Goal: Information Seeking & Learning: Find specific page/section

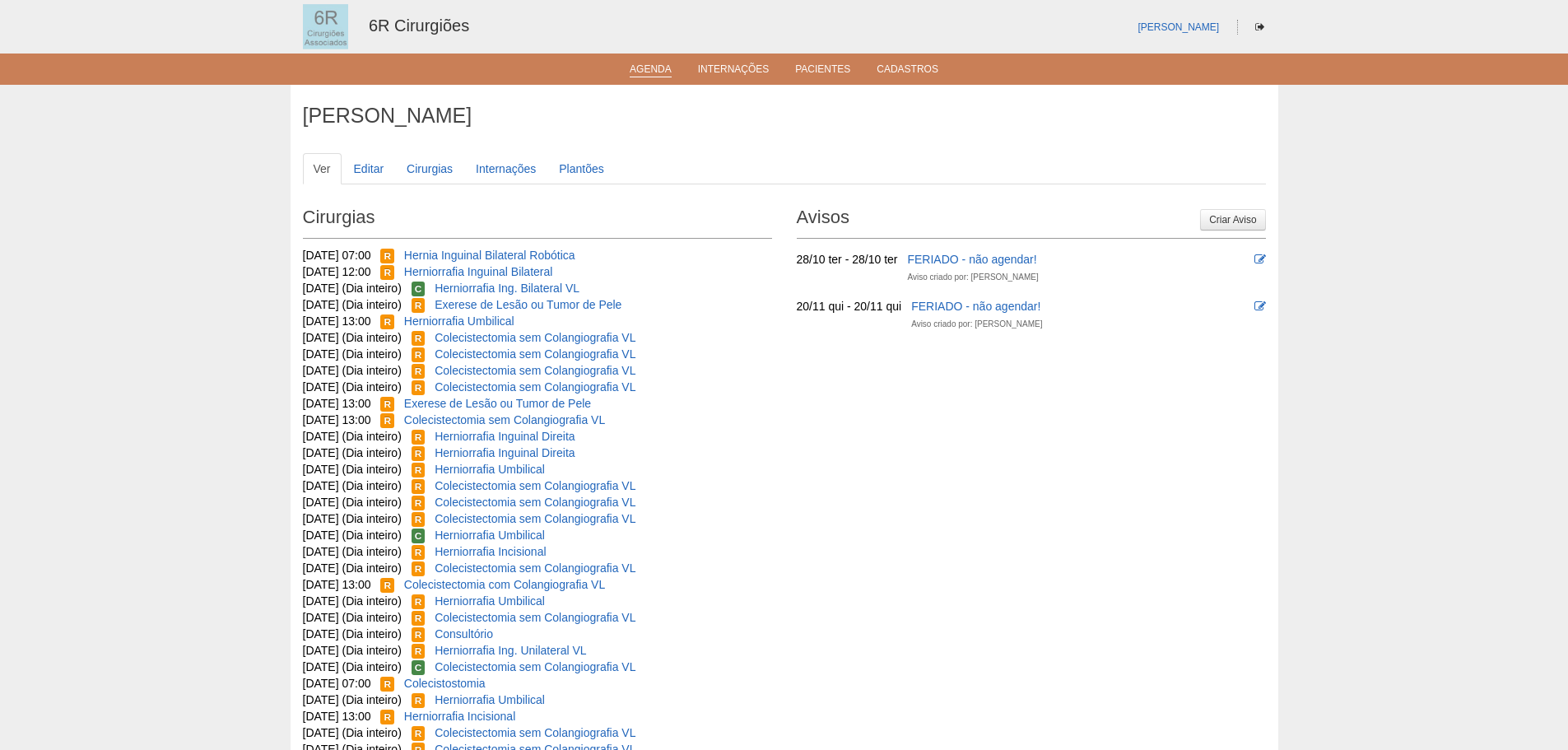
click at [649, 74] on link "Agenda" at bounding box center [651, 70] width 42 height 14
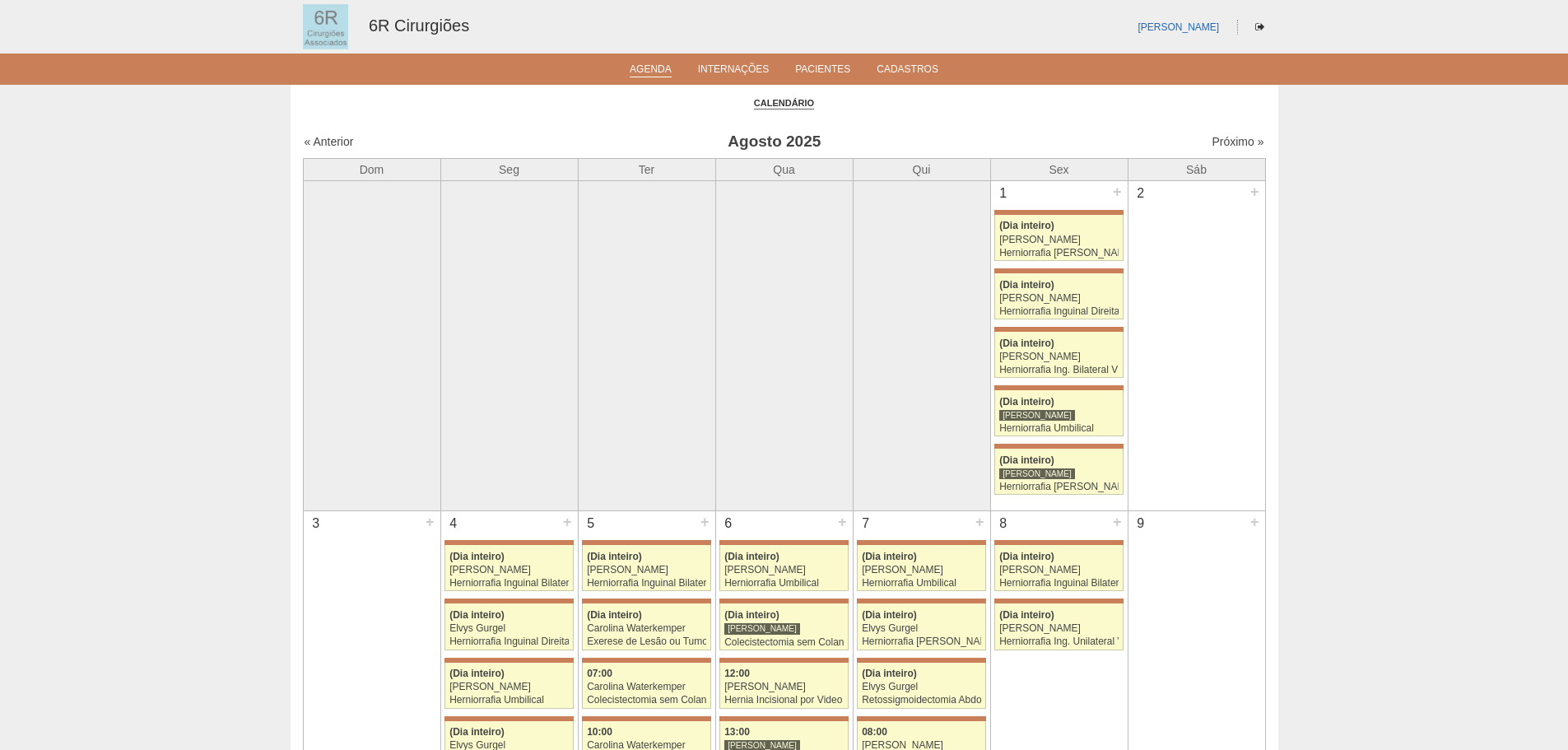
click at [1220, 150] on div "Próximo »" at bounding box center [1150, 142] width 231 height 17
click at [1220, 148] on link "Próximo »" at bounding box center [1238, 142] width 51 height 13
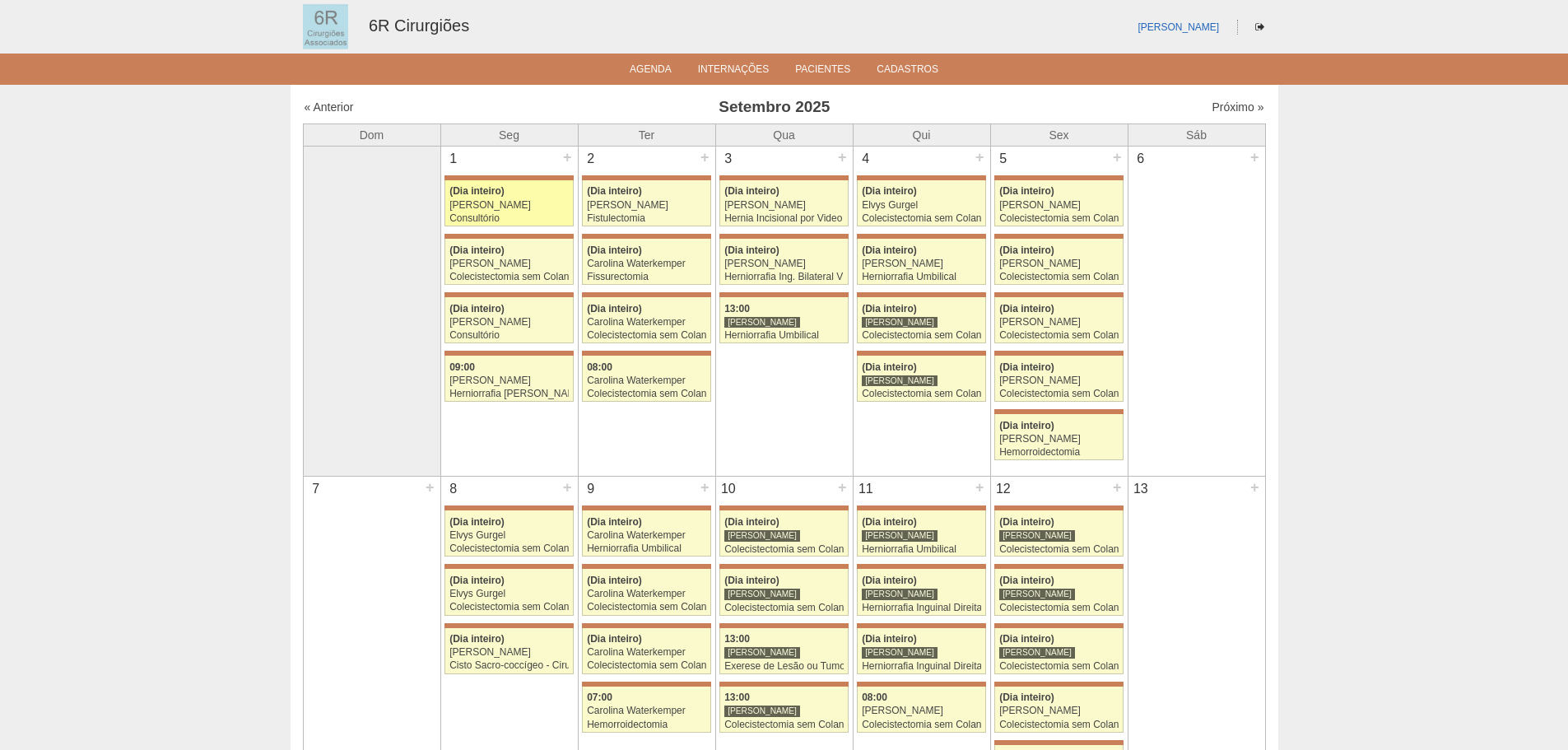
click at [479, 212] on link "71518 Bruno Bulisani (Dia inteiro) Iara Bessa Consultório Hospital Maria Braido…" at bounding box center [509, 203] width 129 height 47
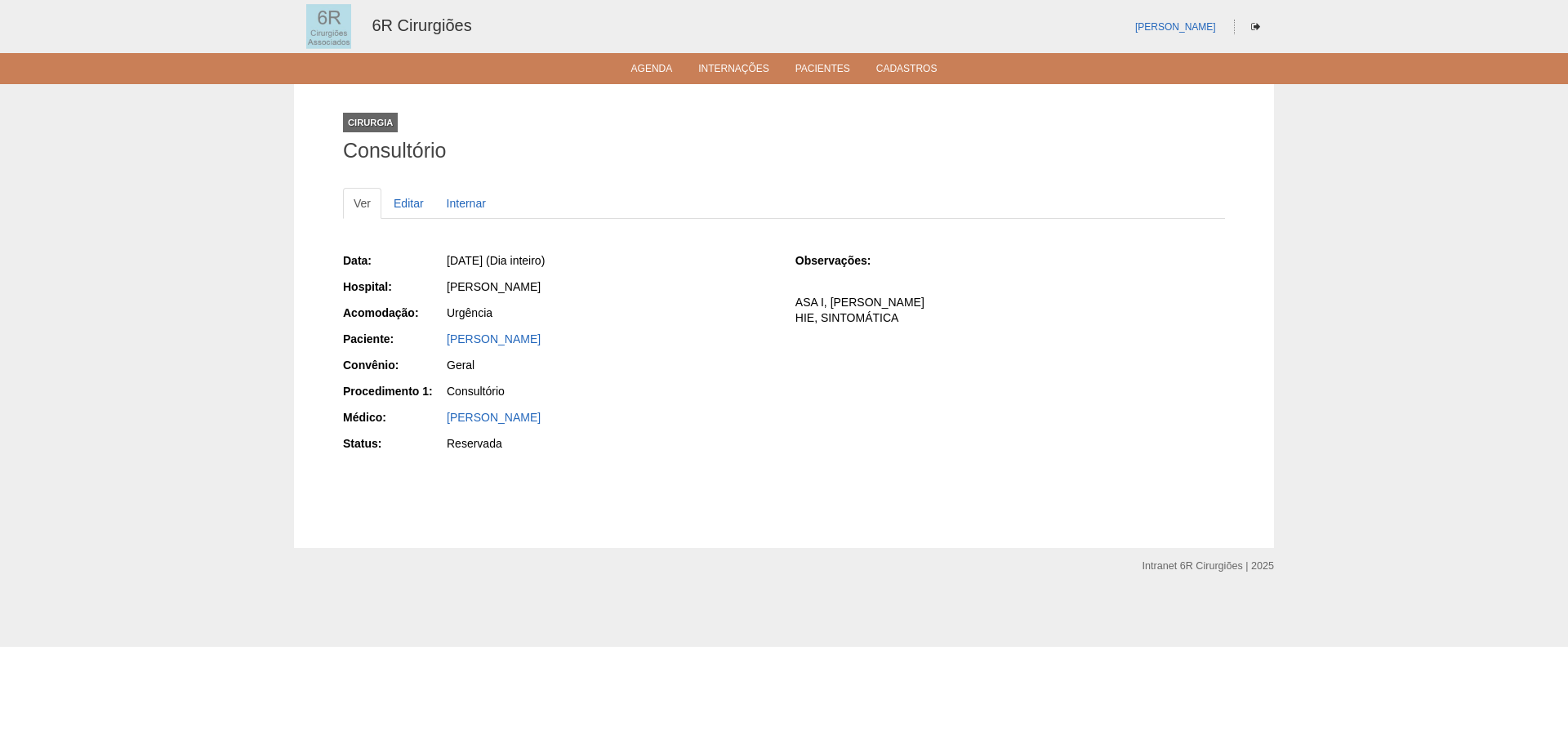
drag, startPoint x: 597, startPoint y: 340, endPoint x: 446, endPoint y: 344, distance: 151.1
click at [446, 344] on div "[PERSON_NAME]" at bounding box center [609, 341] width 328 height 21
copy link "[PERSON_NAME]"
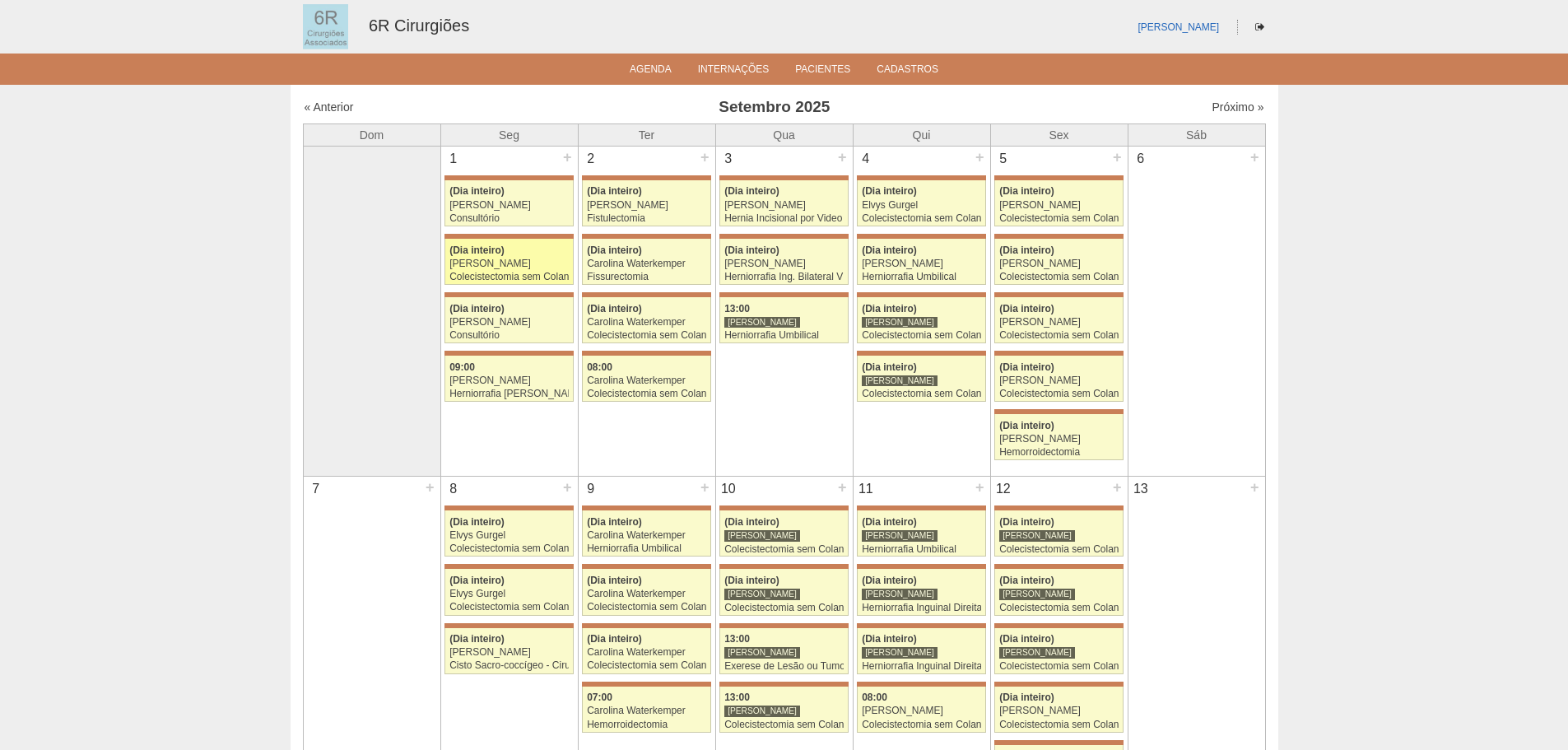
click at [496, 267] on div "[PERSON_NAME]" at bounding box center [509, 263] width 120 height 11
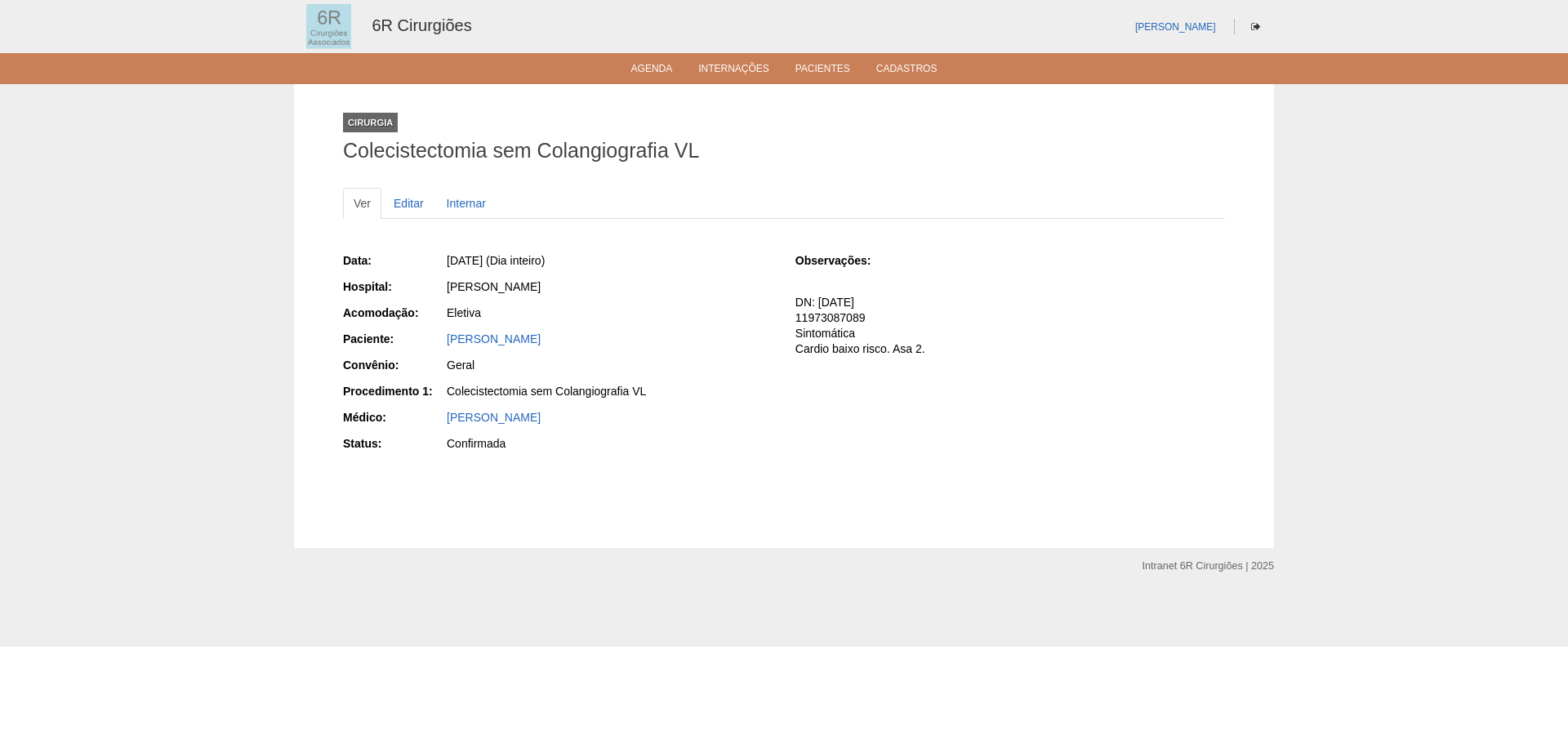
drag, startPoint x: 574, startPoint y: 340, endPoint x: 446, endPoint y: 348, distance: 128.2
click at [446, 348] on div "Vera Lúcia Leite barreiro" at bounding box center [609, 341] width 328 height 21
copy link "Vera Lúcia Leite barreiro"
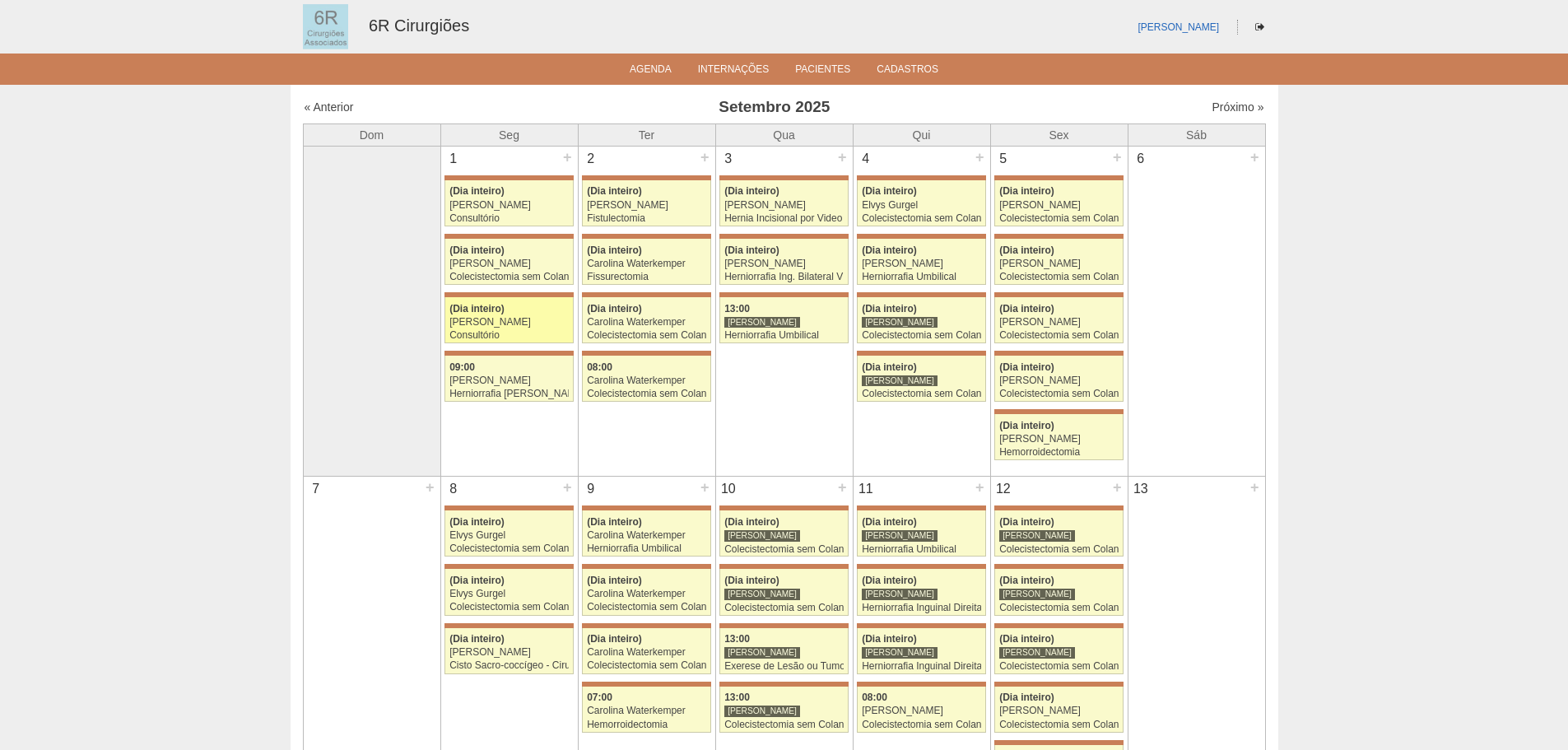
click at [487, 306] on span "(Dia inteiro)" at bounding box center [476, 309] width 55 height 12
click at [558, 392] on div "Herniorrafia [PERSON_NAME]" at bounding box center [509, 394] width 120 height 11
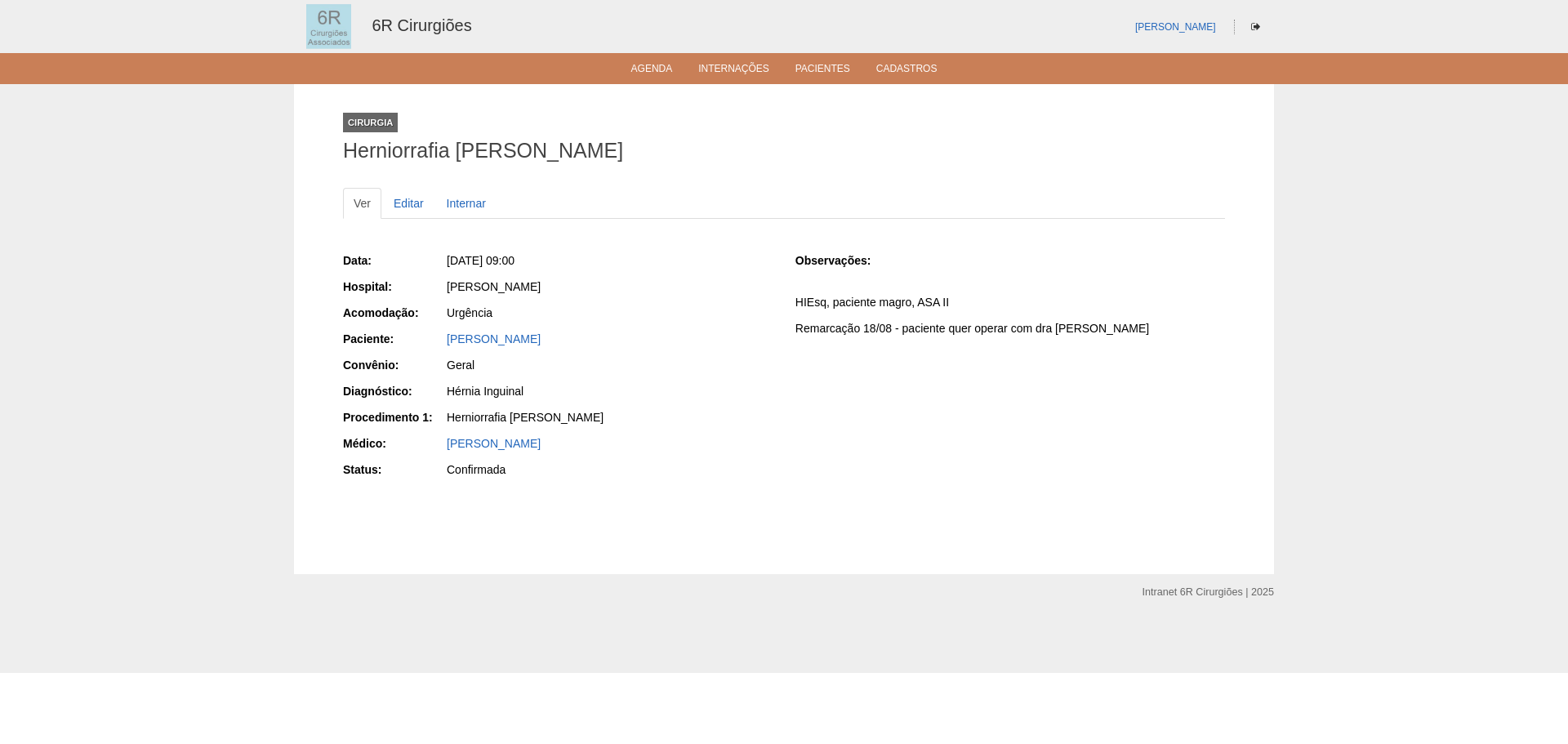
drag, startPoint x: 606, startPoint y: 339, endPoint x: 431, endPoint y: 339, distance: 175.0
click at [431, 339] on div "Paciente: [PERSON_NAME]" at bounding box center [558, 341] width 430 height 21
copy div "Paciente: [PERSON_NAME]"
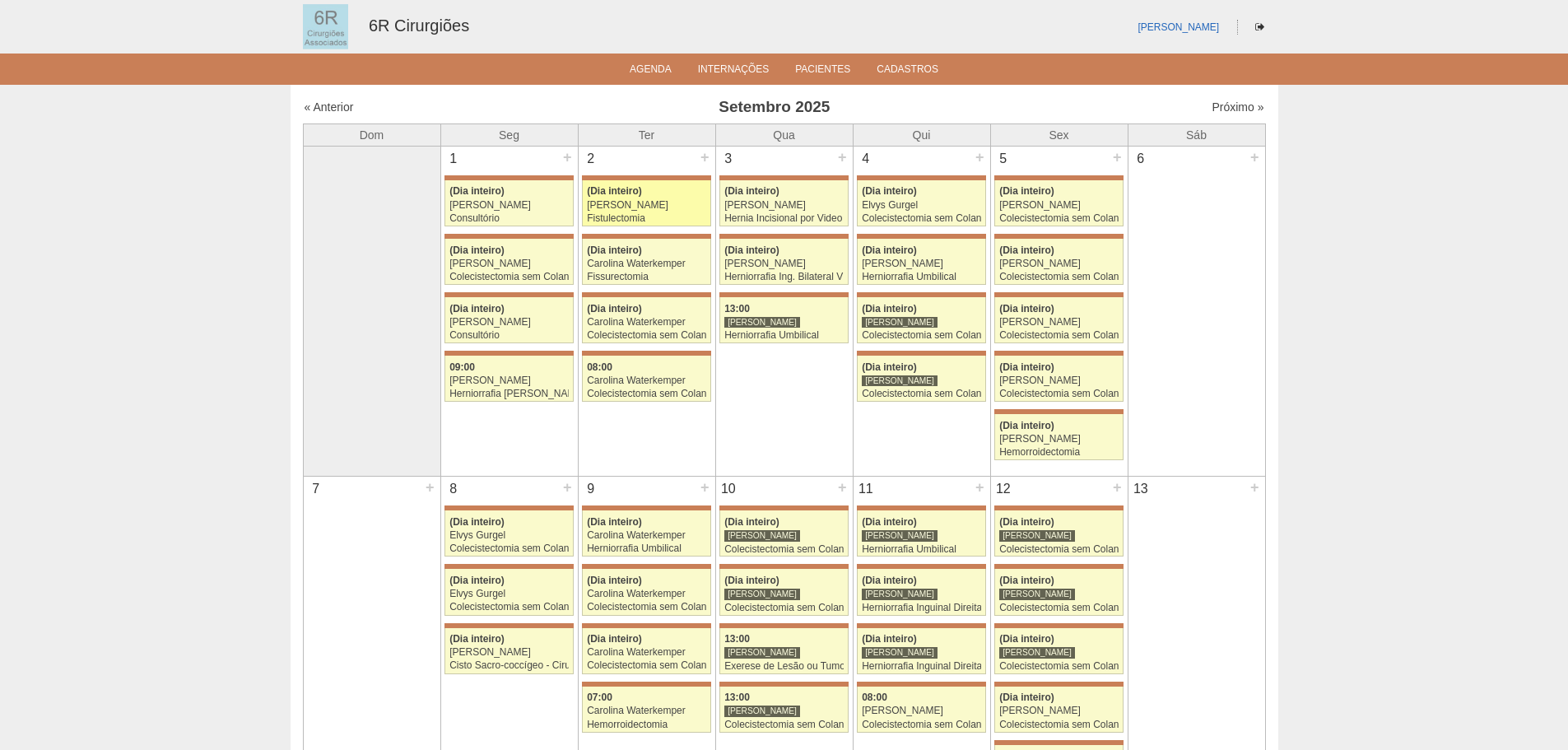
click at [701, 215] on div "Fistulectomia" at bounding box center [647, 218] width 120 height 11
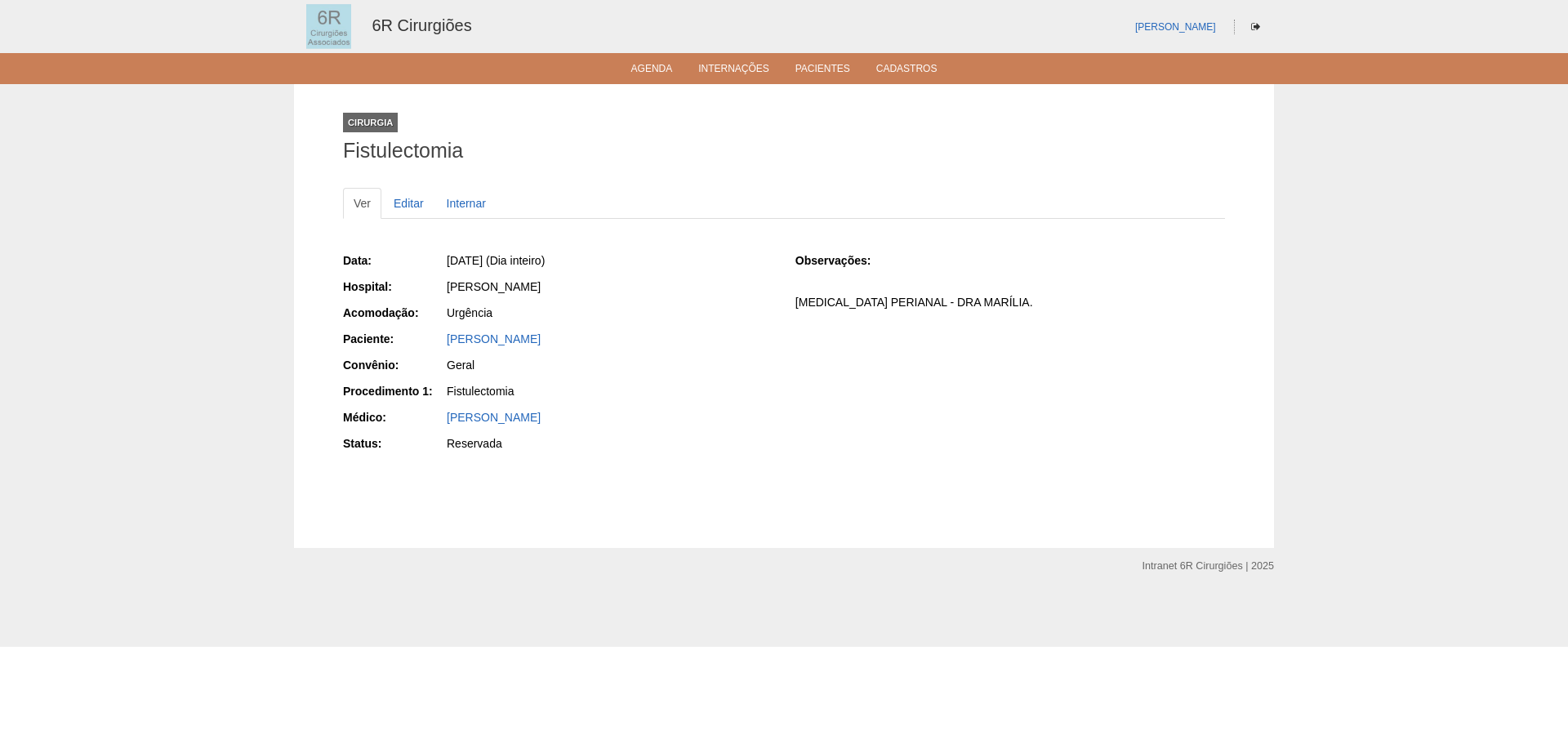
drag, startPoint x: 568, startPoint y: 342, endPoint x: 441, endPoint y: 343, distance: 127.0
click at [441, 343] on div "Paciente: [PERSON_NAME]" at bounding box center [558, 341] width 430 height 21
copy div "Paciente: [PERSON_NAME]"
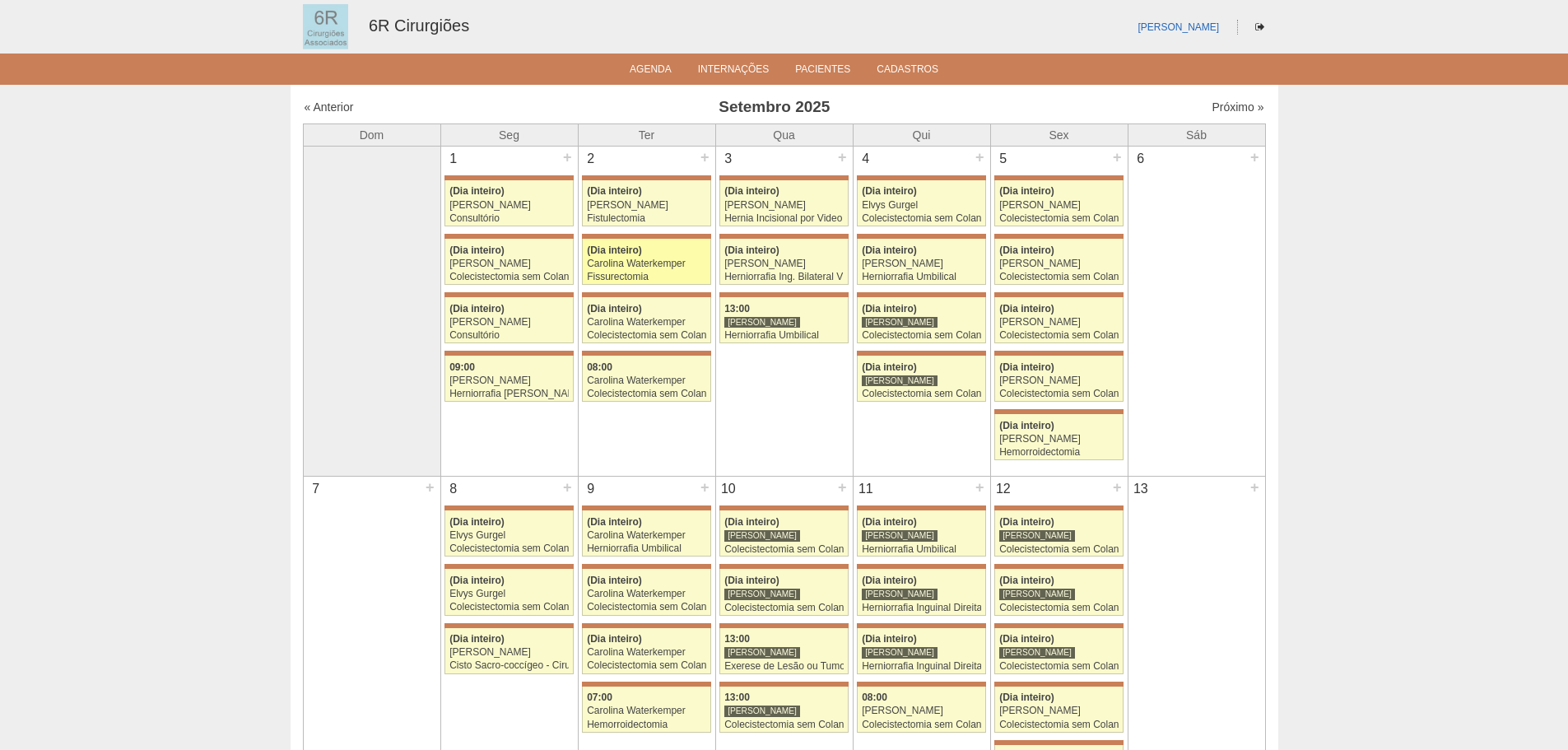
click at [685, 270] on link "71319 Carolina Waterkemper (Dia inteiro) Carolina Waterkemper Fissurectomia Hos…" at bounding box center [646, 262] width 129 height 47
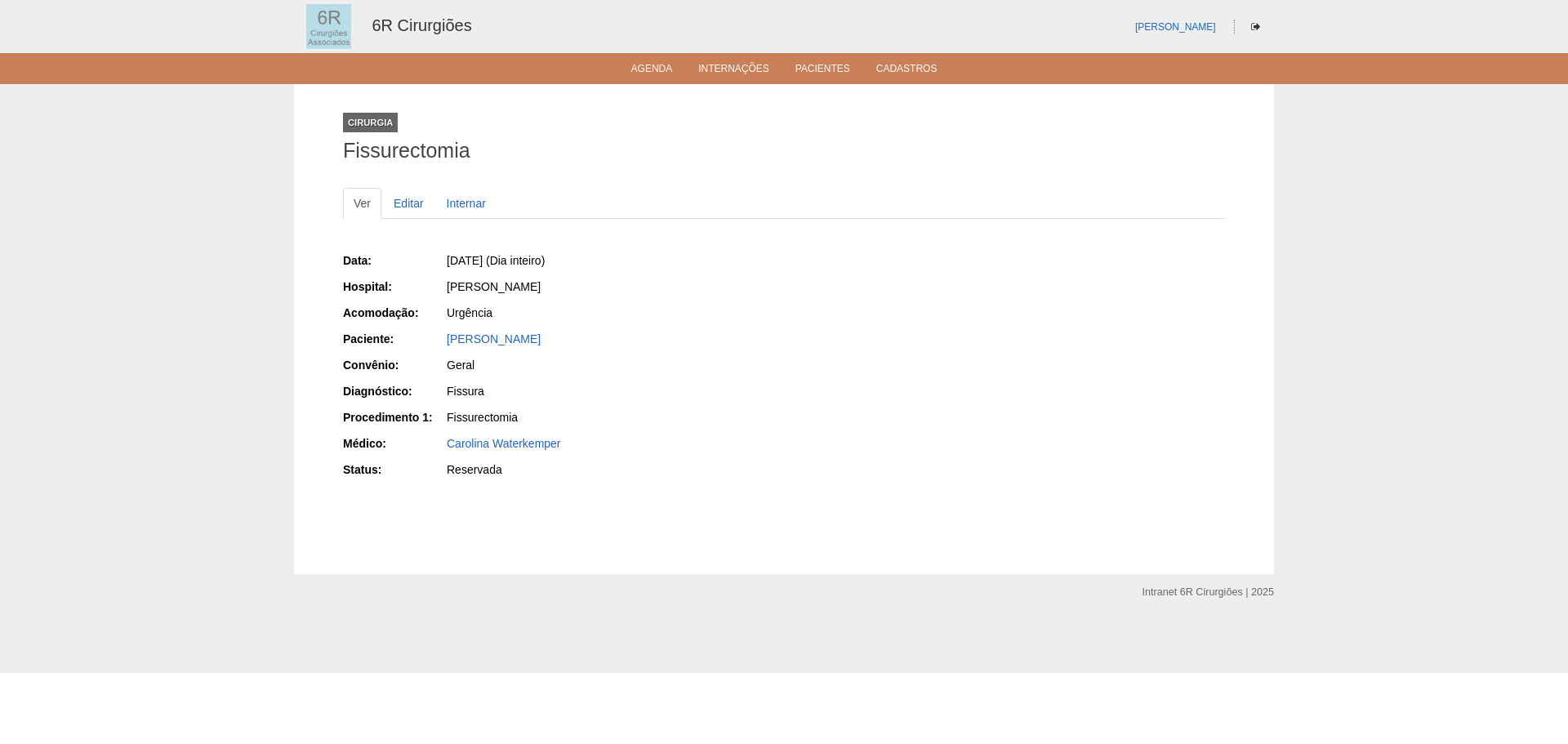
drag, startPoint x: 649, startPoint y: 339, endPoint x: 446, endPoint y: 339, distance: 203.0
click at [446, 339] on div "ALEXANDRE ROBERTO LASEVICIUS" at bounding box center [609, 341] width 328 height 21
copy link "ALEXANDRE ROBERTO LASEVICIUS"
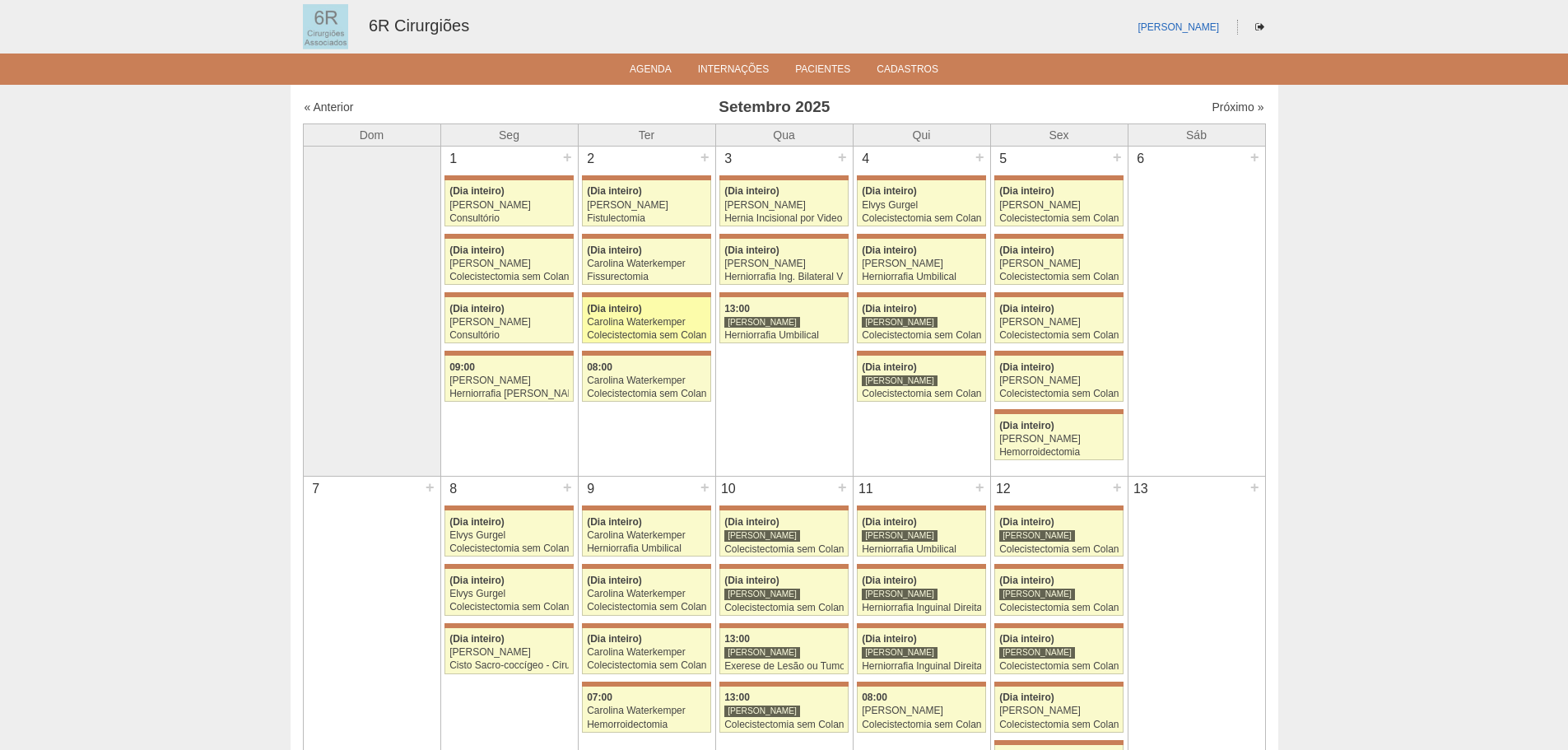
click at [633, 332] on div "Colecistectomia sem Colangiografia VL" at bounding box center [647, 336] width 120 height 11
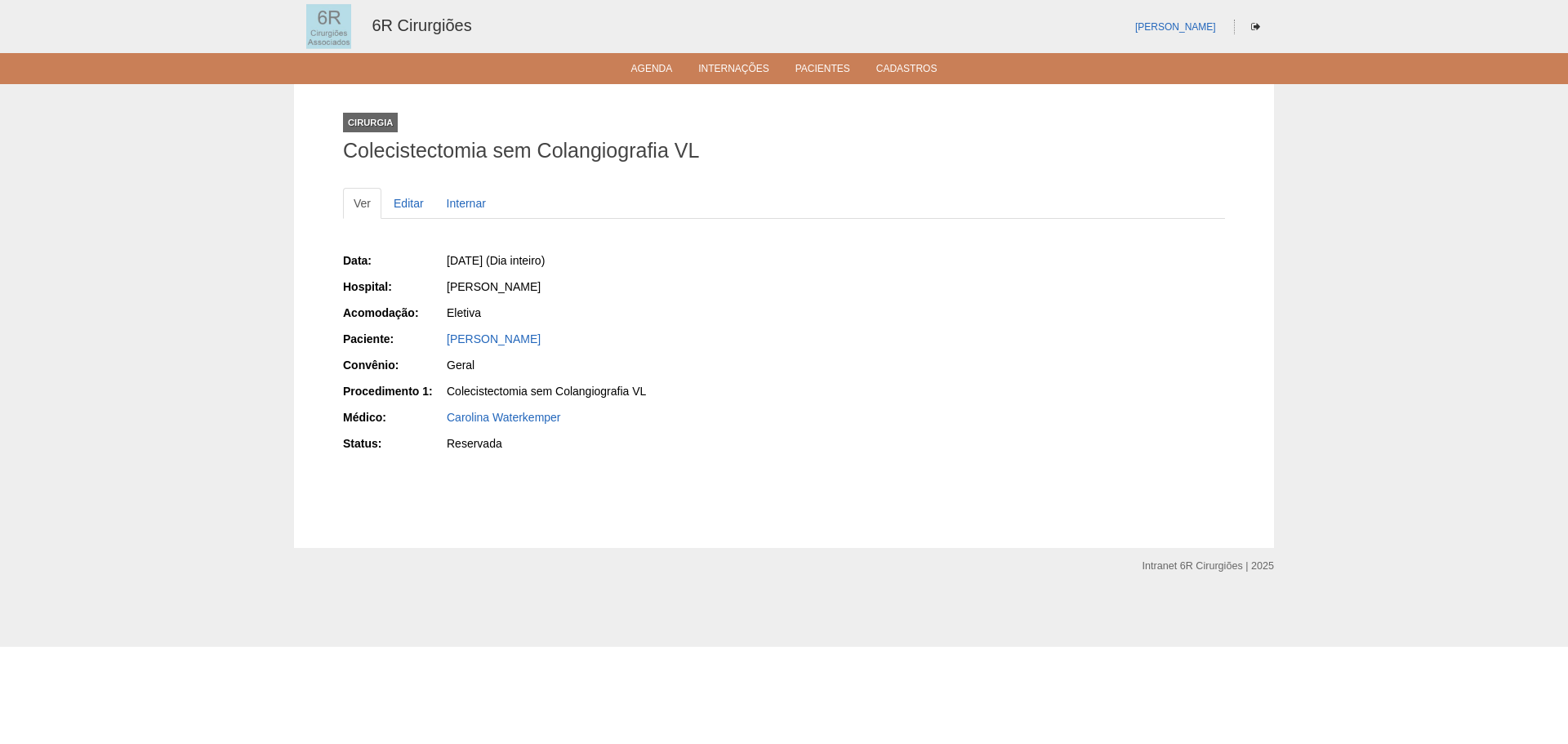
drag, startPoint x: 639, startPoint y: 339, endPoint x: 441, endPoint y: 347, distance: 198.2
click at [441, 347] on div "Paciente: Maria de Fátima dos santos pinheiros" at bounding box center [558, 341] width 430 height 21
copy link "Maria de Fátima dos santos pinheiros"
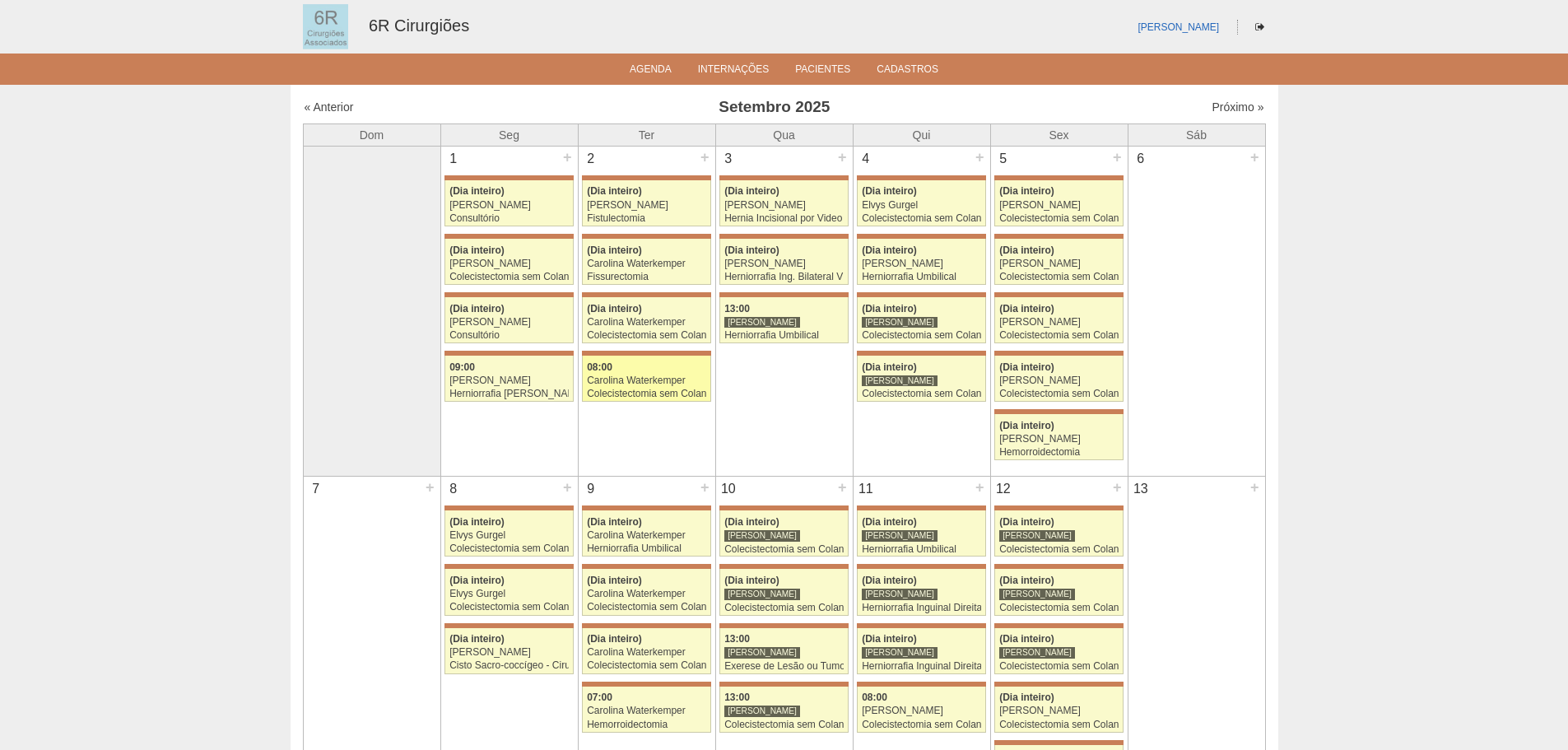
click at [667, 368] on div "08:00" at bounding box center [647, 367] width 120 height 11
click at [763, 191] on span "(Dia inteiro)" at bounding box center [752, 191] width 55 height 12
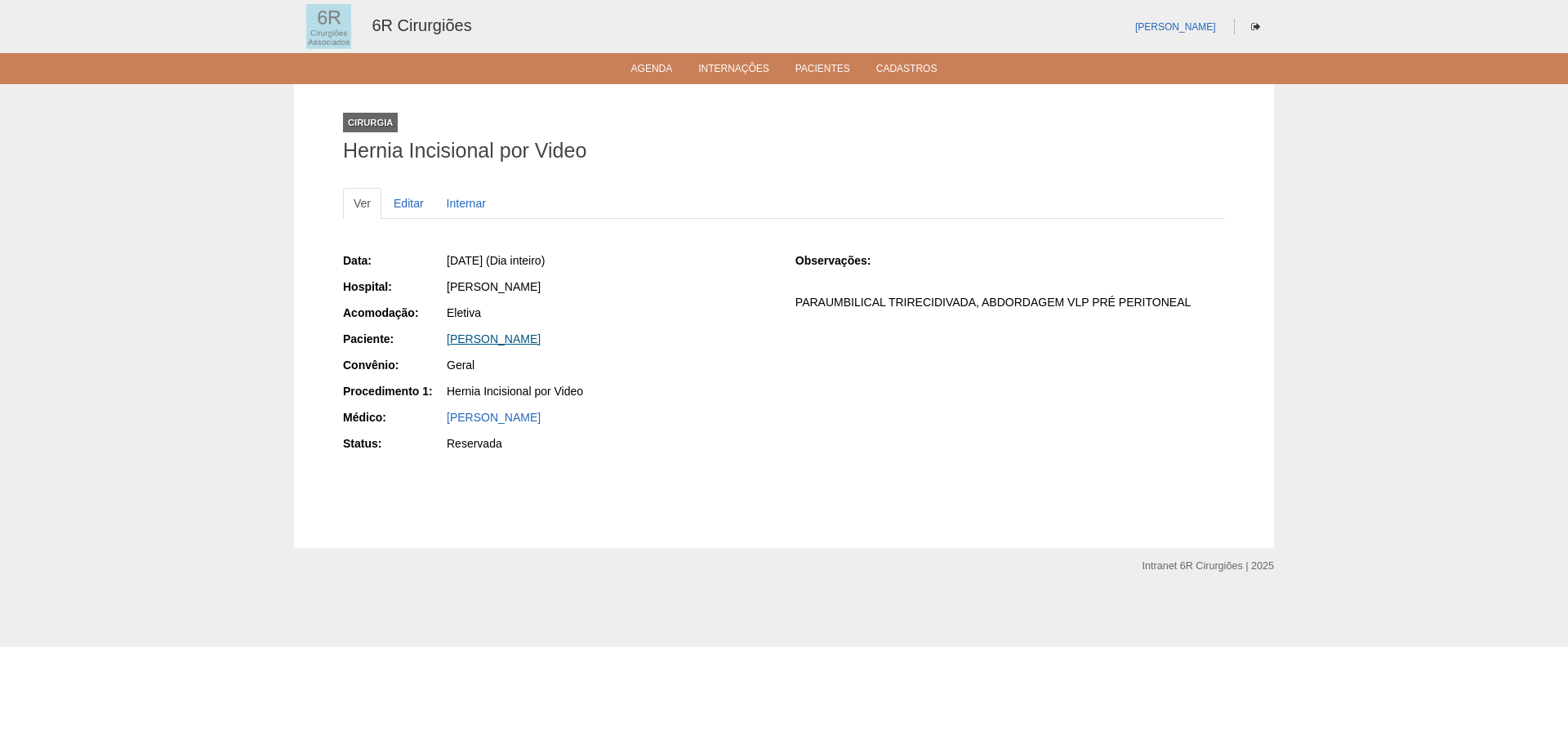
drag, startPoint x: 575, startPoint y: 342, endPoint x: 448, endPoint y: 342, distance: 127.0
click at [448, 342] on div "[PERSON_NAME]" at bounding box center [609, 339] width 326 height 16
copy link "[PERSON_NAME]"
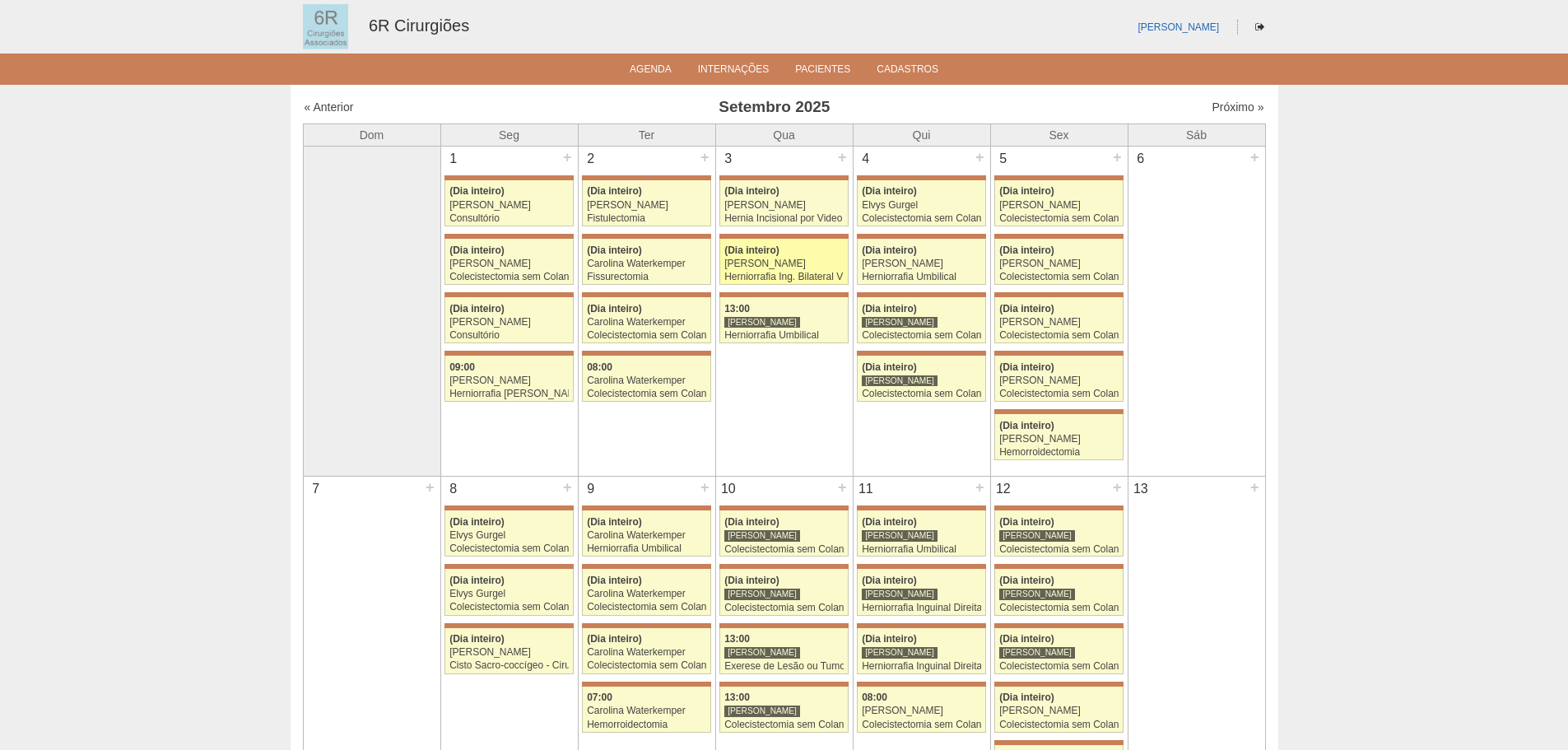
click at [747, 259] on div "[PERSON_NAME]" at bounding box center [784, 263] width 120 height 11
click at [755, 326] on div "[PERSON_NAME]" at bounding box center [762, 322] width 76 height 12
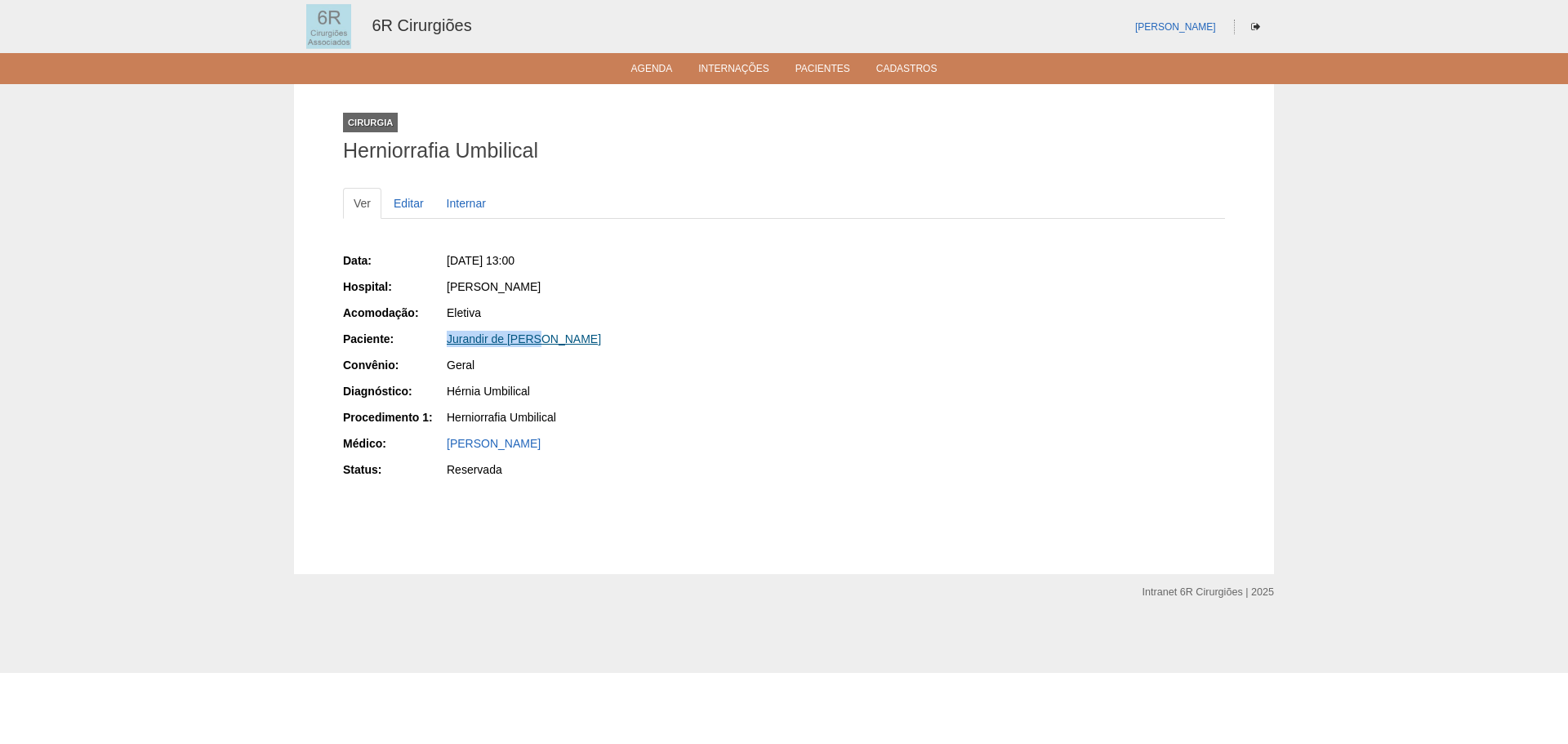
drag, startPoint x: 547, startPoint y: 337, endPoint x: 446, endPoint y: 341, distance: 101.1
click at [446, 341] on div "Jurandir de Paula" at bounding box center [609, 339] width 326 height 16
copy link "Jurandir de Paula"
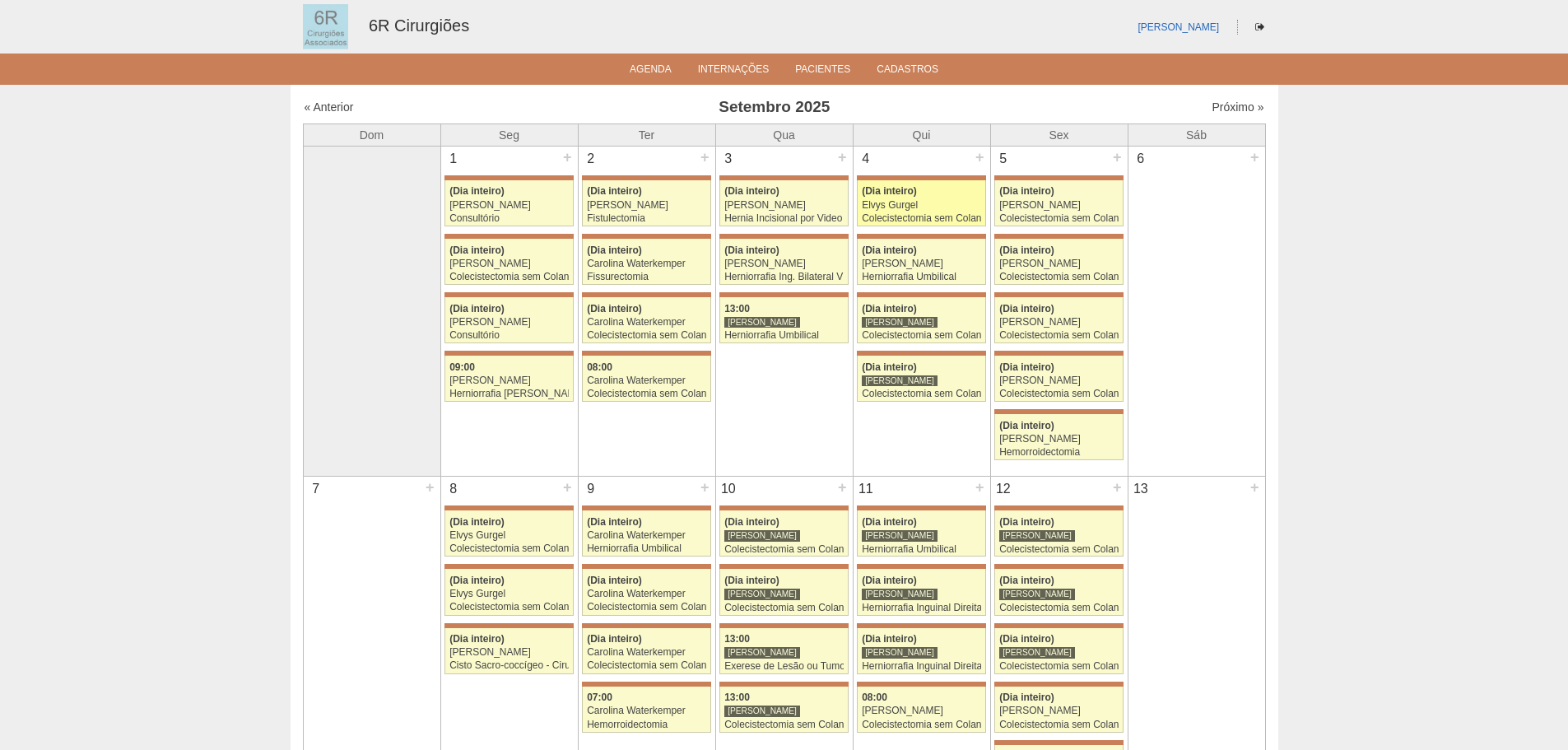
click at [890, 193] on span "(Dia inteiro)" at bounding box center [889, 191] width 55 height 12
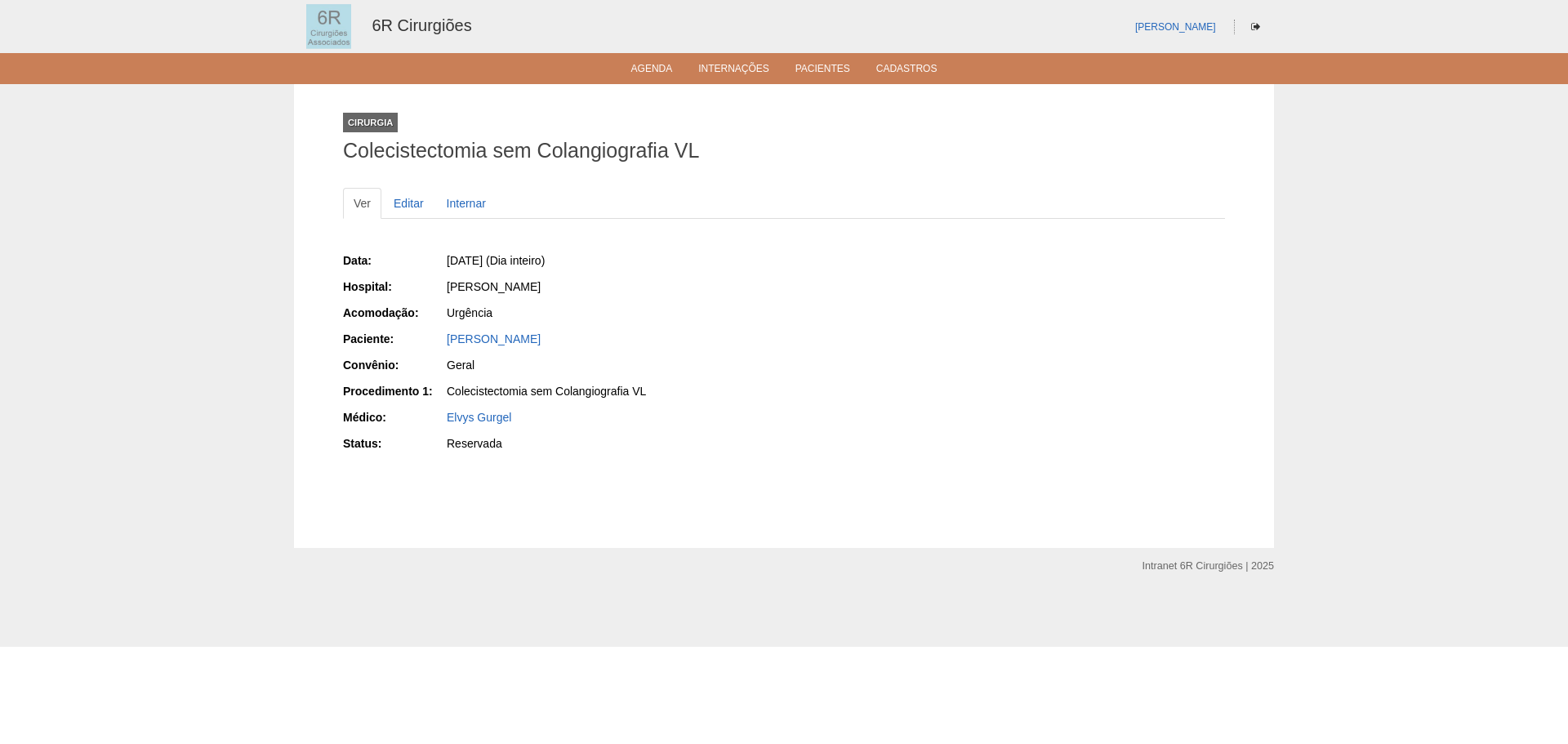
drag, startPoint x: 572, startPoint y: 342, endPoint x: 418, endPoint y: 344, distance: 154.0
click at [418, 344] on div "Paciente: ERICA DA SILVA JANEBO" at bounding box center [558, 341] width 430 height 21
copy div "Paciente: ERICA DA SILVA JANEBO"
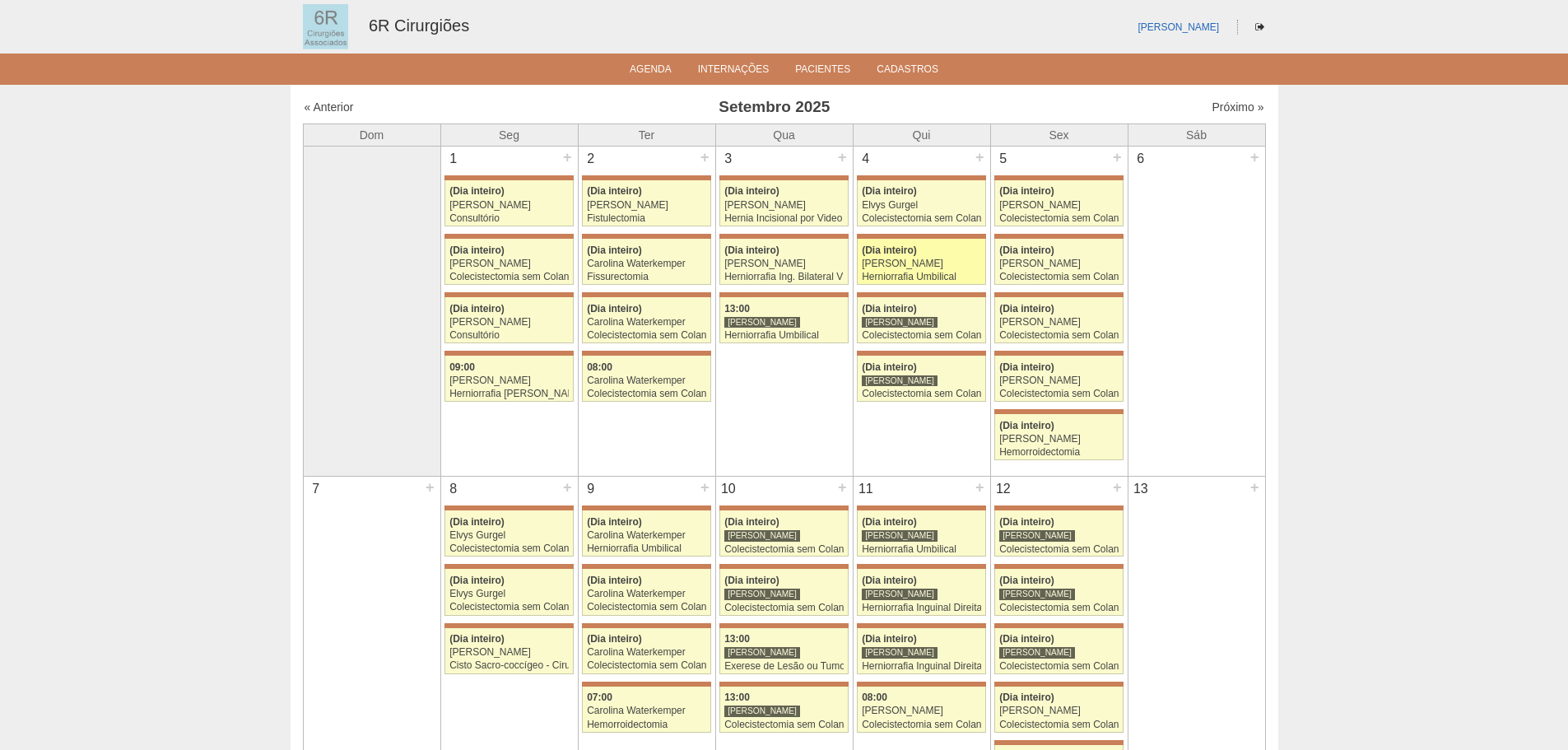
click at [909, 255] on span "(Dia inteiro)" at bounding box center [889, 251] width 55 height 12
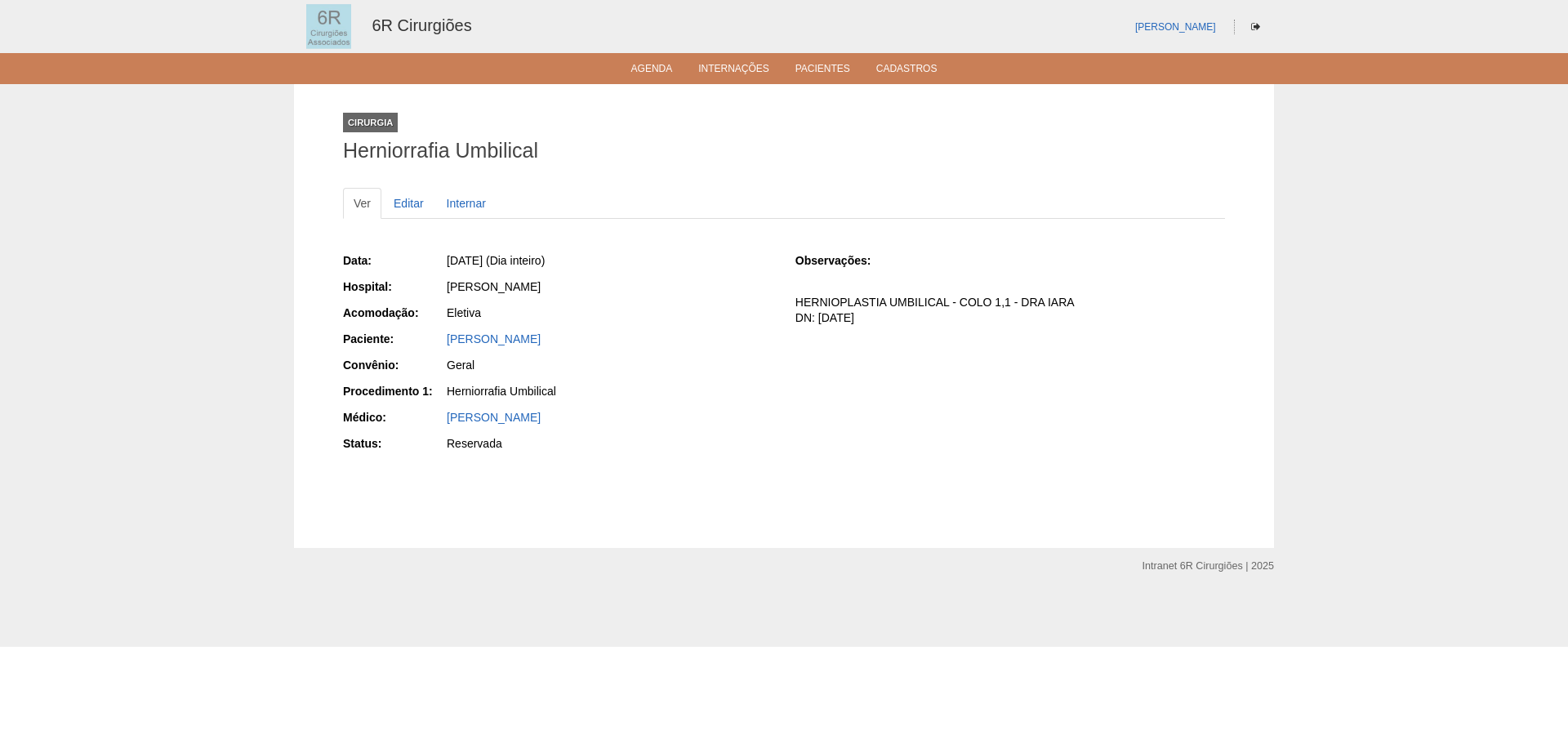
drag, startPoint x: 631, startPoint y: 337, endPoint x: 436, endPoint y: 341, distance: 195.0
click at [436, 341] on div "Paciente: [PERSON_NAME]" at bounding box center [558, 341] width 430 height 21
copy div "Paciente: [PERSON_NAME]"
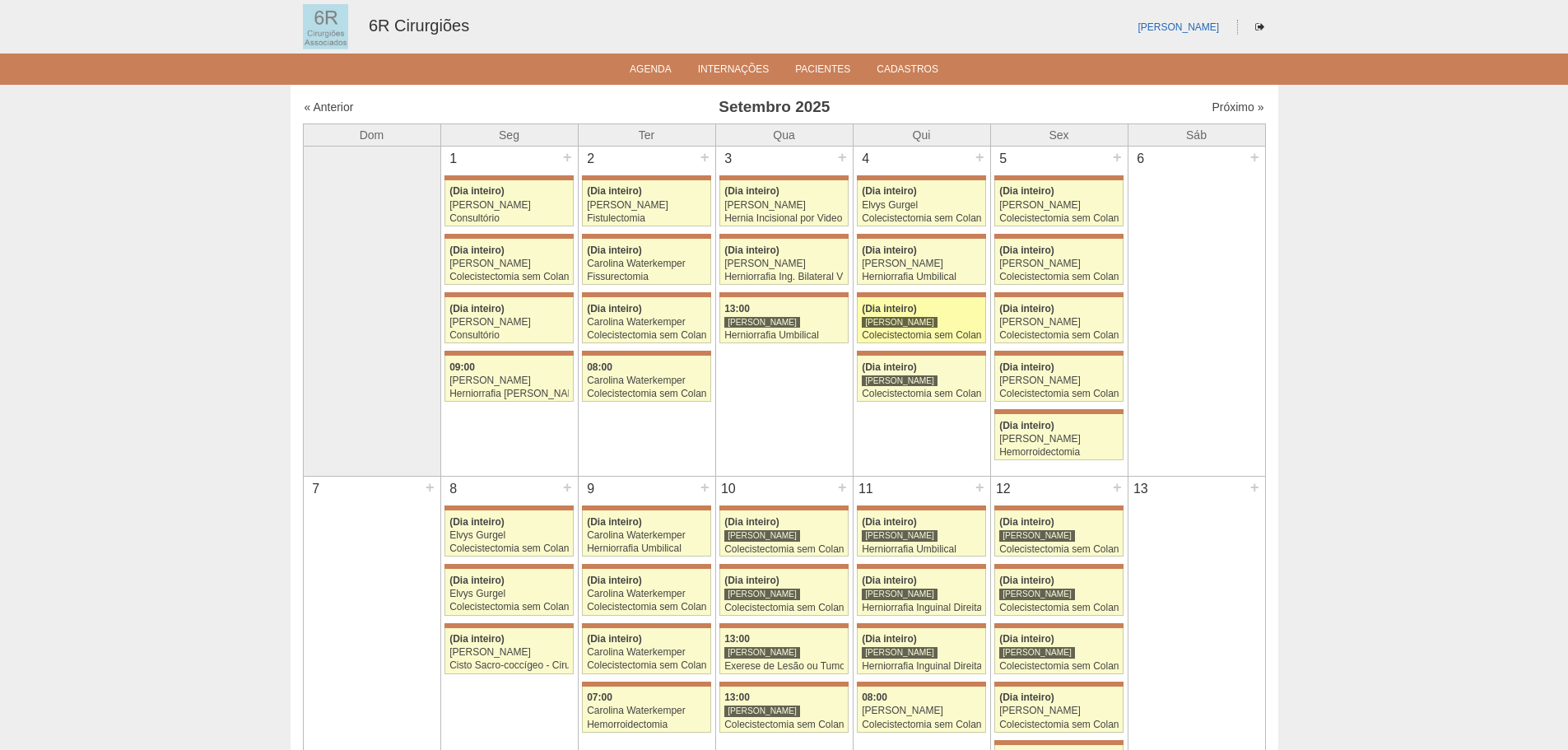
click at [925, 305] on div "(Dia inteiro)" at bounding box center [921, 309] width 120 height 11
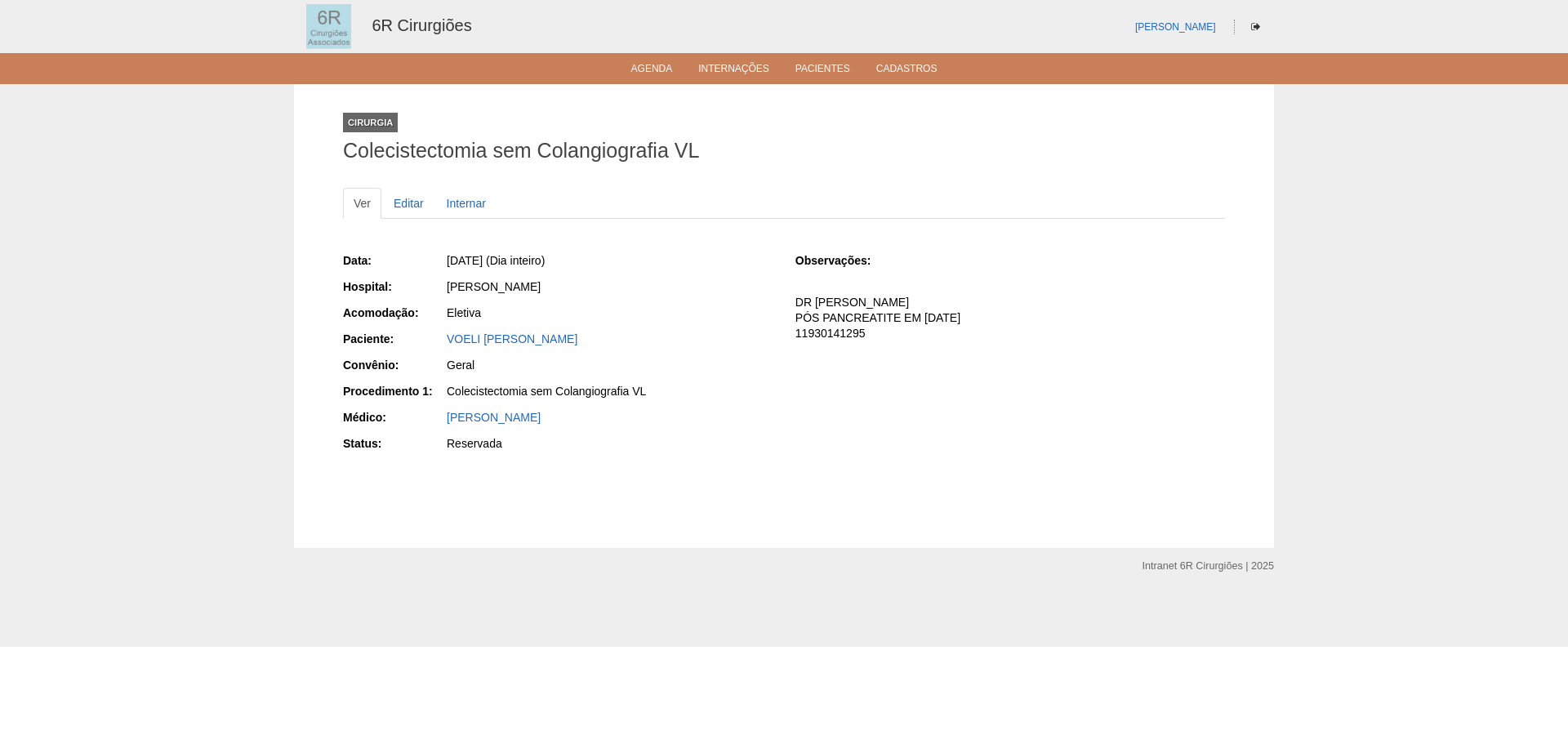
drag, startPoint x: 582, startPoint y: 343, endPoint x: 447, endPoint y: 350, distance: 135.2
click at [447, 350] on div "VOELI GUIDI FAUSTINO" at bounding box center [609, 341] width 328 height 21
copy link "VOELI GUIDI FAUSTINO"
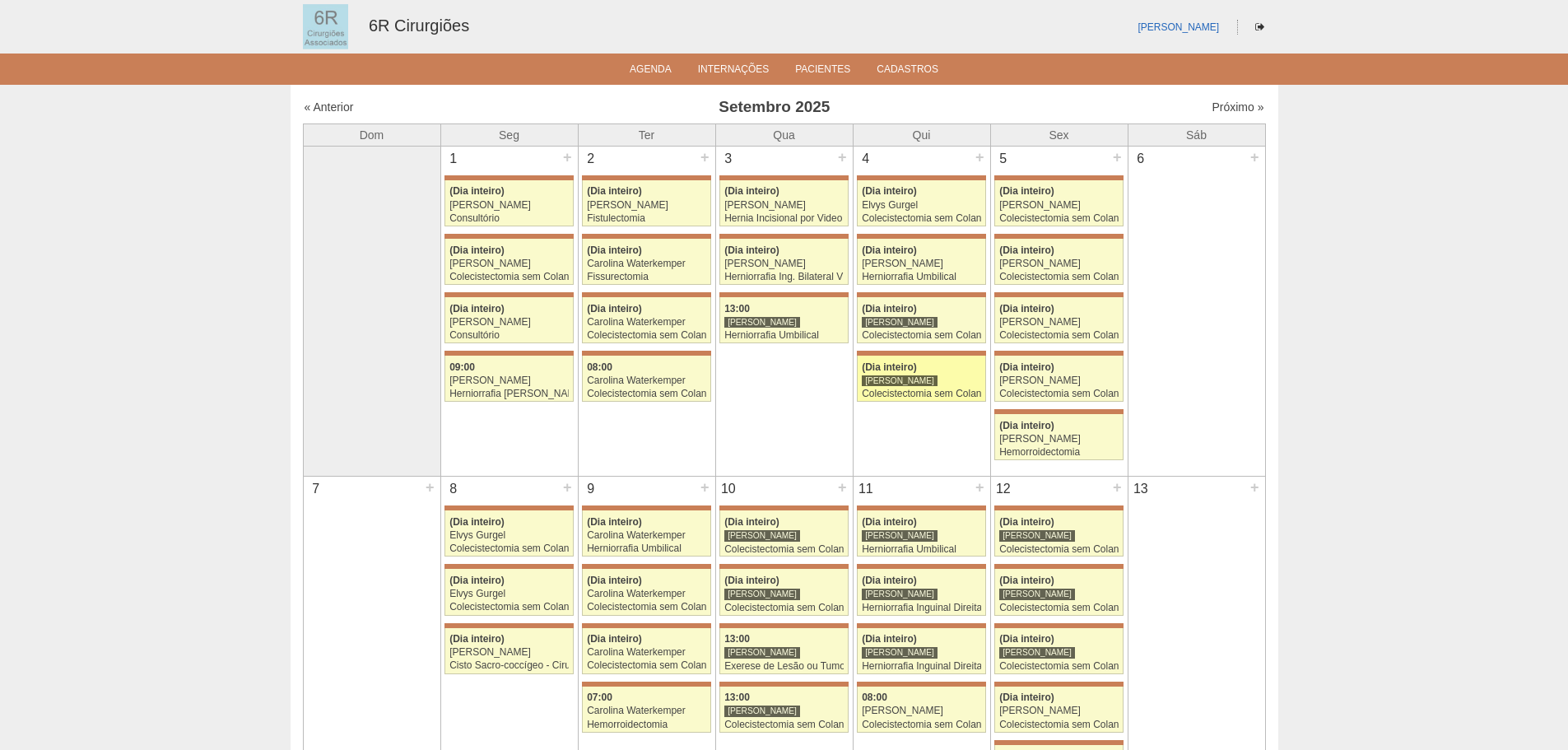
click at [922, 370] on div "(Dia inteiro)" at bounding box center [921, 367] width 120 height 11
click at [1065, 200] on div "[PERSON_NAME]" at bounding box center [1059, 205] width 120 height 11
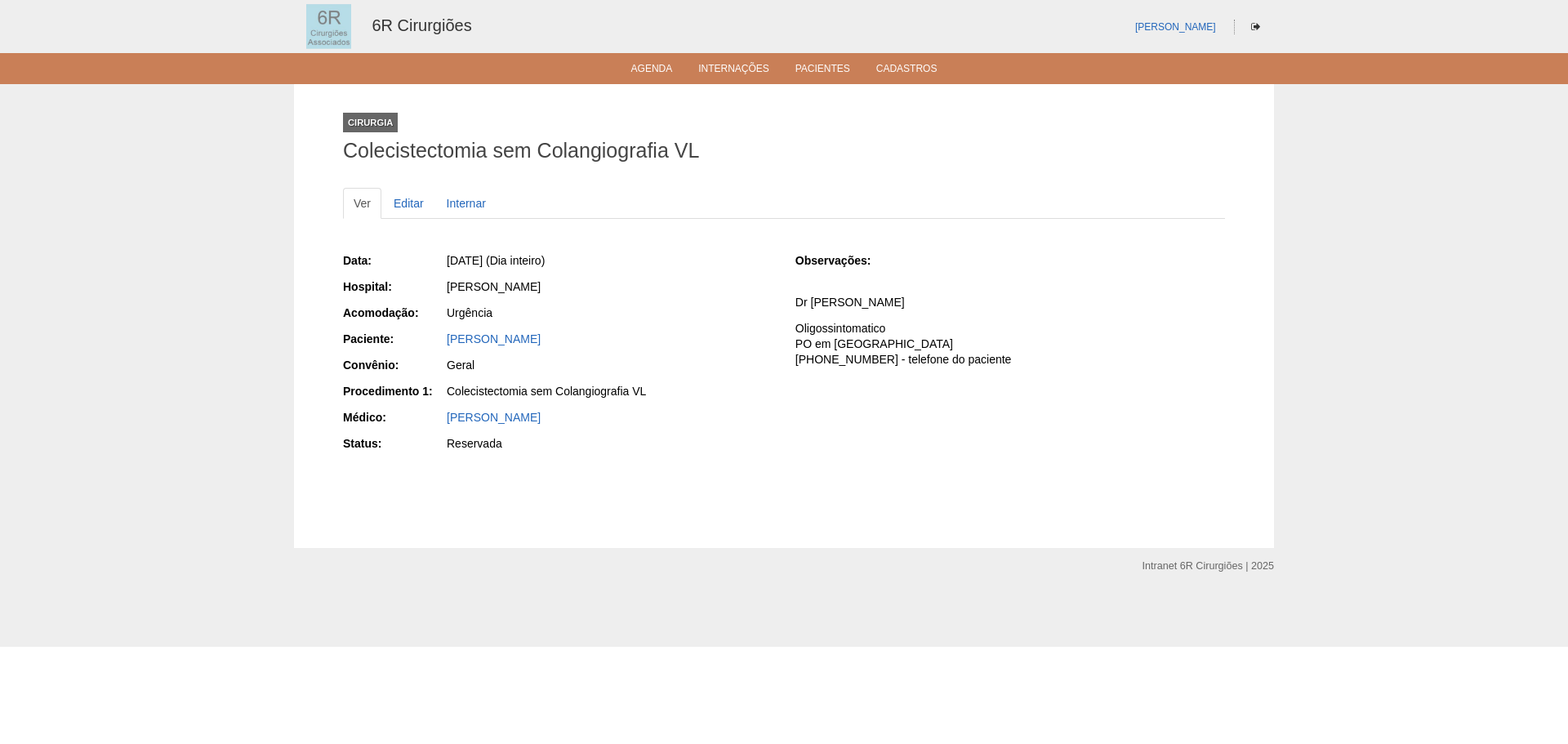
click at [621, 340] on div "Jose Roberto Ferreira Pinto" at bounding box center [609, 339] width 326 height 16
drag, startPoint x: 590, startPoint y: 340, endPoint x: 440, endPoint y: 343, distance: 150.0
click at [442, 340] on div "Paciente: Jose Roberto Ferreira Pinto" at bounding box center [558, 341] width 430 height 21
copy div "Paciente: Jose Roberto Ferreira Pinto"
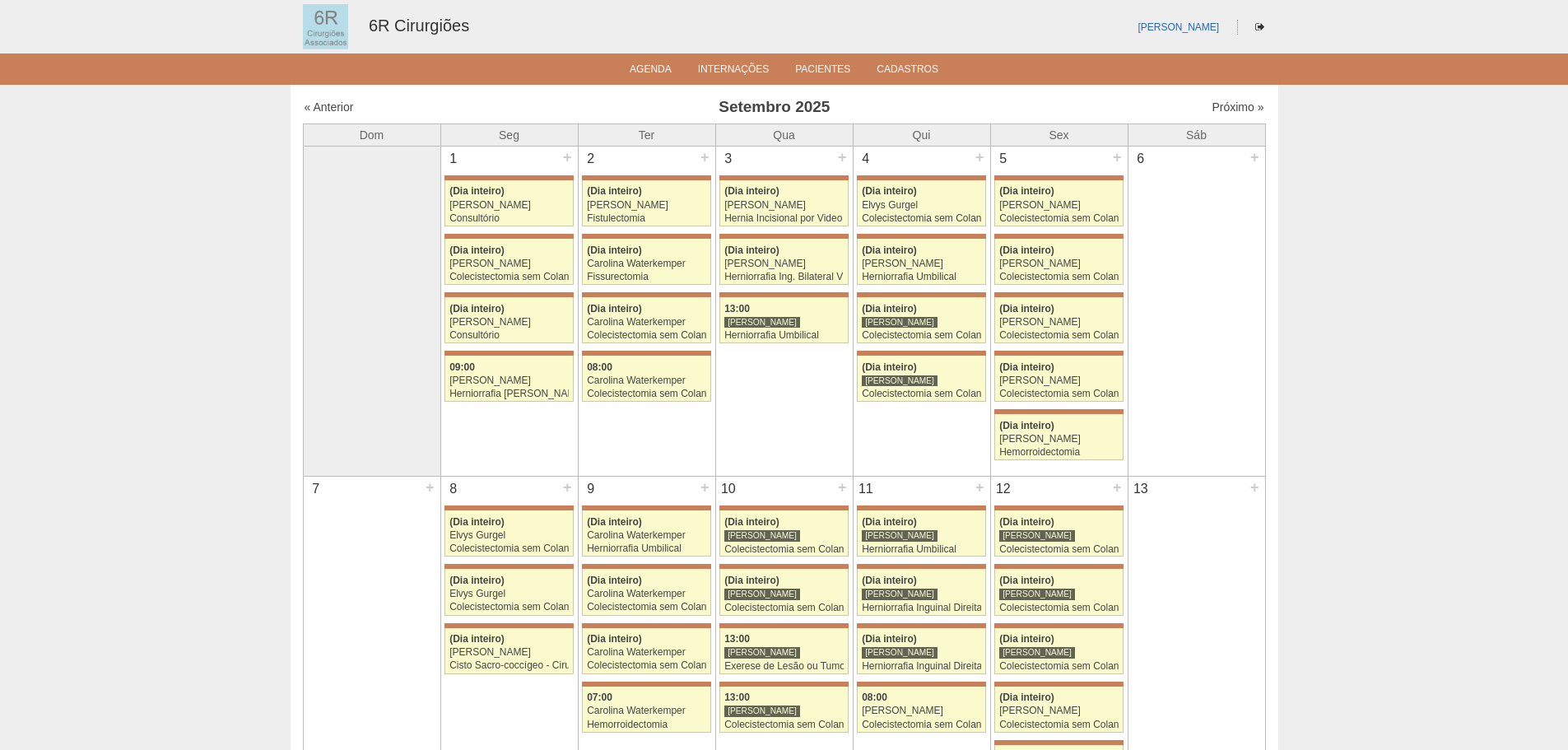
click at [1059, 290] on div "5 + 71498 Bruno Bulisani (Dia inteiro) Gabriel Lopes Colecistectomia sem Colang…" at bounding box center [1059, 304] width 137 height 314
click at [1060, 276] on div "Colecistectomia sem Colangiografia VL" at bounding box center [1059, 277] width 120 height 11
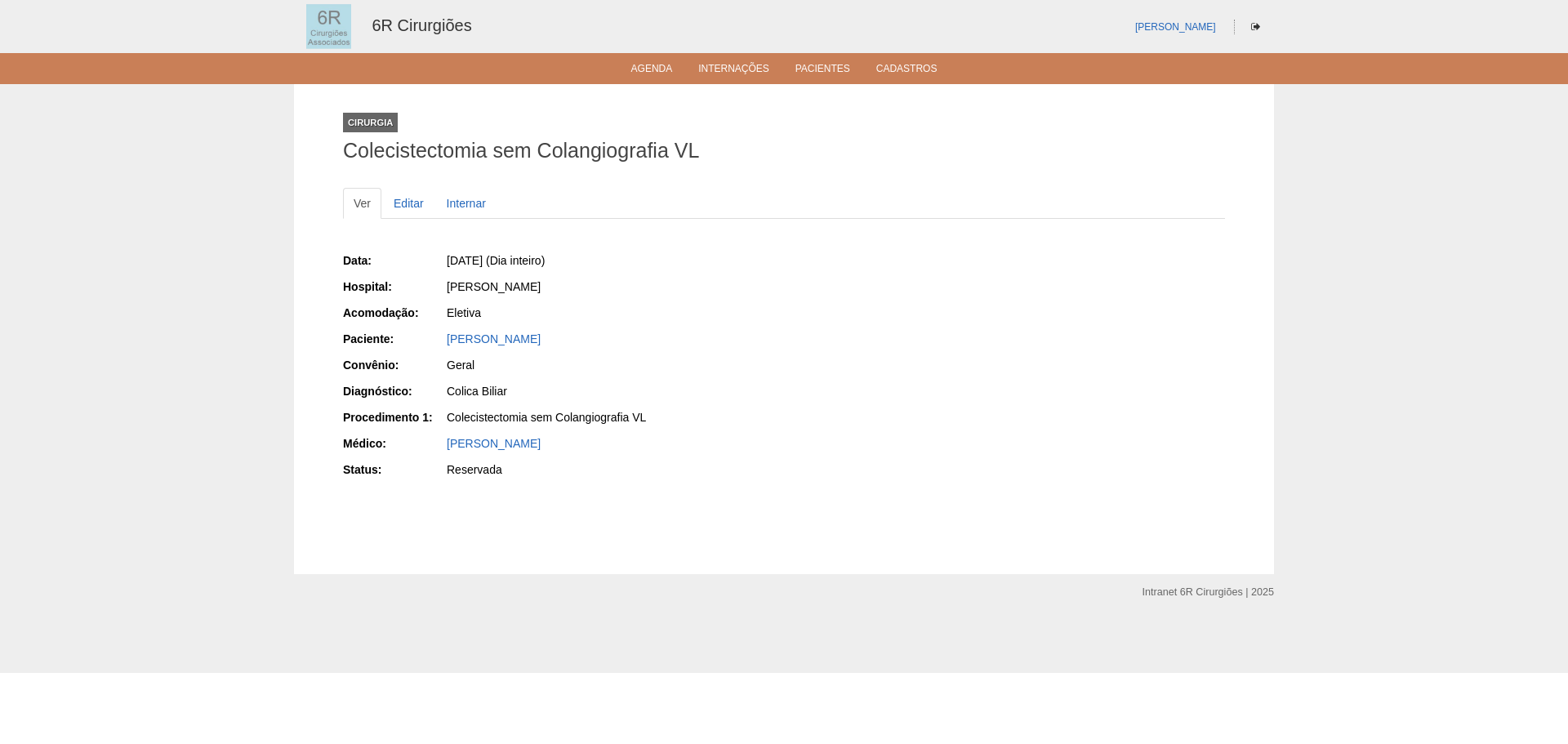
drag, startPoint x: 664, startPoint y: 335, endPoint x: 446, endPoint y: 337, distance: 218.0
click at [446, 337] on div "[PERSON_NAME]" at bounding box center [609, 341] width 328 height 21
click at [744, 348] on div "[PERSON_NAME]" at bounding box center [609, 341] width 328 height 21
drag, startPoint x: 656, startPoint y: 342, endPoint x: 446, endPoint y: 344, distance: 210.0
click at [446, 344] on div "SIRLEI FERNANDES DO NASCIMENTO" at bounding box center [609, 339] width 326 height 16
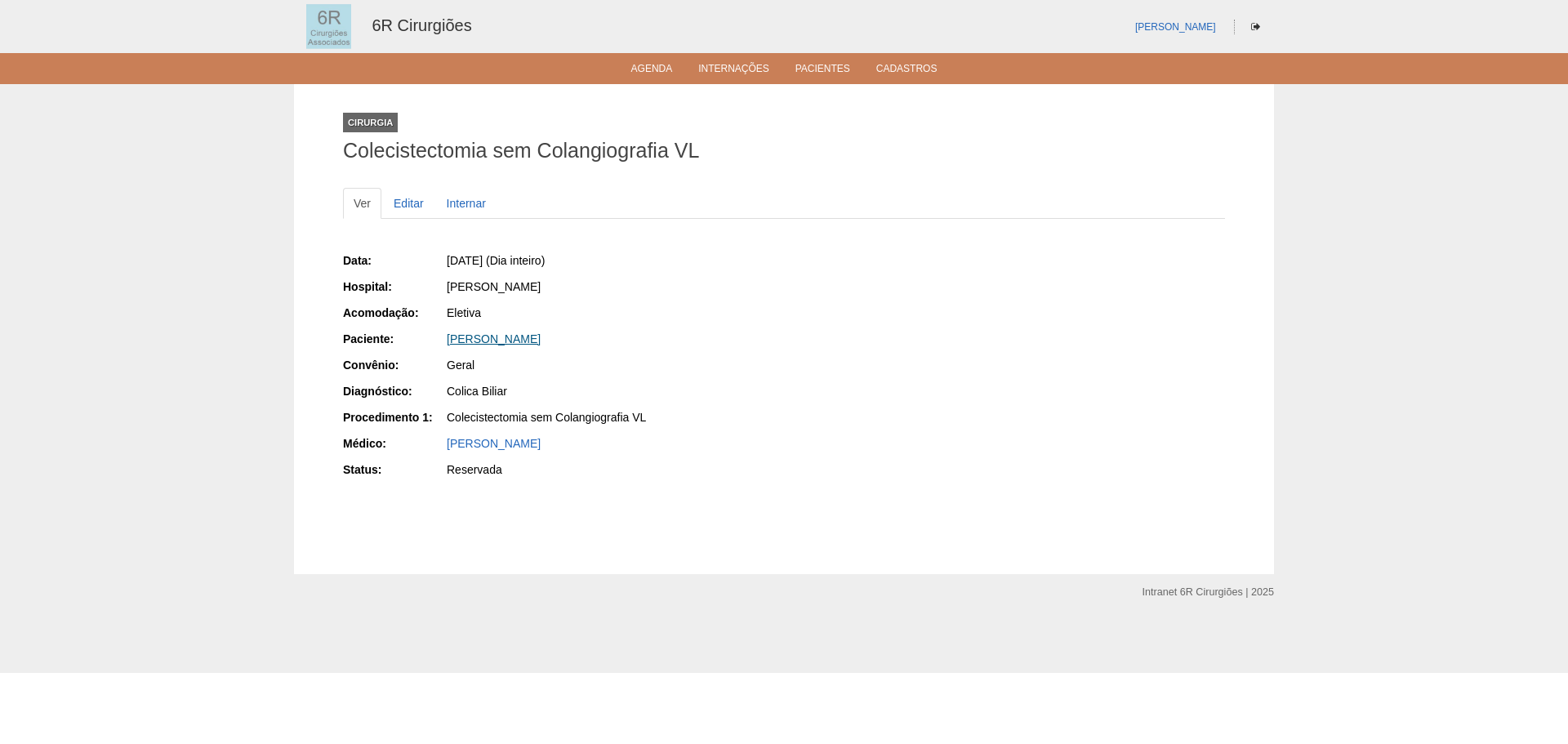
copy link "SIRLEI FERNANDES DO NASCIMENTO"
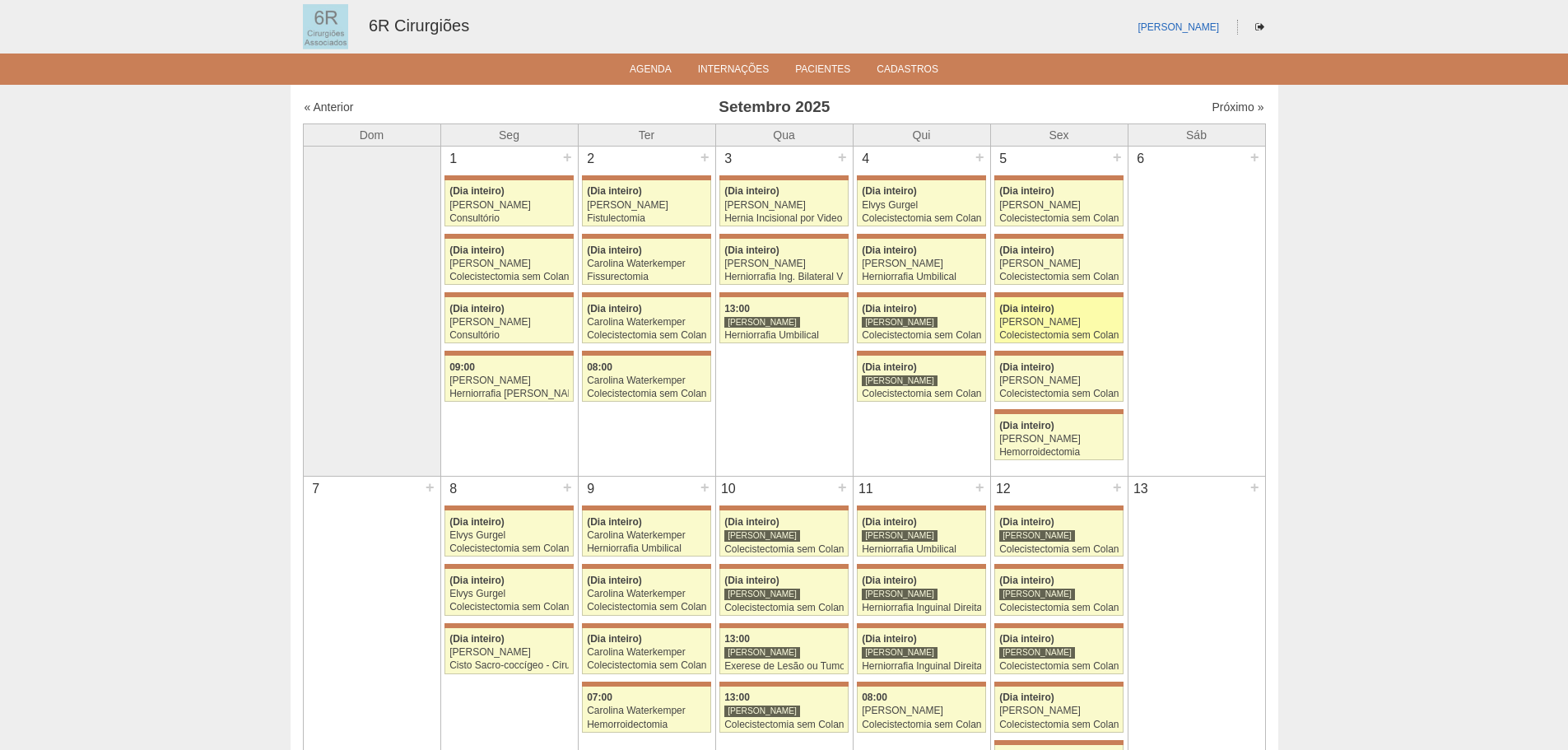
click at [1106, 340] on div "Colecistectomia sem Colangiografia VL" at bounding box center [1059, 336] width 120 height 11
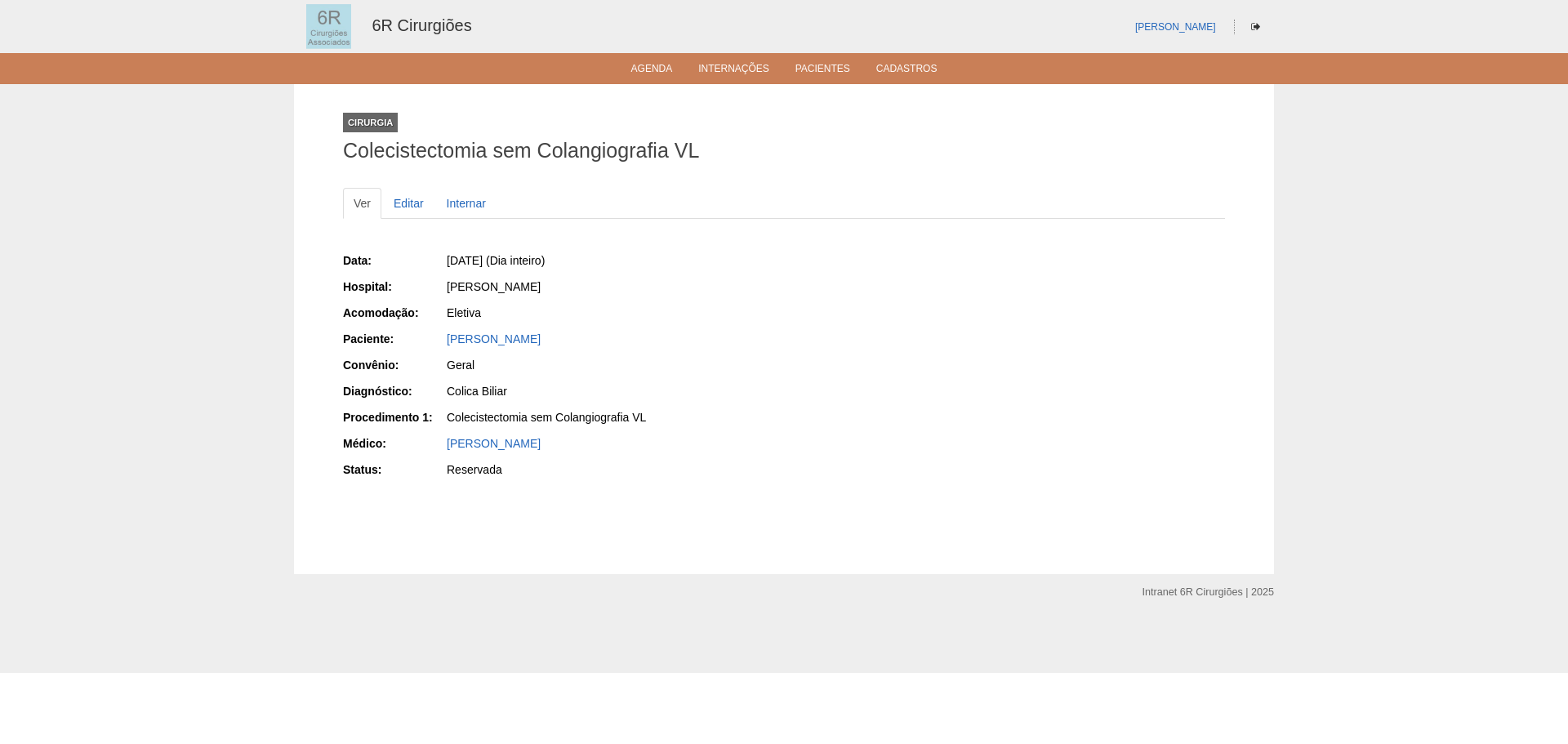
drag, startPoint x: 555, startPoint y: 338, endPoint x: 422, endPoint y: 340, distance: 133.0
click at [422, 340] on div "Paciente: [PERSON_NAME]" at bounding box center [558, 341] width 430 height 21
copy div "Paciente: [PERSON_NAME]"
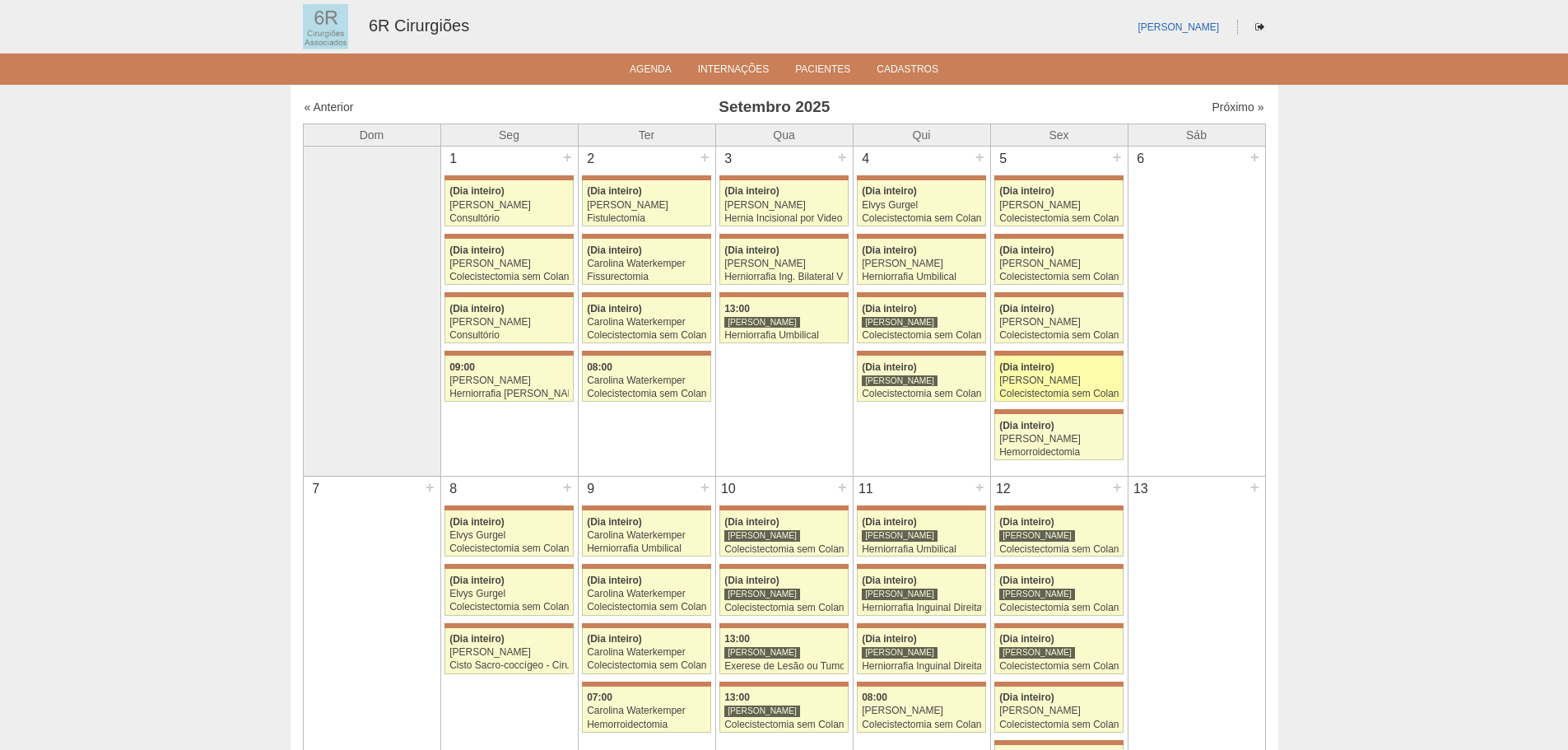
click at [1086, 380] on div "[PERSON_NAME]" at bounding box center [1059, 380] width 120 height 11
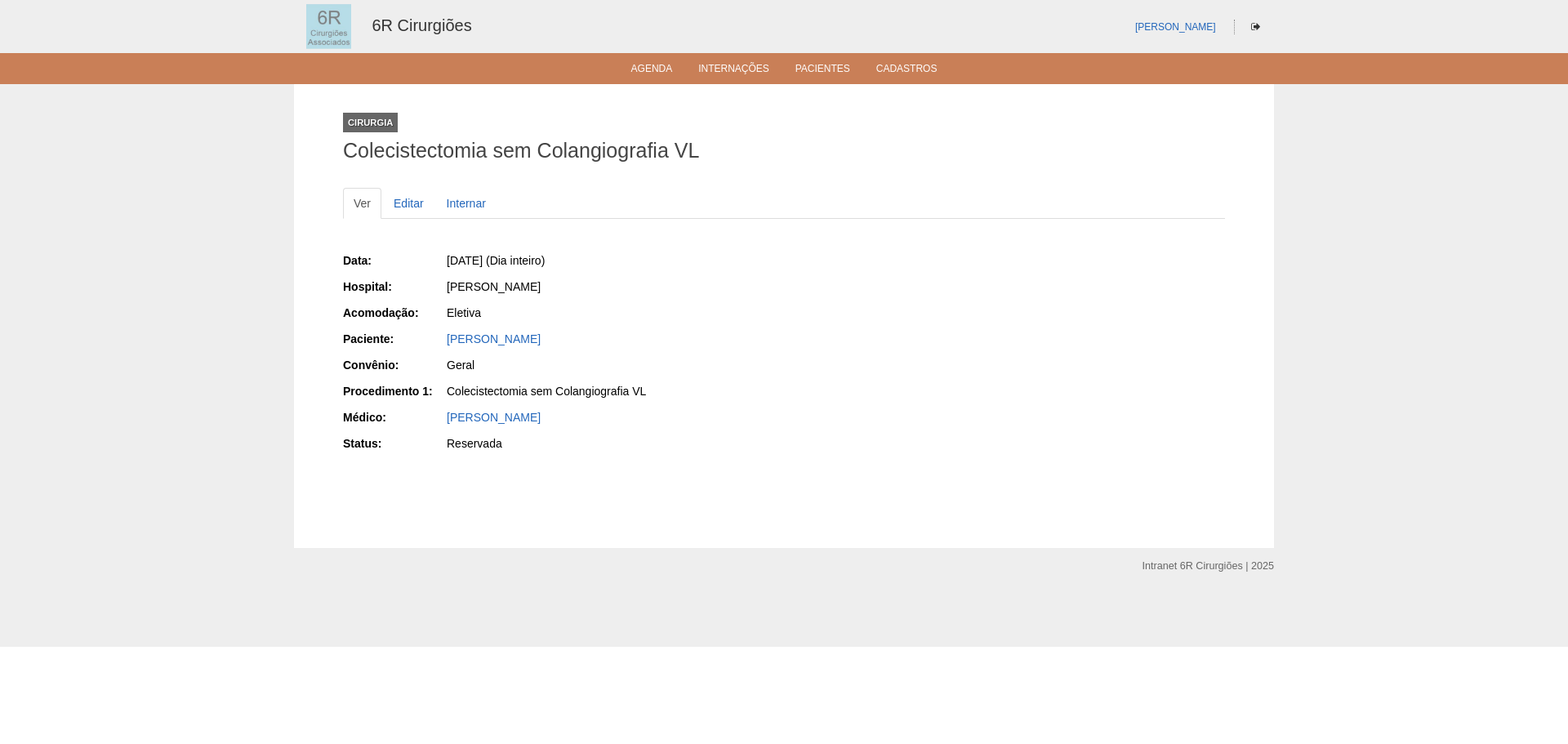
drag, startPoint x: 587, startPoint y: 339, endPoint x: 432, endPoint y: 344, distance: 155.1
click at [432, 344] on div "Paciente: [PERSON_NAME]" at bounding box center [558, 341] width 430 height 21
copy div "Paciente: [PERSON_NAME]"
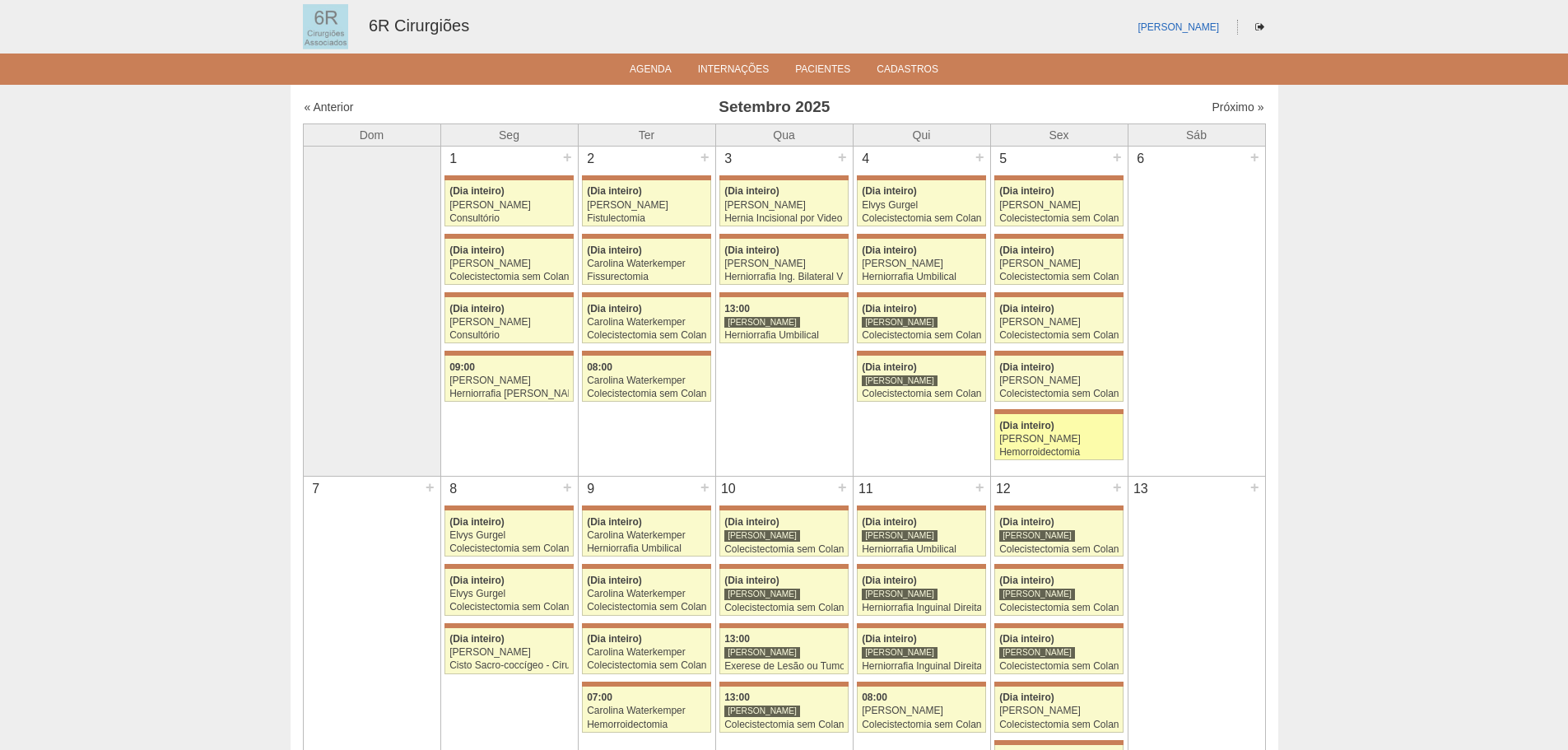
click at [1004, 422] on span "(Dia inteiro)" at bounding box center [1027, 426] width 55 height 12
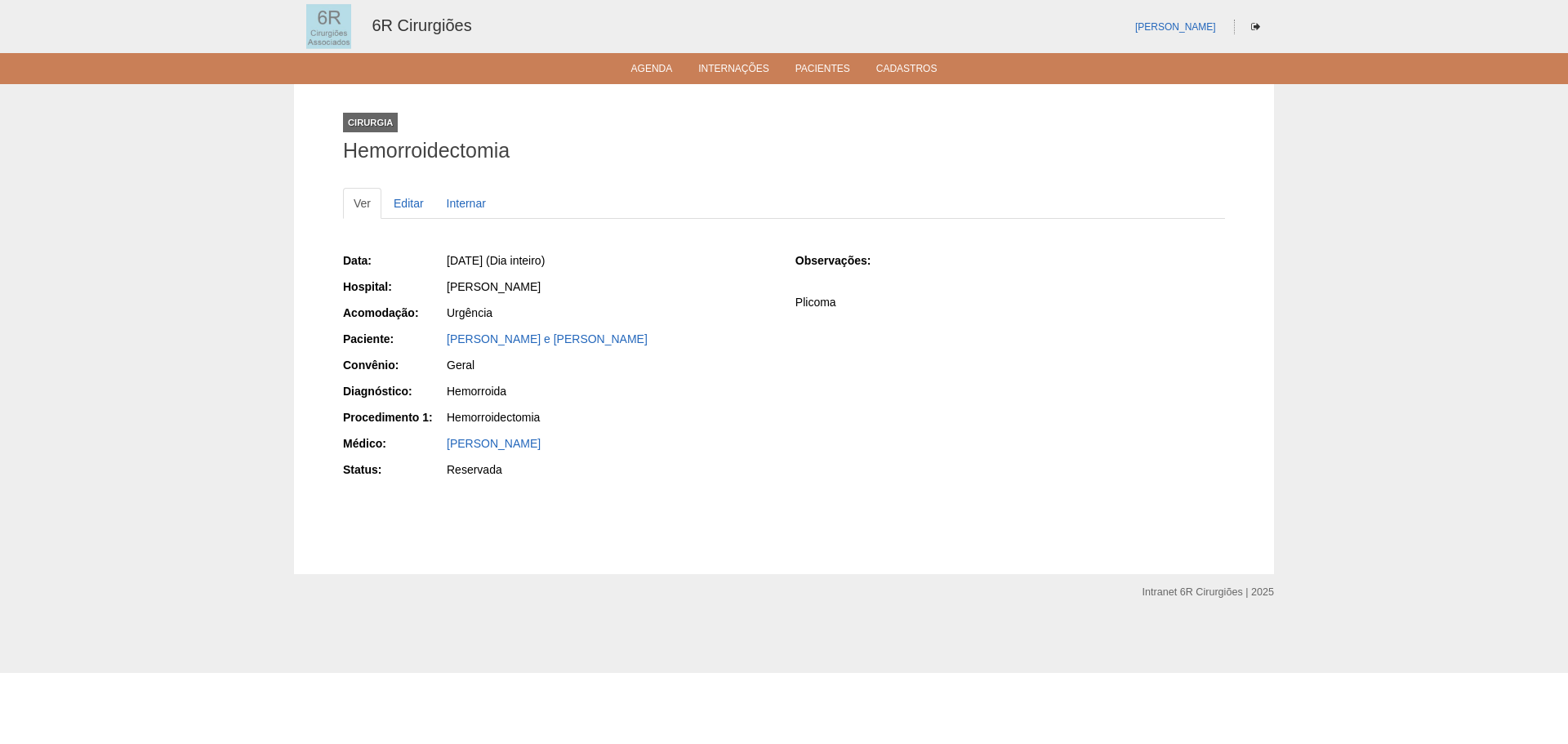
drag, startPoint x: 605, startPoint y: 339, endPoint x: 449, endPoint y: 348, distance: 156.3
click at [449, 348] on div "Andrea Teixeira e Silva galante" at bounding box center [609, 341] width 328 height 21
copy link "Andrea Teixeira e Silva galante"
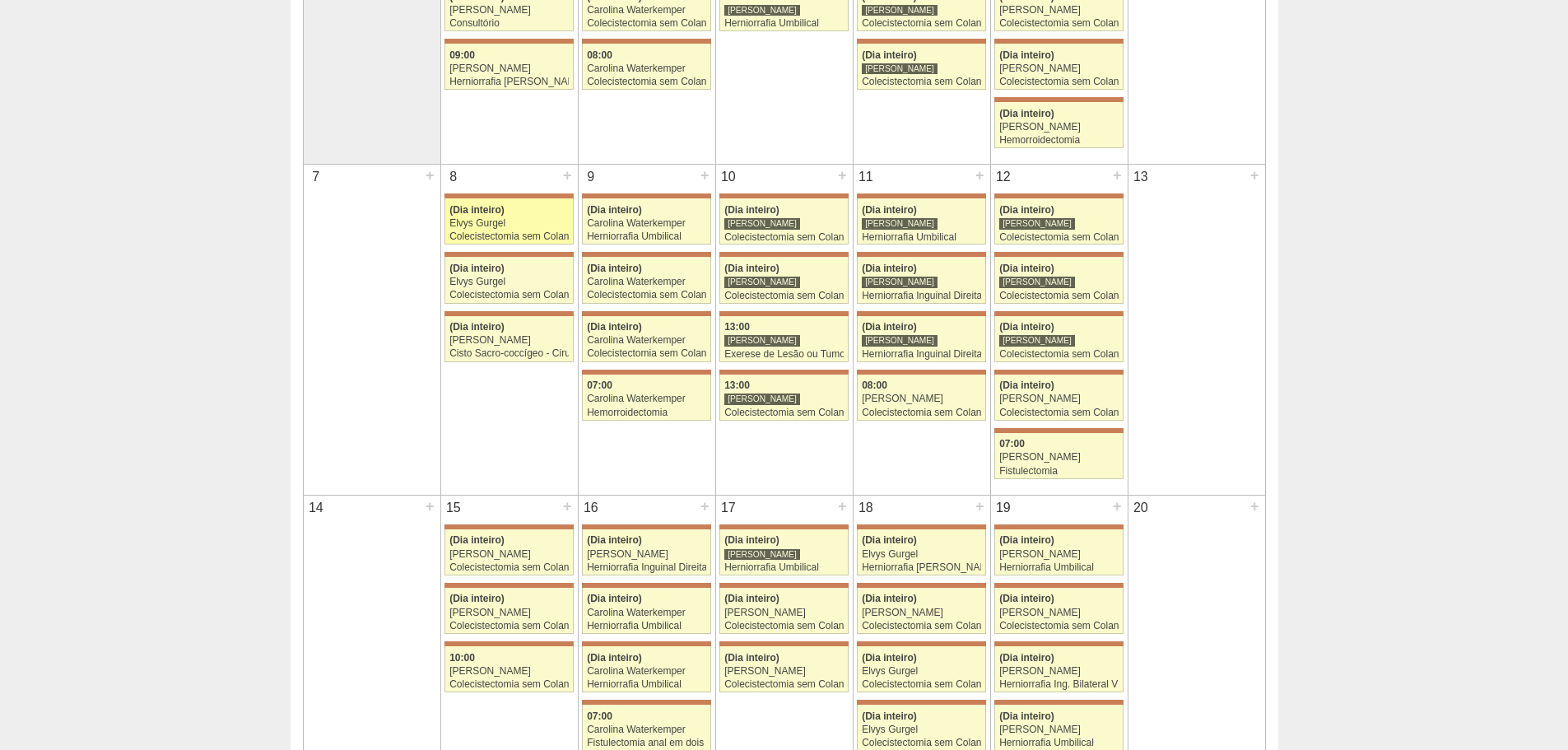
scroll to position [330, 0]
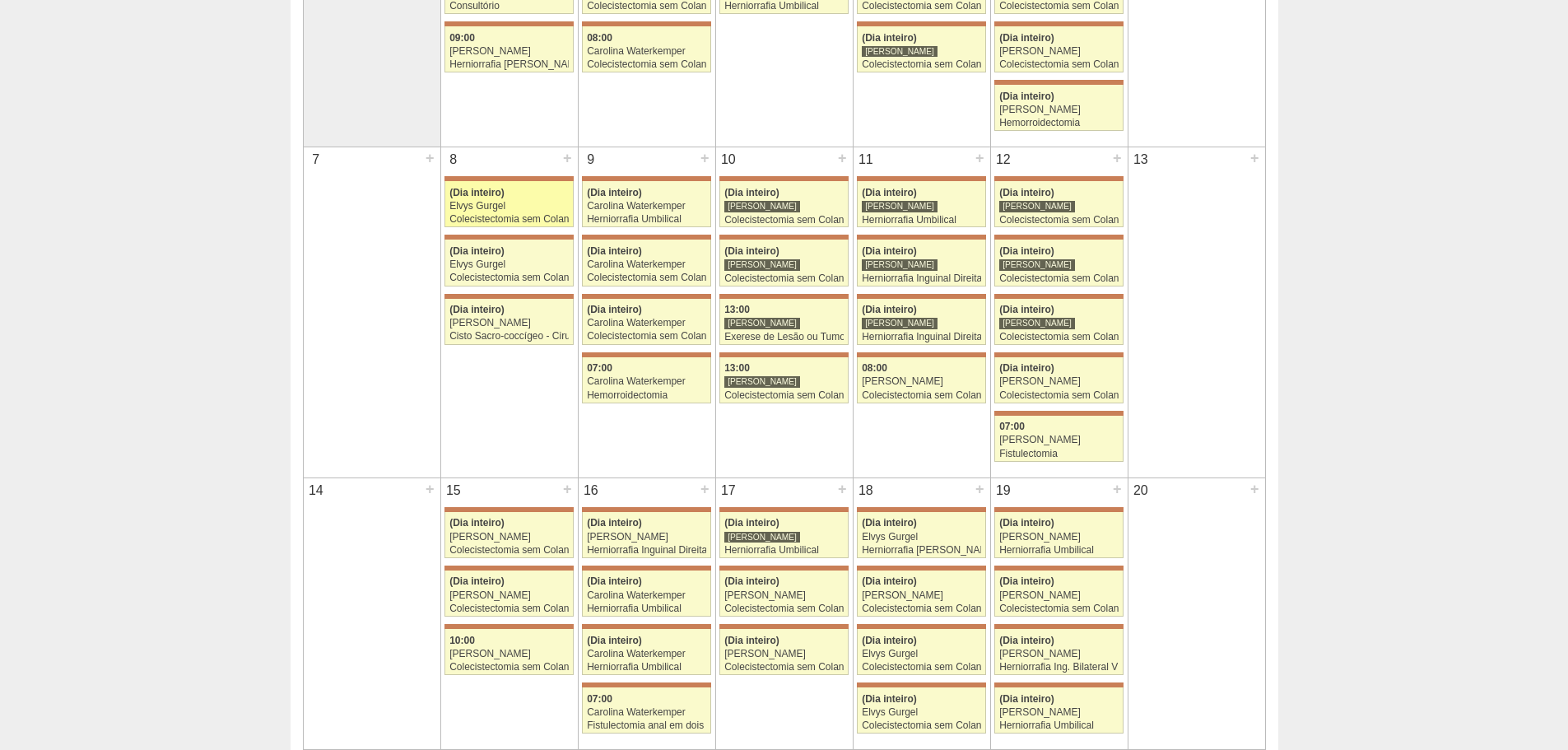
click at [477, 184] on link "71455 [PERSON_NAME] (Dia inteiro) Elvys Gurgel Colecistectomia sem Colangiograf…" at bounding box center [509, 204] width 129 height 47
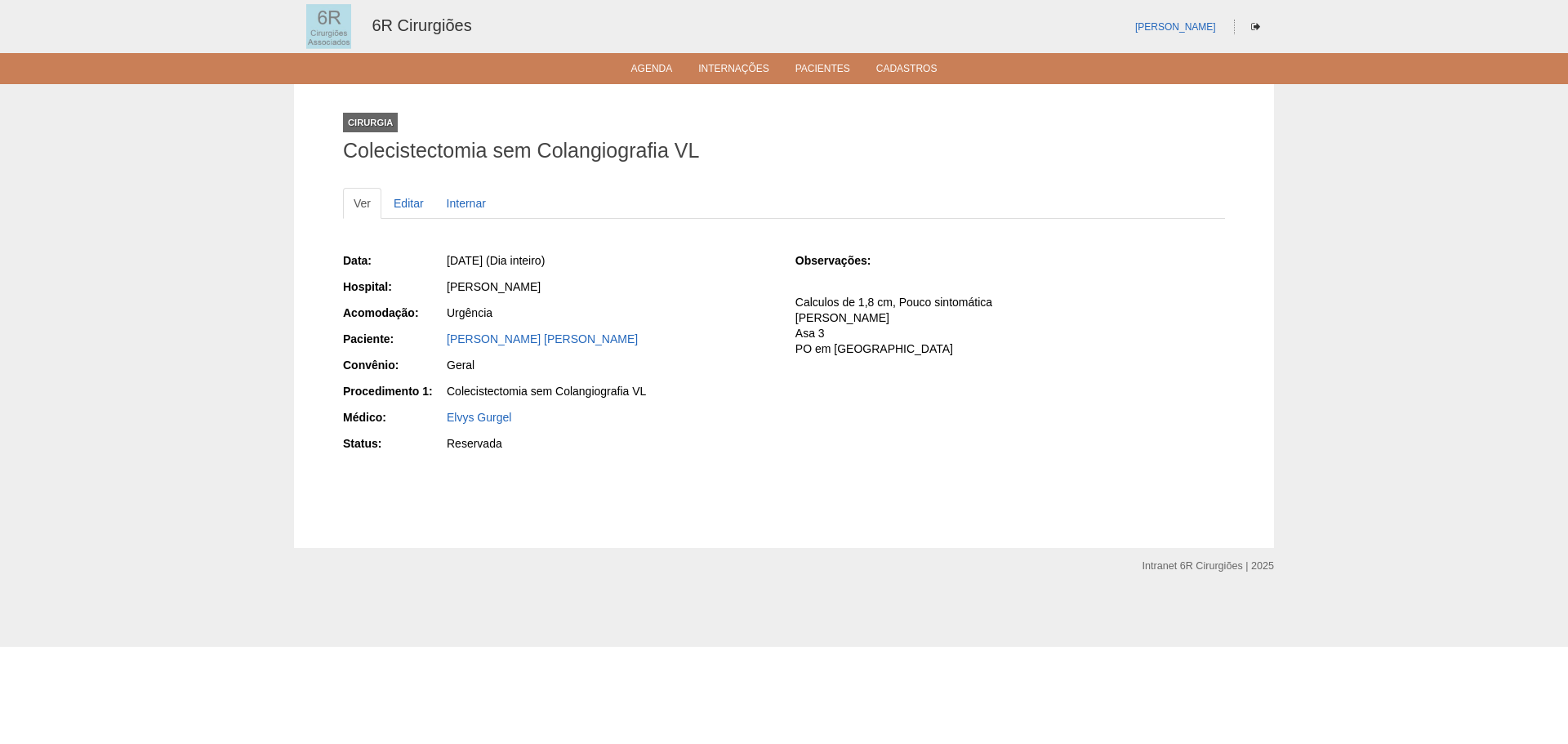
drag, startPoint x: 615, startPoint y: 342, endPoint x: 446, endPoint y: 349, distance: 169.1
click at [446, 349] on div "Aline Aparecida Martins Dametto" at bounding box center [609, 341] width 328 height 21
copy link "Aline Aparecida Martins Dametto"
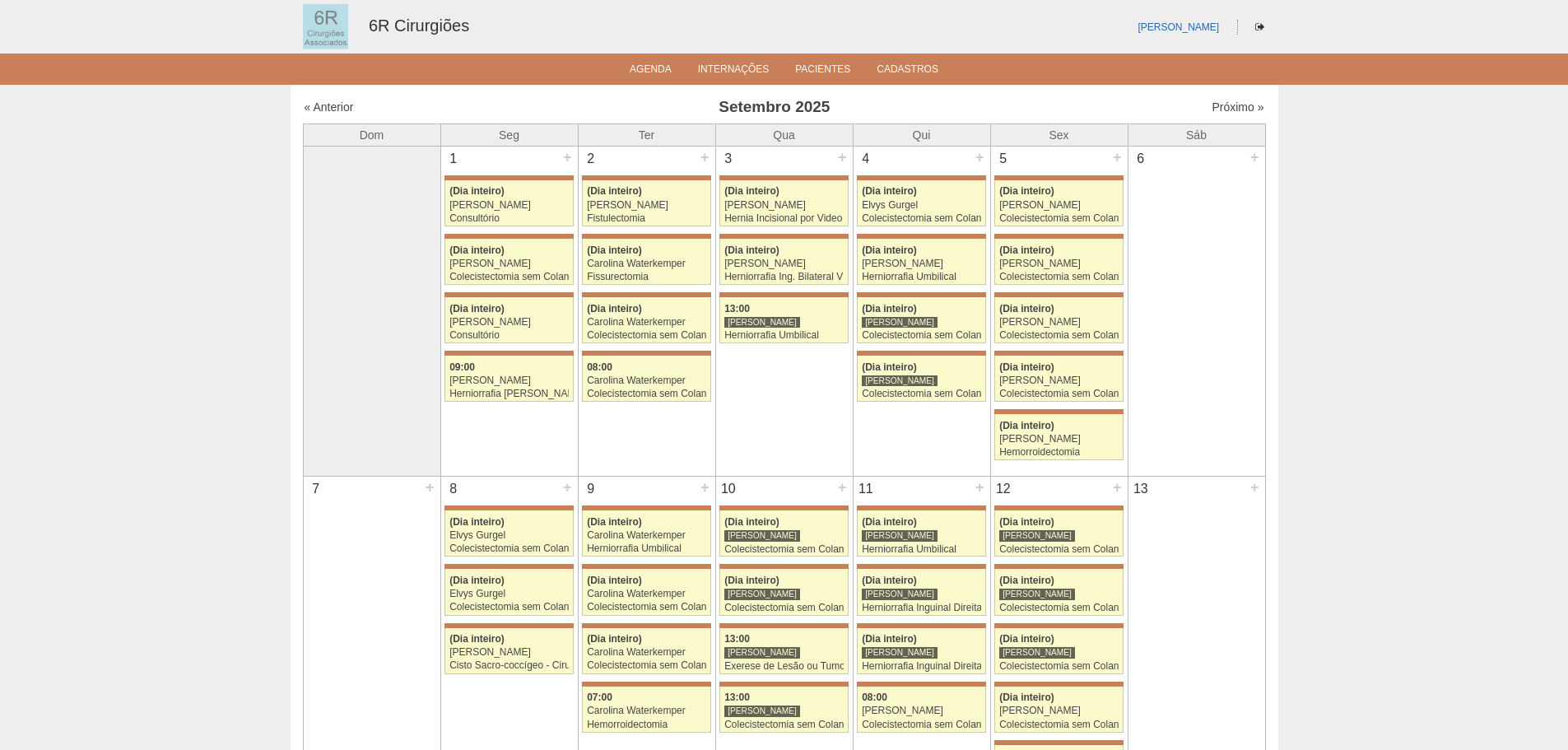
scroll to position [330, 0]
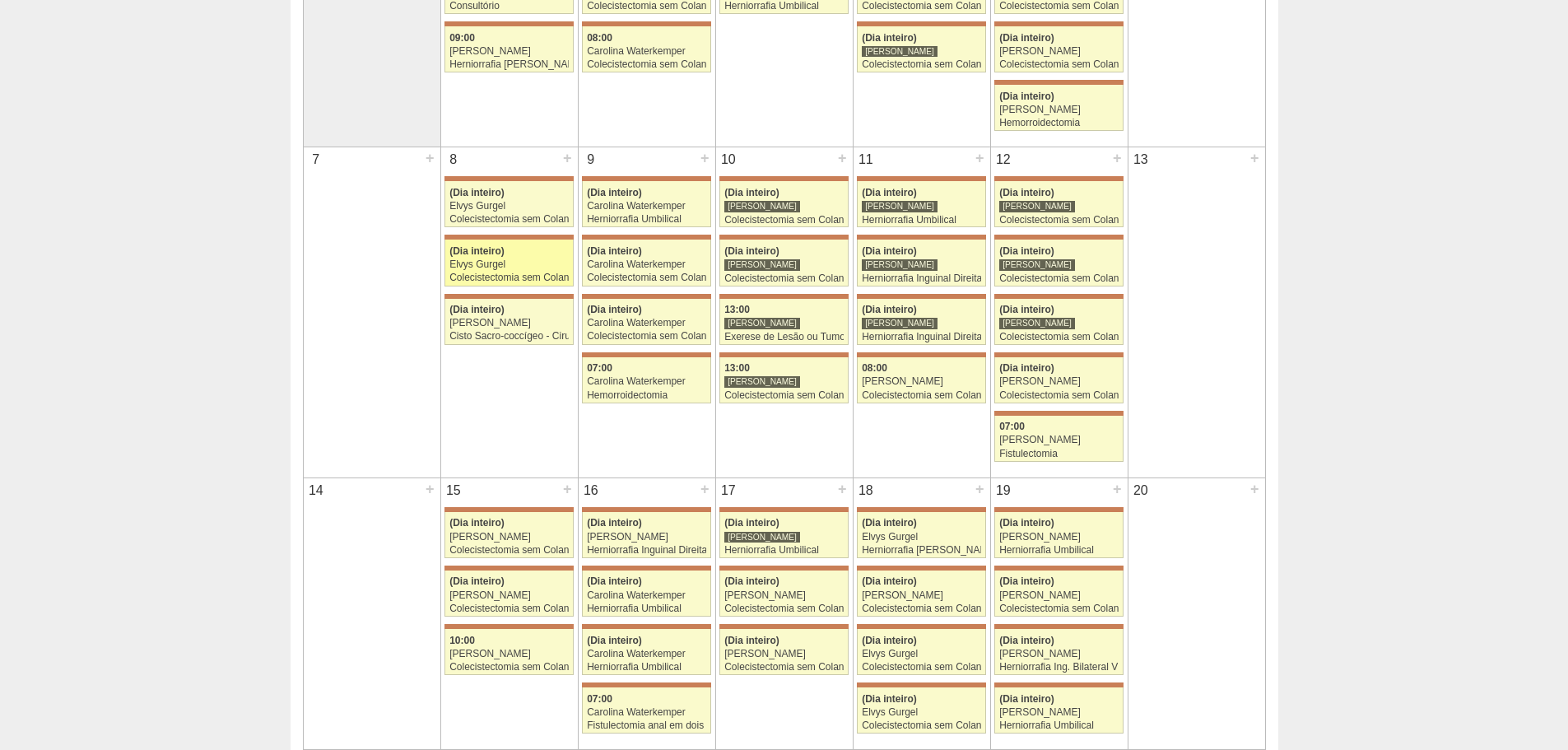
click at [523, 264] on div "Elvys Gurgel" at bounding box center [509, 264] width 120 height 11
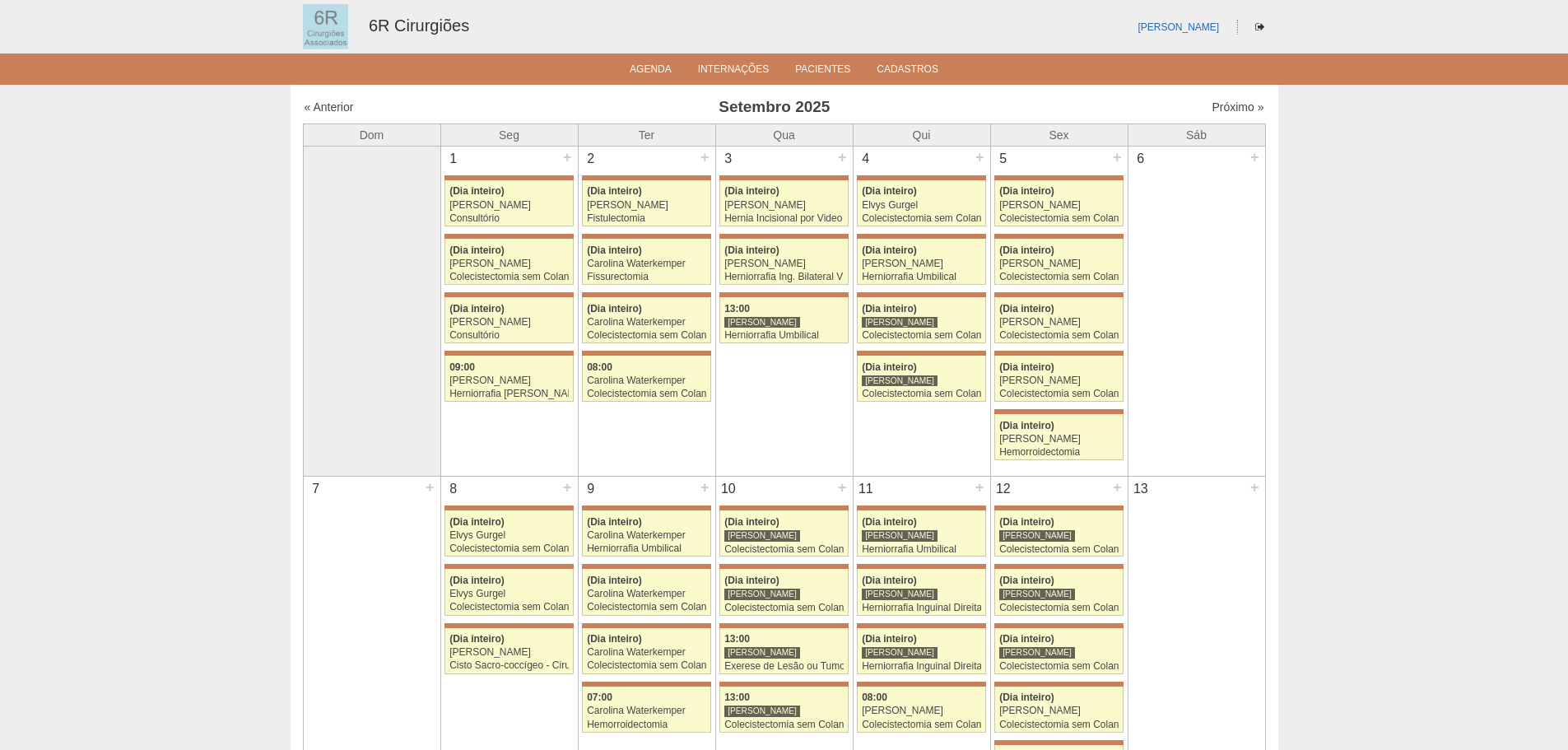
scroll to position [330, 0]
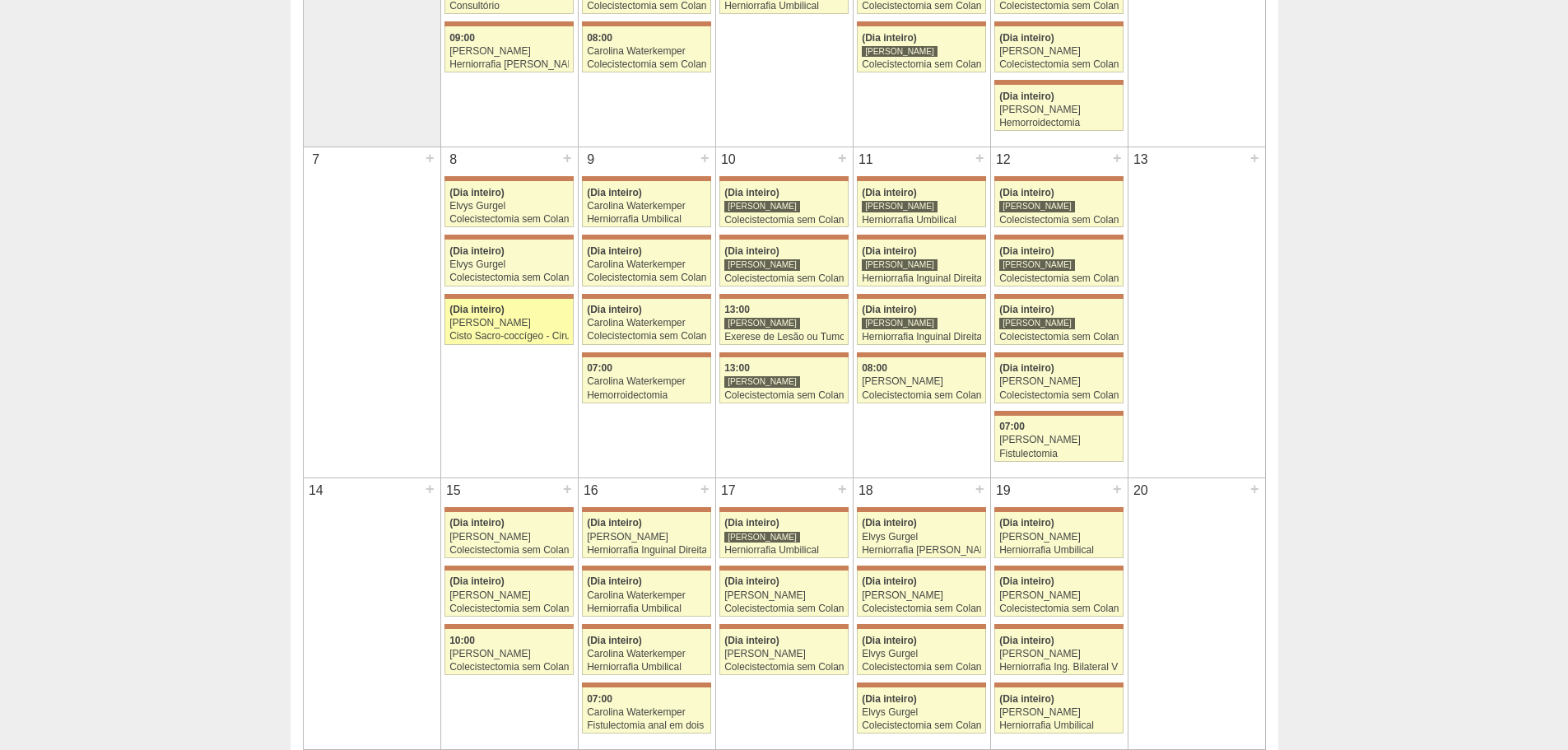
click at [538, 338] on div "Cisto Sacro-coccígeo - Cirurgia" at bounding box center [509, 336] width 120 height 11
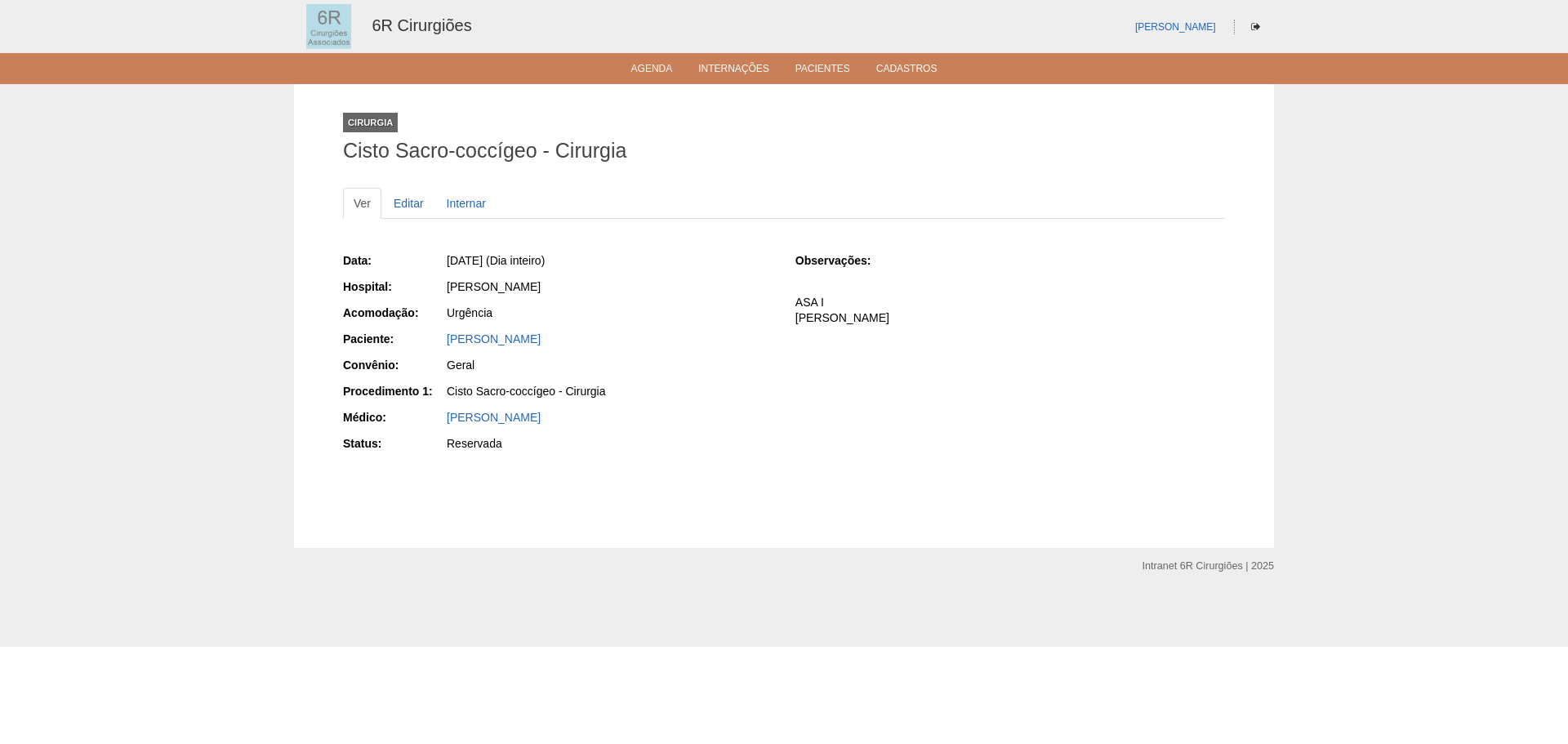
drag, startPoint x: 587, startPoint y: 341, endPoint x: 434, endPoint y: 336, distance: 153.1
click at [434, 336] on div "Paciente: SARAH CARVALHO SILVA" at bounding box center [558, 341] width 430 height 21
copy div "Paciente: SARAH CARVALHO SILVA"
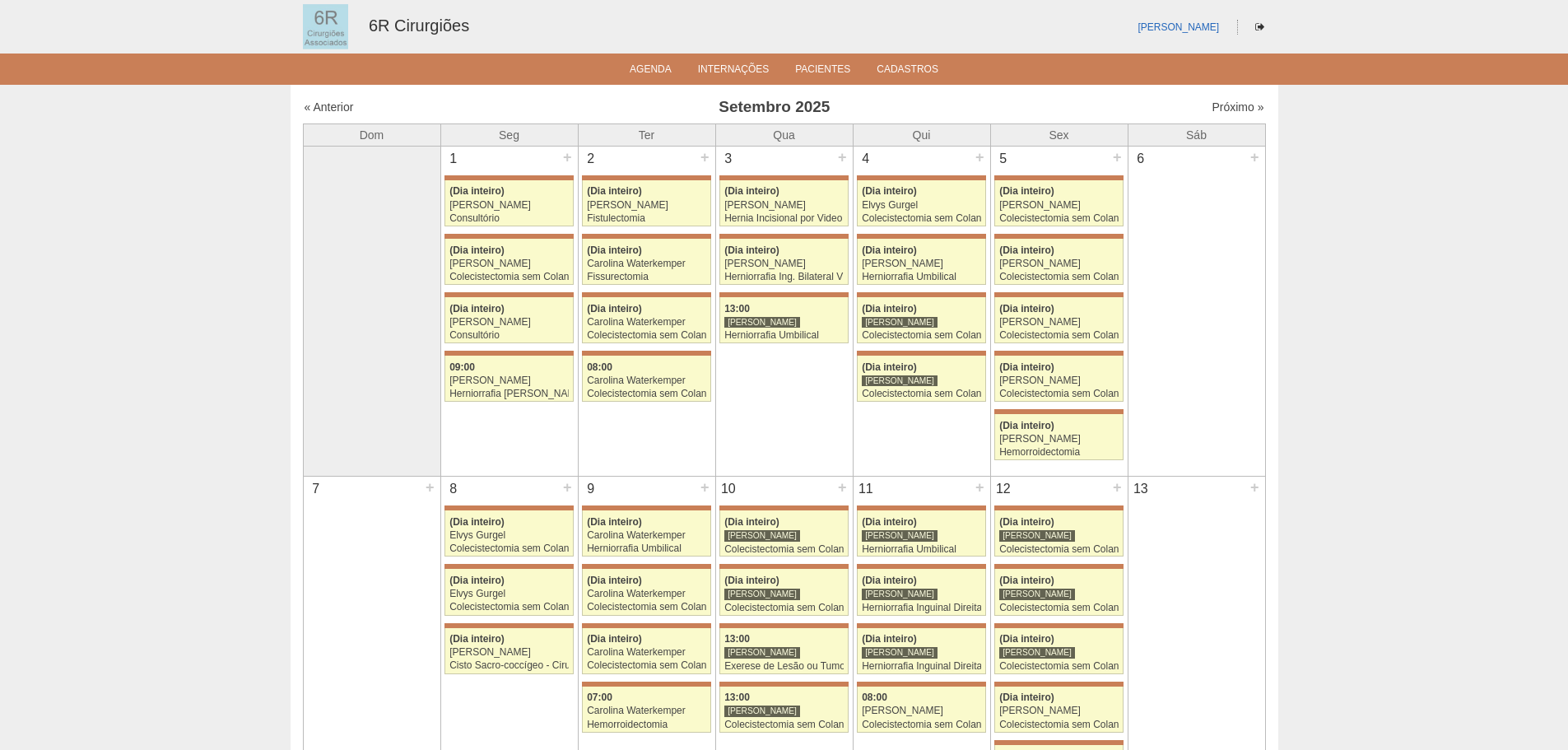
scroll to position [330, 0]
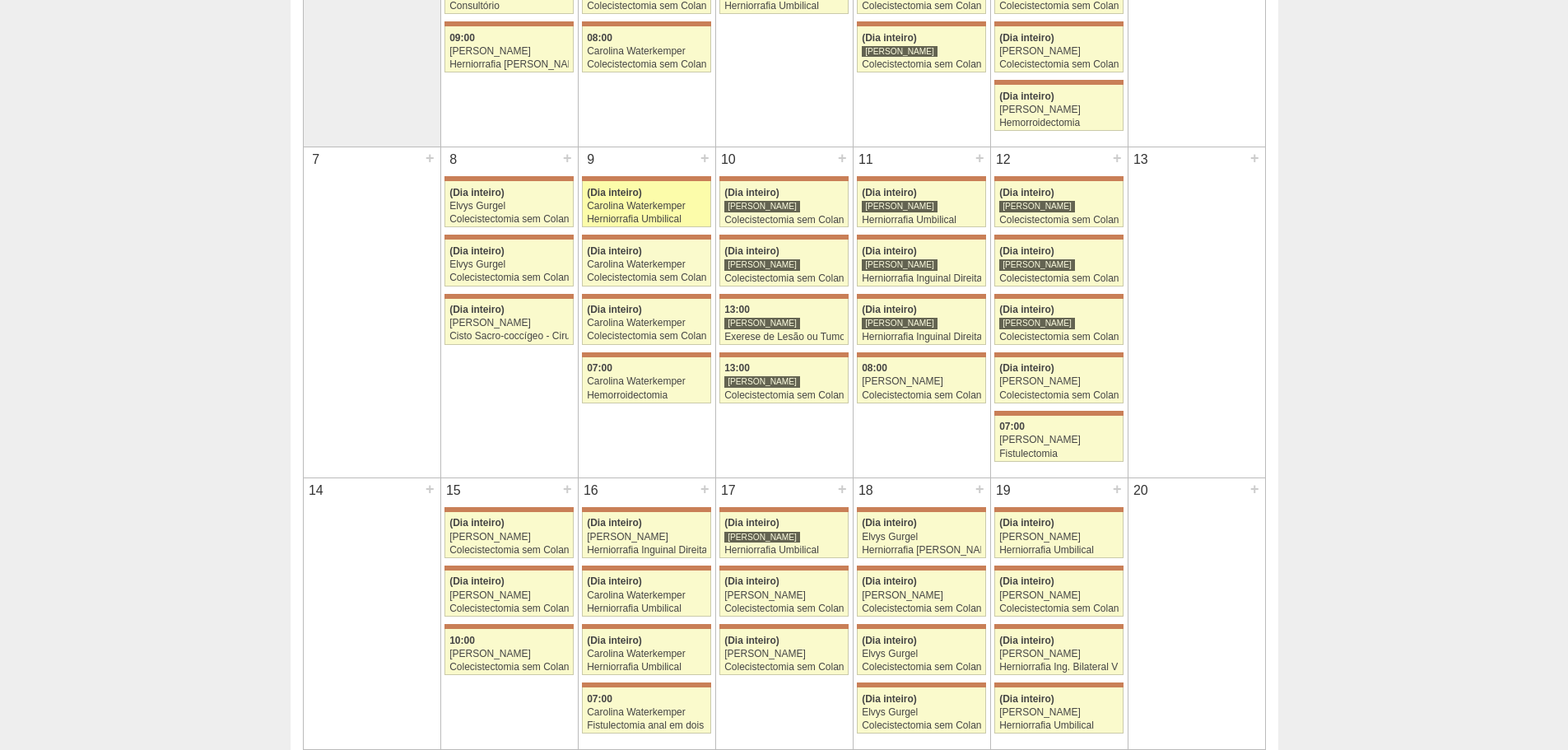
click at [674, 203] on div "Carolina Waterkemper" at bounding box center [647, 206] width 120 height 11
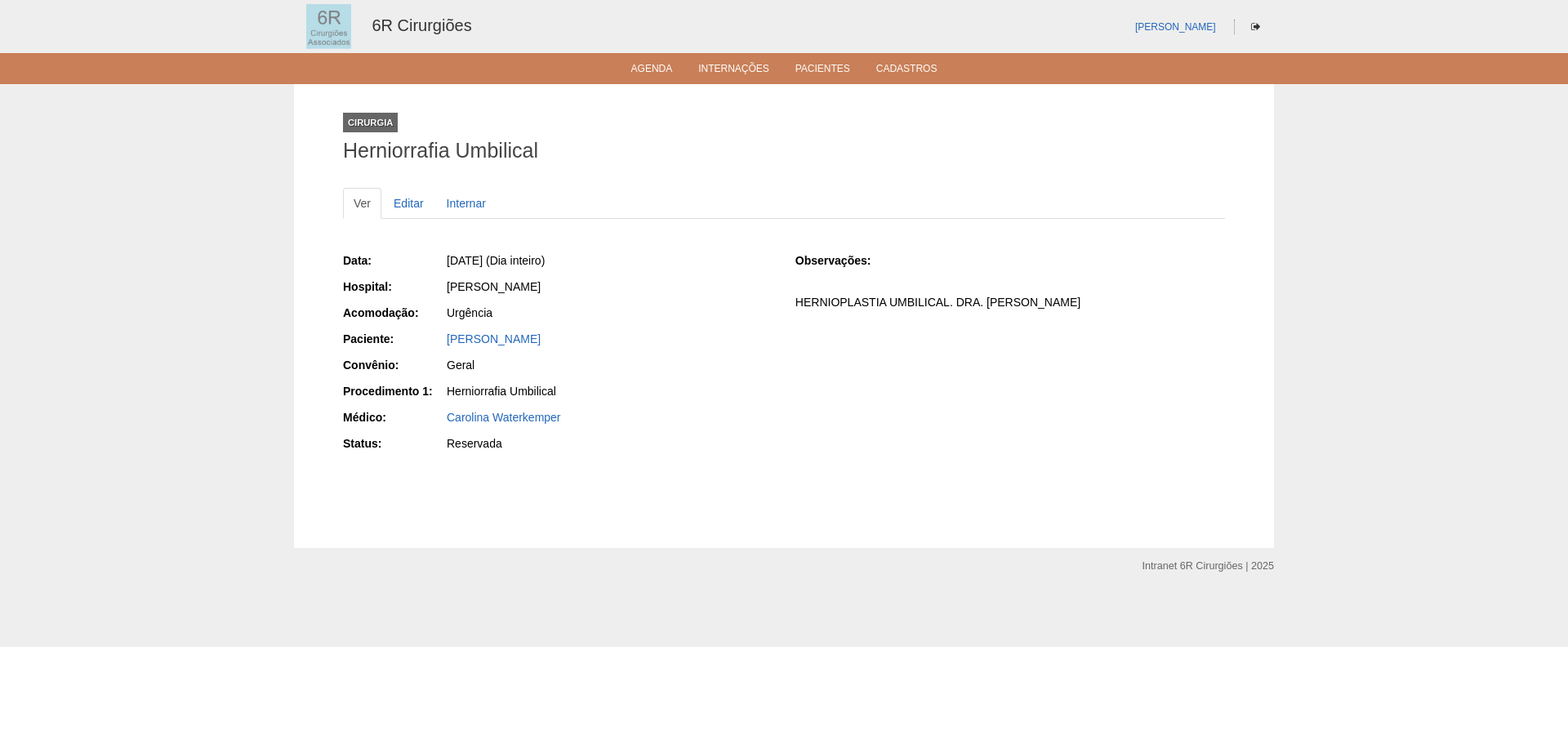
drag, startPoint x: 639, startPoint y: 339, endPoint x: 447, endPoint y: 349, distance: 192.3
click at [447, 349] on div "[PERSON_NAME]" at bounding box center [609, 341] width 328 height 21
copy link "[PERSON_NAME]"
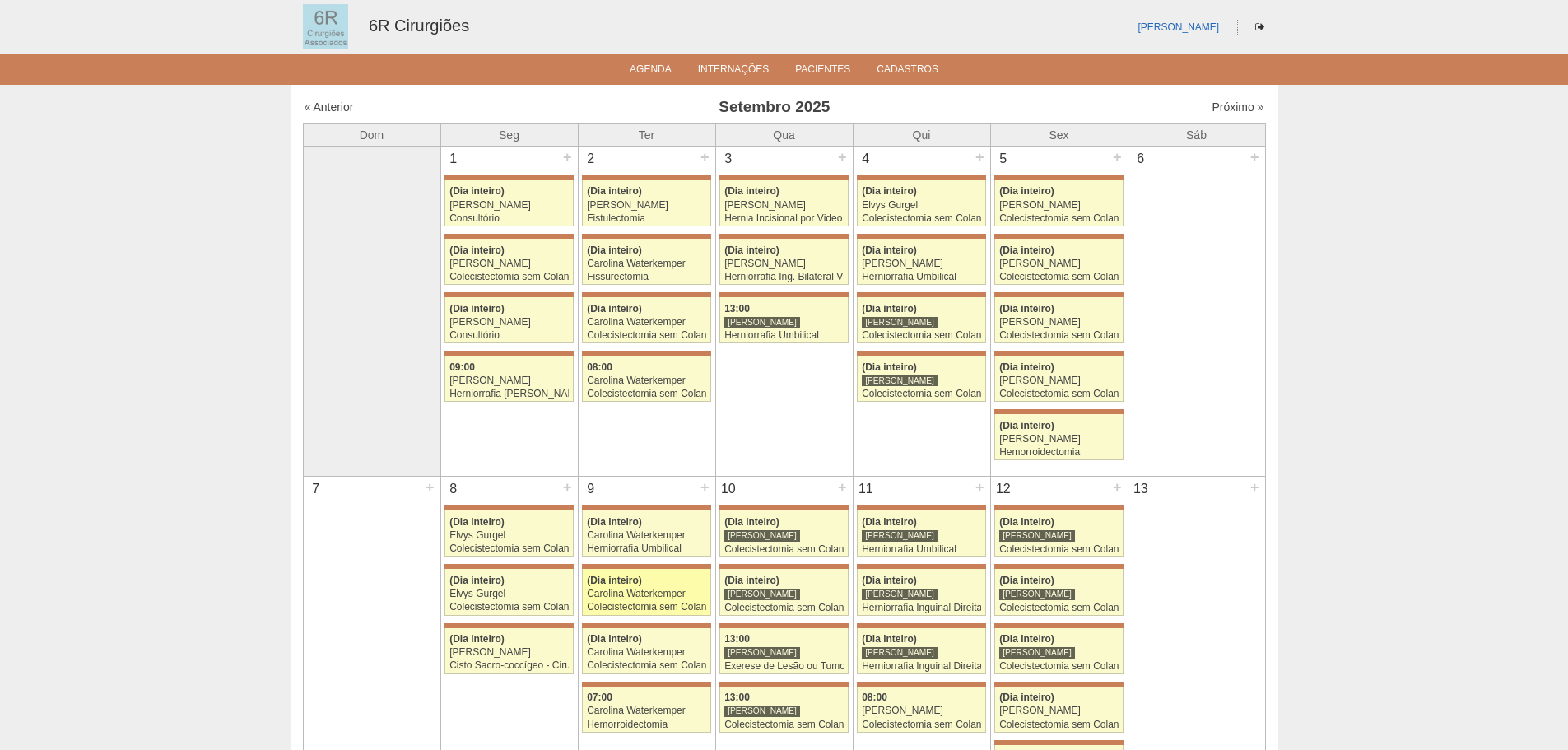
scroll to position [330, 0]
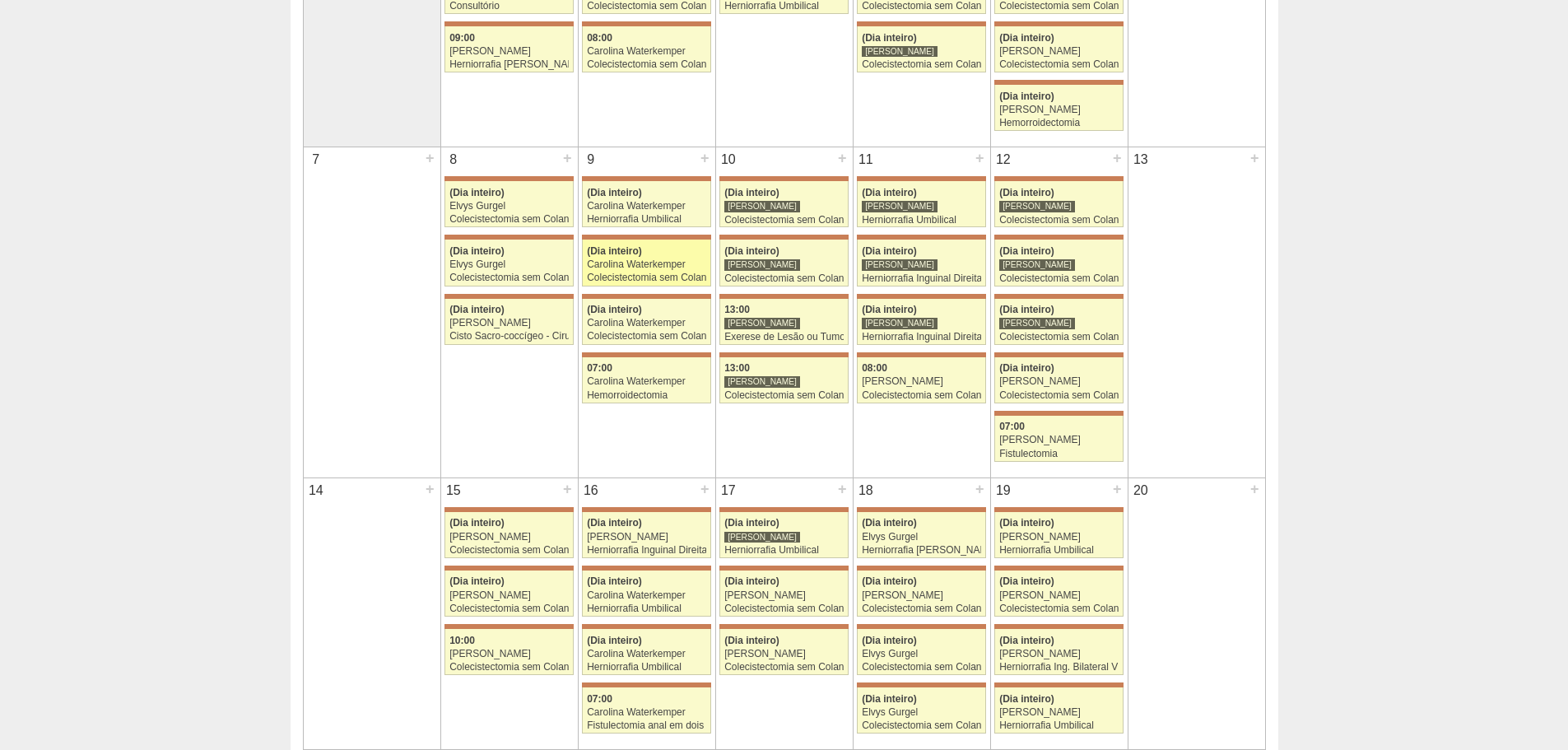
click at [663, 257] on div "(Dia inteiro)" at bounding box center [647, 252] width 120 height 11
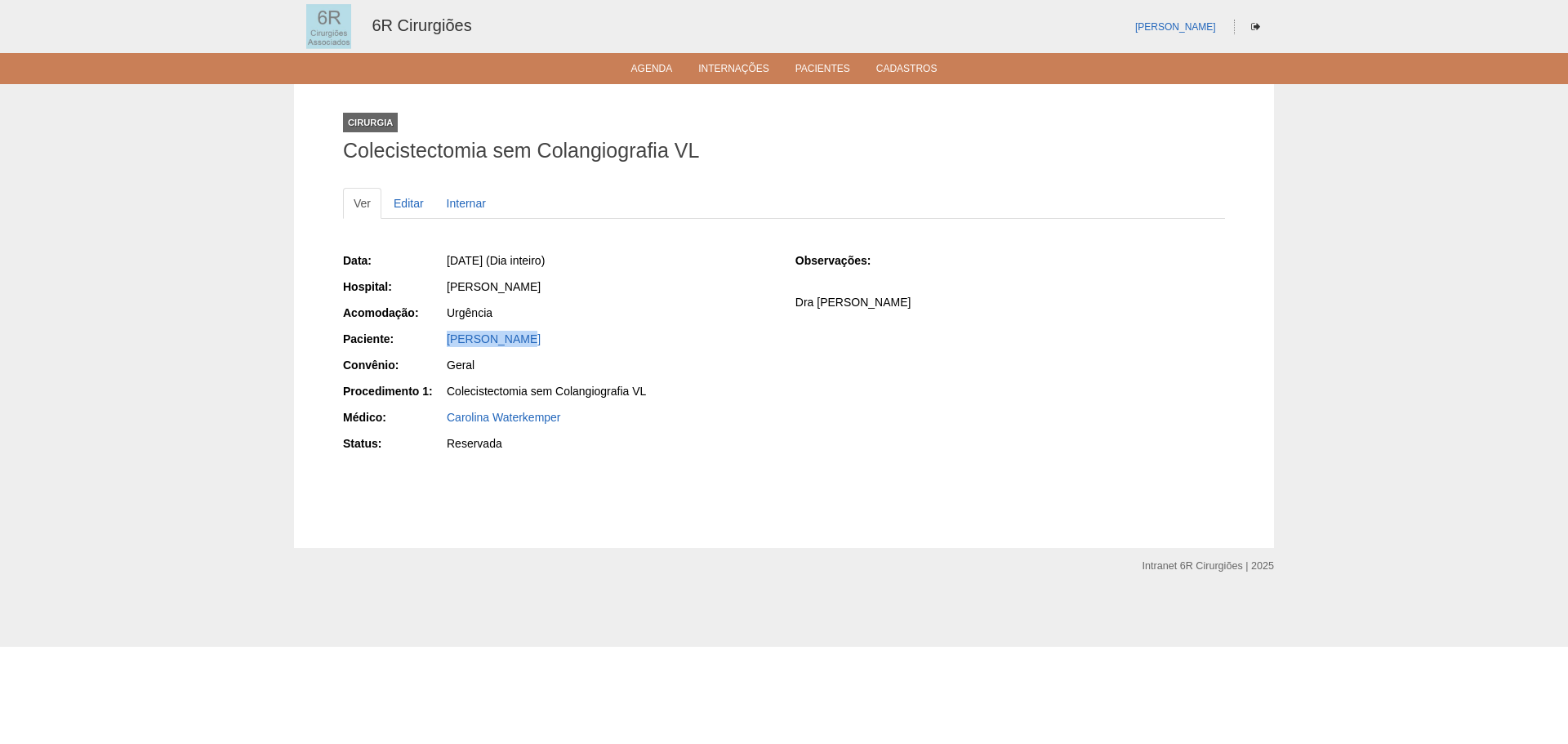
drag, startPoint x: 522, startPoint y: 339, endPoint x: 443, endPoint y: 349, distance: 79.6
click at [443, 349] on div "Paciente: Lauro Fumoto" at bounding box center [558, 341] width 430 height 21
copy link "Lauro Fumoto"
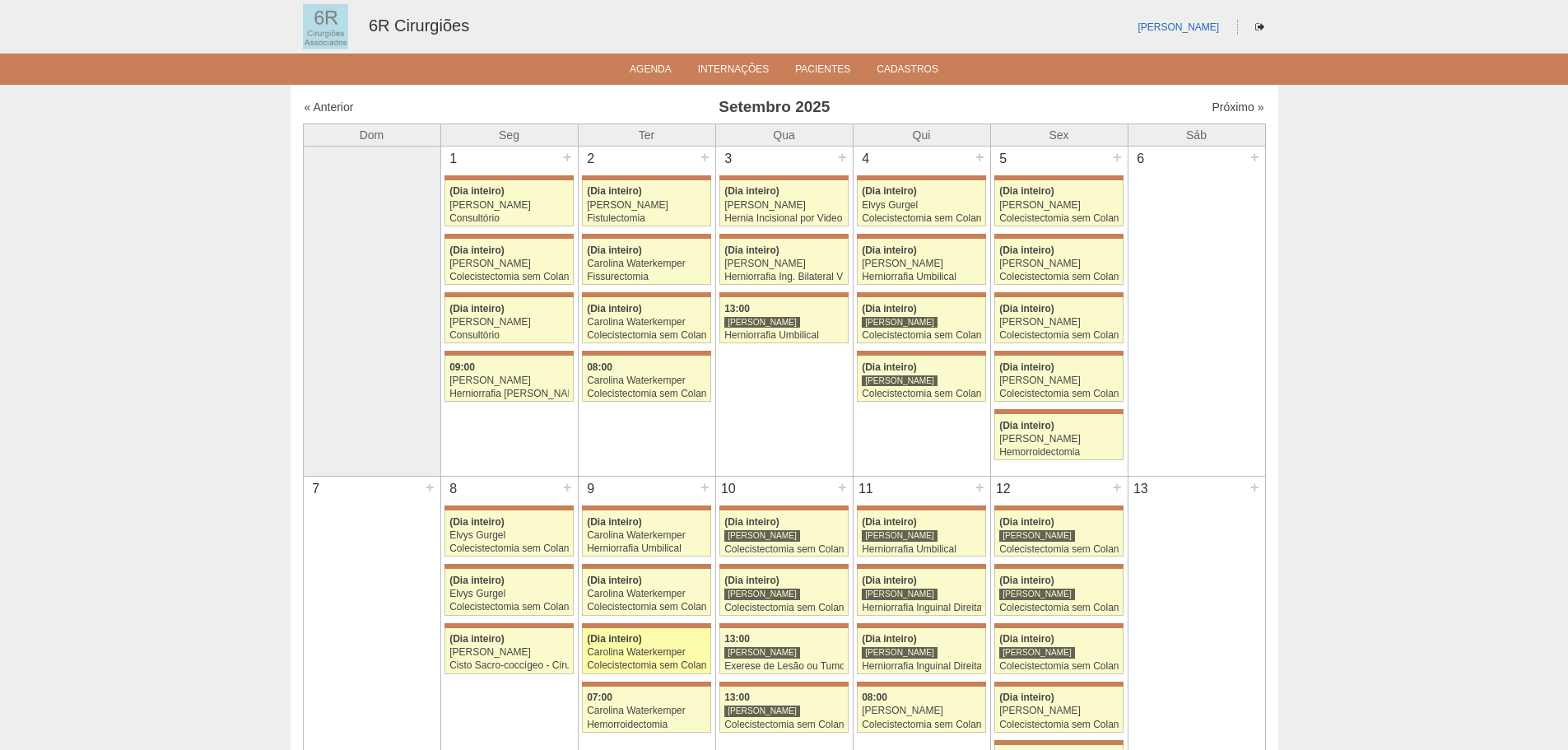
scroll to position [330, 0]
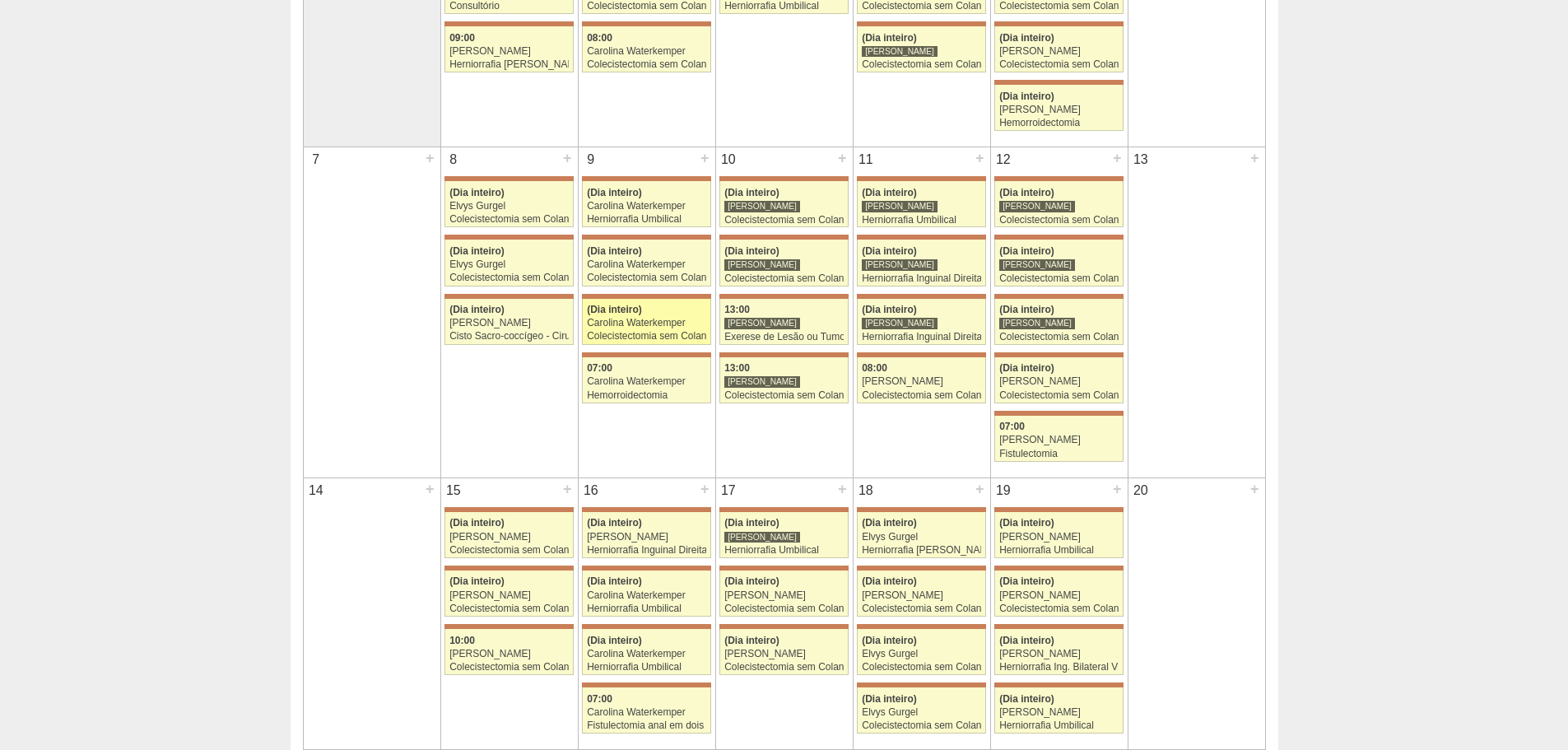
click at [673, 334] on div "Colecistectomia sem Colangiografia VL" at bounding box center [647, 336] width 120 height 11
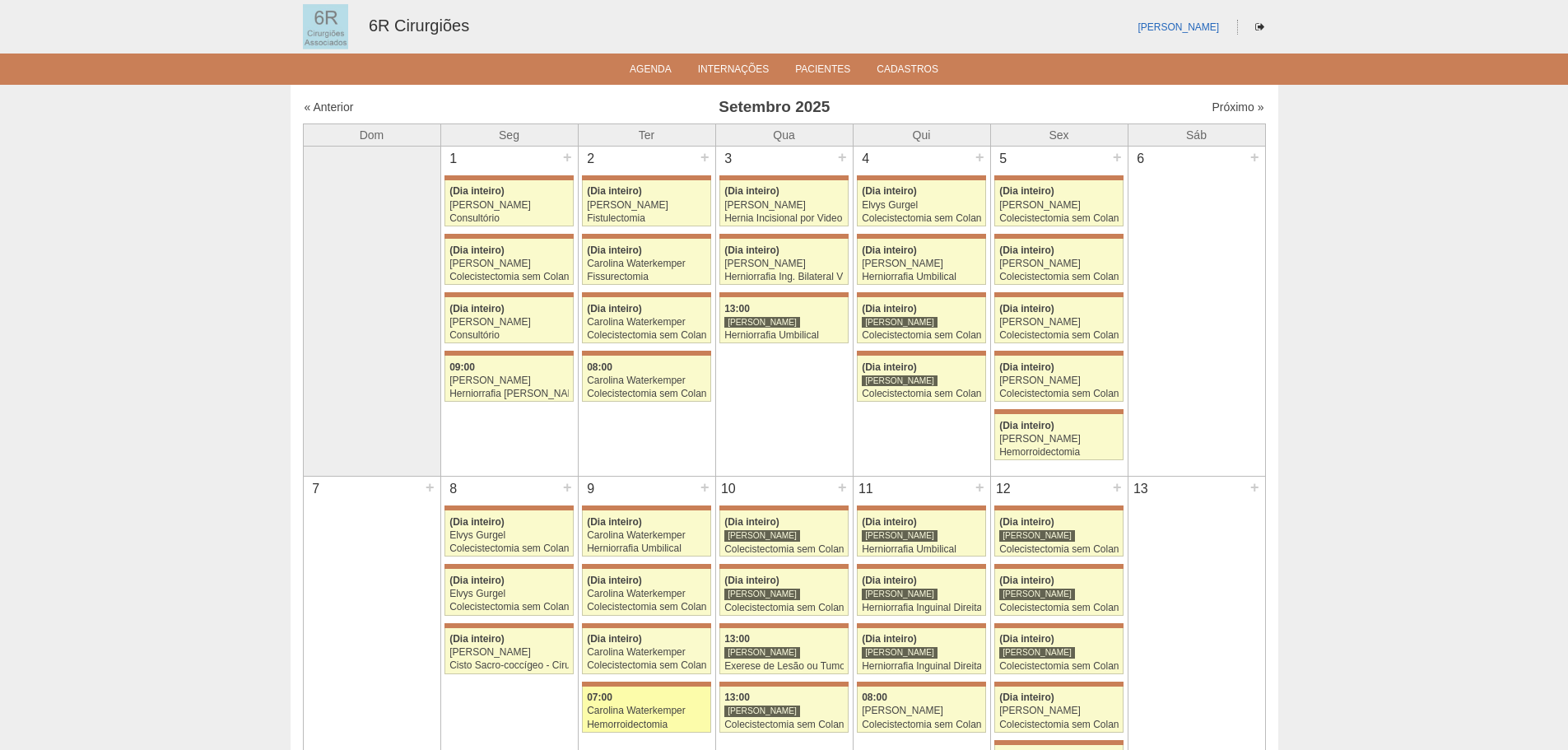
scroll to position [330, 0]
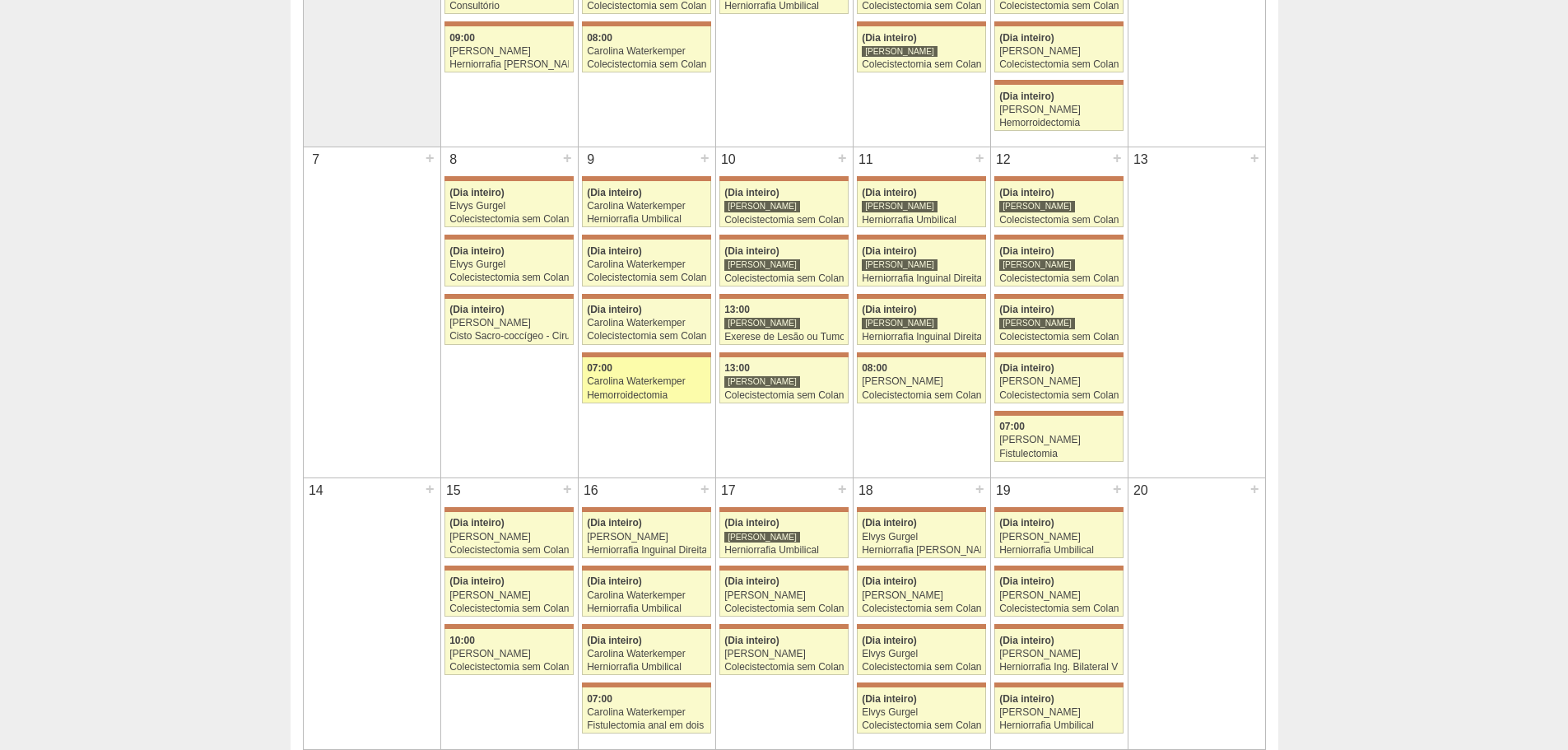
click at [630, 357] on link "71273 Carolina Waterkemper 07:00 Carolina Waterkemper Hemorroidectomia [GEOGRAP…" at bounding box center [646, 380] width 129 height 47
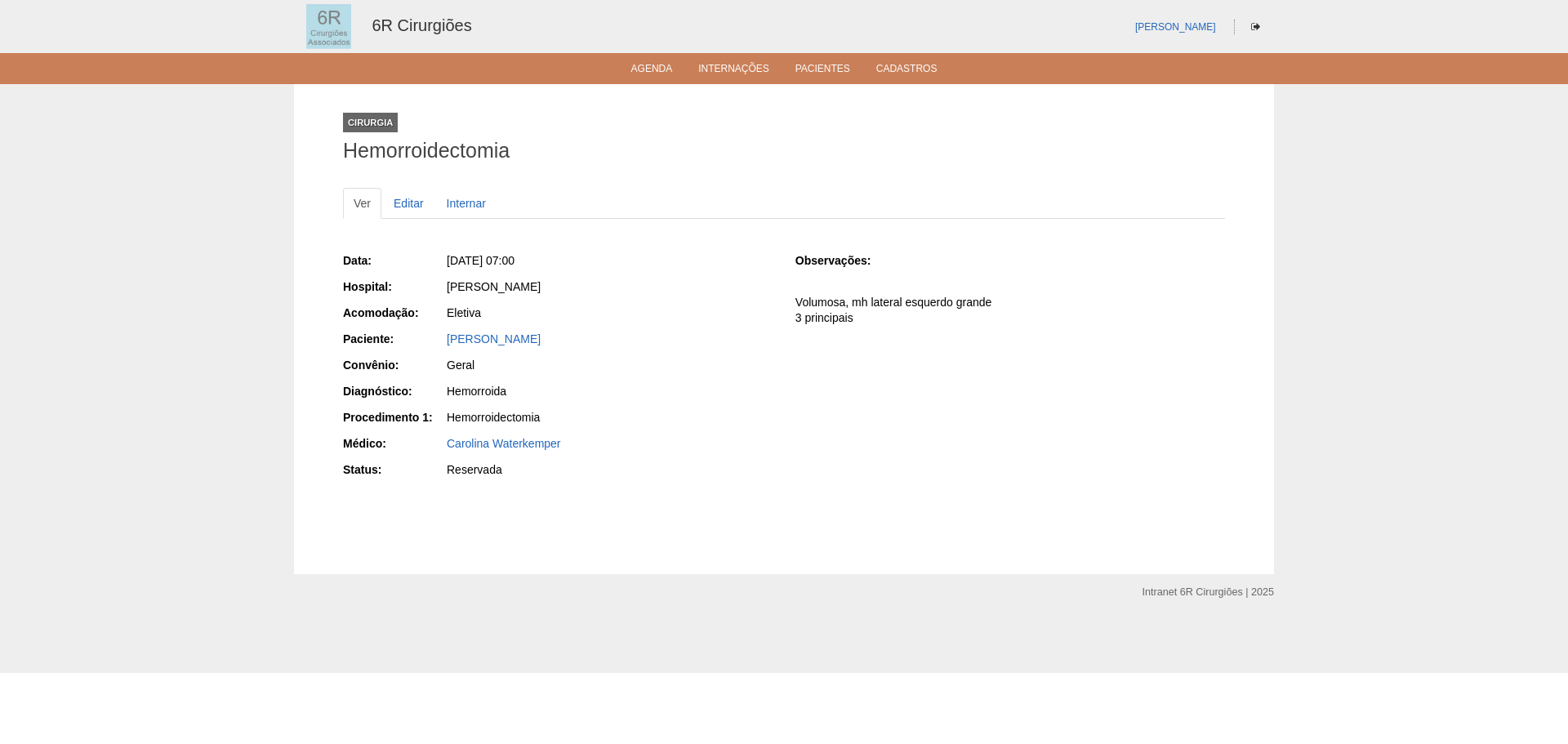
drag, startPoint x: 590, startPoint y: 339, endPoint x: 448, endPoint y: 348, distance: 142.3
click at [448, 348] on div "[PERSON_NAME]" at bounding box center [609, 341] width 328 height 21
copy link "[PERSON_NAME]"
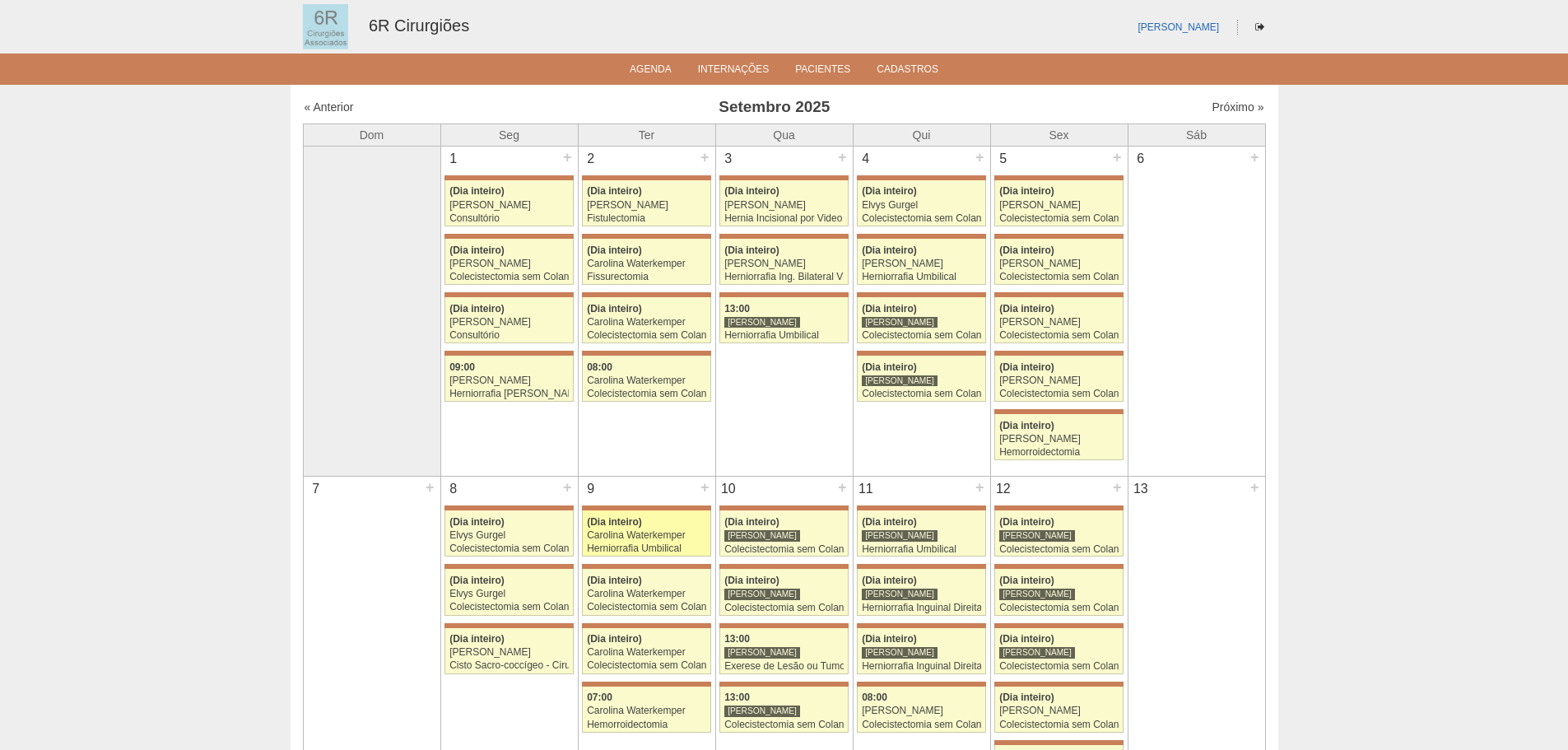
scroll to position [330, 0]
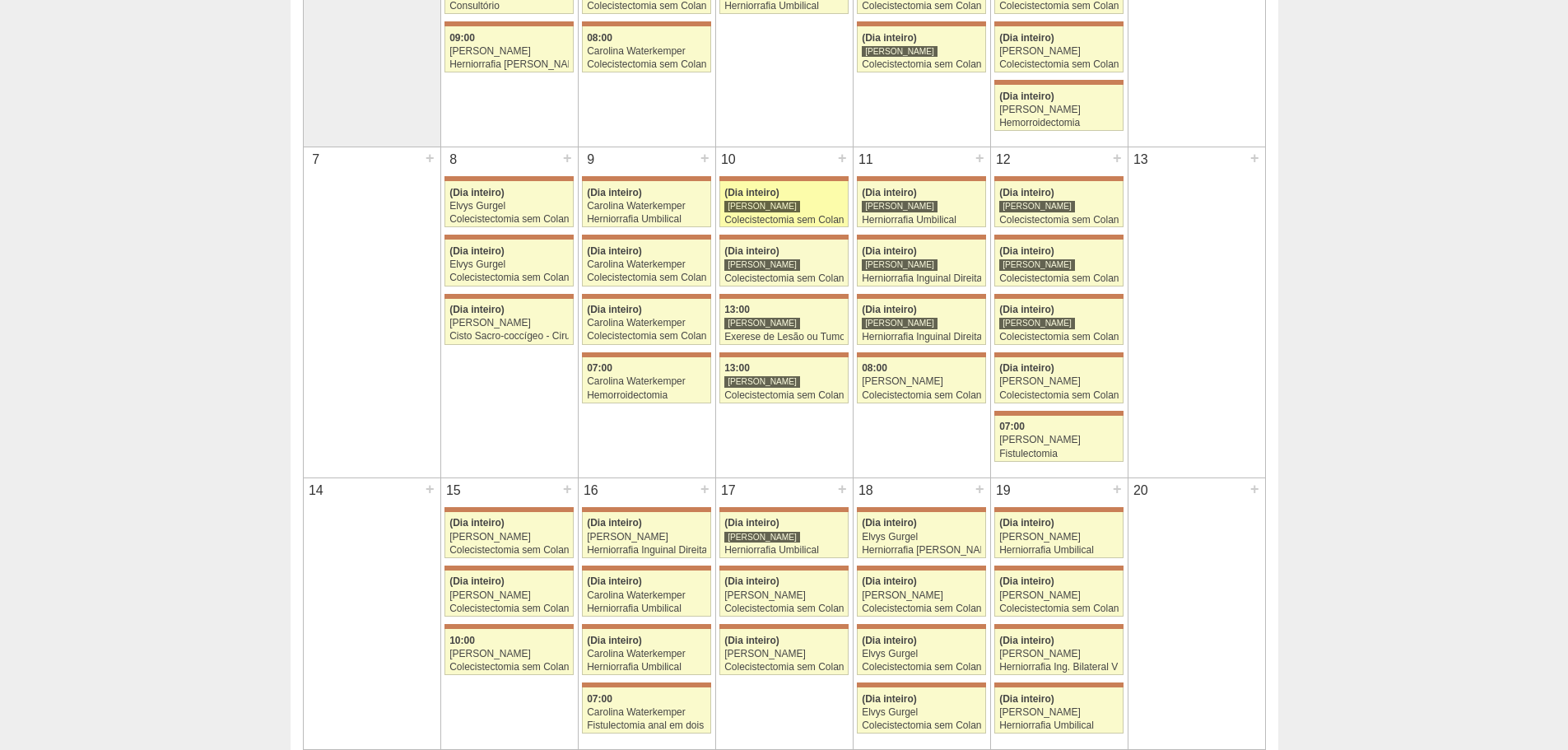
click at [765, 199] on div "(Dia inteiro)" at bounding box center [784, 193] width 120 height 11
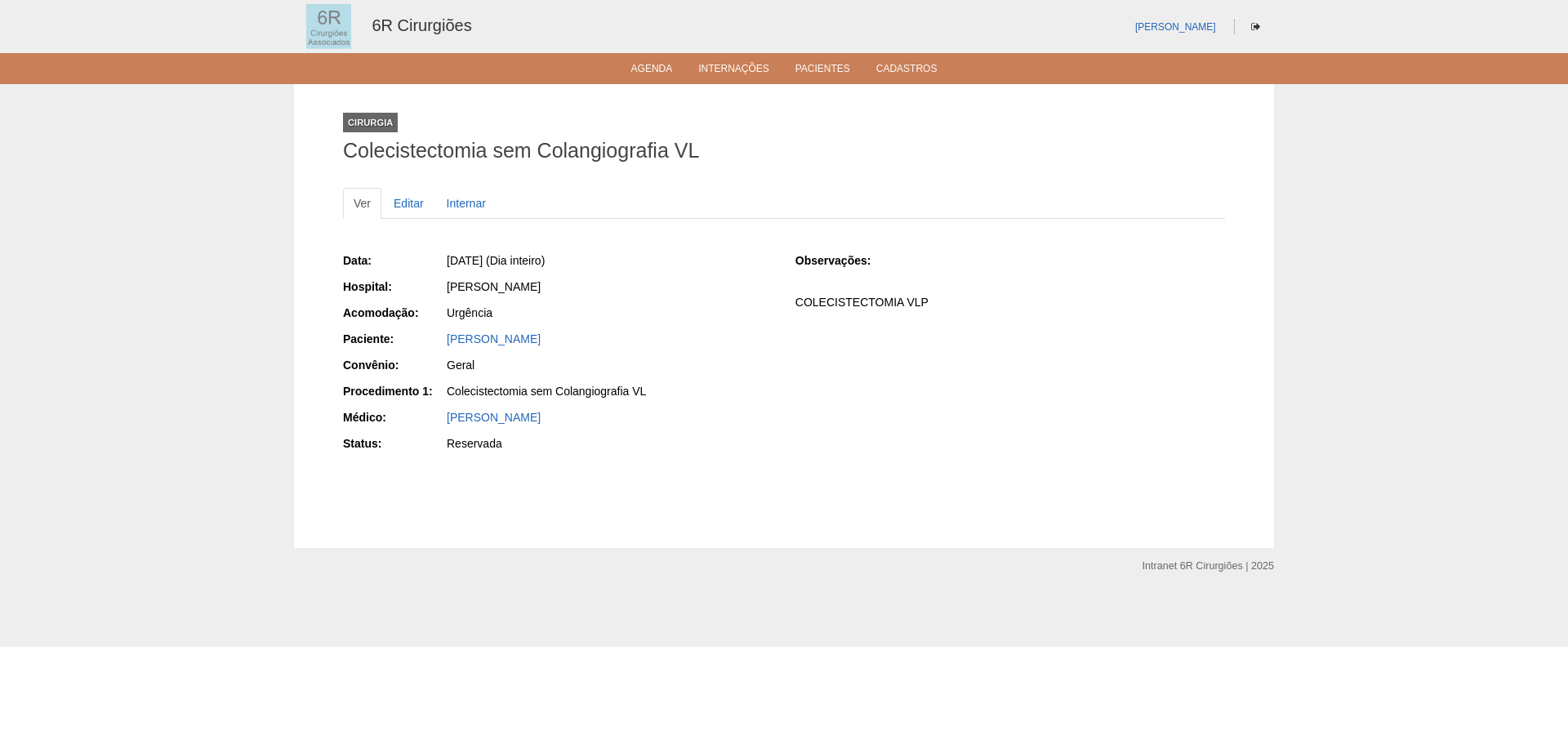
drag, startPoint x: 578, startPoint y: 344, endPoint x: 443, endPoint y: 347, distance: 135.0
click at [443, 347] on div "Paciente: Celso Antonio dos Santos" at bounding box center [558, 341] width 430 height 21
copy link "Celso Antonio dos Santos"
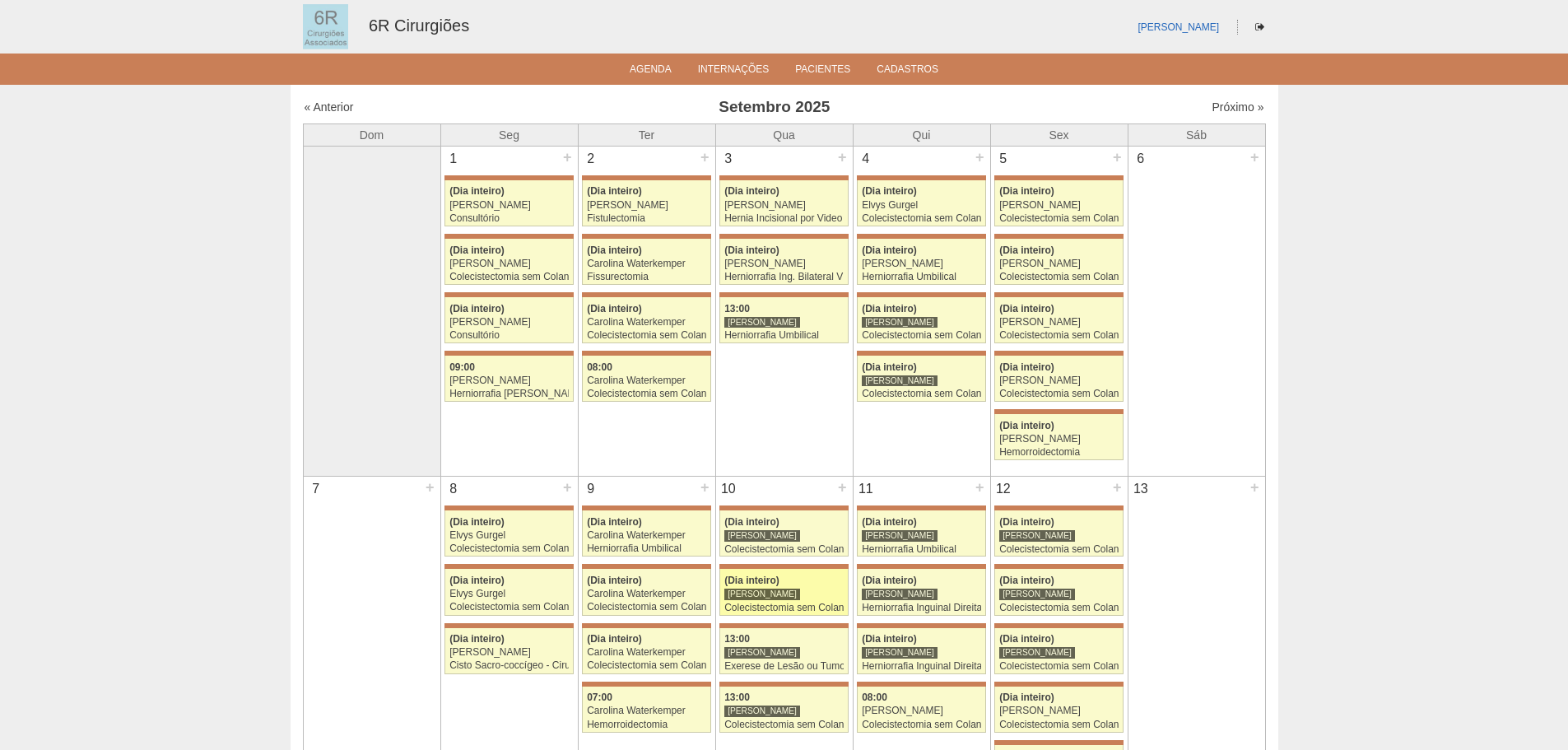
scroll to position [330, 0]
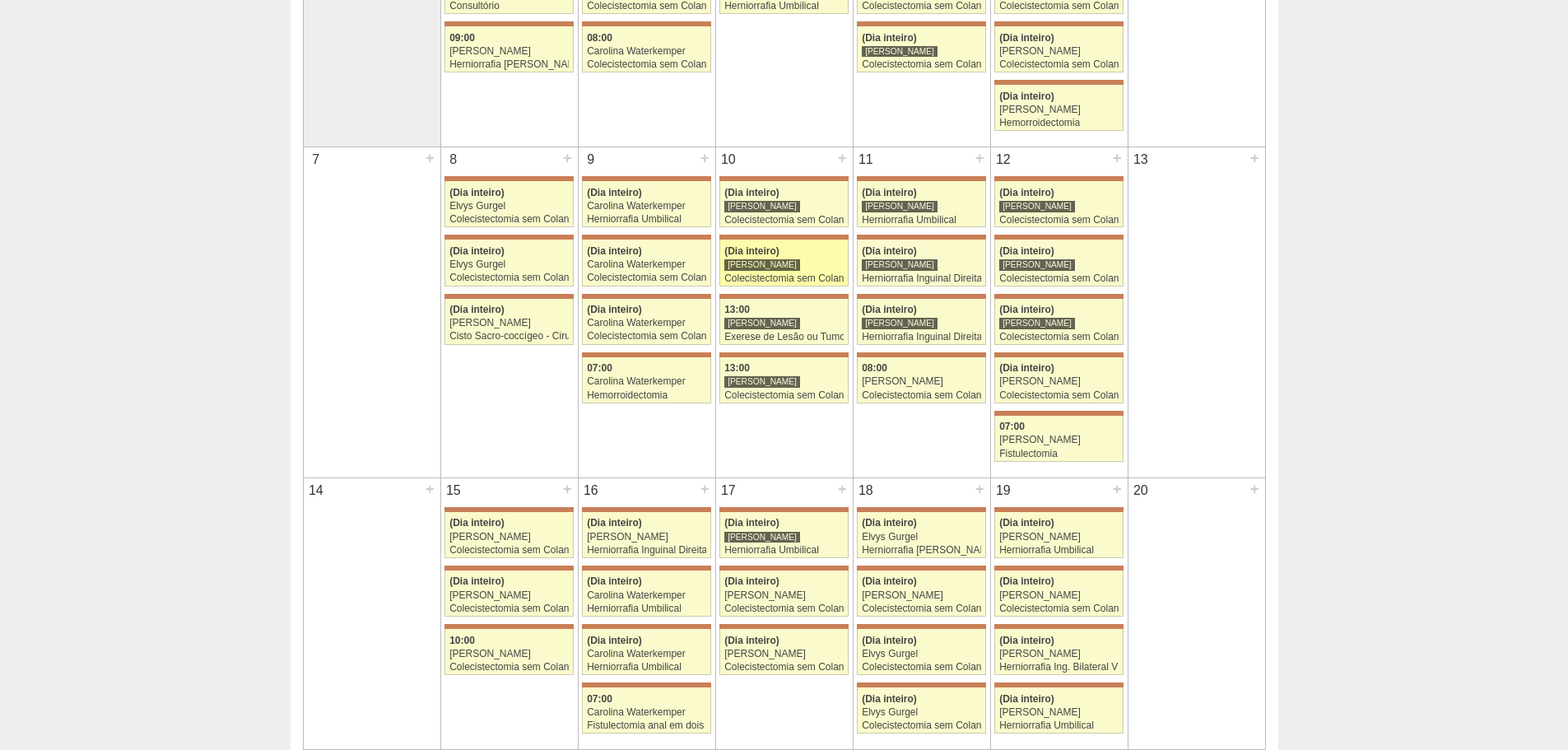
click at [771, 269] on div "[PERSON_NAME]" at bounding box center [762, 264] width 76 height 12
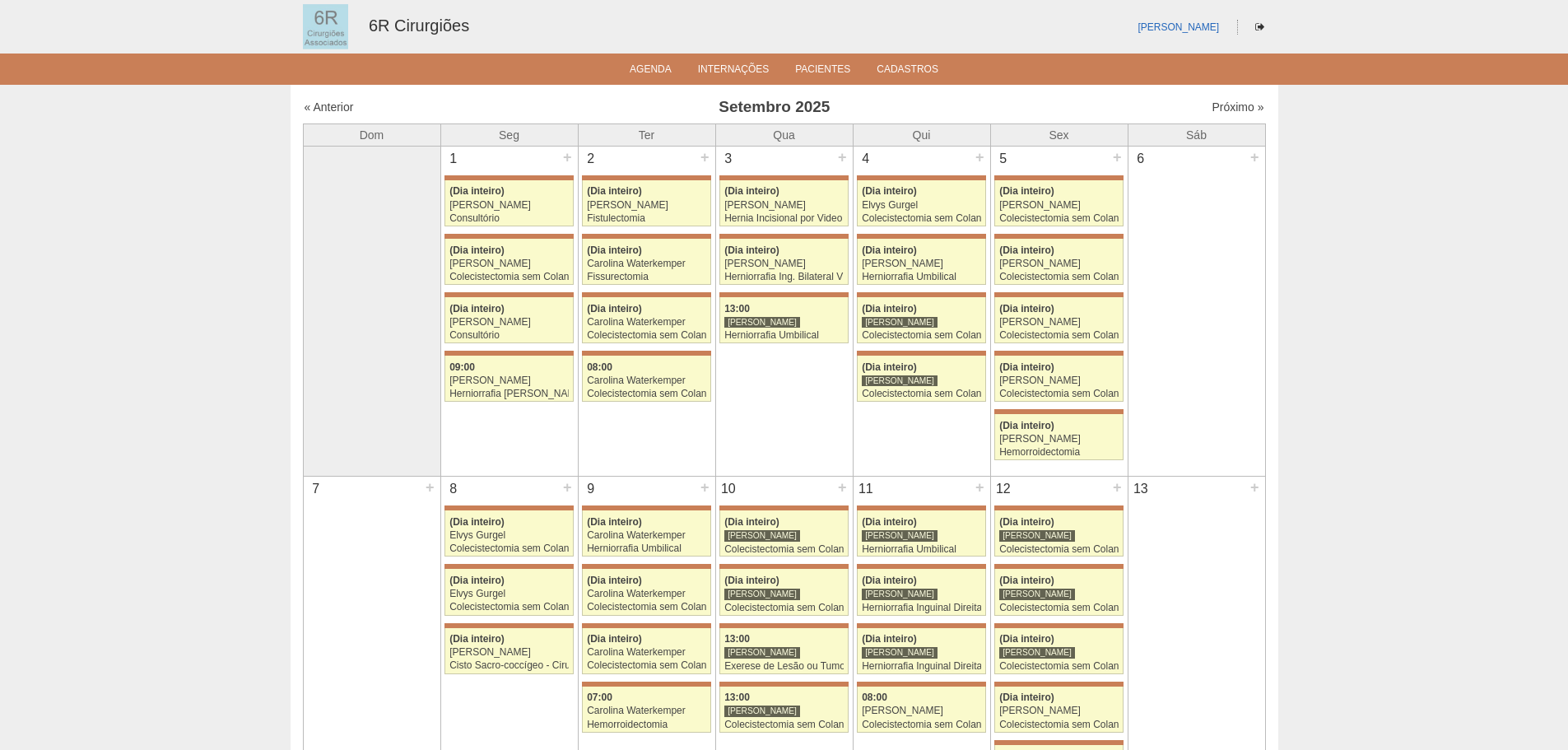
scroll to position [330, 0]
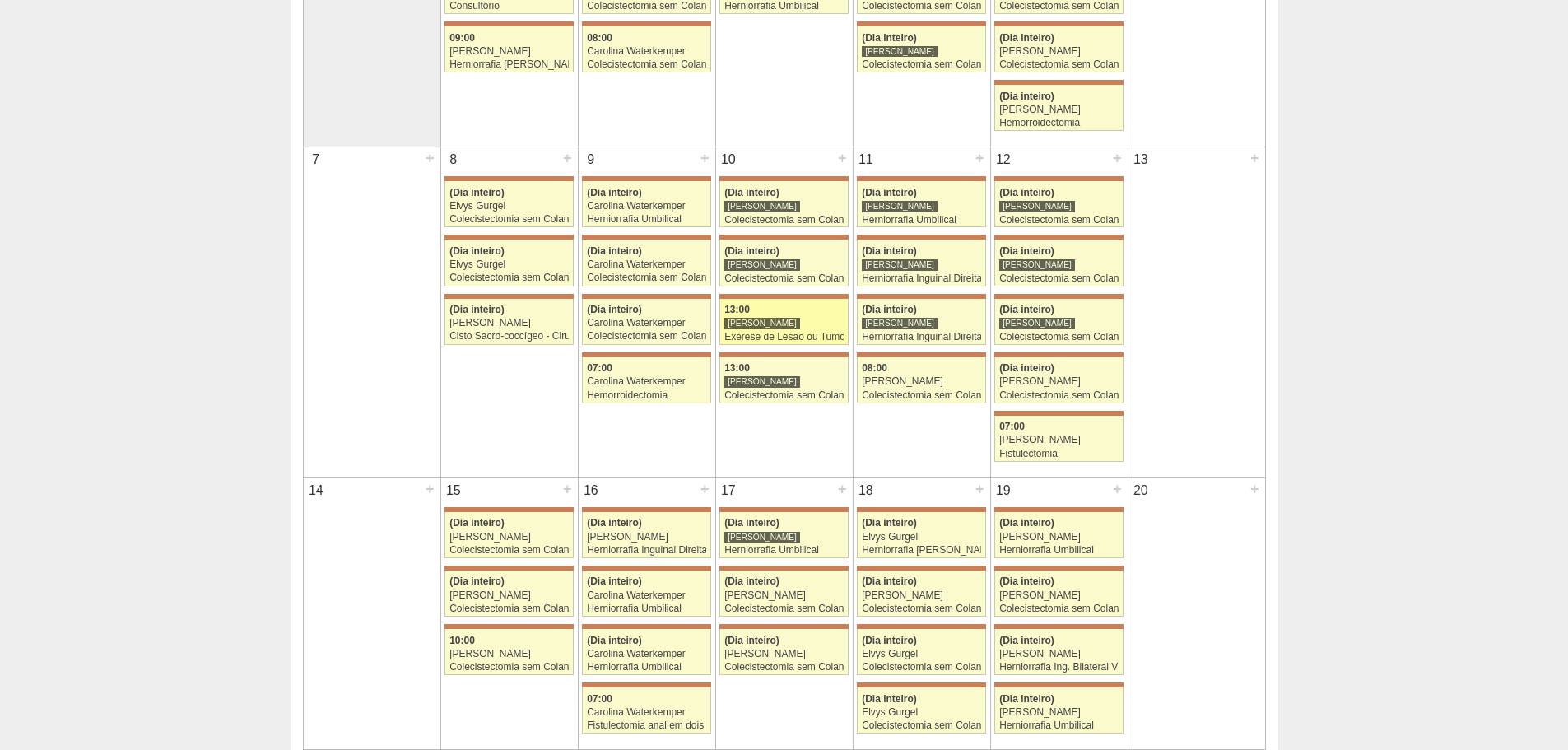
click at [808, 345] on link "71287 Bruno Bulisani 13:00 Bruno Bulisani Exerese de Lesão ou Tumor de Pele Hos…" at bounding box center [784, 322] width 129 height 47
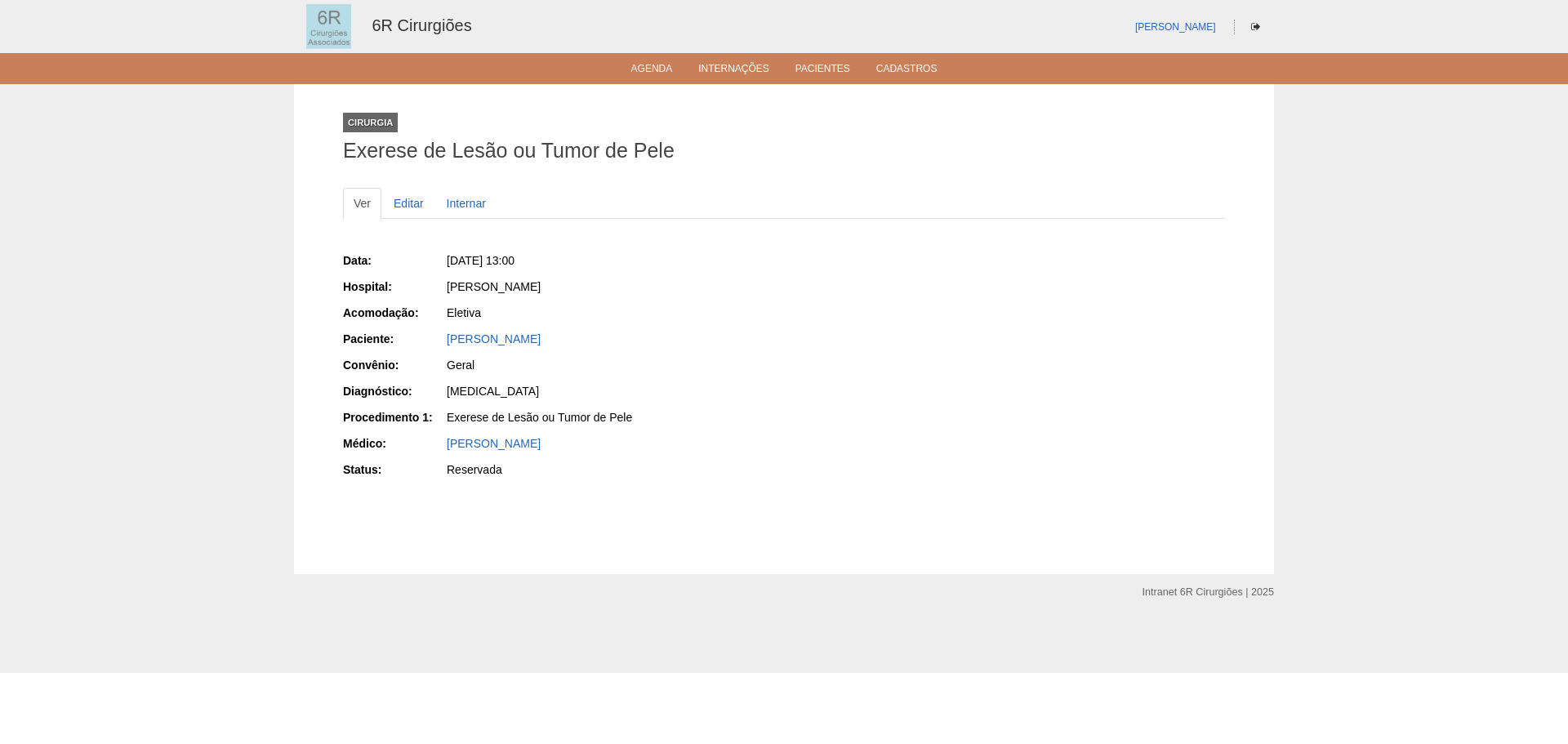
drag, startPoint x: 572, startPoint y: 338, endPoint x: 442, endPoint y: 342, distance: 130.1
click at [442, 342] on div "Paciente: Luísa Iasuko Kanashiro" at bounding box center [558, 341] width 430 height 21
copy div "Paciente: Luísa Iasuko Kanashiro"
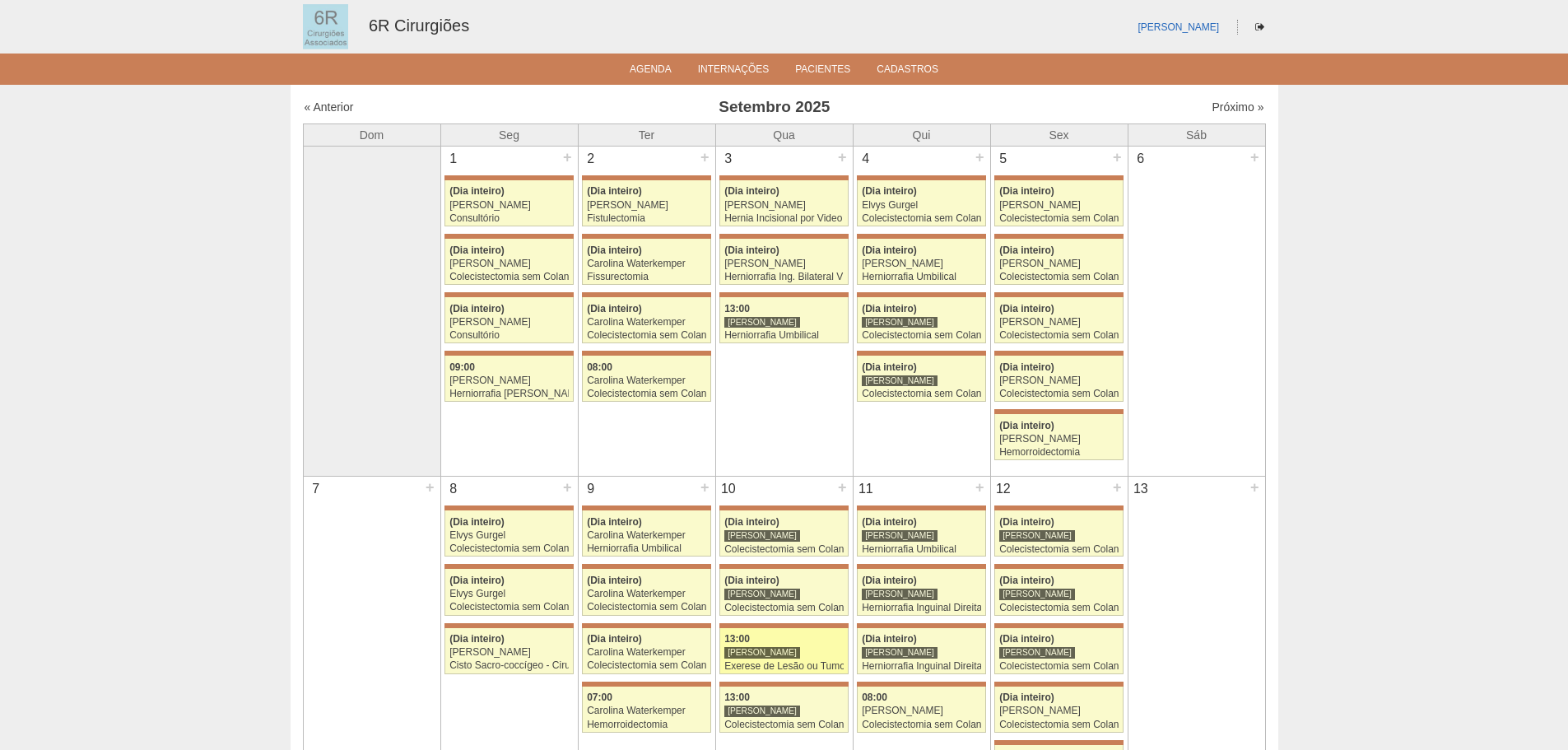
scroll to position [330, 0]
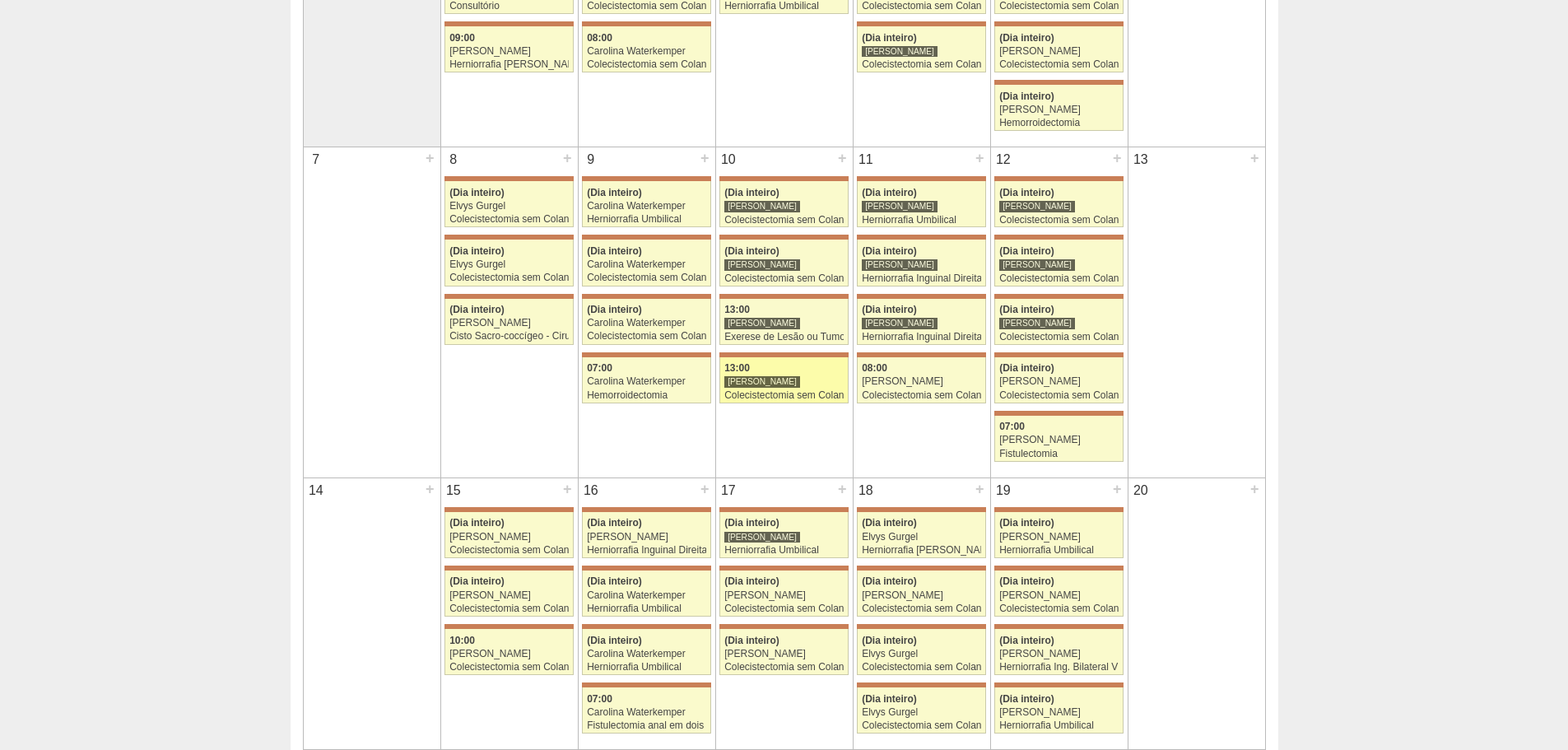
click at [817, 385] on div "[PERSON_NAME]" at bounding box center [784, 381] width 120 height 11
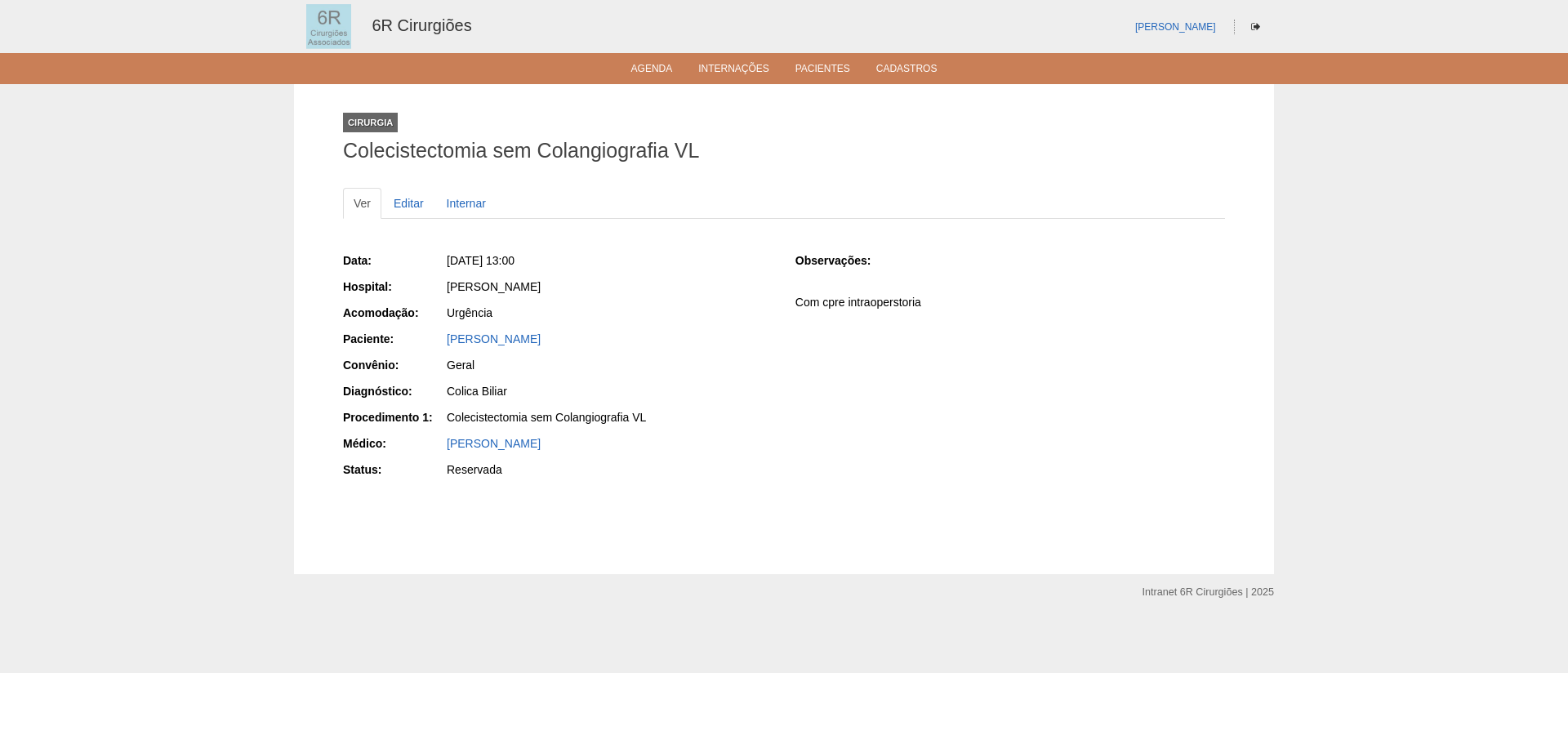
drag, startPoint x: 603, startPoint y: 334, endPoint x: 409, endPoint y: 335, distance: 194.0
click at [409, 335] on div "Paciente: Pamela Leite da Silva Santos" at bounding box center [558, 341] width 430 height 21
copy div "Paciente: Pamela Leite da Silva Santos"
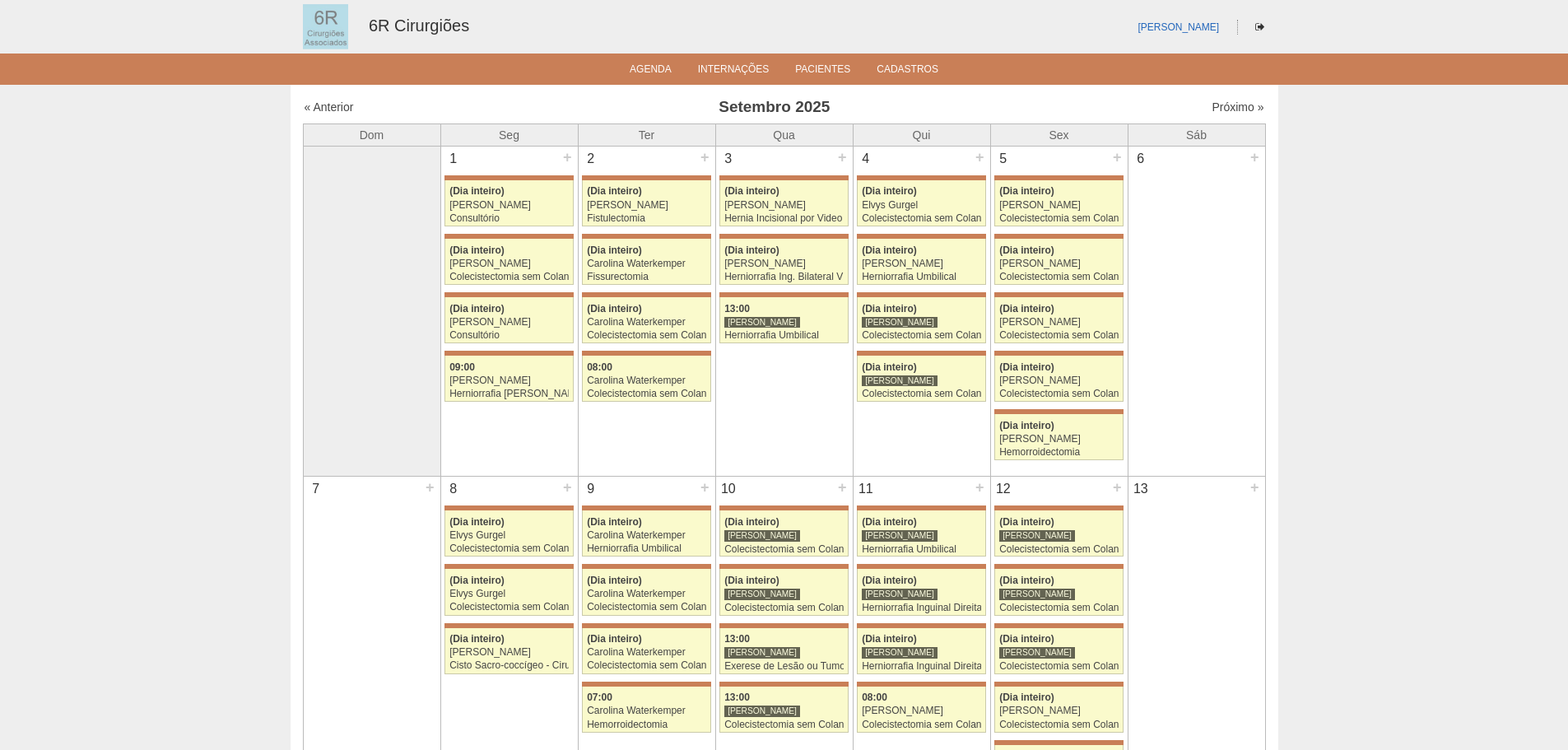
scroll to position [330, 0]
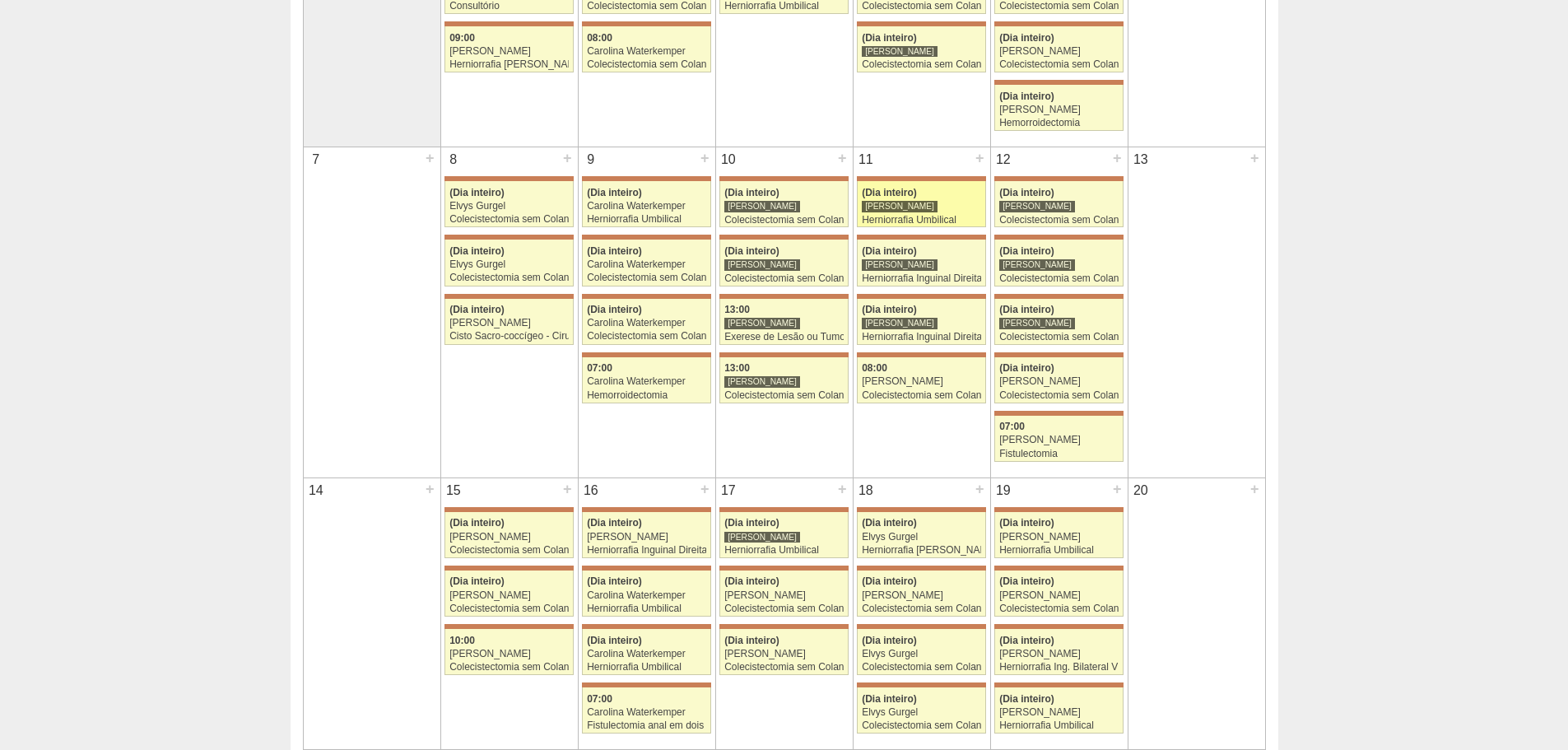
click at [916, 189] on span "(Dia inteiro)" at bounding box center [889, 193] width 55 height 12
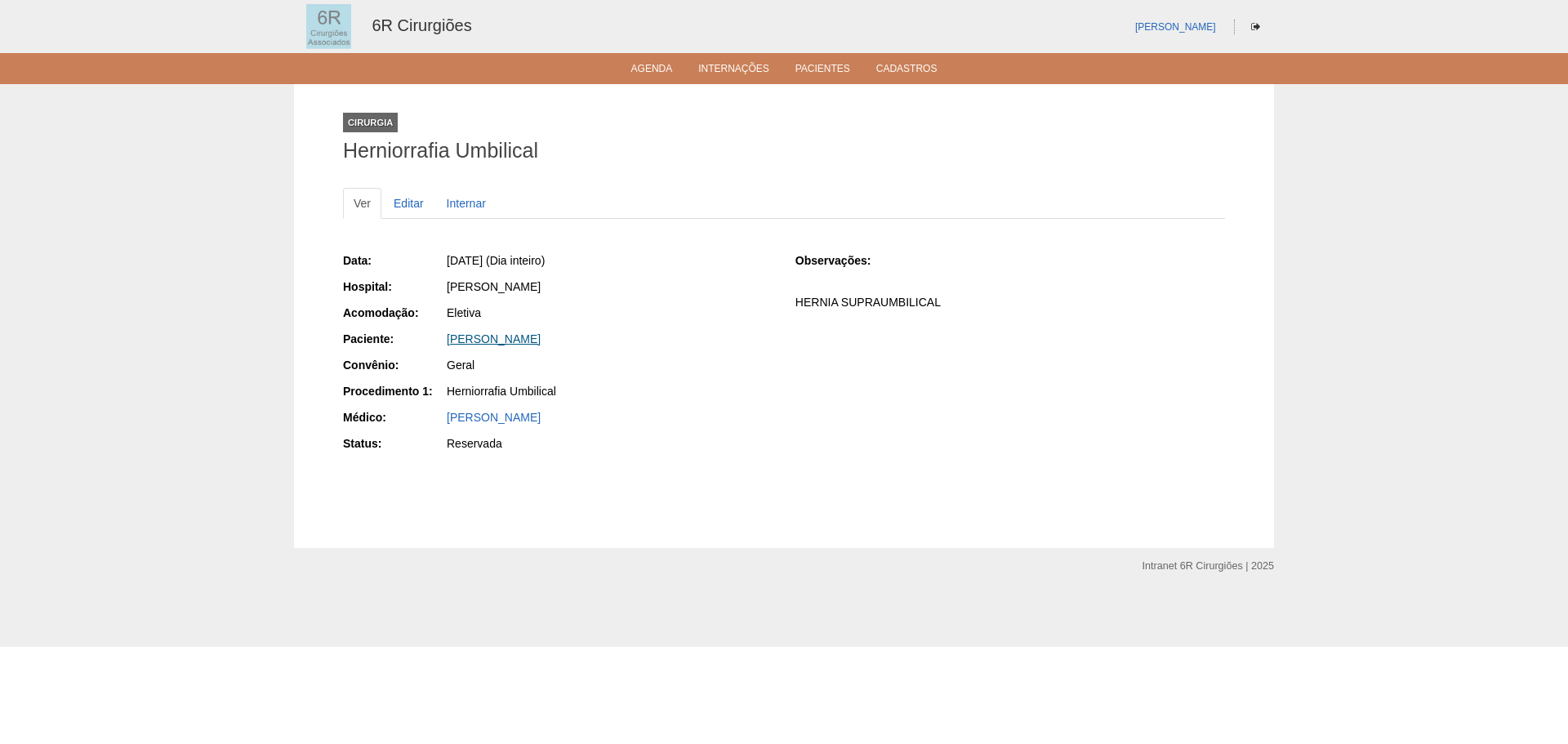
drag, startPoint x: 541, startPoint y: 338, endPoint x: 447, endPoint y: 344, distance: 94.2
click at [447, 344] on div "[PERSON_NAME]" at bounding box center [609, 339] width 326 height 16
copy link "[PERSON_NAME]"
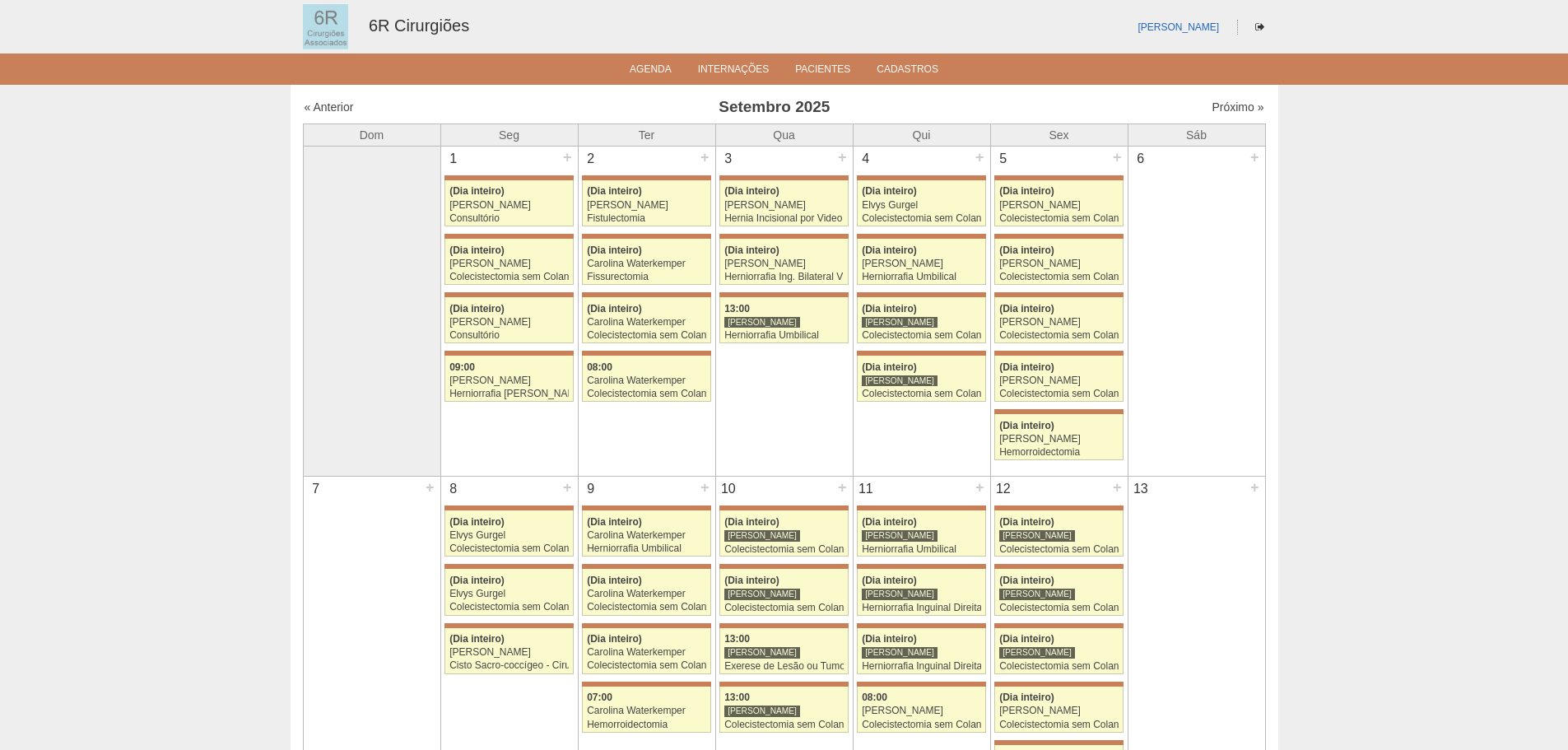
scroll to position [330, 0]
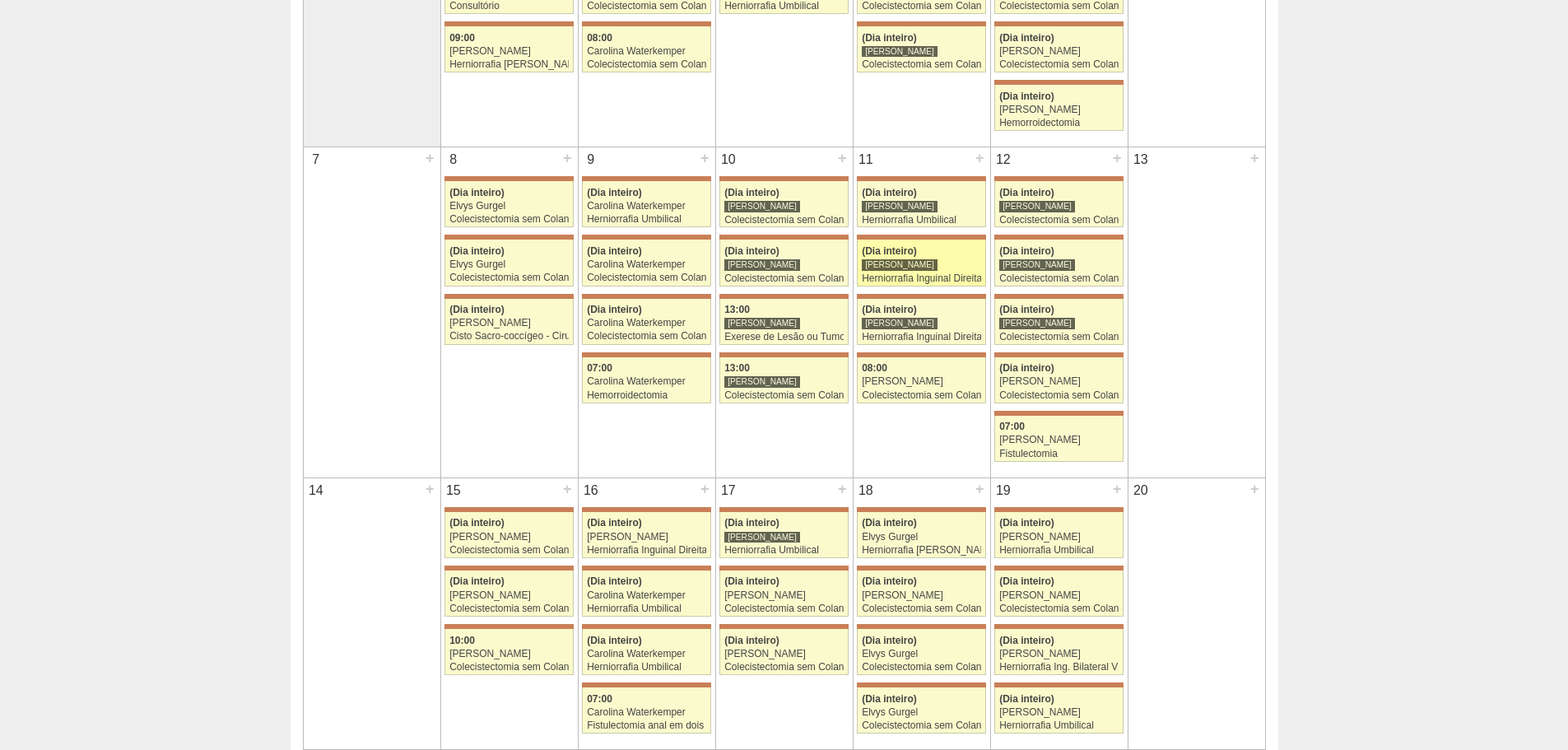
click at [888, 265] on div "[PERSON_NAME]" at bounding box center [899, 264] width 76 height 12
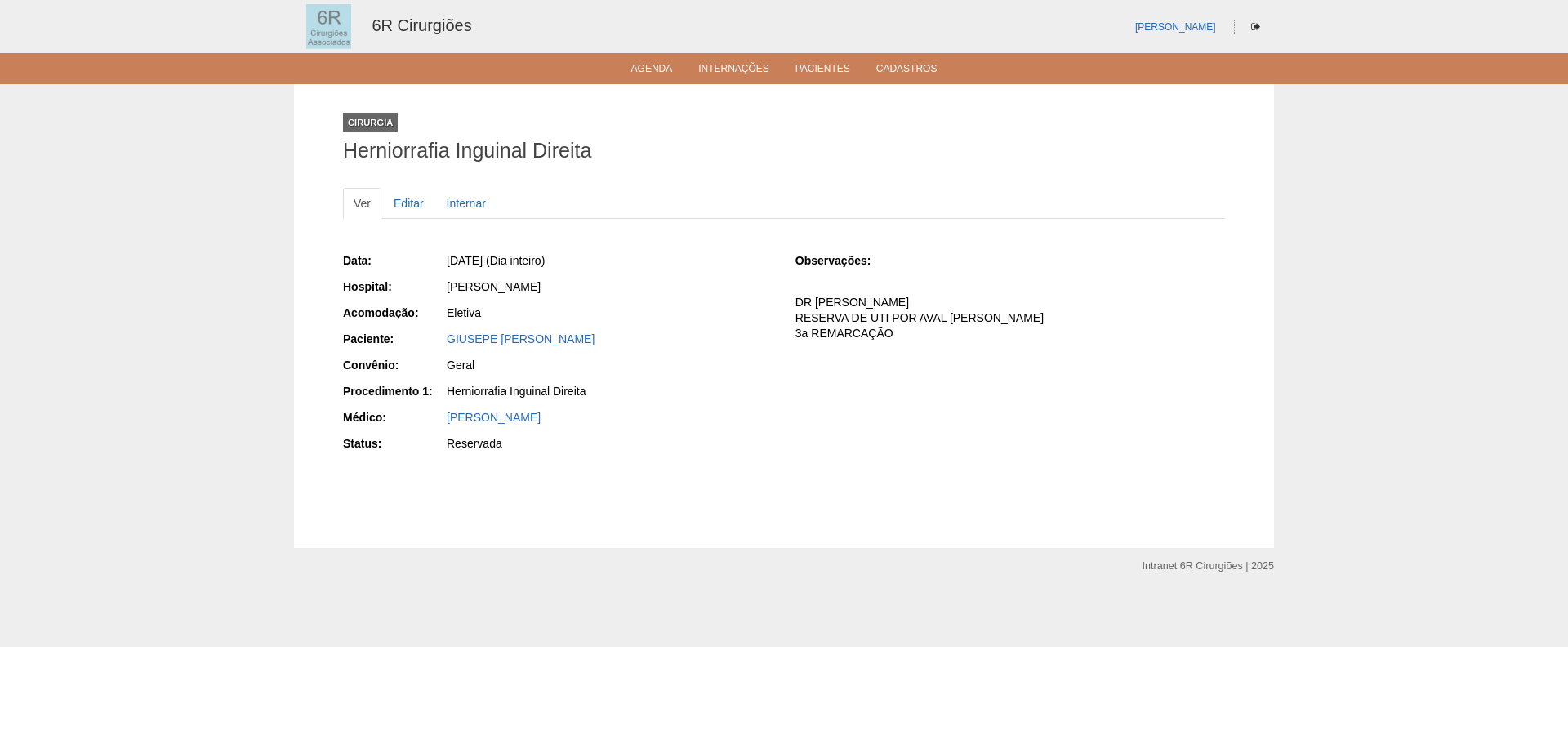
drag, startPoint x: 587, startPoint y: 337, endPoint x: 442, endPoint y: 344, distance: 145.2
click at [442, 344] on div "Paciente: [PERSON_NAME]" at bounding box center [558, 341] width 430 height 21
copy div "Paciente: [PERSON_NAME]"
click at [450, 87] on div "Cirurgia Herniorrafia Inguinal Direita Ver Editar Internar Data: Qui, 11/09/202…" at bounding box center [784, 316] width 907 height 464
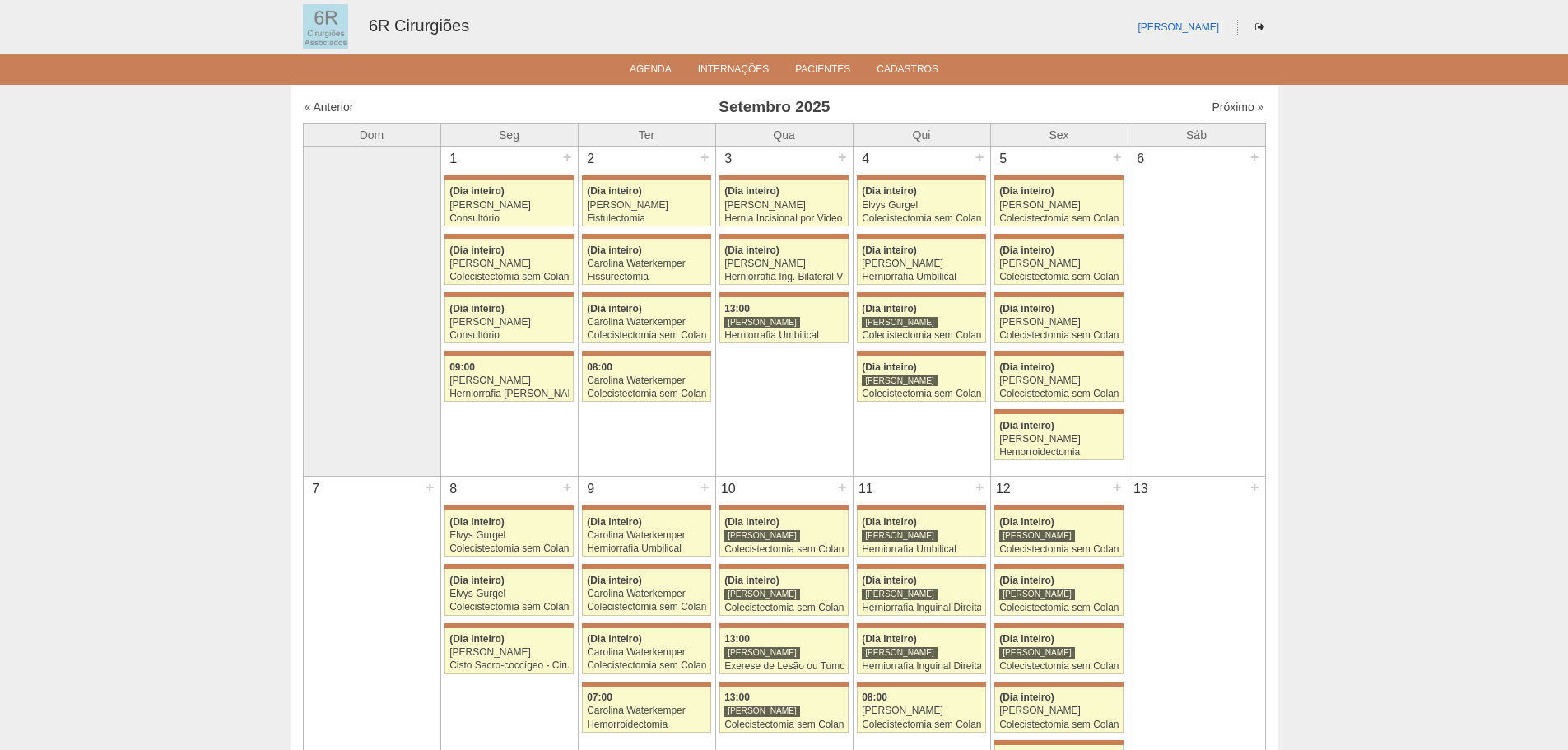
scroll to position [330, 0]
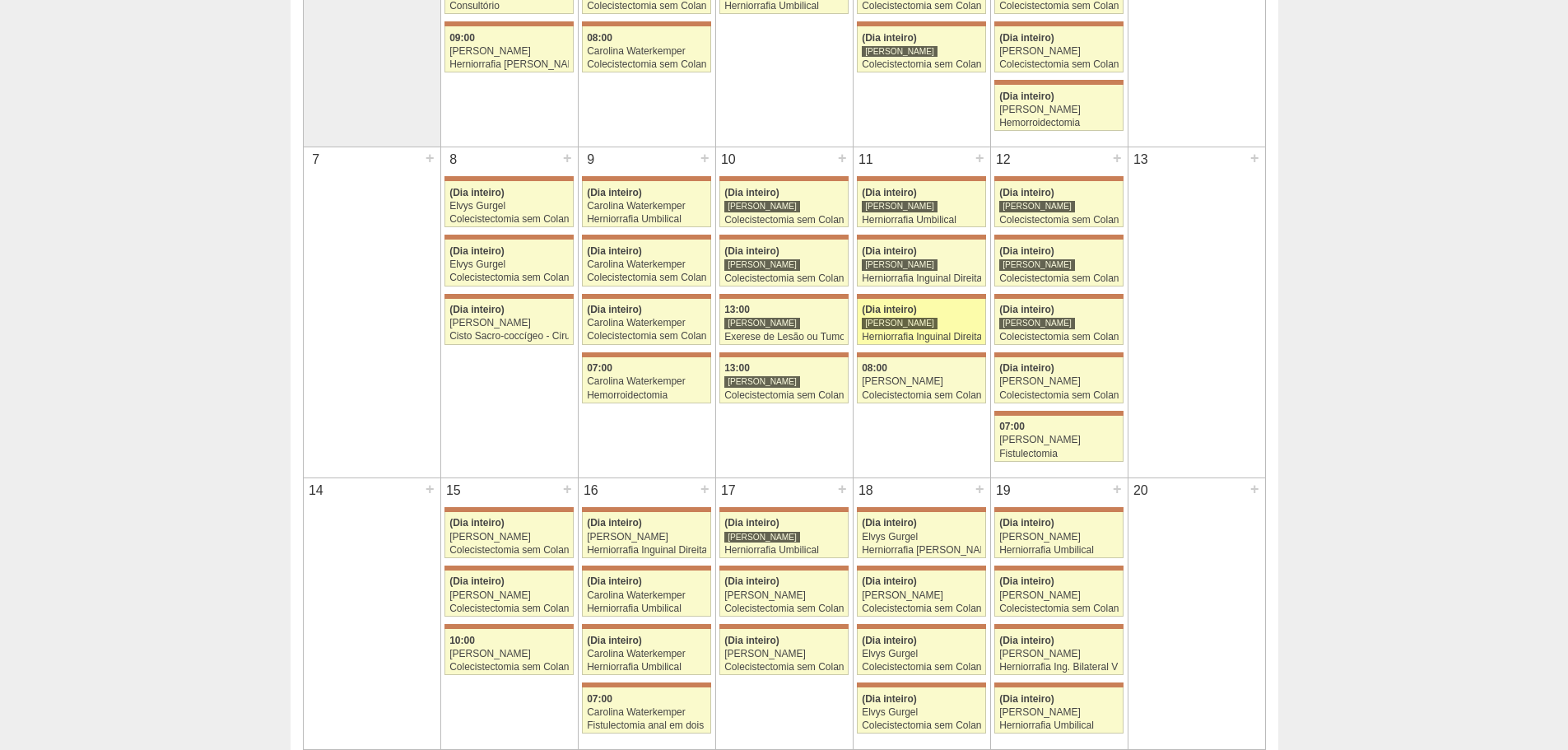
click at [908, 328] on div "[PERSON_NAME]" at bounding box center [899, 323] width 76 height 12
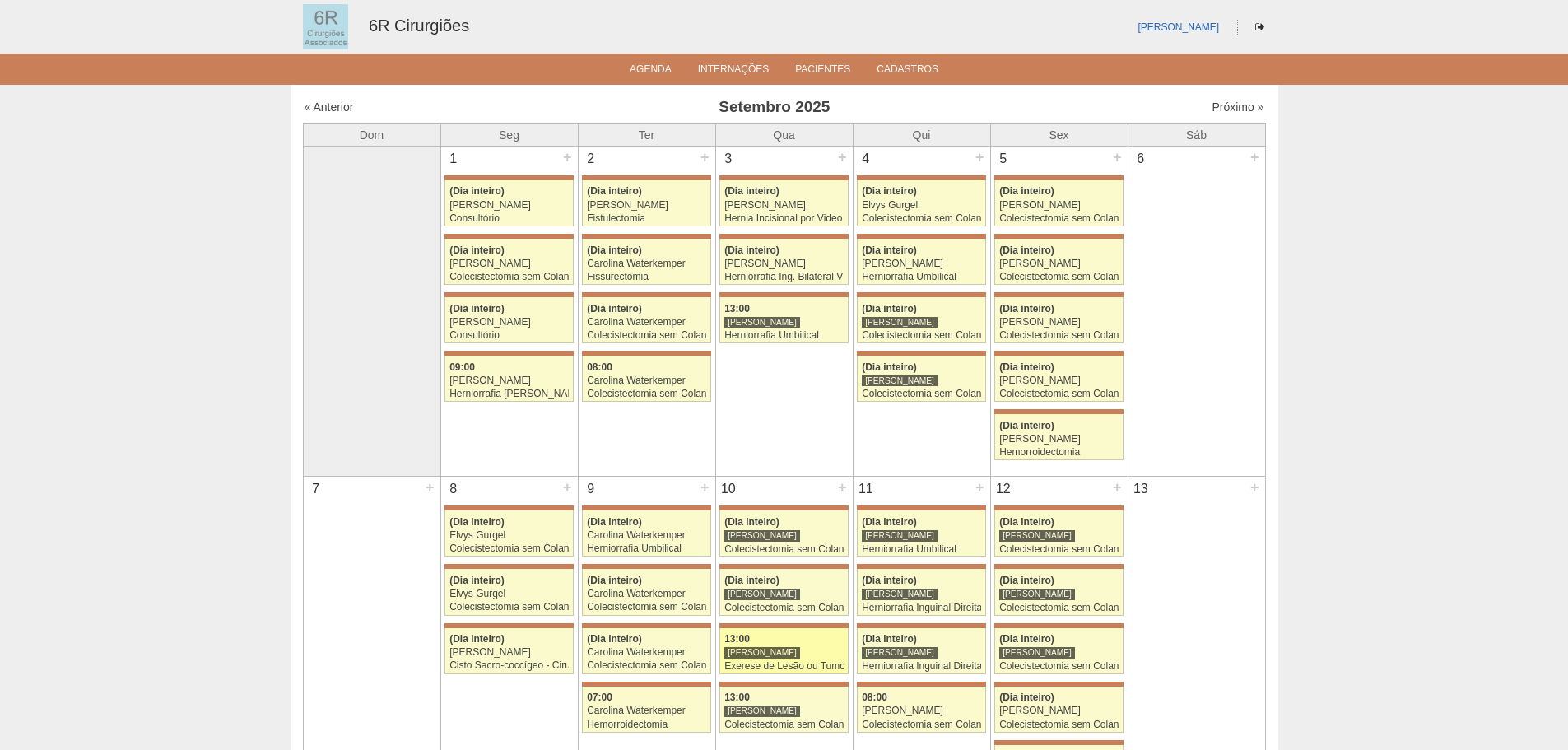
scroll to position [330, 0]
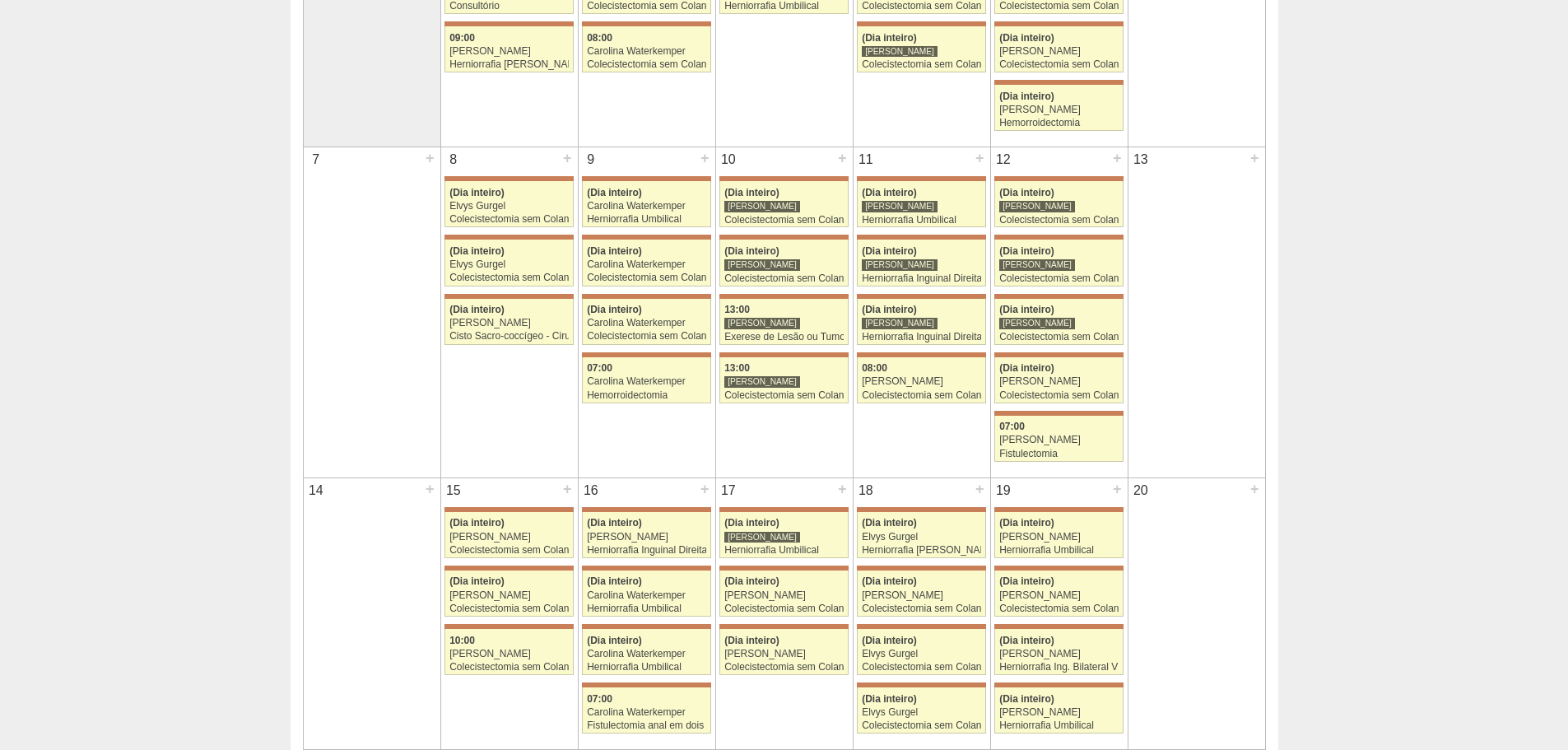
click at [891, 349] on div "11 + 71660 Bruno Bulisani (Dia inteiro) Bruno Bulisani Herniorrafia Umbilical H…" at bounding box center [921, 275] width 137 height 255
click at [894, 365] on div "08:00" at bounding box center [921, 368] width 120 height 11
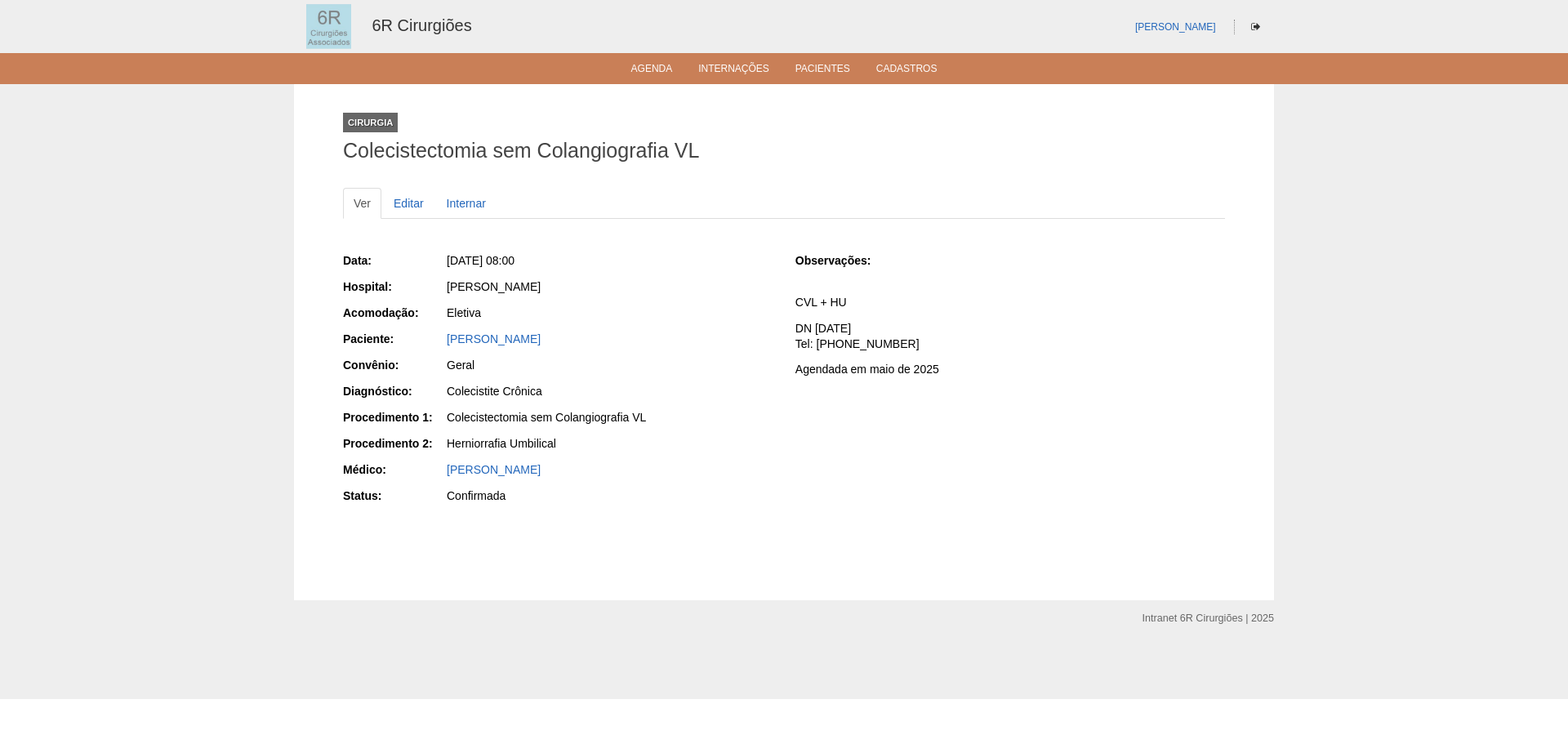
drag, startPoint x: 614, startPoint y: 344, endPoint x: 446, endPoint y: 348, distance: 168.0
click at [446, 348] on div "[PERSON_NAME]" at bounding box center [609, 341] width 328 height 21
copy link "Maria Aparecida Rocha Oliveira"
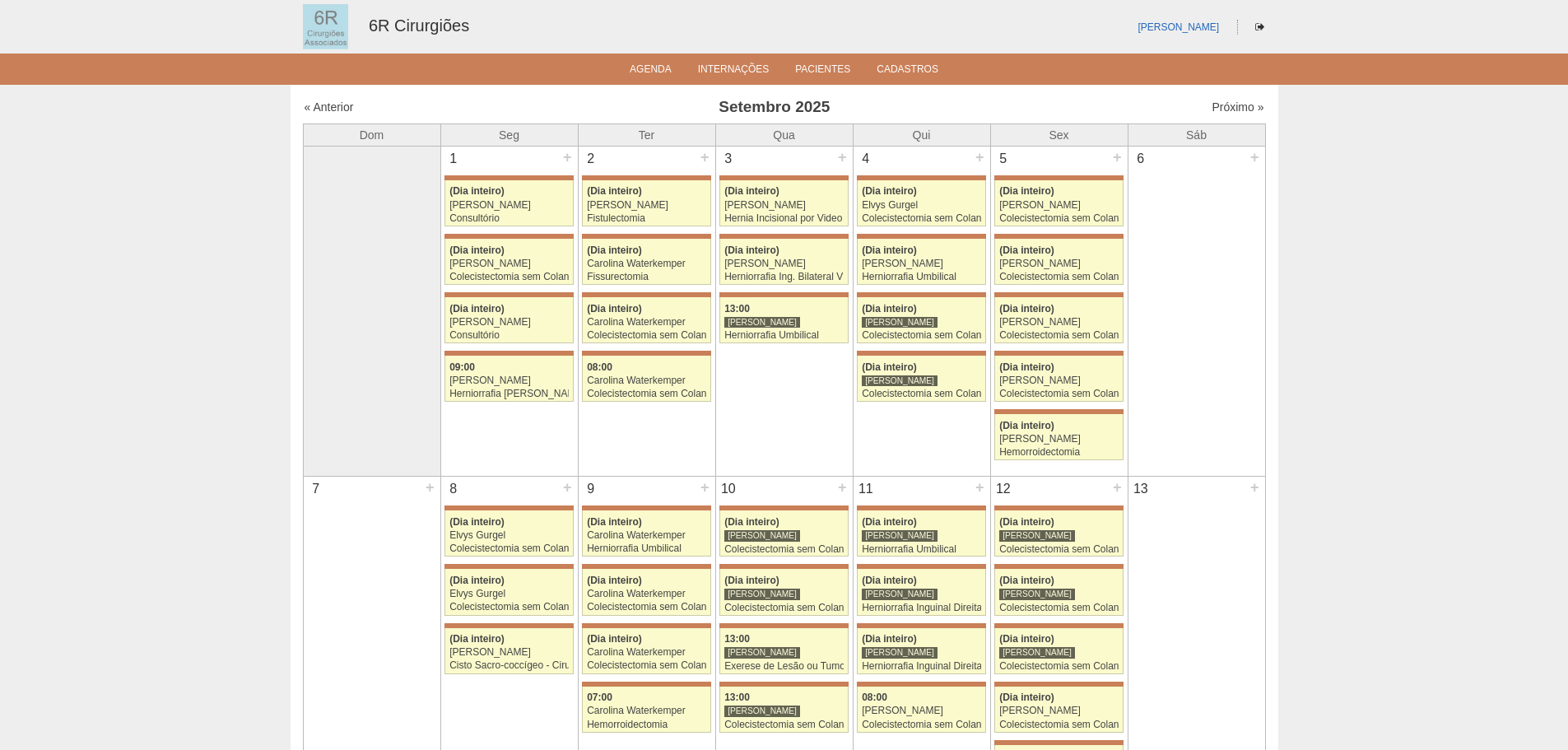
scroll to position [330, 0]
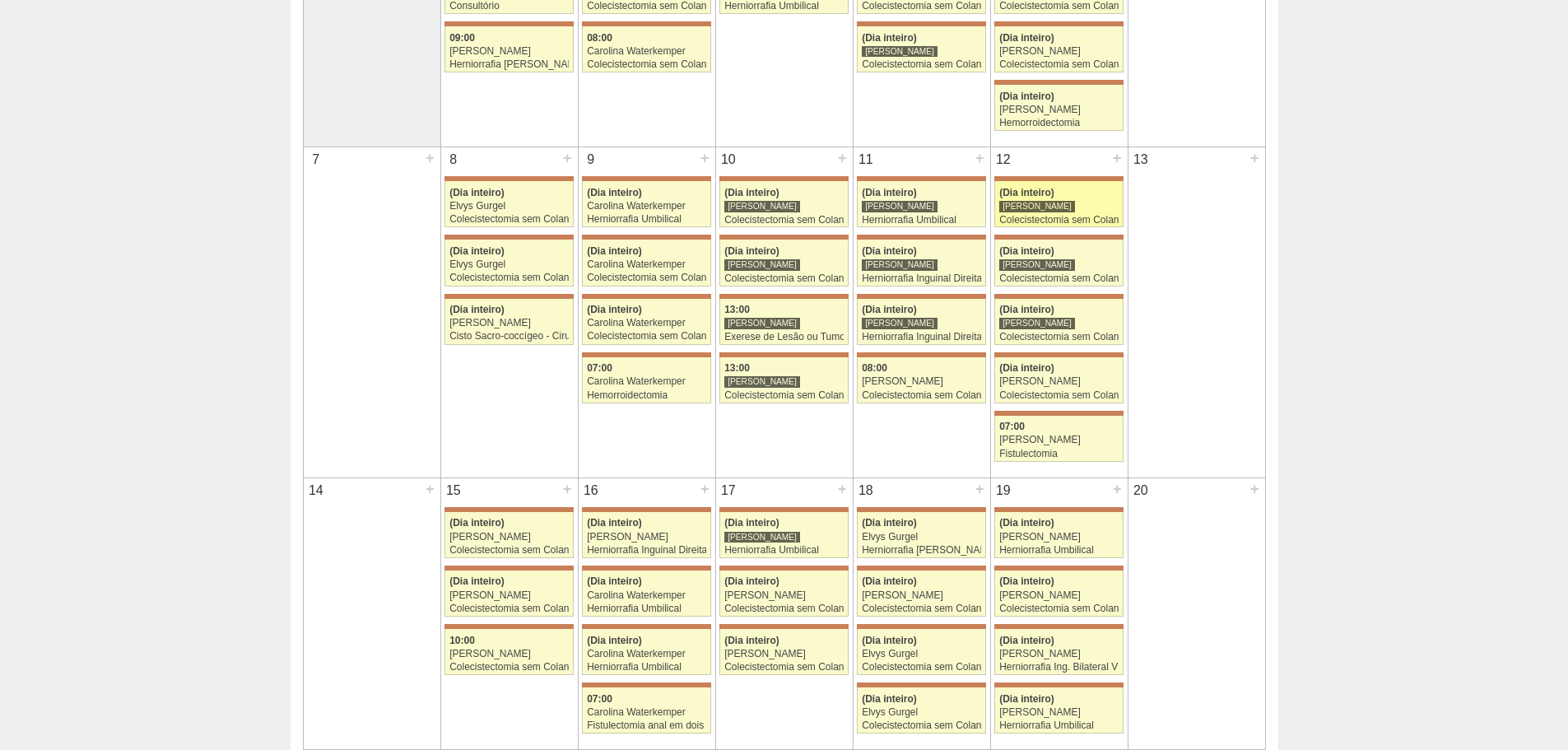
click at [1030, 216] on div "Colecistectomia sem Colangiografia VL" at bounding box center [1059, 220] width 120 height 11
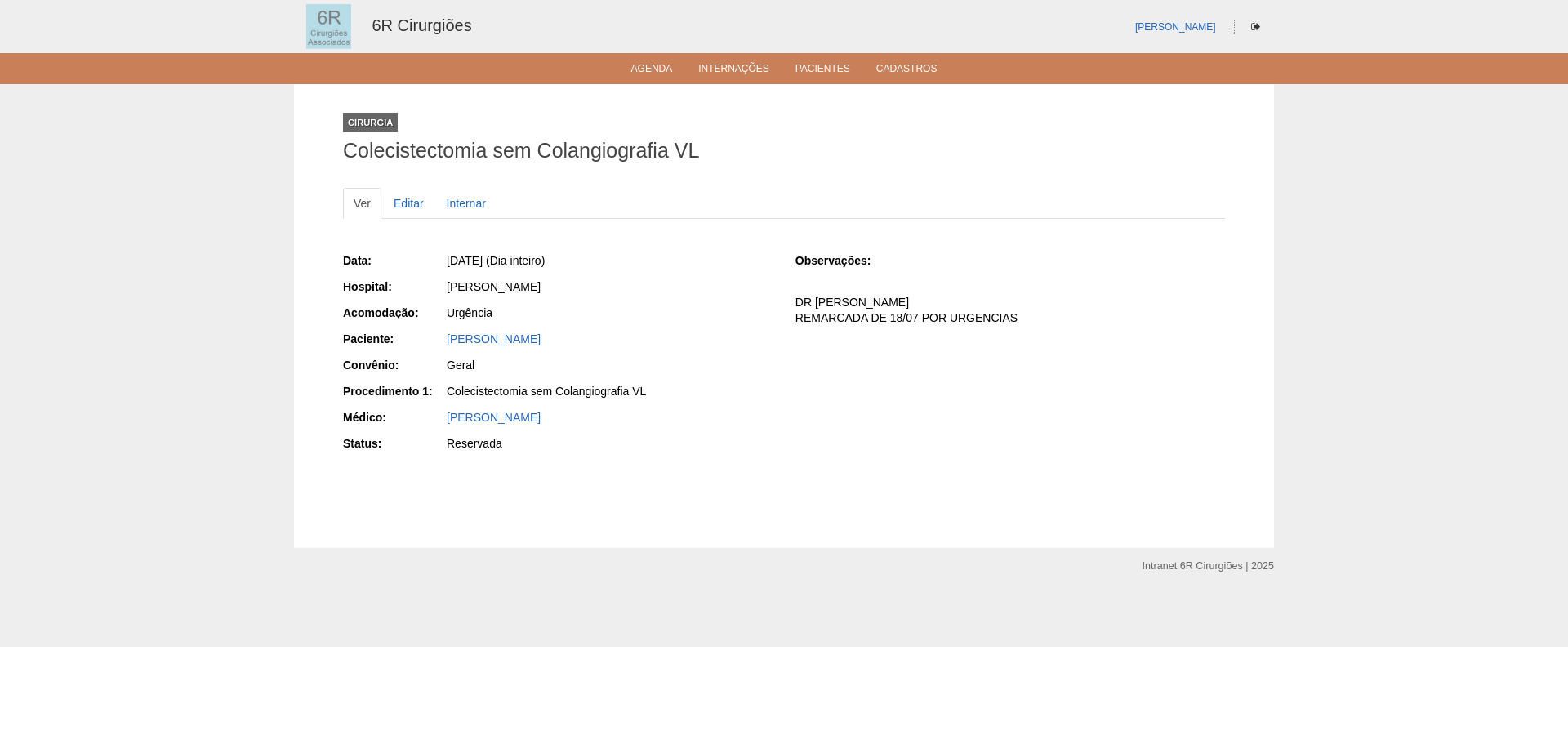
drag, startPoint x: 558, startPoint y: 339, endPoint x: 442, endPoint y: 343, distance: 116.1
click at [442, 343] on div "Paciente: [PERSON_NAME]" at bounding box center [558, 341] width 430 height 21
copy div "Paciente: [PERSON_NAME]"
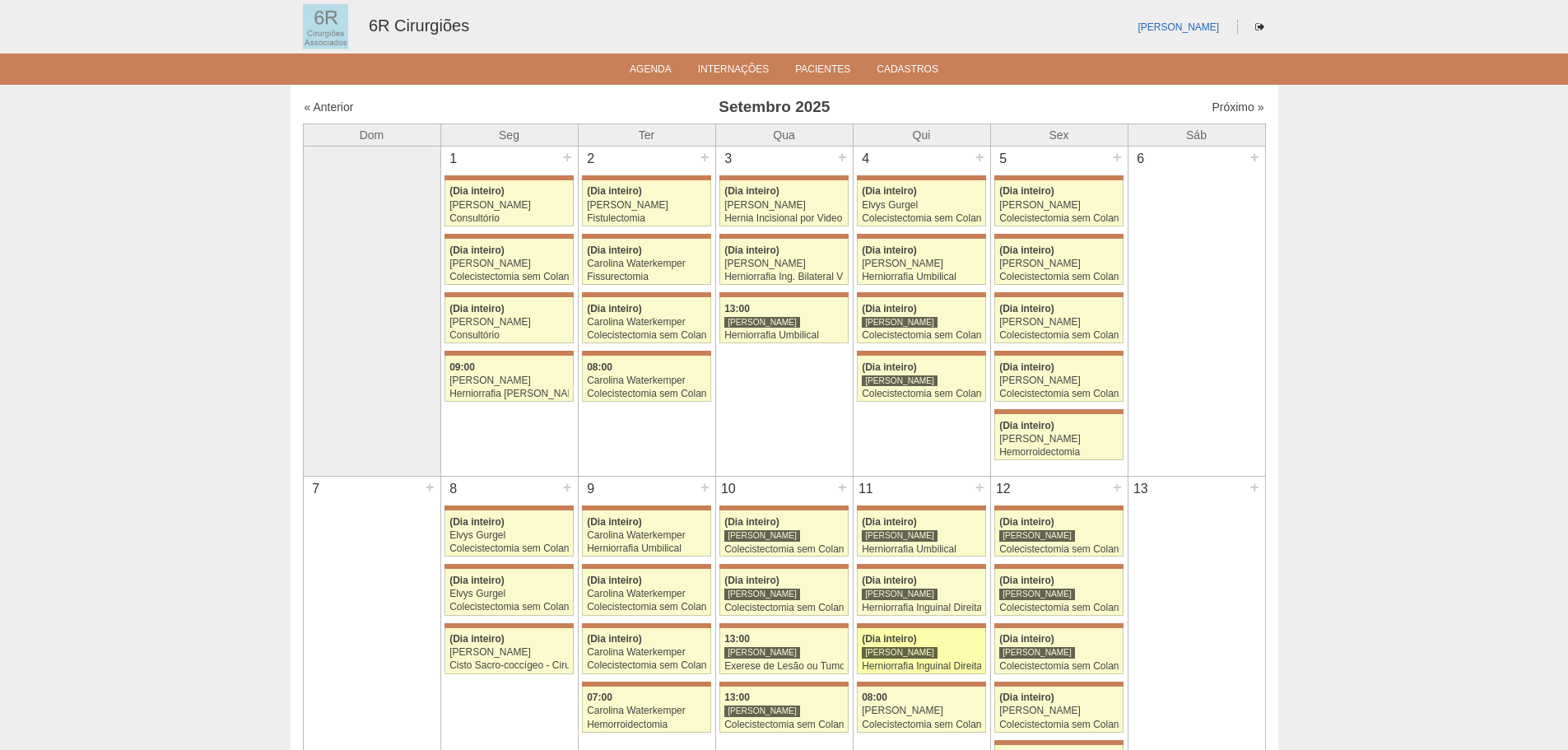
scroll to position [330, 0]
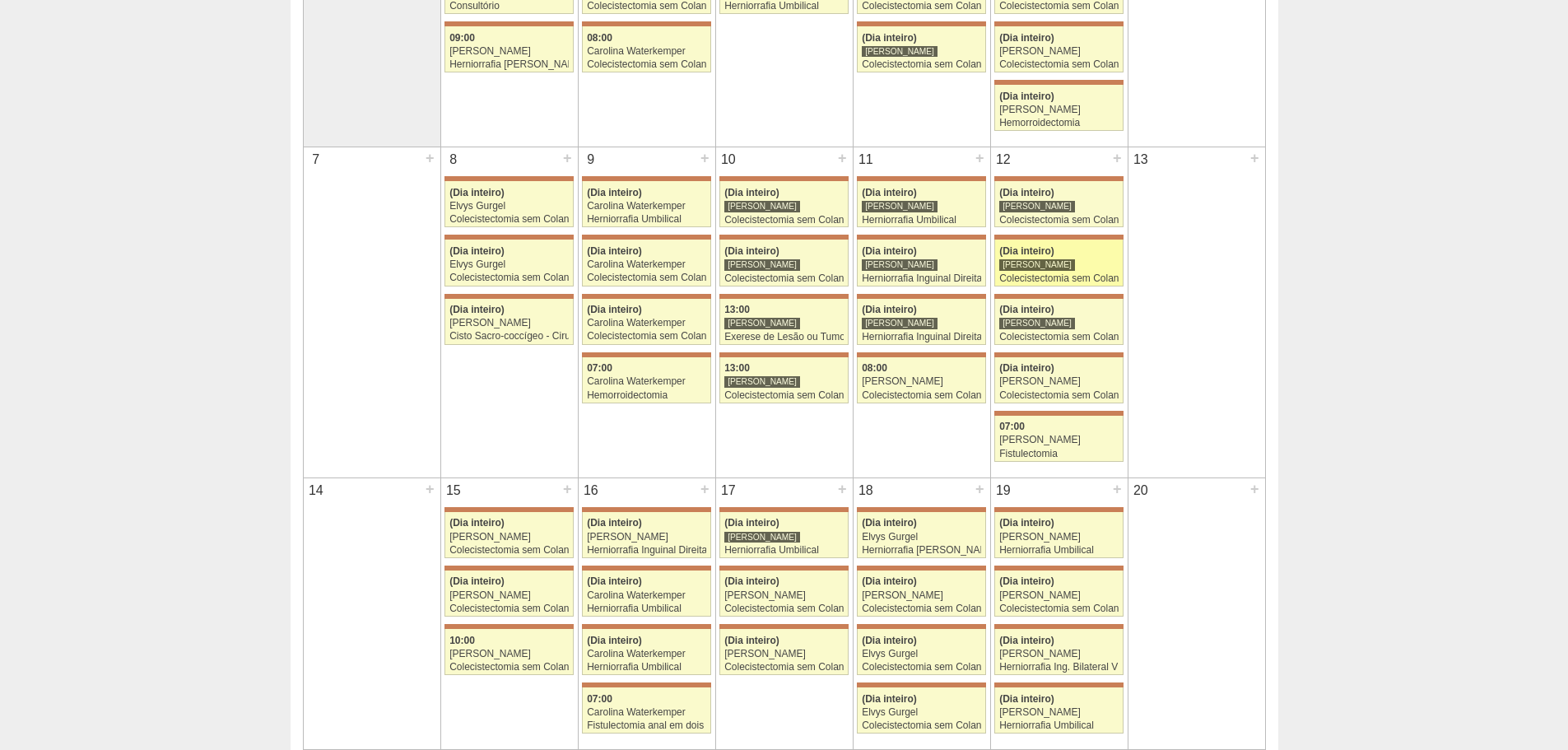
click at [1034, 283] on div "Colecistectomia sem Colangiografia VL" at bounding box center [1059, 278] width 120 height 11
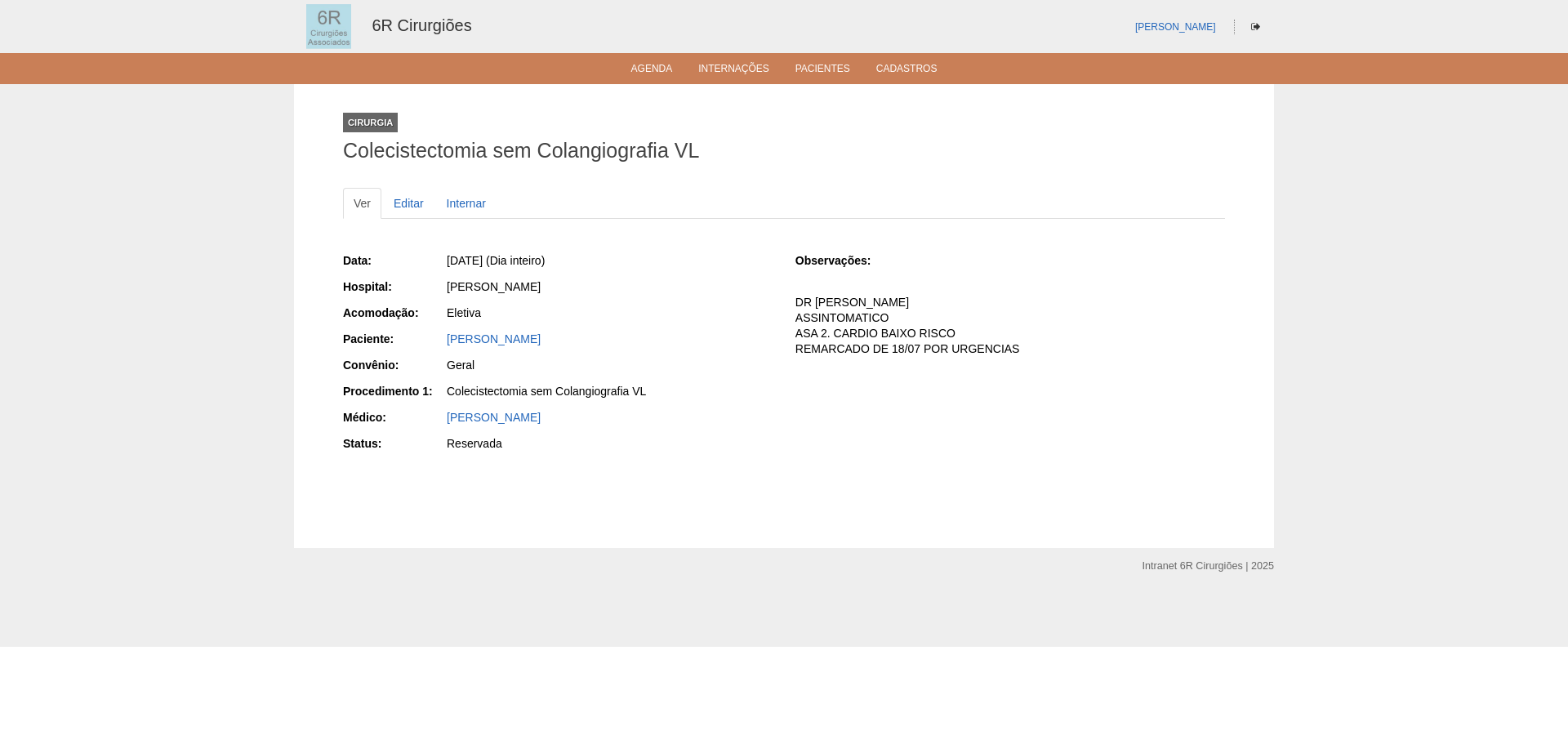
drag, startPoint x: 626, startPoint y: 345, endPoint x: 439, endPoint y: 347, distance: 187.0
click at [439, 347] on div "Paciente: [PERSON_NAME]" at bounding box center [558, 341] width 430 height 21
copy link "[PERSON_NAME]"
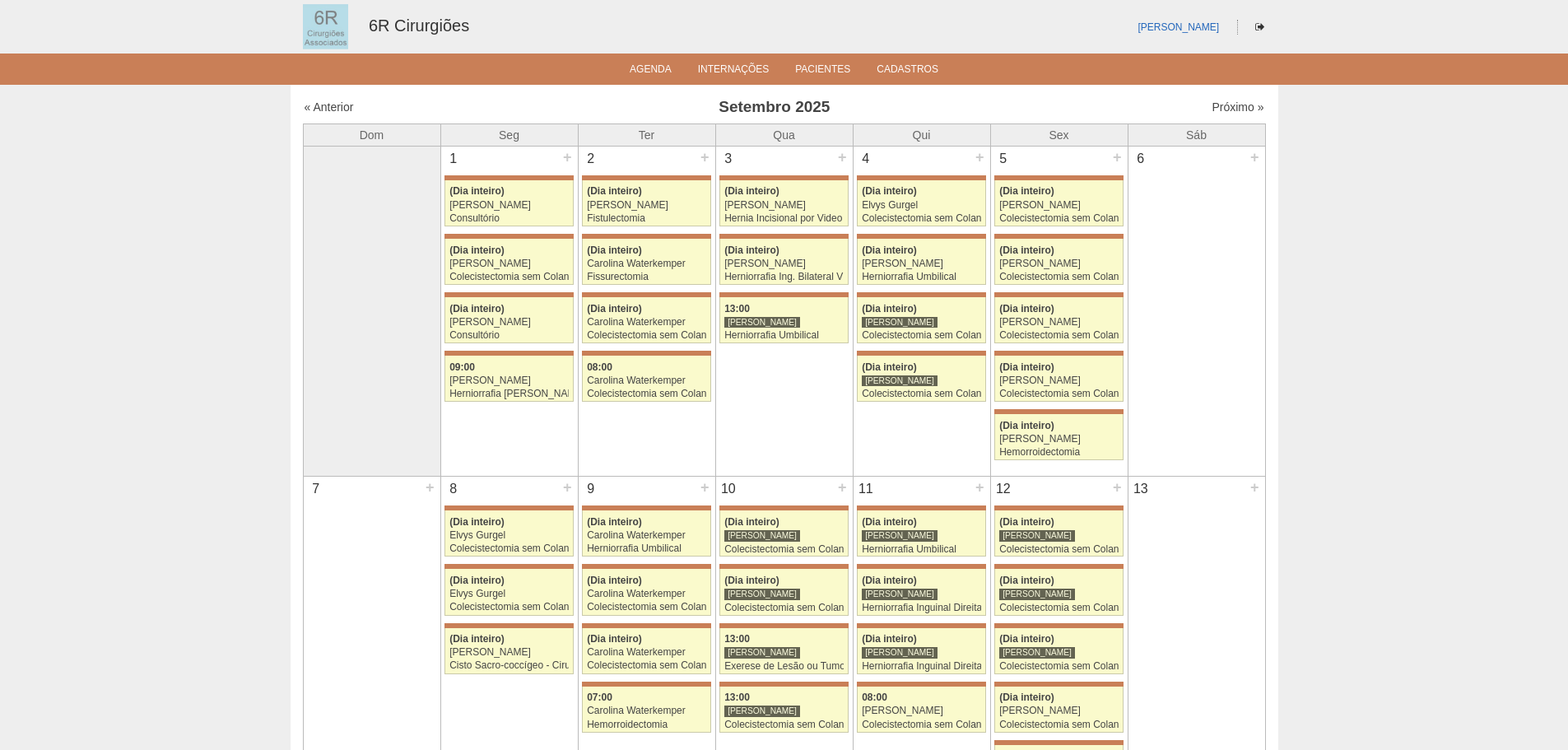
scroll to position [330, 0]
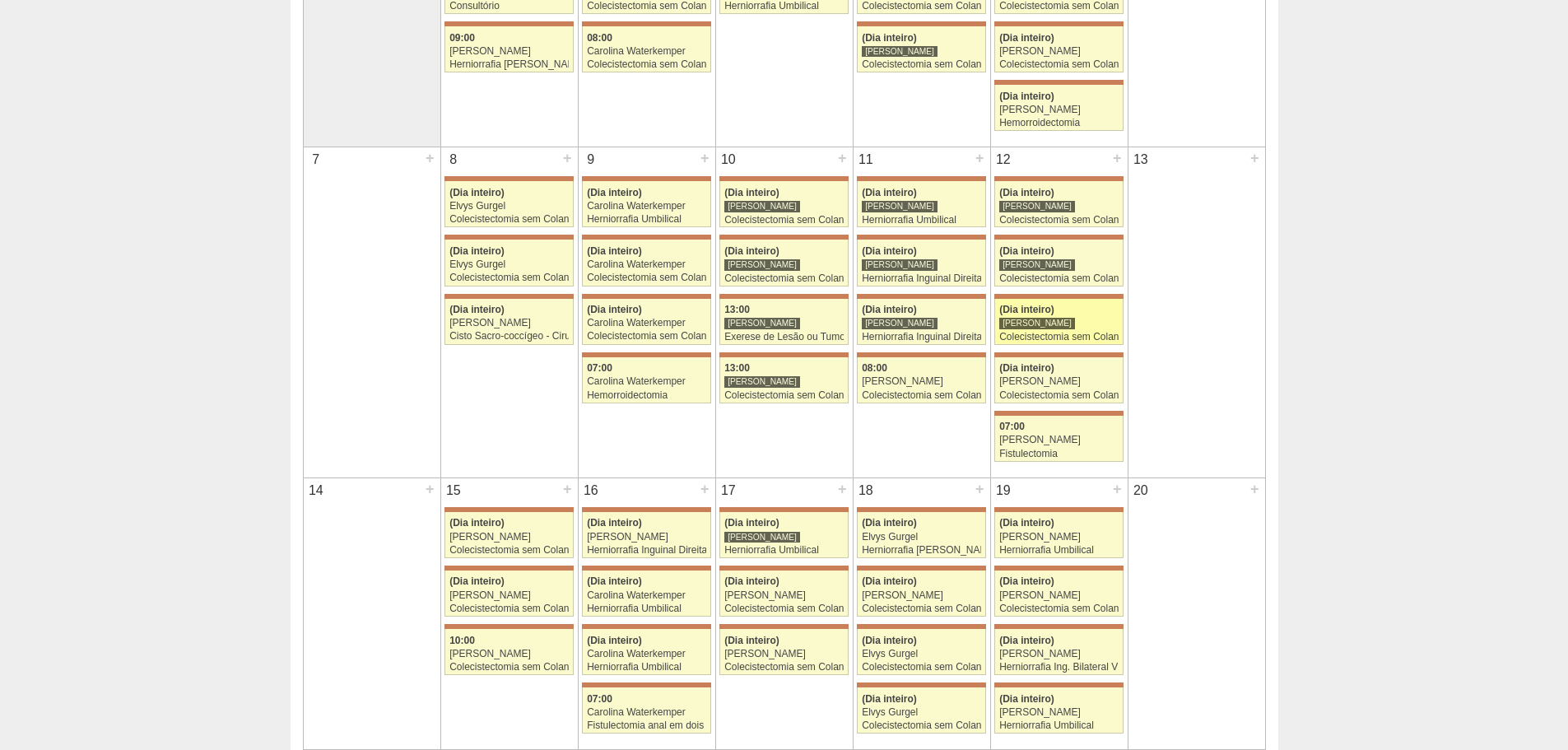
click at [1071, 326] on div "[PERSON_NAME]" at bounding box center [1059, 323] width 120 height 11
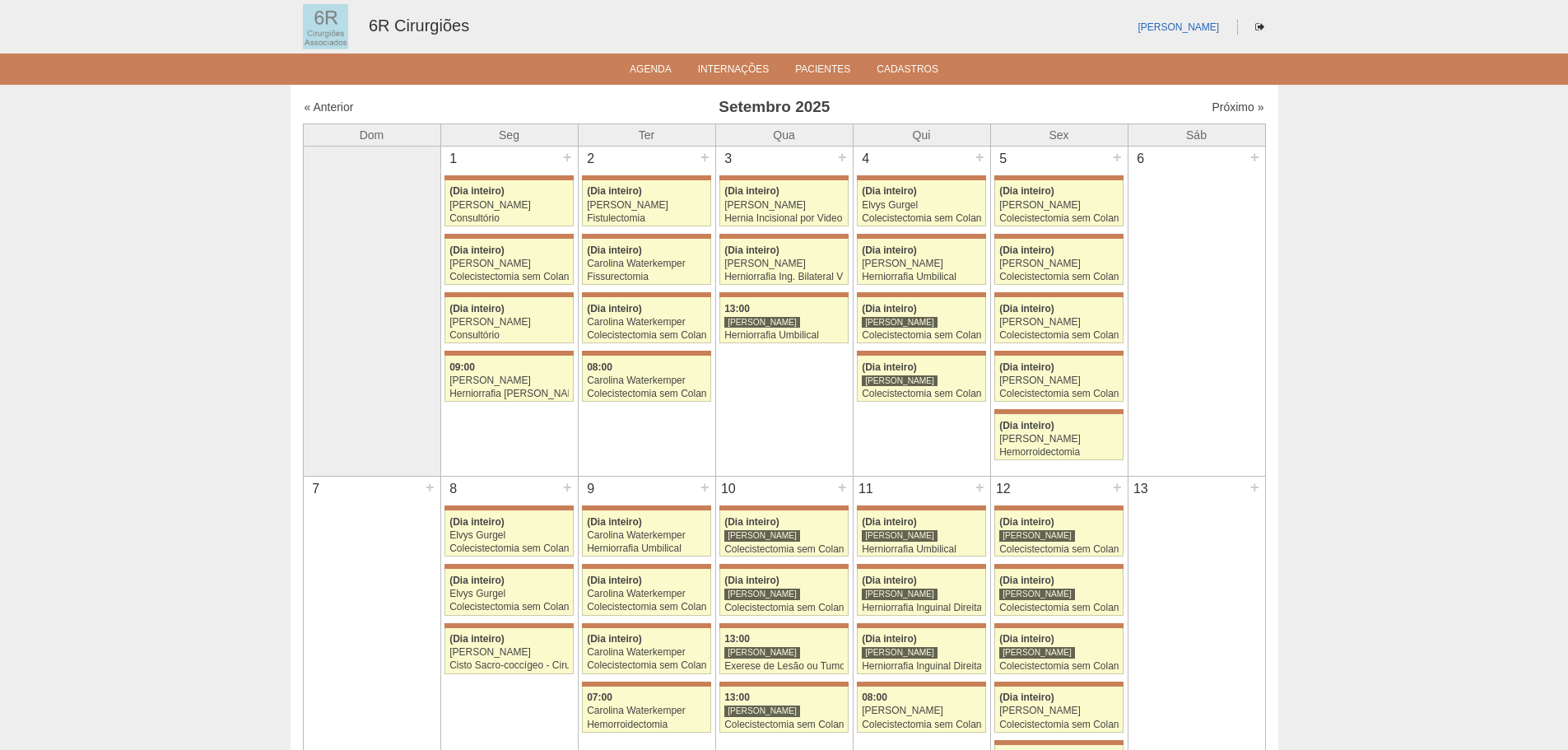
scroll to position [330, 0]
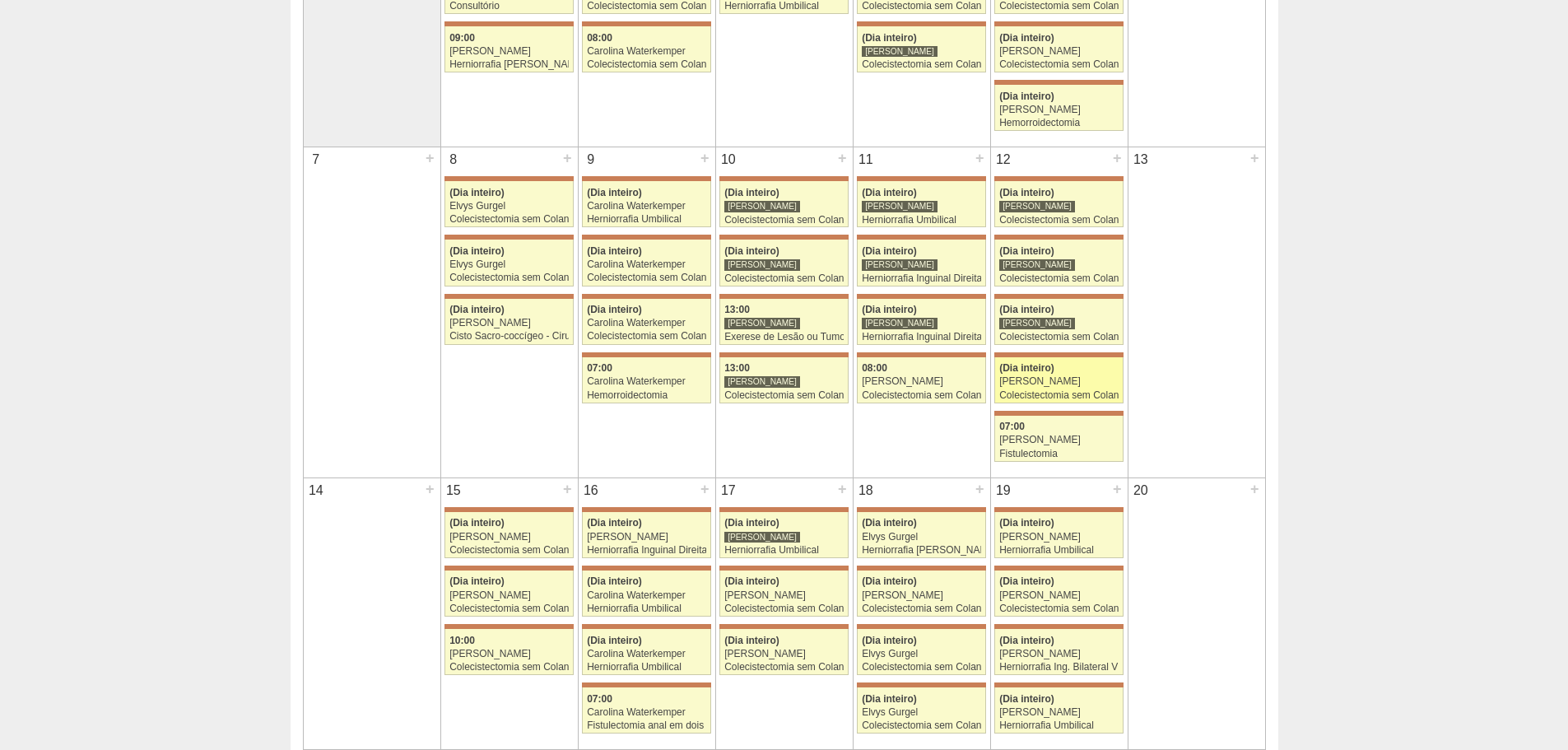
click at [1064, 380] on div "[PERSON_NAME]" at bounding box center [1059, 381] width 120 height 11
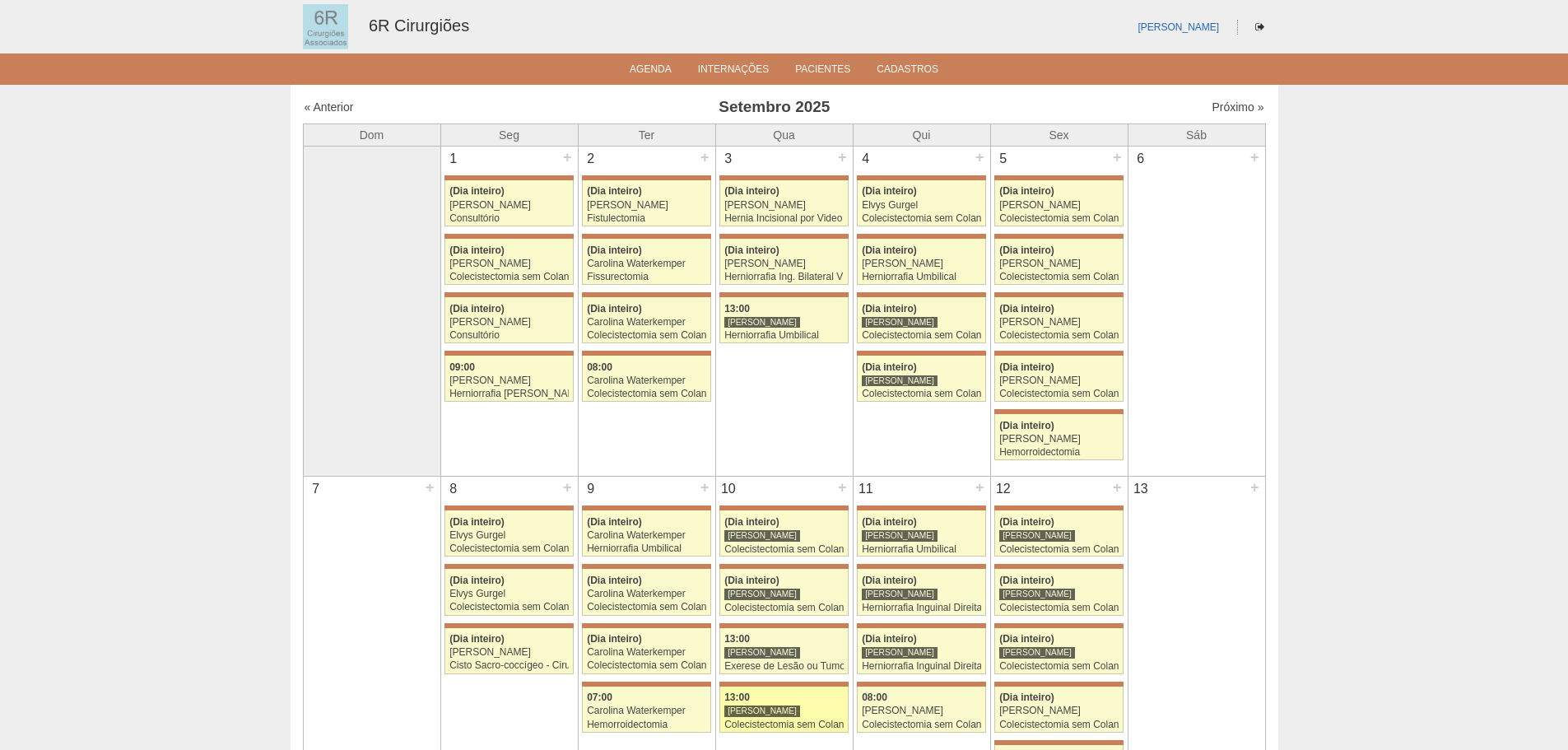
scroll to position [330, 0]
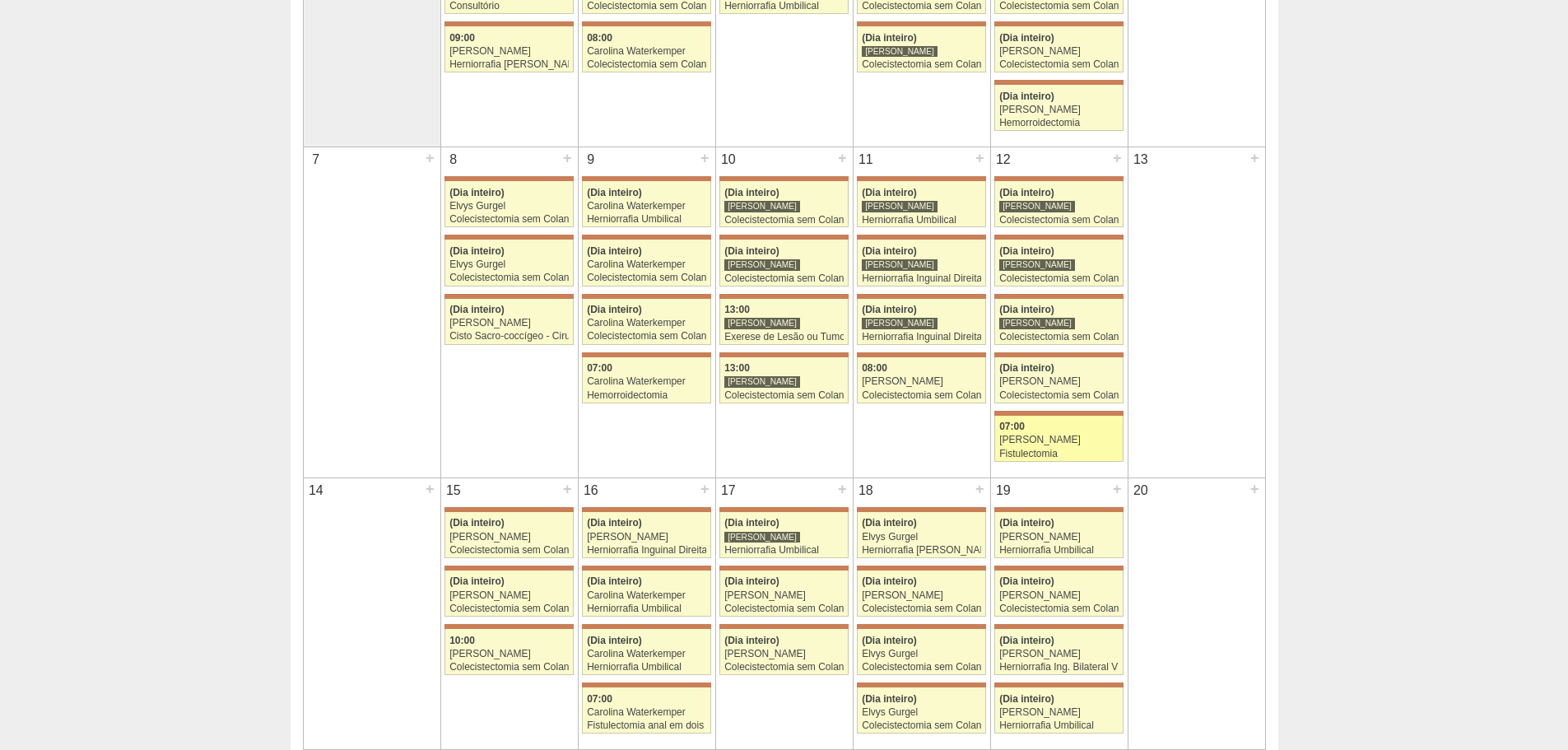
click at [1004, 439] on div "[PERSON_NAME]" at bounding box center [1059, 440] width 120 height 11
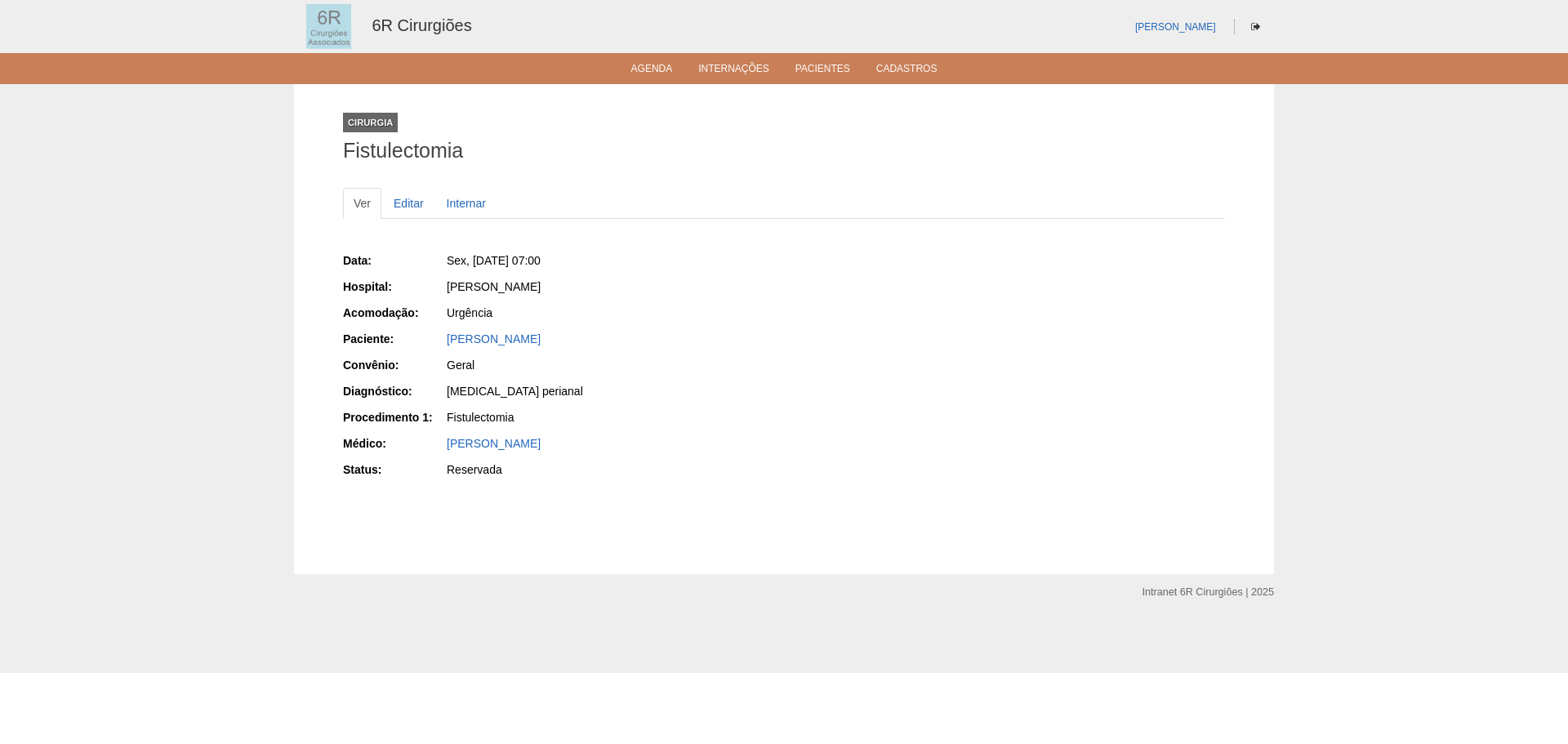
drag, startPoint x: 546, startPoint y: 339, endPoint x: 435, endPoint y: 340, distance: 111.0
click at [435, 340] on div "Paciente: Reinaldo passarelli" at bounding box center [558, 341] width 430 height 21
copy div "Paciente: Reinaldo passarelli"
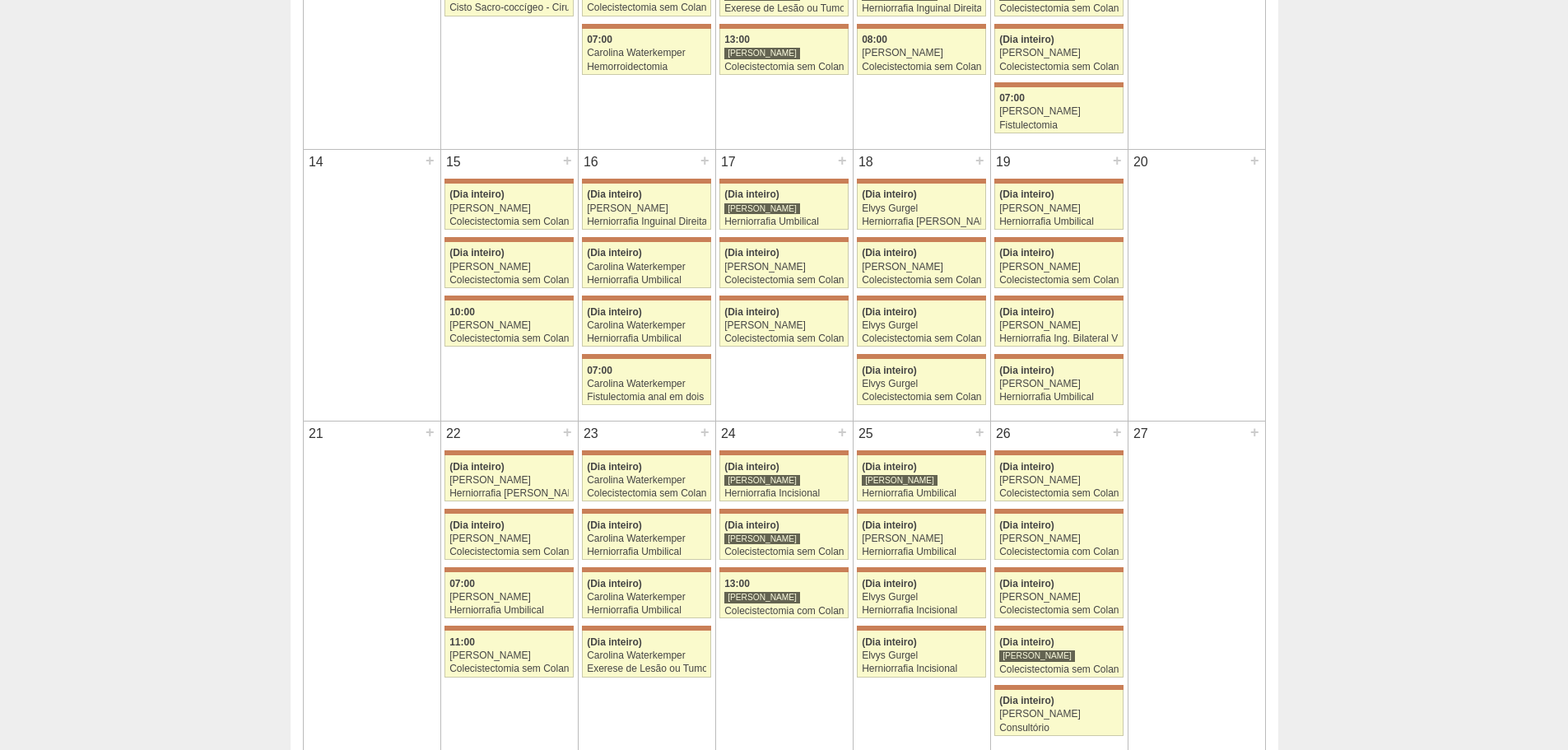
scroll to position [659, 0]
click at [503, 203] on div "[PERSON_NAME]" at bounding box center [509, 208] width 120 height 11
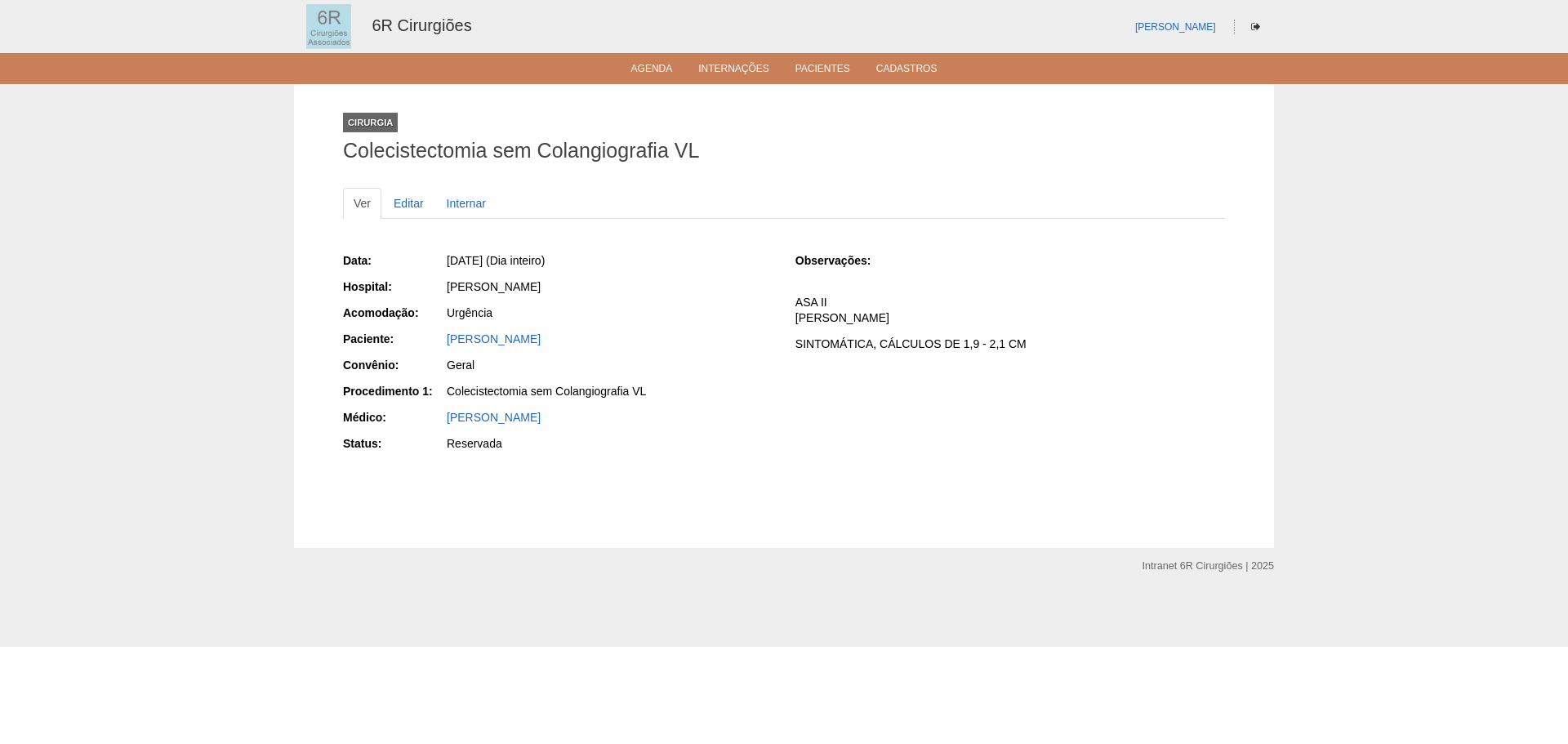
drag, startPoint x: 590, startPoint y: 341, endPoint x: 427, endPoint y: 341, distance: 163.0
click at [427, 341] on div "Paciente: [PERSON_NAME]" at bounding box center [558, 341] width 430 height 21
copy div "Paciente: [PERSON_NAME]"
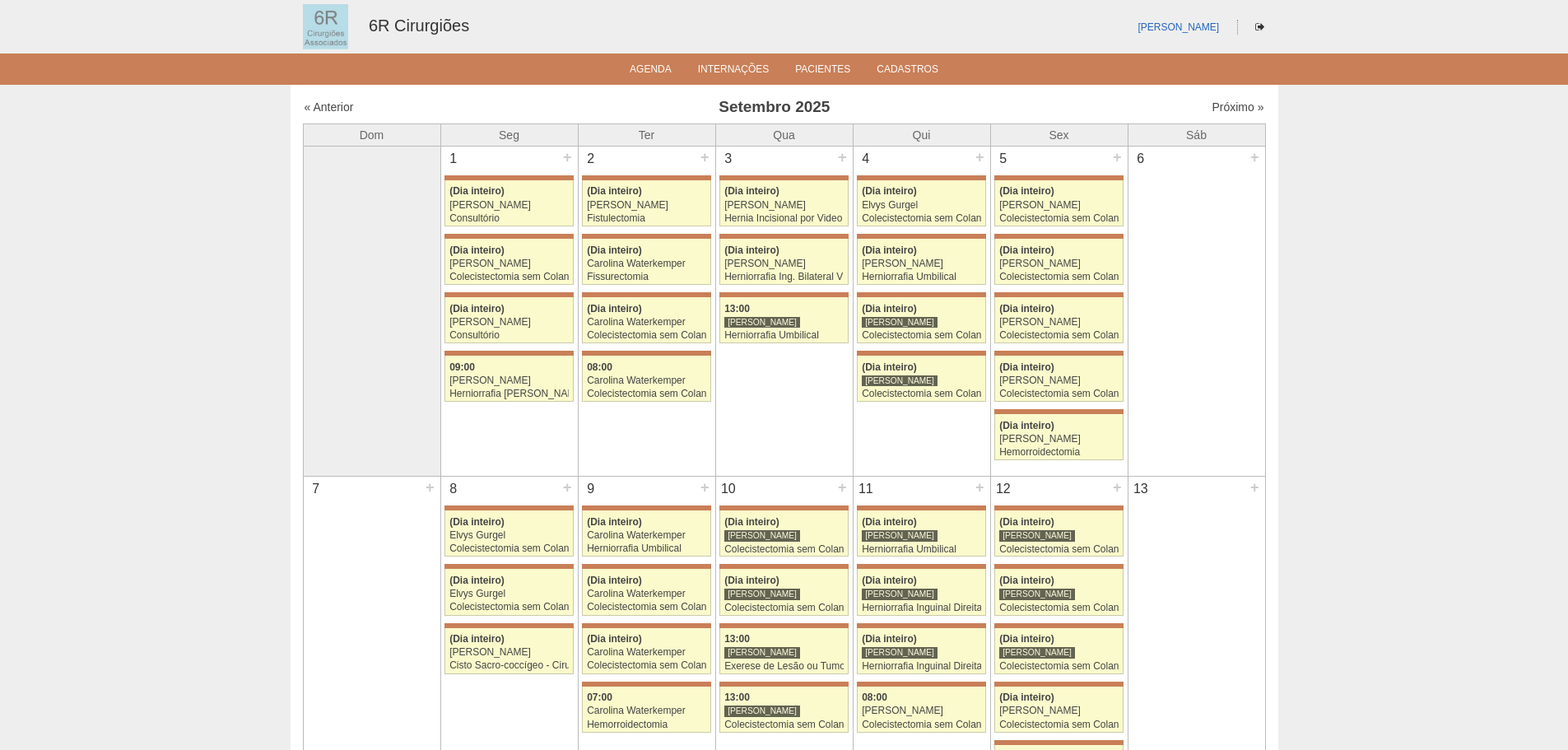
scroll to position [659, 0]
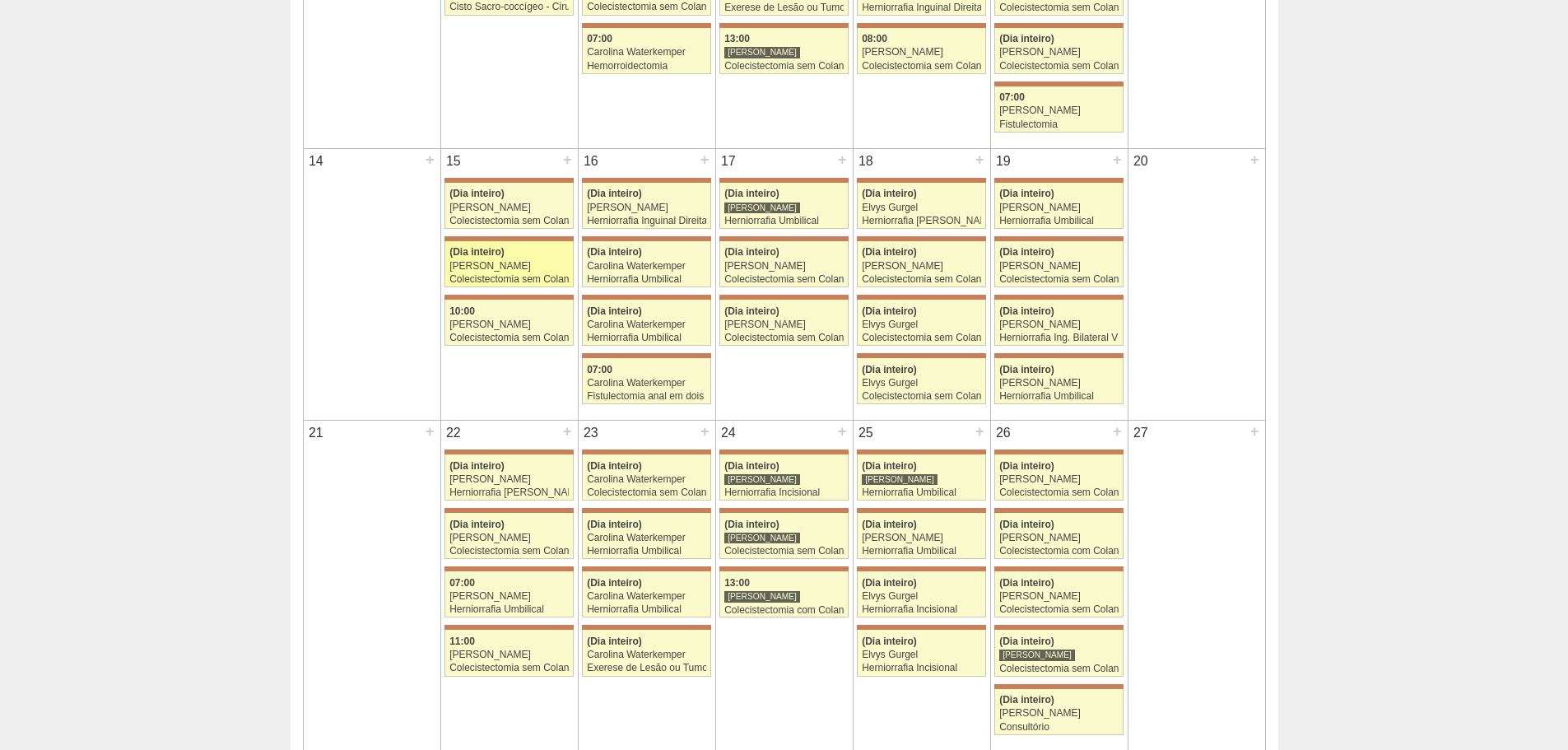
click at [516, 265] on div "Iara Bessa" at bounding box center [509, 266] width 120 height 11
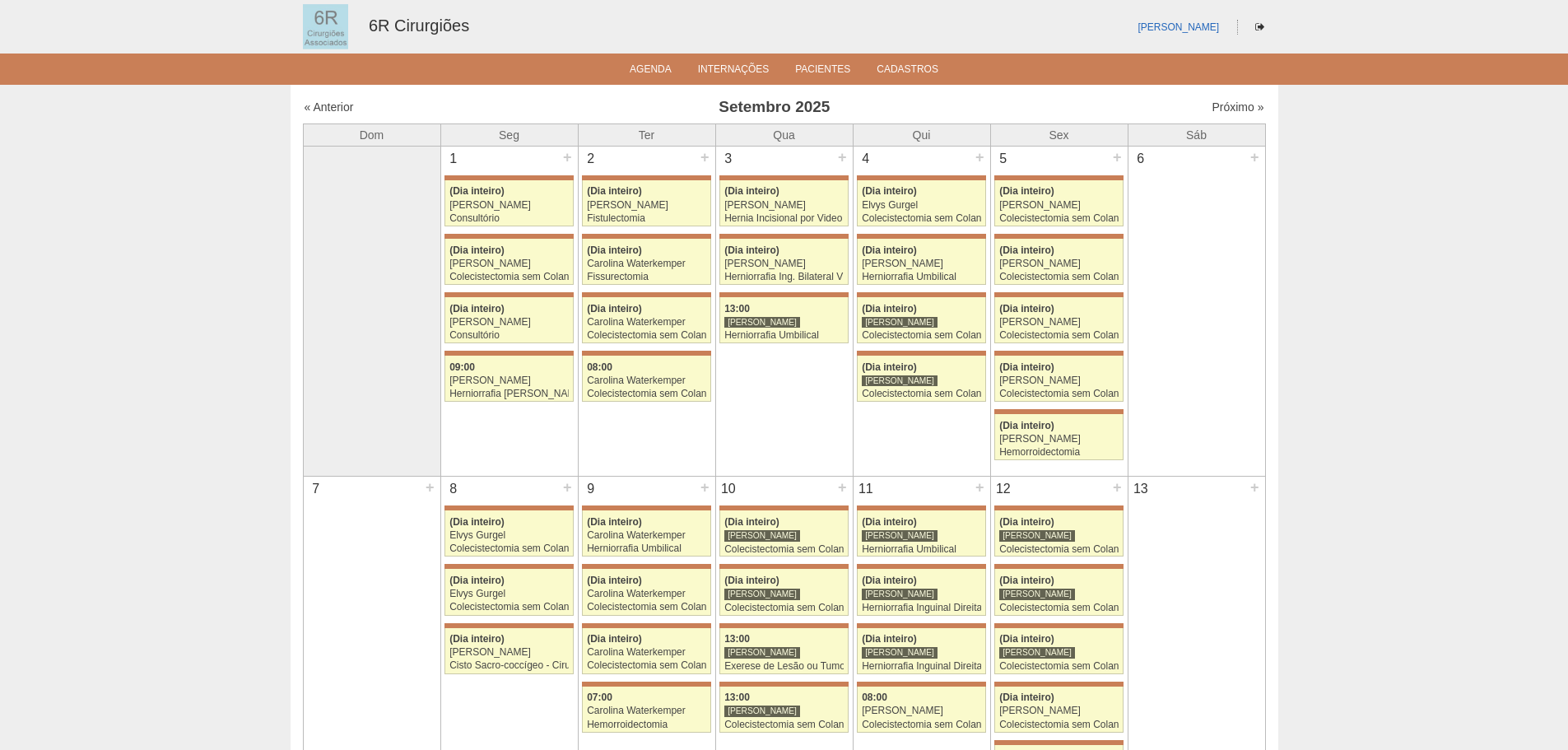
scroll to position [659, 0]
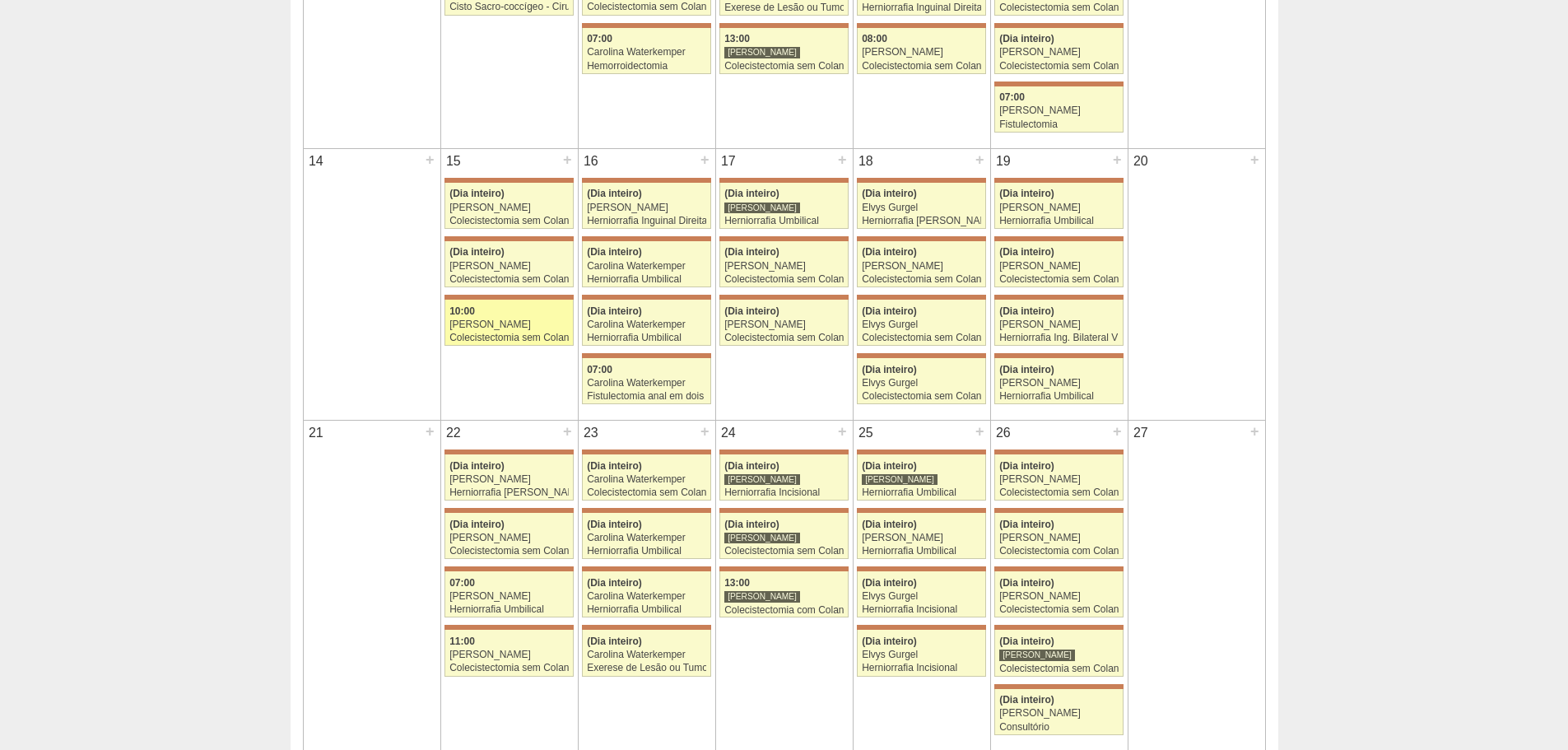
click at [497, 341] on div "Colecistectomia sem Colangiografia" at bounding box center [509, 338] width 120 height 11
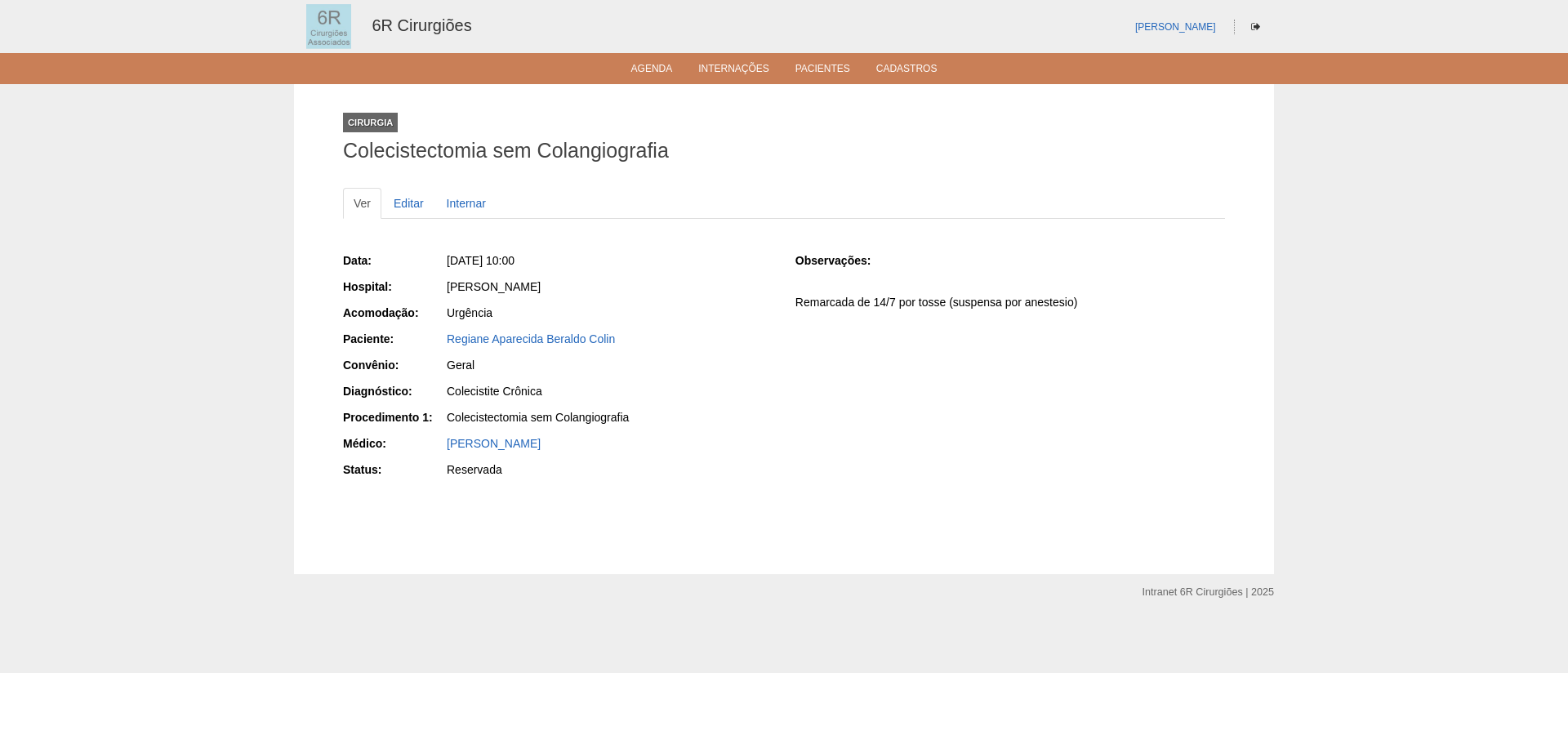
drag, startPoint x: 622, startPoint y: 339, endPoint x: 437, endPoint y: 341, distance: 185.0
click at [437, 341] on div "Paciente: Regiane Aparecida Beraldo Colin" at bounding box center [558, 341] width 430 height 21
copy div "Paciente: Regiane Aparecida Beraldo Colin"
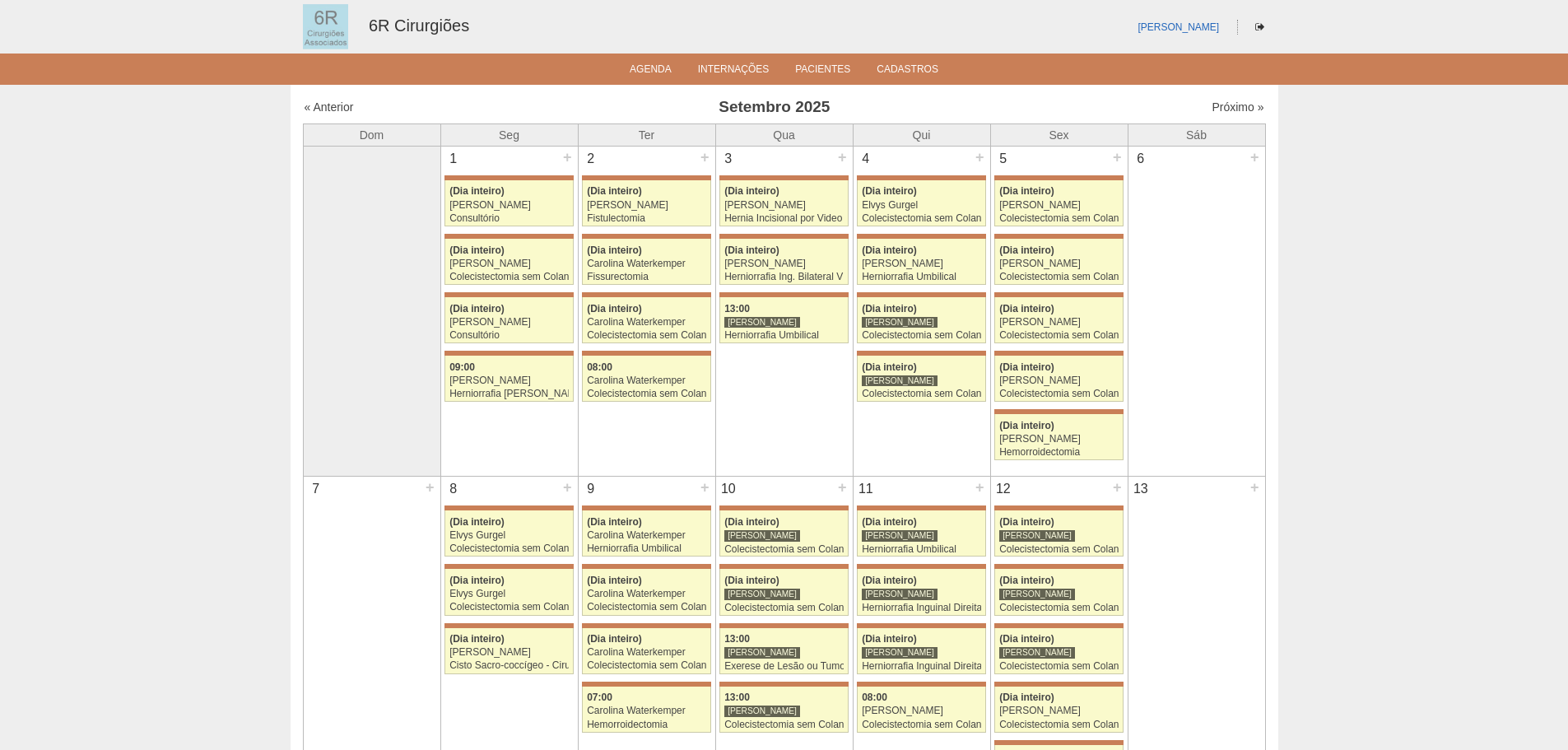
scroll to position [659, 0]
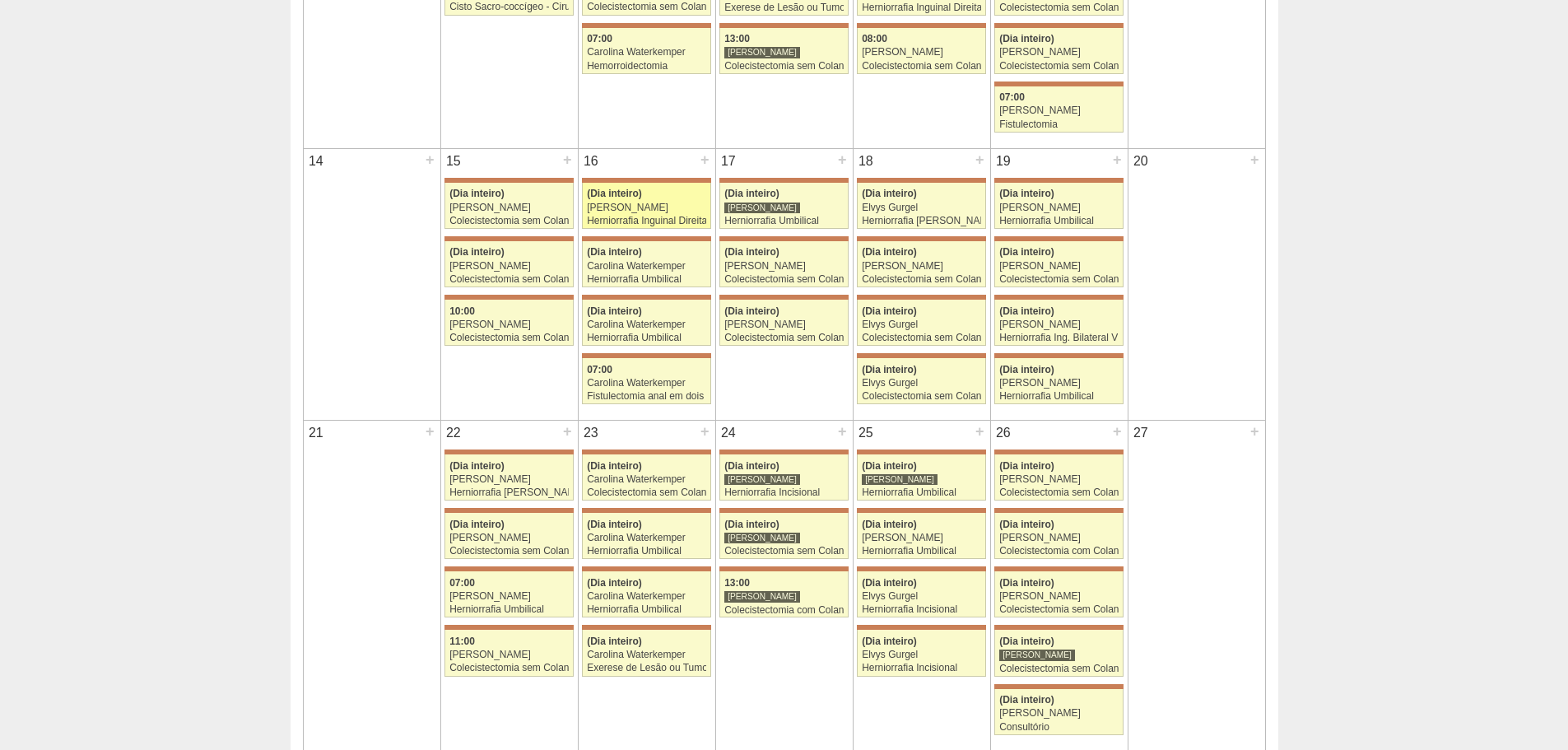
click at [588, 194] on span "(Dia inteiro)" at bounding box center [614, 194] width 55 height 12
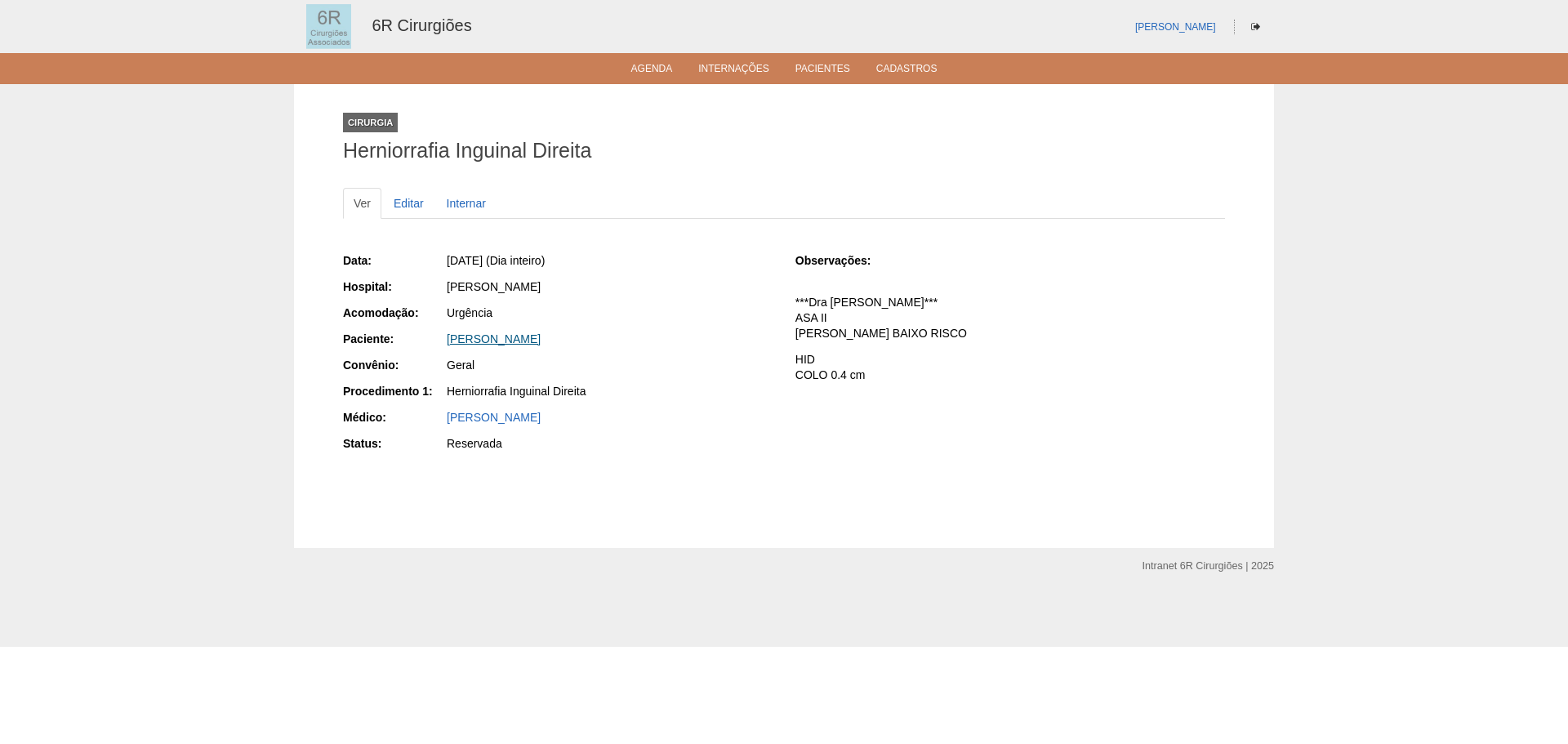
drag, startPoint x: 611, startPoint y: 341, endPoint x: 446, endPoint y: 343, distance: 165.0
click at [446, 343] on div "[PERSON_NAME]" at bounding box center [609, 339] width 326 height 16
copy link "[PERSON_NAME]"
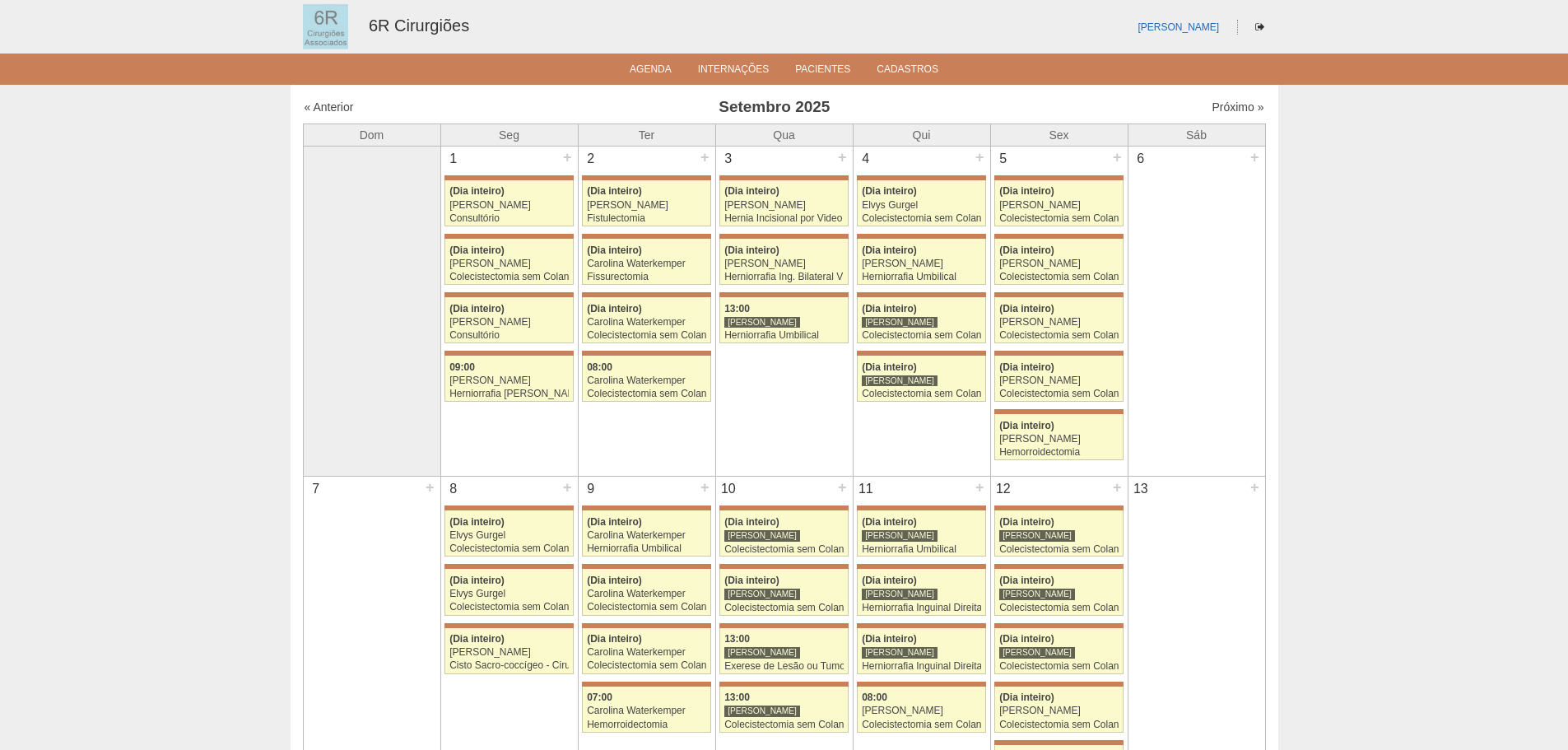
scroll to position [659, 0]
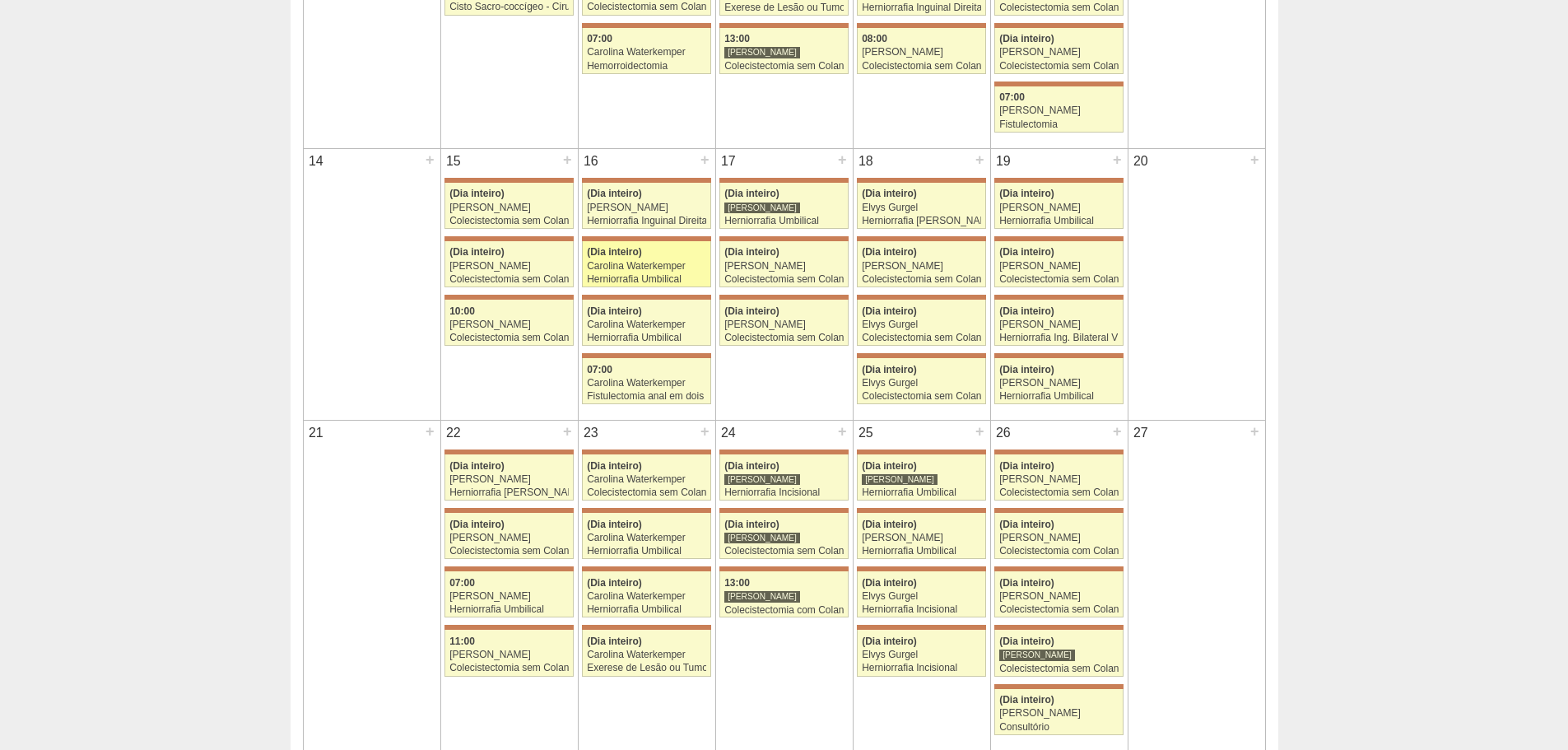
click at [699, 255] on div "(Dia inteiro)" at bounding box center [647, 252] width 120 height 11
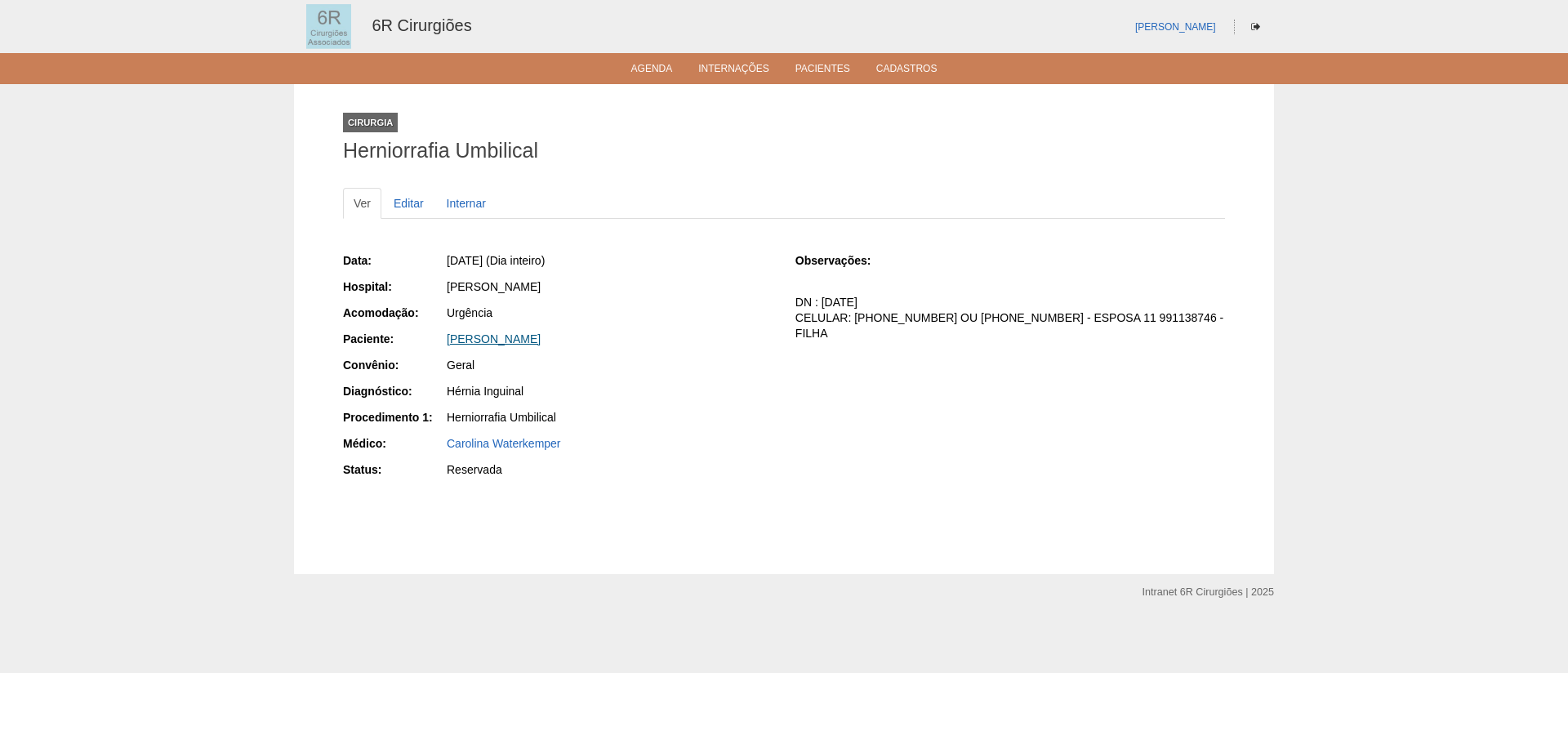
drag, startPoint x: 582, startPoint y: 340, endPoint x: 446, endPoint y: 344, distance: 136.1
click at [446, 344] on div "SIDNEI GOMES MONTEIRO" at bounding box center [609, 339] width 326 height 16
copy link "SIDNEI GOMES MONTEIRO"
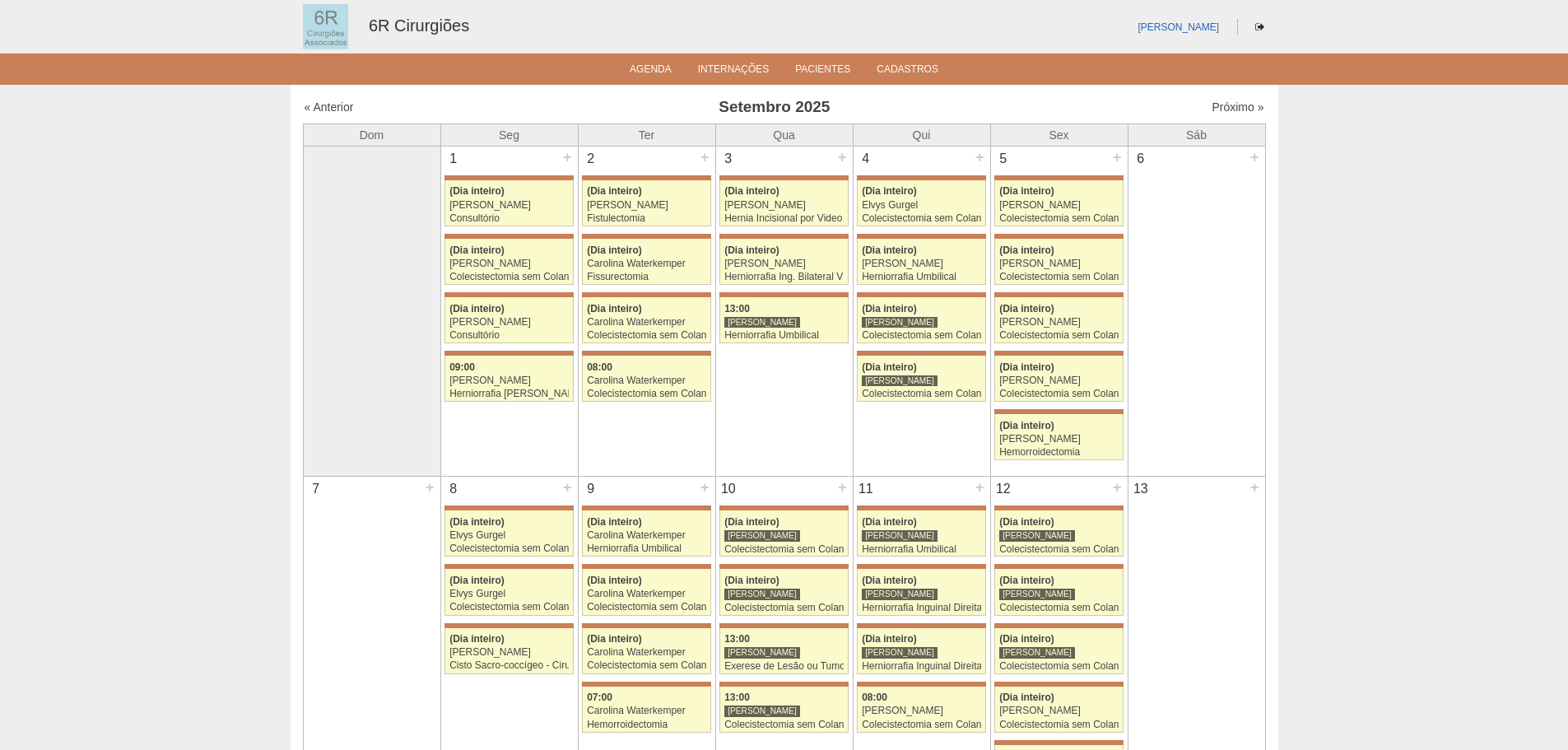
scroll to position [659, 0]
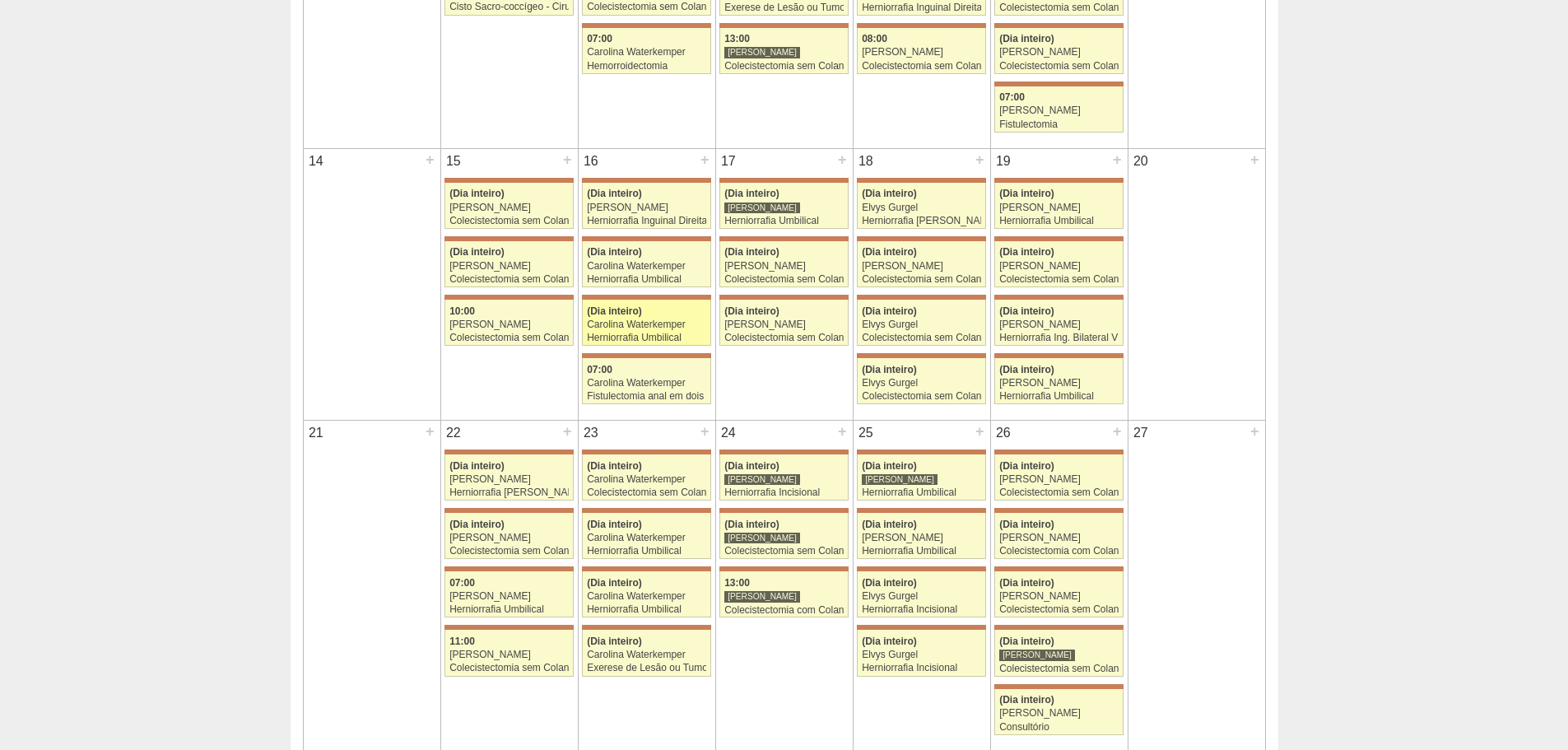
click at [700, 322] on div "Carolina Waterkemper" at bounding box center [647, 325] width 120 height 11
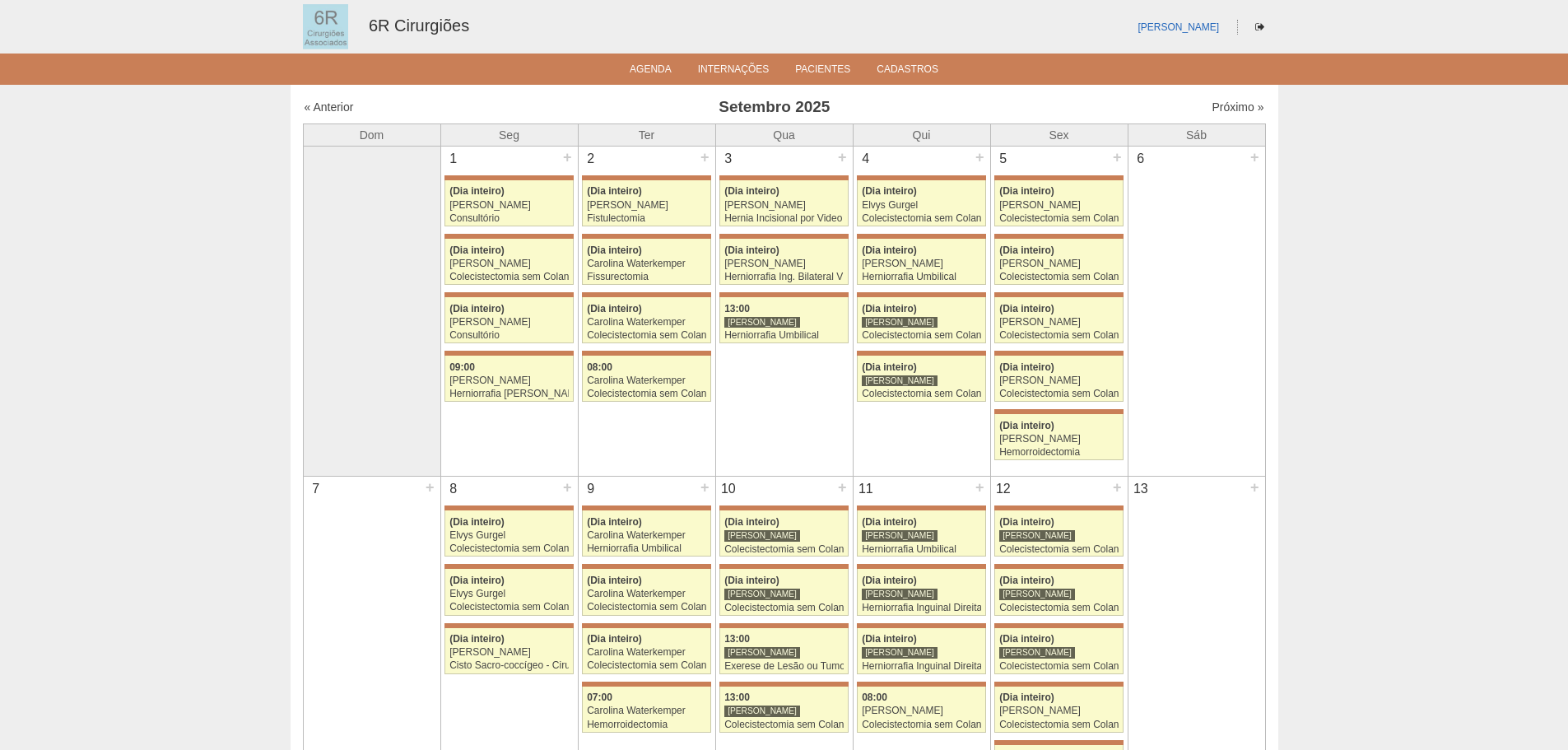
scroll to position [659, 0]
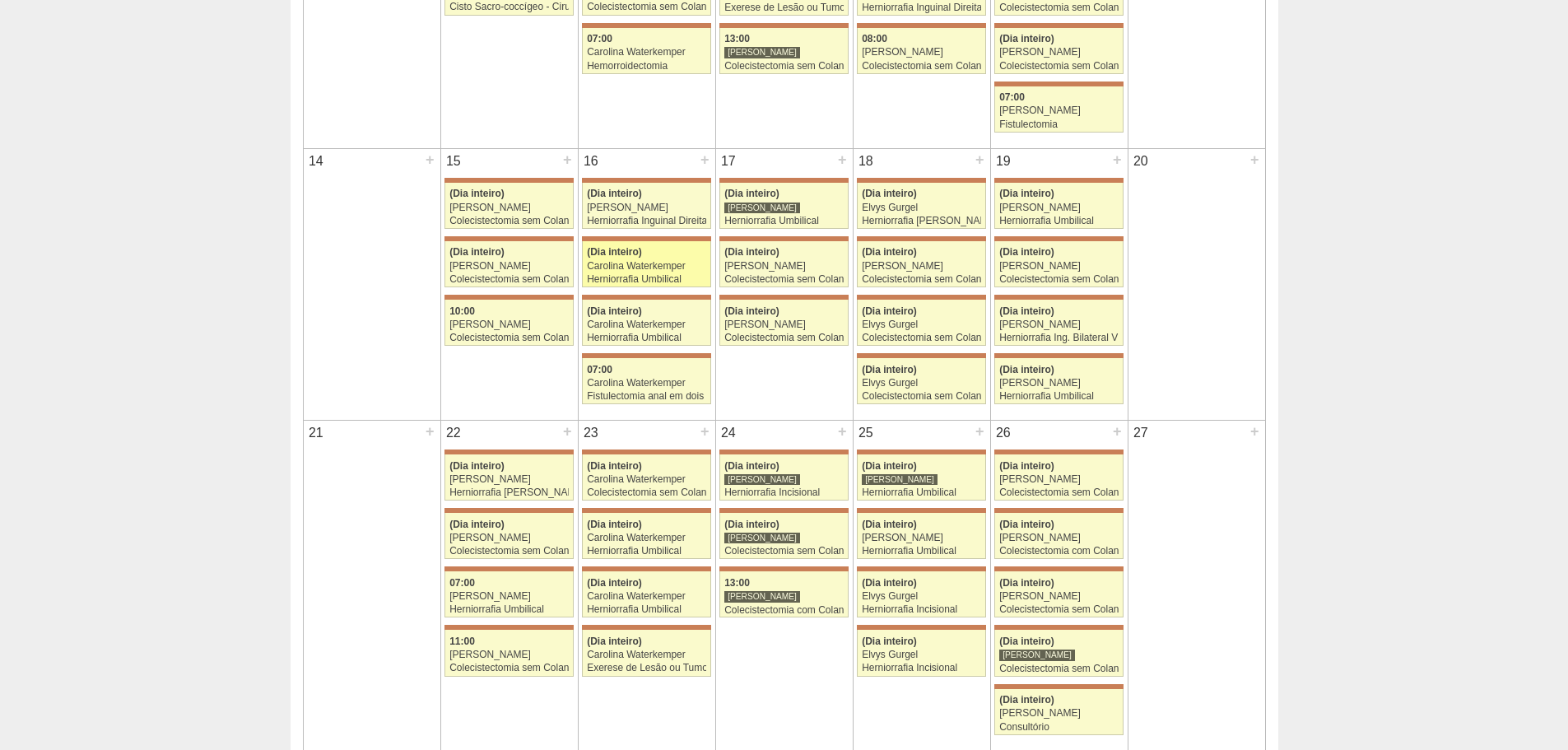
click at [671, 272] on link "71357 [PERSON_NAME] (Dia inteiro) Carolina Waterkemper Herniorrafia Umbilical […" at bounding box center [646, 265] width 129 height 47
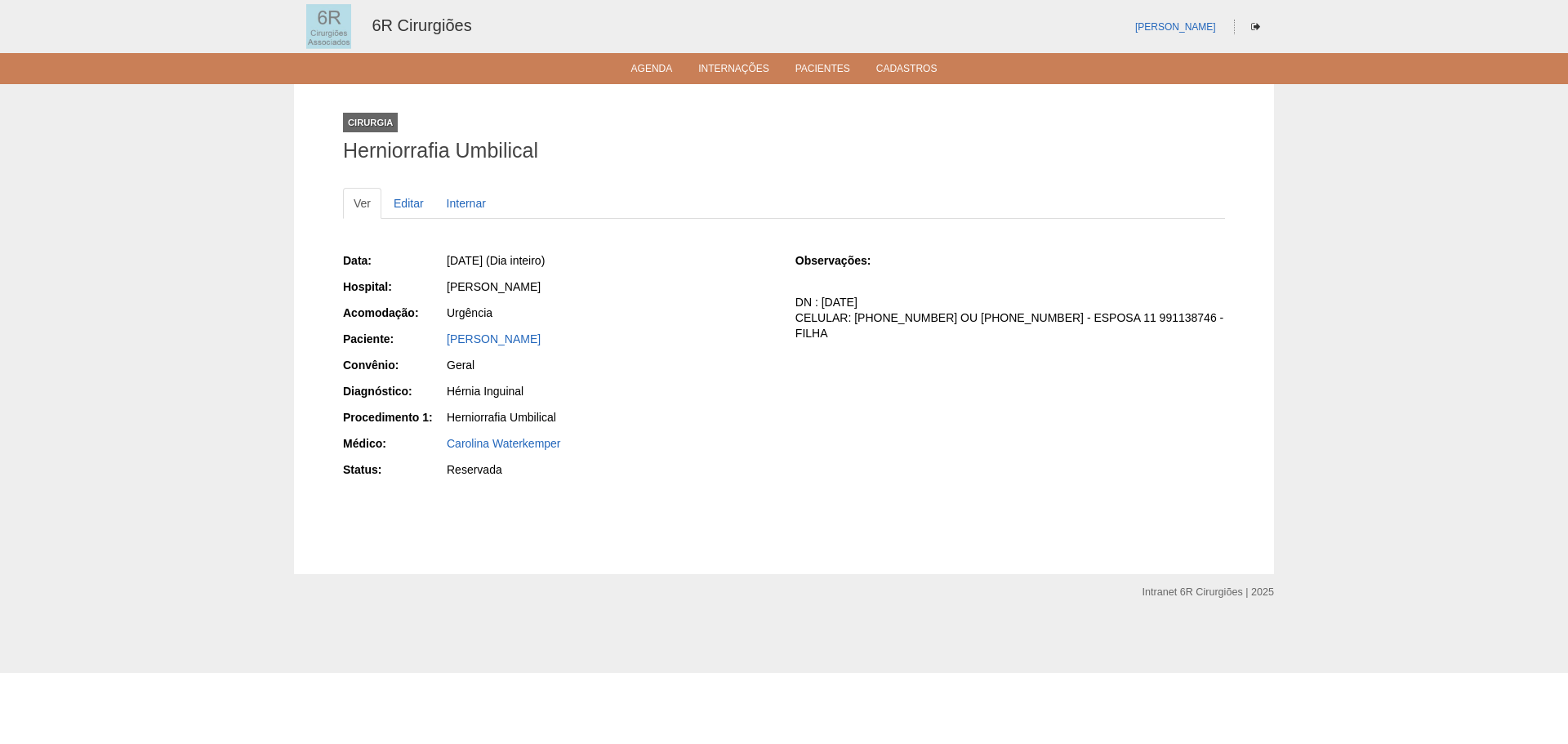
drag, startPoint x: 597, startPoint y: 344, endPoint x: 450, endPoint y: 345, distance: 147.0
click at [450, 345] on div "SIDNEI GOMES MONTEIRO" at bounding box center [609, 339] width 326 height 16
copy link "SIDNEI GOMES MONTEIRO"
click at [403, 199] on link "Editar" at bounding box center [408, 204] width 51 height 31
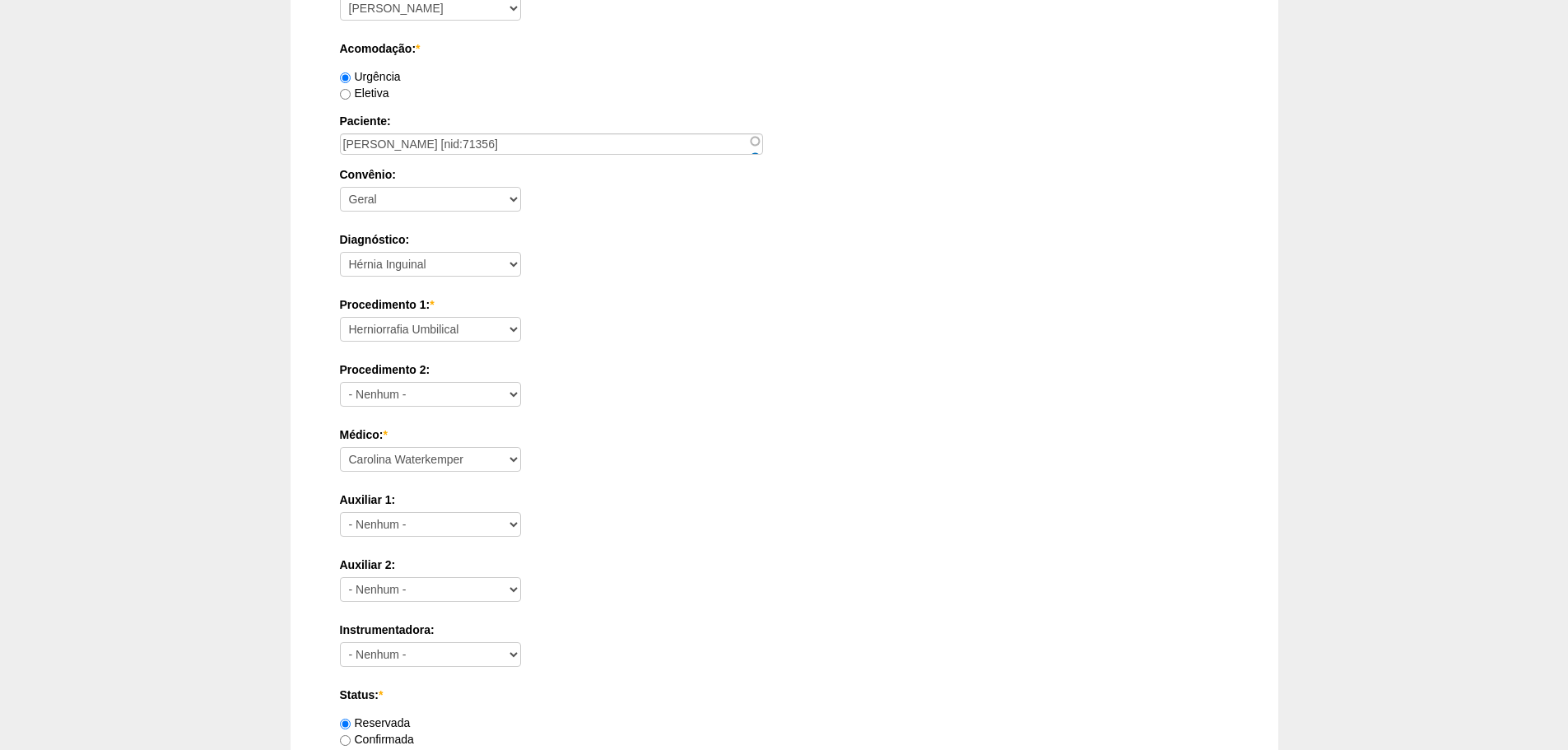
scroll to position [494, 0]
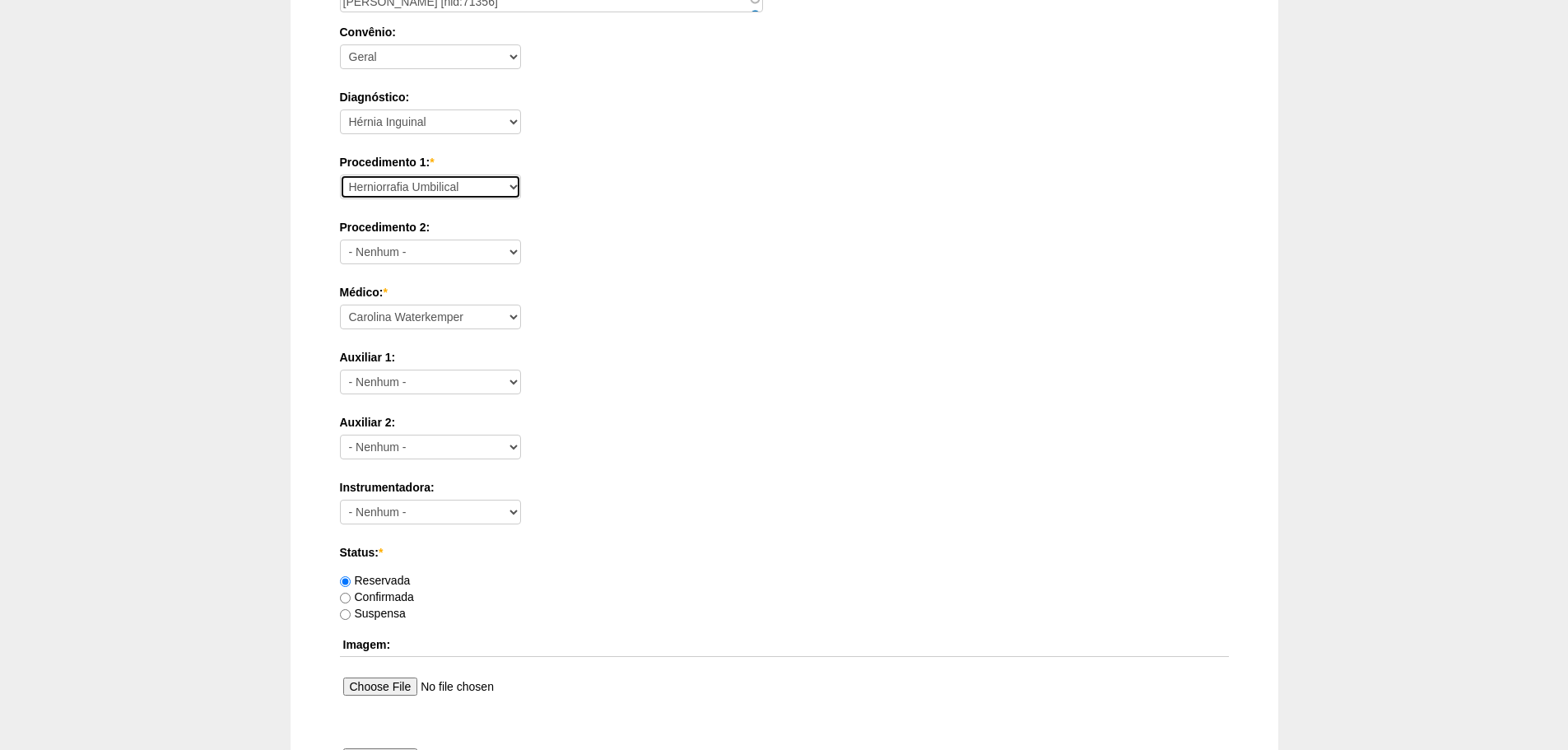
click at [496, 192] on select "Consultório Abscesso Hepático - Drenagem Abscesso perianal Amputação Abdômino P…" at bounding box center [431, 187] width 181 height 25
select select "66564"
click at [340, 174] on select "Consultório Abscesso Hepático - Drenagem Abscesso perianal Amputação Abdômino P…" at bounding box center [431, 187] width 181 height 25
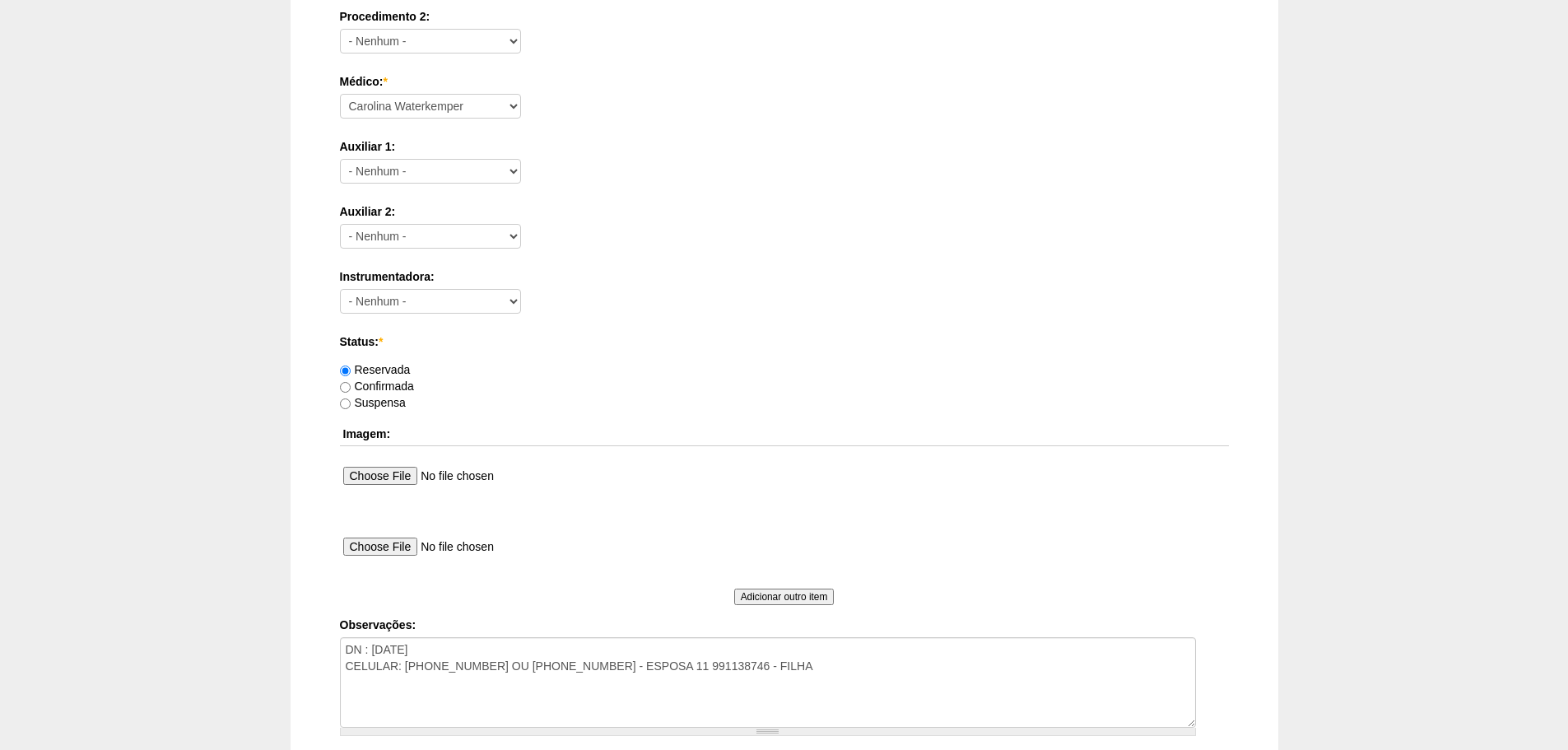
scroll to position [891, 0]
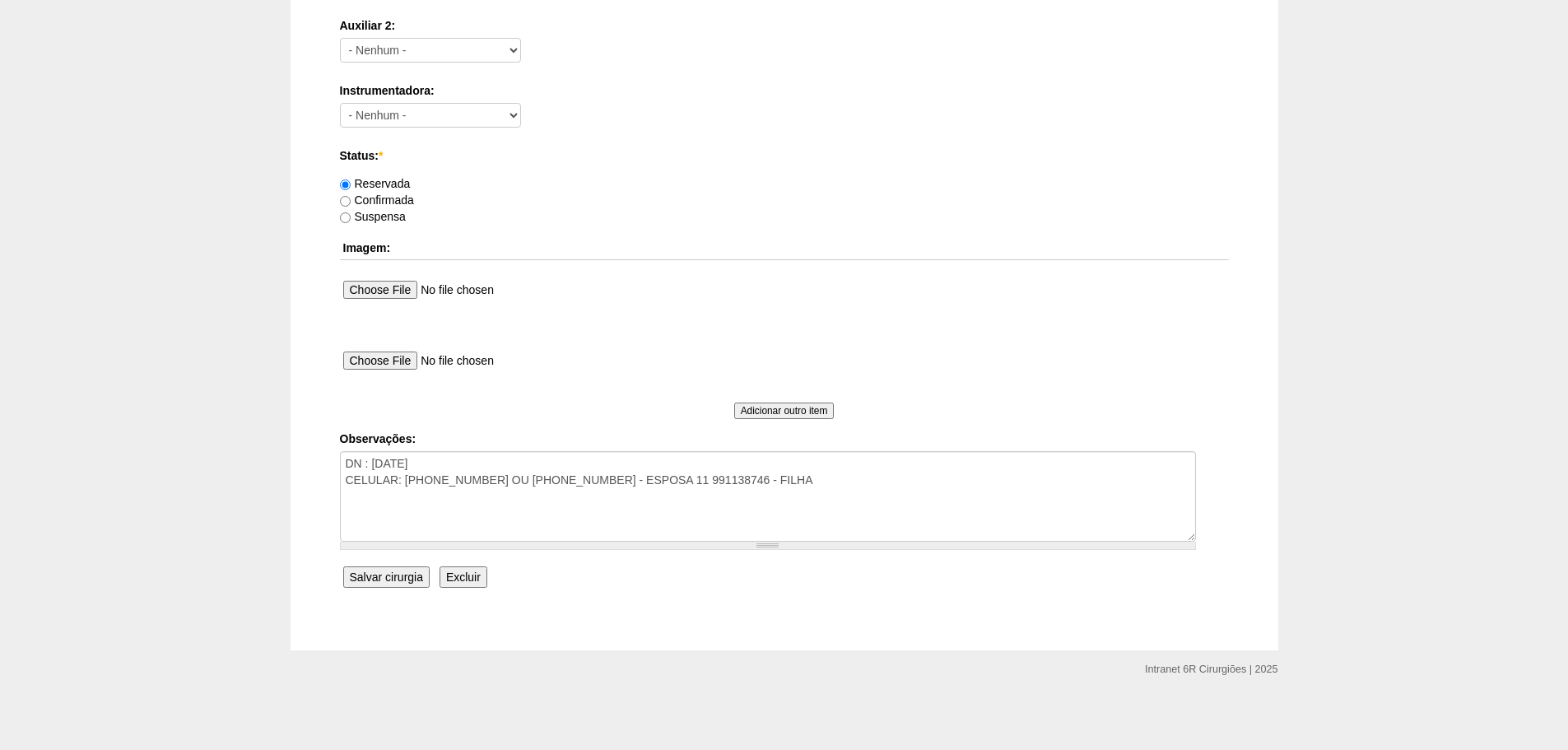
click at [388, 581] on input "Salvar cirurgia" at bounding box center [387, 577] width 86 height 22
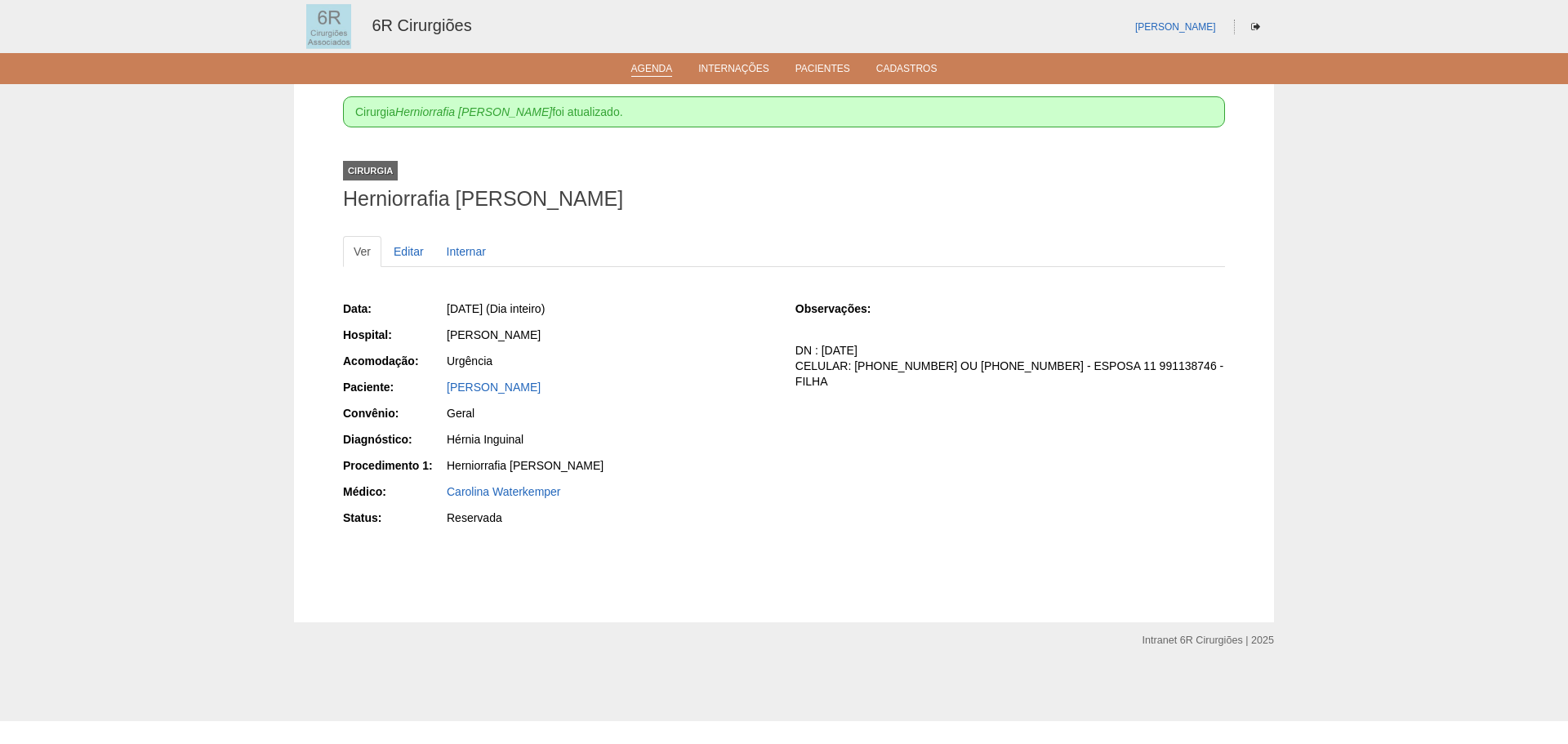
click at [679, 62] on li "Agenda" at bounding box center [652, 68] width 64 height 13
click at [656, 68] on link "Agenda" at bounding box center [652, 69] width 42 height 14
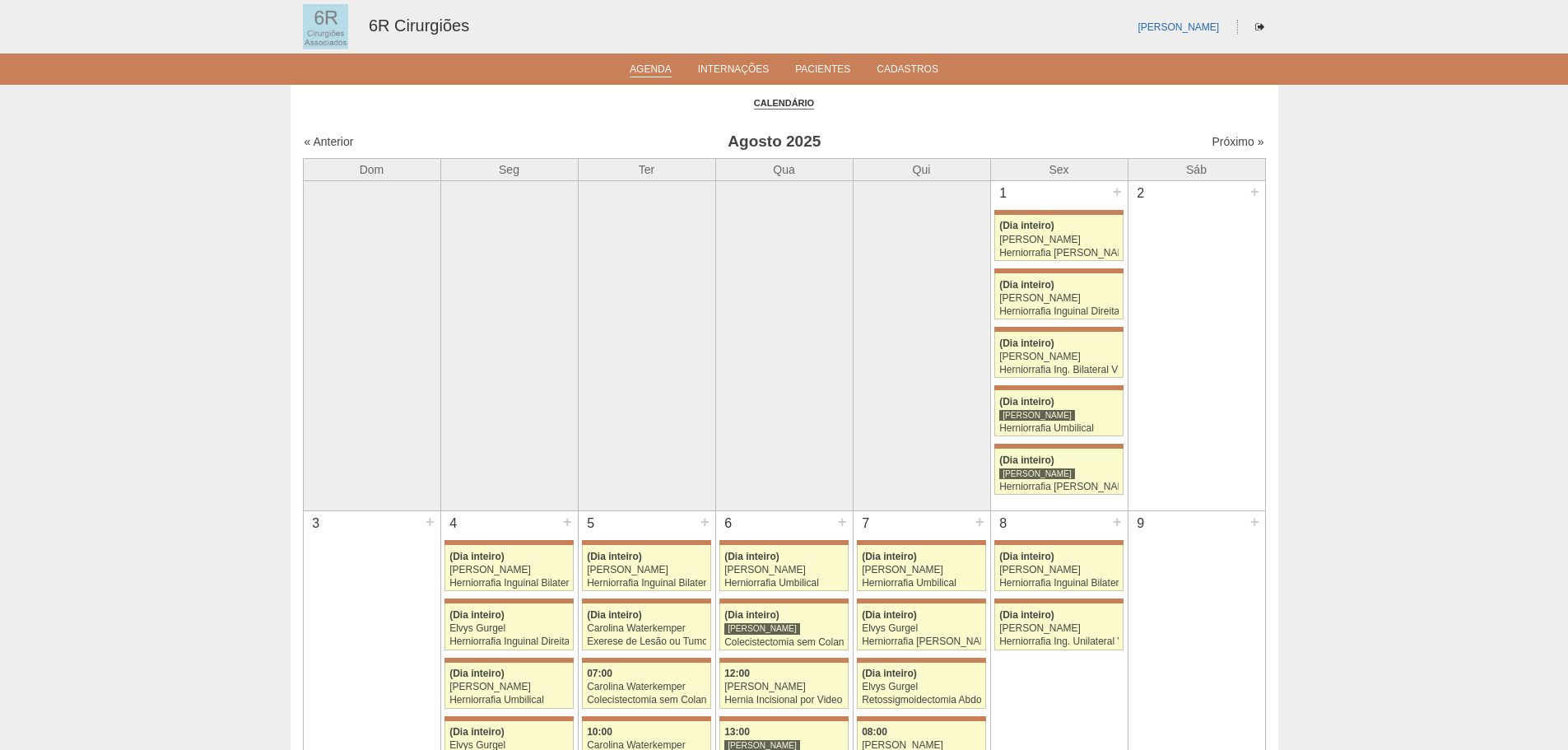
click at [1229, 154] on div "« Anterior [DATE] Próximo »" at bounding box center [784, 145] width 963 height 27
click at [1229, 140] on link "Próximo »" at bounding box center [1238, 142] width 51 height 13
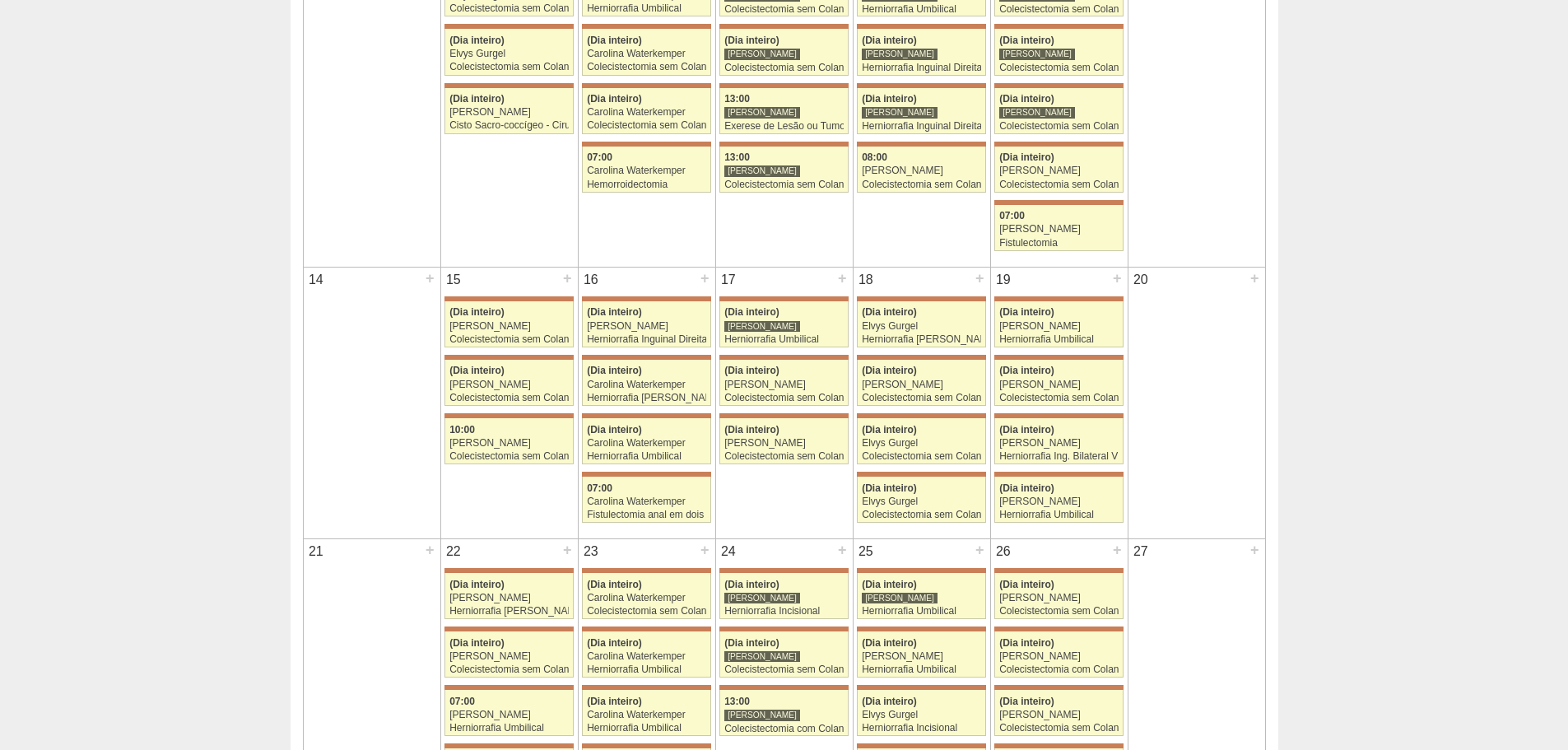
scroll to position [576, 0]
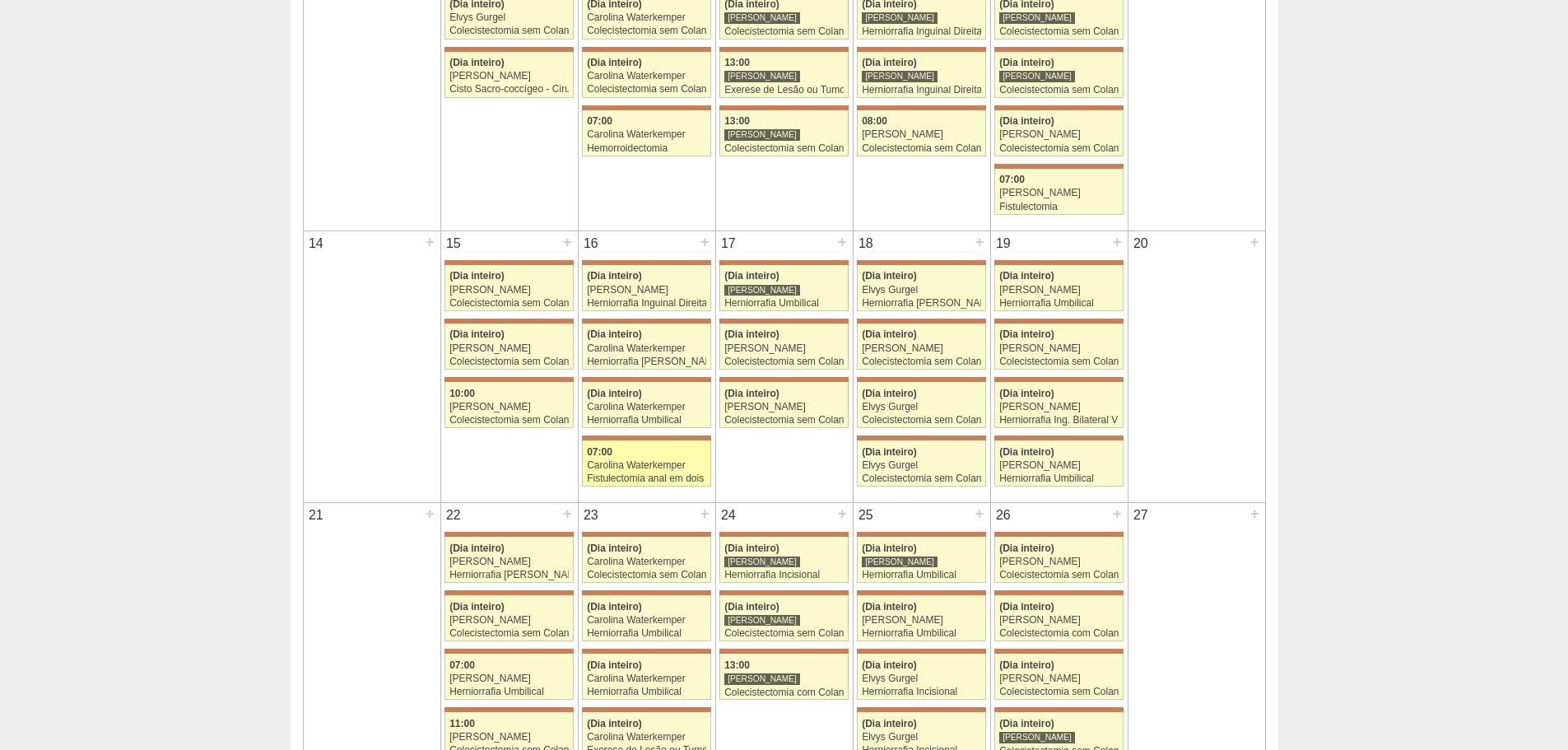
click at [638, 478] on div "Fistulectomia anal em dois tempos" at bounding box center [647, 478] width 120 height 11
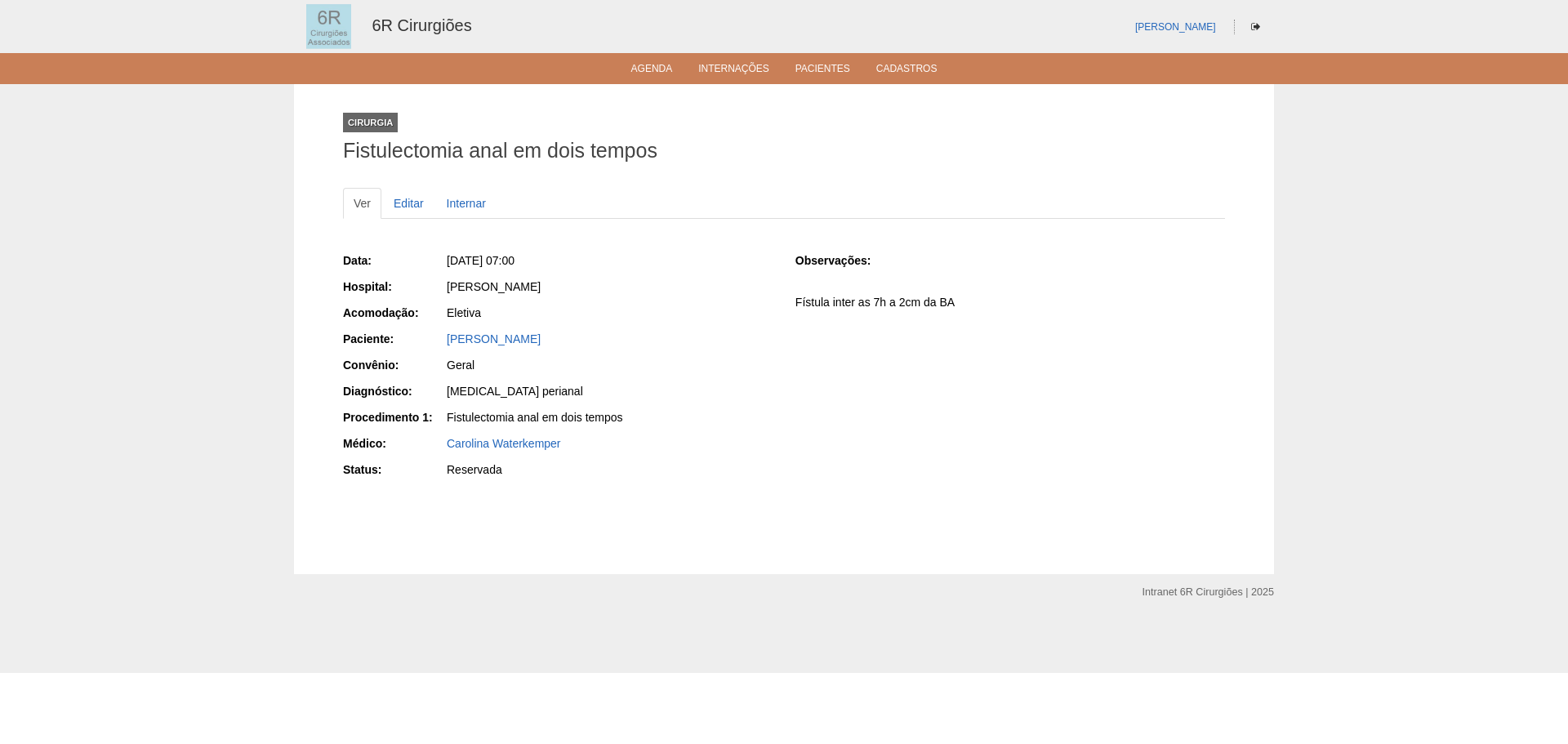
drag, startPoint x: 530, startPoint y: 341, endPoint x: 439, endPoint y: 335, distance: 91.2
click at [439, 335] on div "Paciente: Eusébio Moura" at bounding box center [558, 341] width 430 height 21
copy div "Paciente: Eusébio Moura"
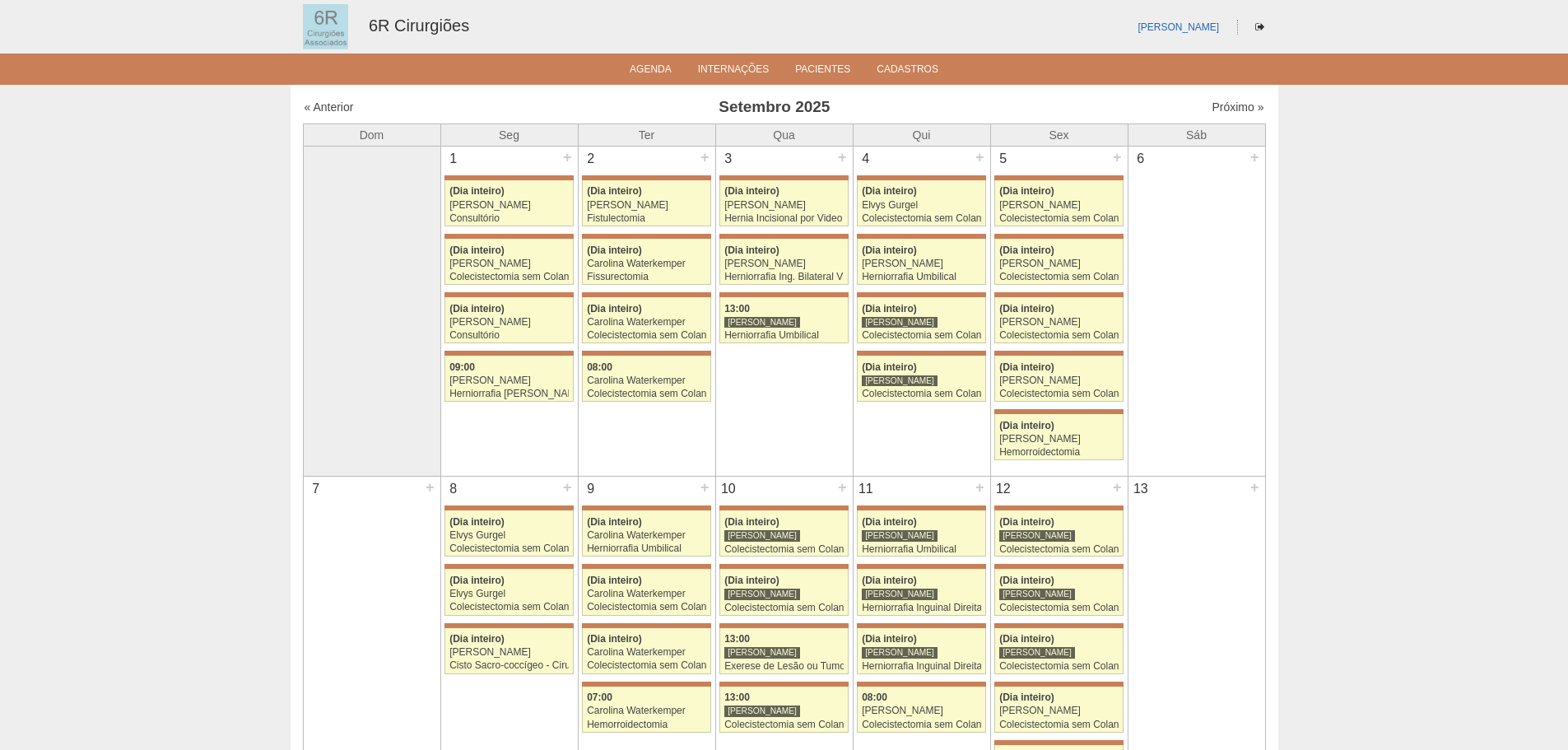
scroll to position [576, 0]
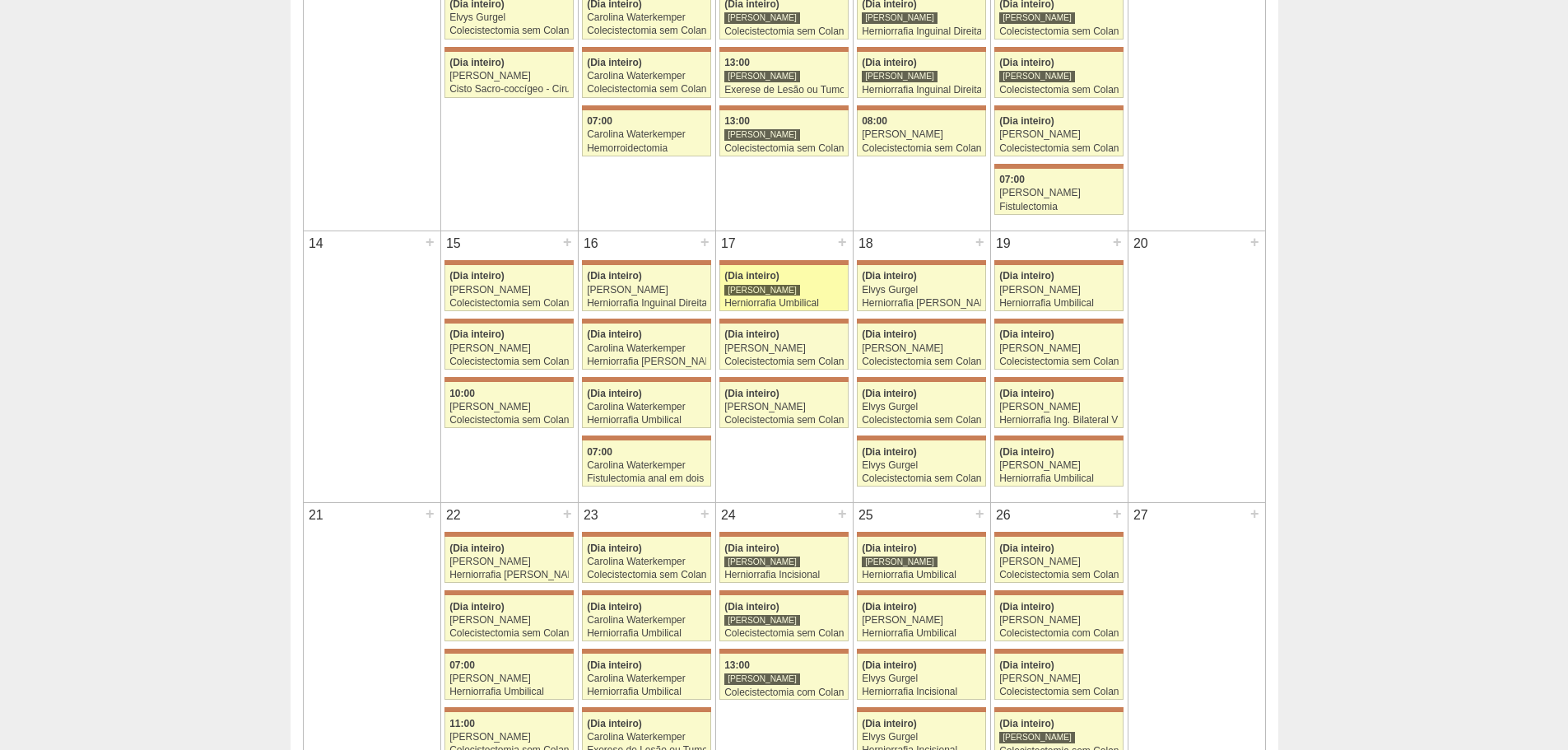
click at [791, 277] on div "(Dia inteiro)" at bounding box center [784, 276] width 120 height 11
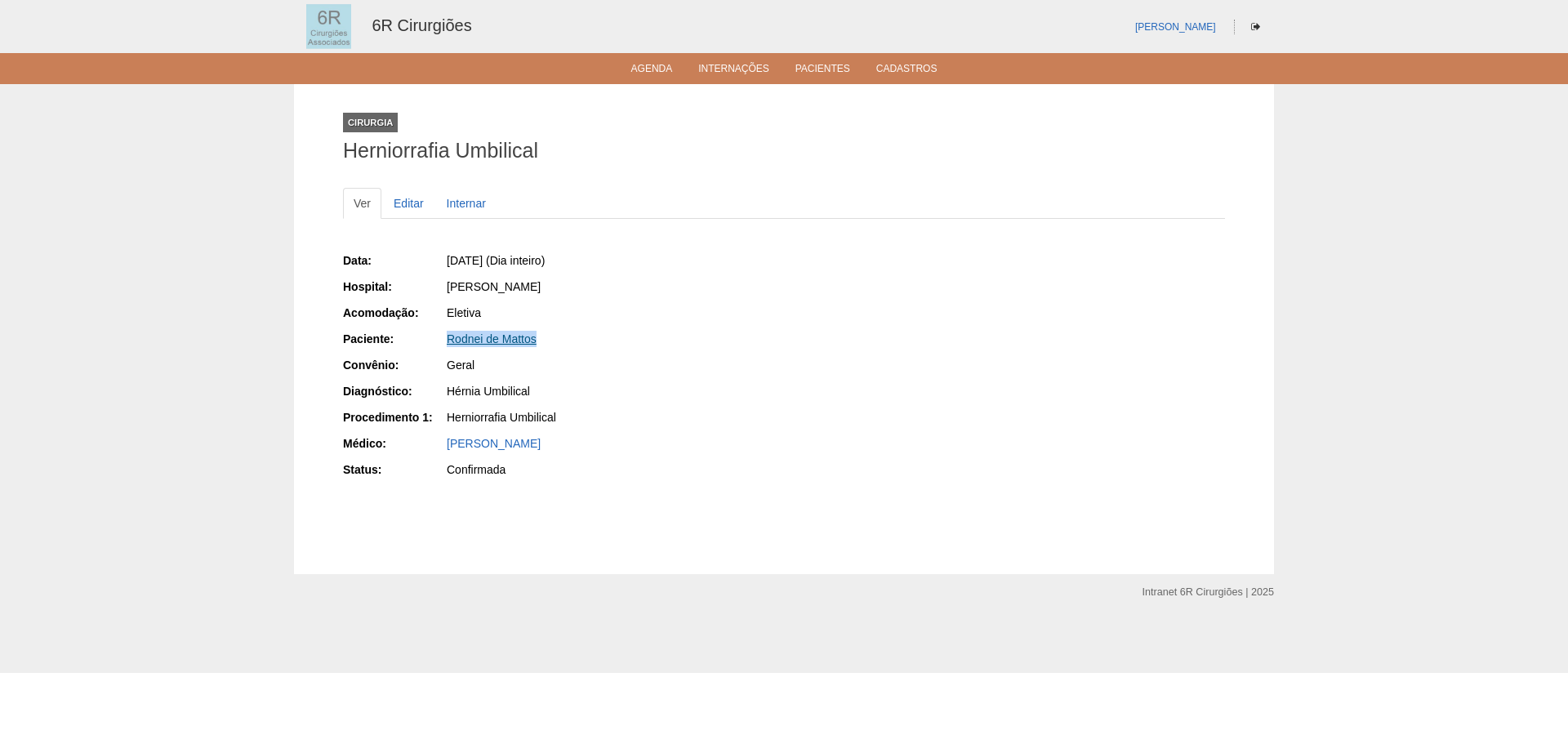
drag, startPoint x: 539, startPoint y: 341, endPoint x: 448, endPoint y: 341, distance: 91.0
click at [448, 341] on div "Rodnei de Mattos" at bounding box center [609, 339] width 326 height 16
copy link "Rodnei de Mattos"
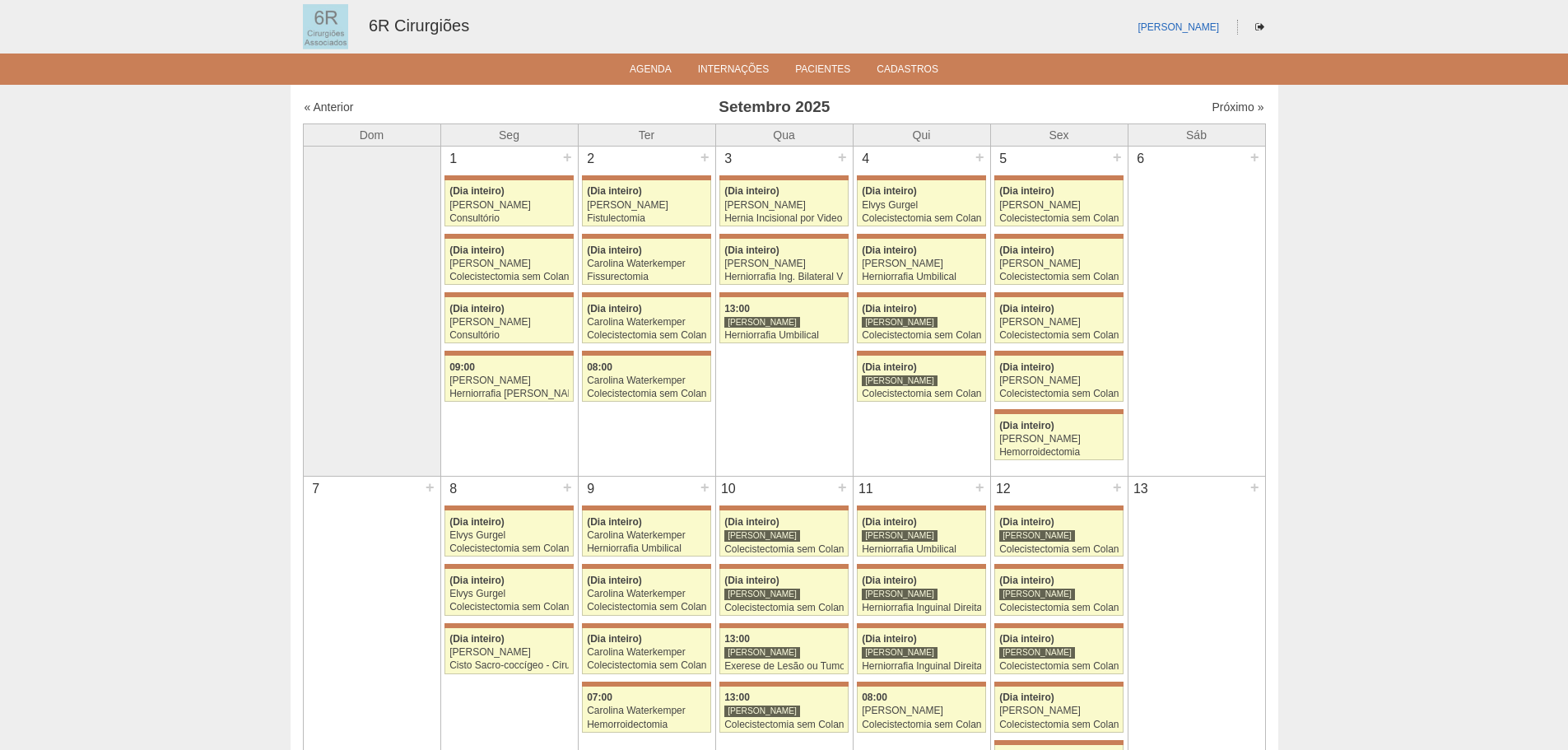
scroll to position [576, 0]
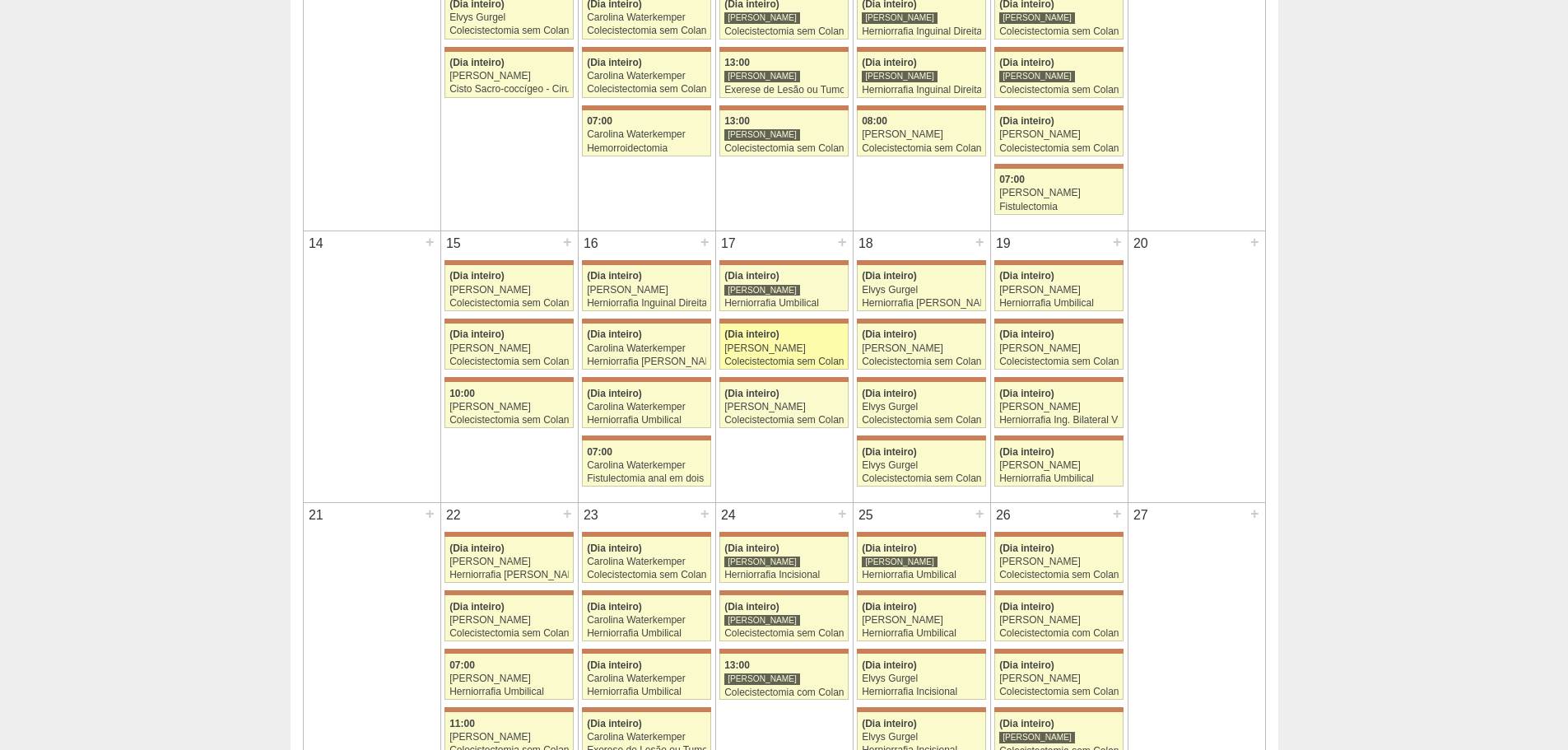
click at [800, 326] on link "71289 Iara Bessa (Dia inteiro) Murilo Rocha Colecistectomia sem Colangiografia …" at bounding box center [784, 347] width 129 height 47
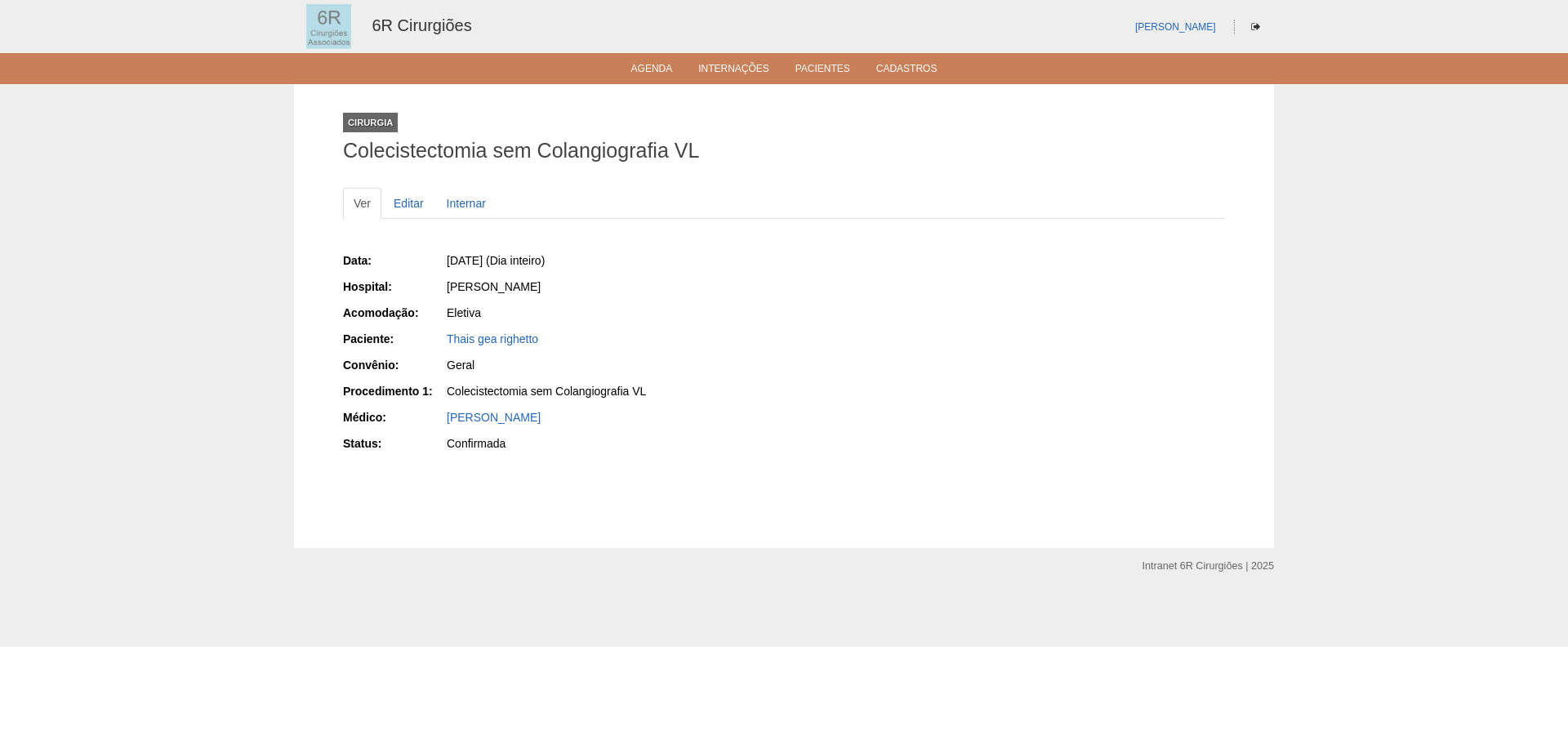
drag, startPoint x: 547, startPoint y: 340, endPoint x: 444, endPoint y: 340, distance: 103.0
click at [444, 340] on div "Paciente: Thais gea righetto" at bounding box center [558, 341] width 430 height 21
copy div "Paciente: Thais gea righetto"
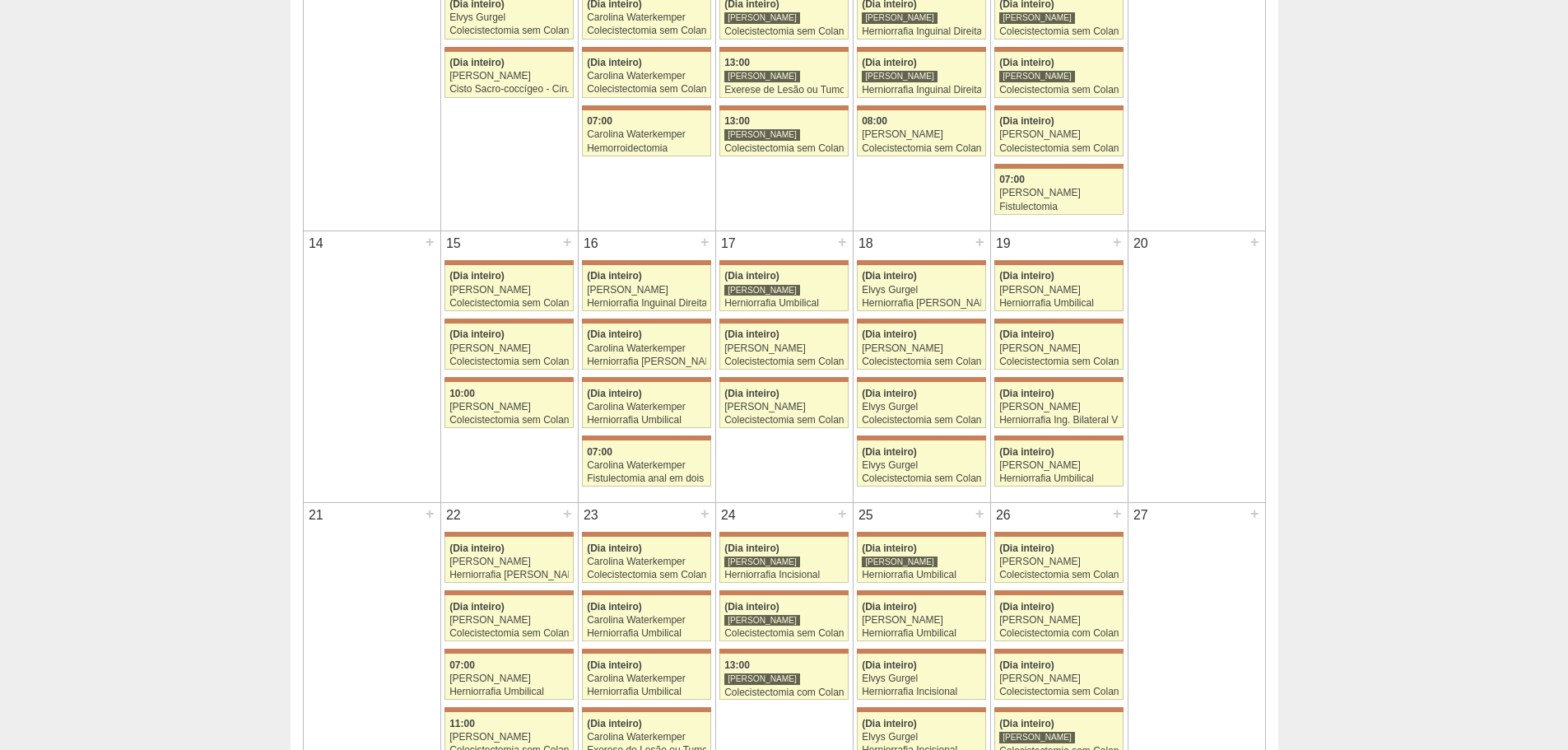
scroll to position [576, 0]
click at [773, 391] on span "(Dia inteiro)" at bounding box center [752, 394] width 55 height 12
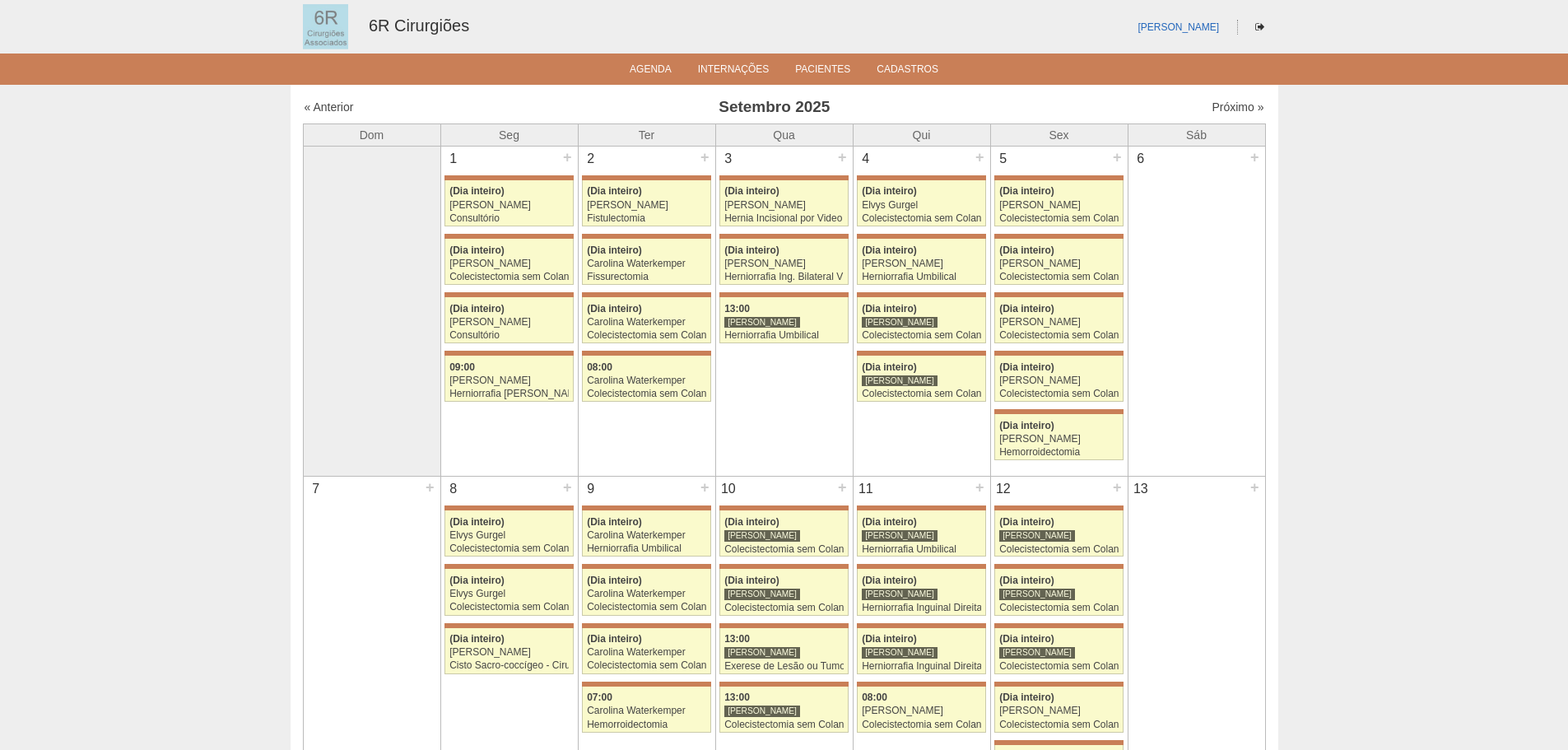
scroll to position [576, 0]
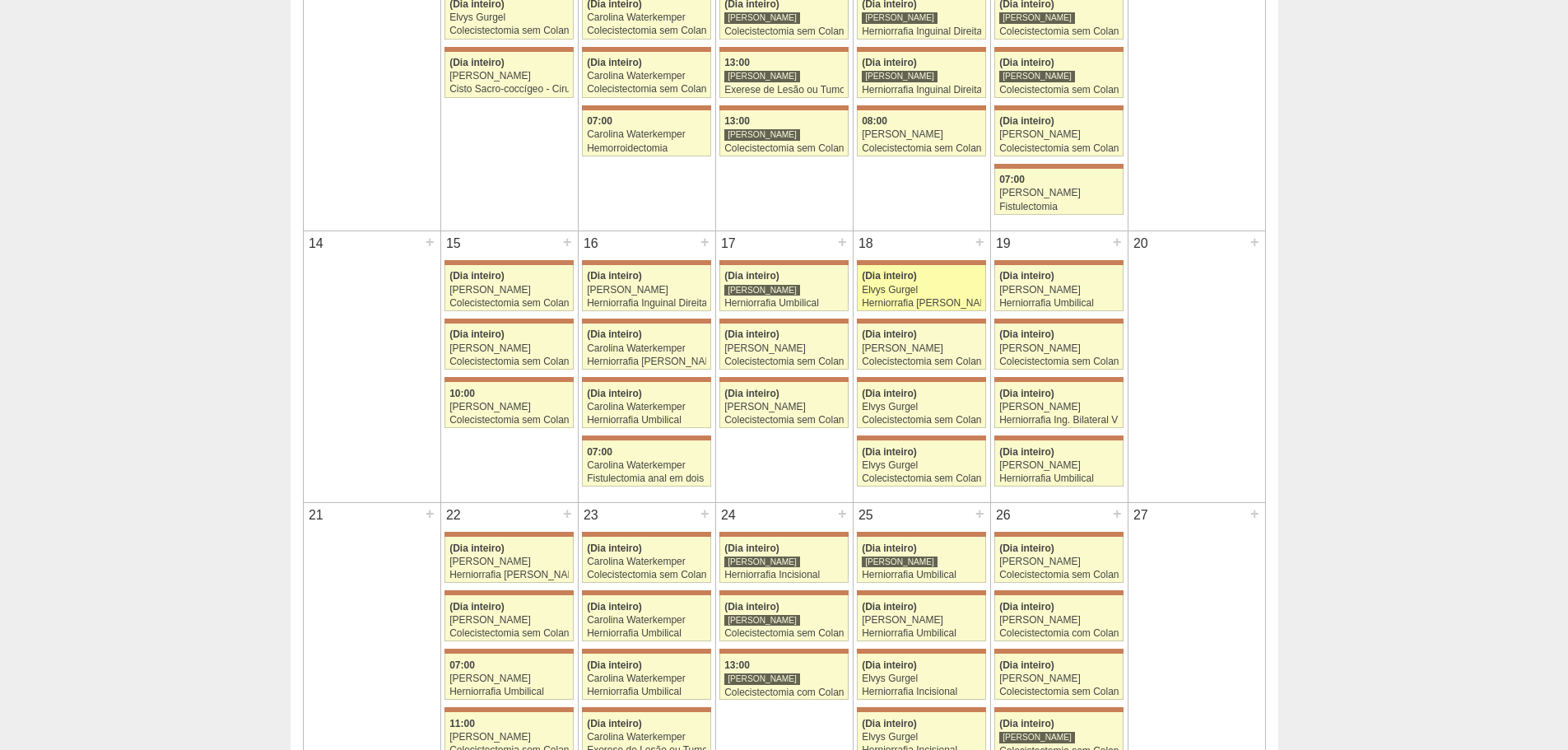
click at [877, 276] on span "(Dia inteiro)" at bounding box center [889, 276] width 55 height 12
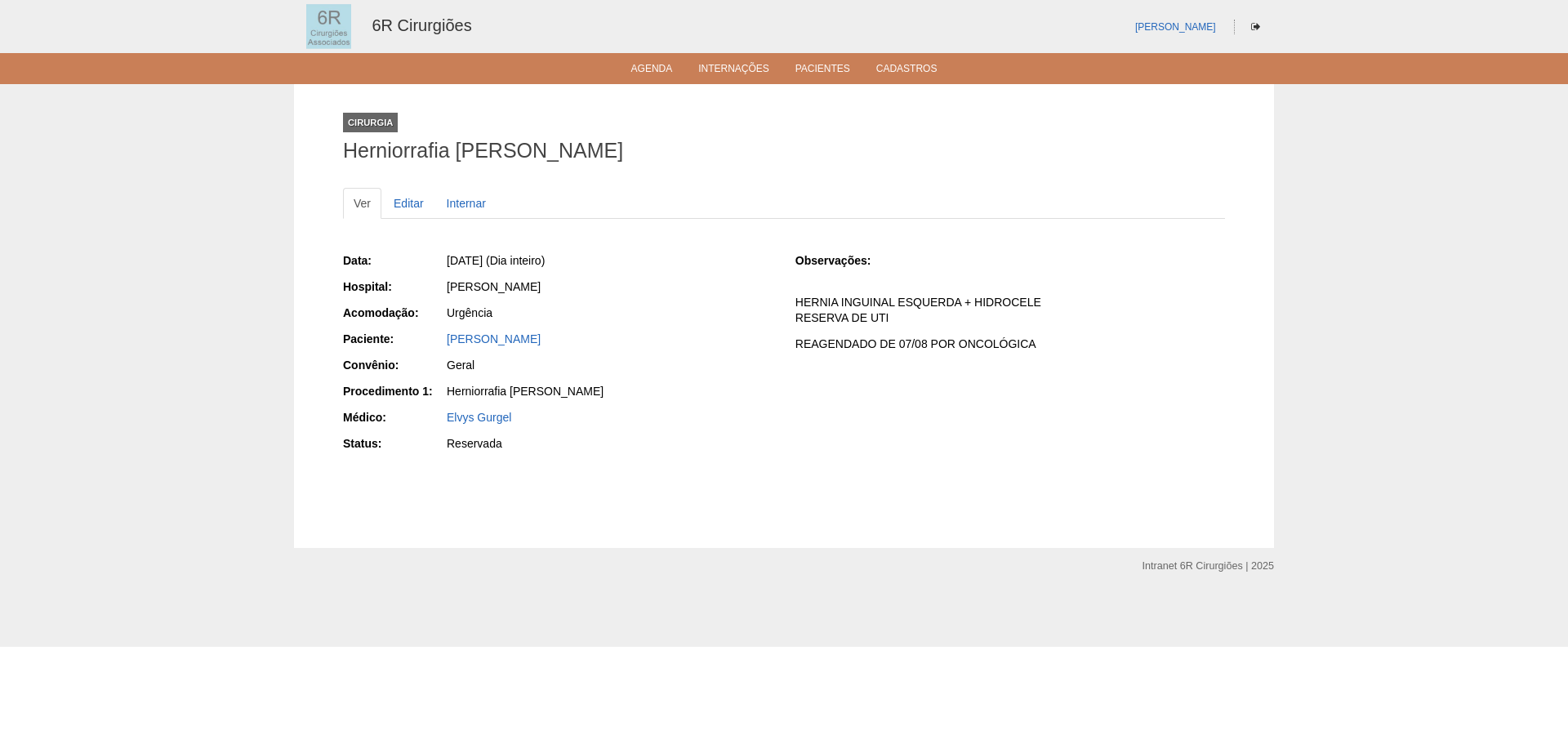
drag, startPoint x: 612, startPoint y: 339, endPoint x: 441, endPoint y: 328, distance: 171.4
click at [441, 328] on div "Data: [DATE] (Dia inteiro) Hospital: [PERSON_NAME] Acomodação: Urgência Pacient…" at bounding box center [558, 353] width 430 height 215
copy link "[PERSON_NAME]"
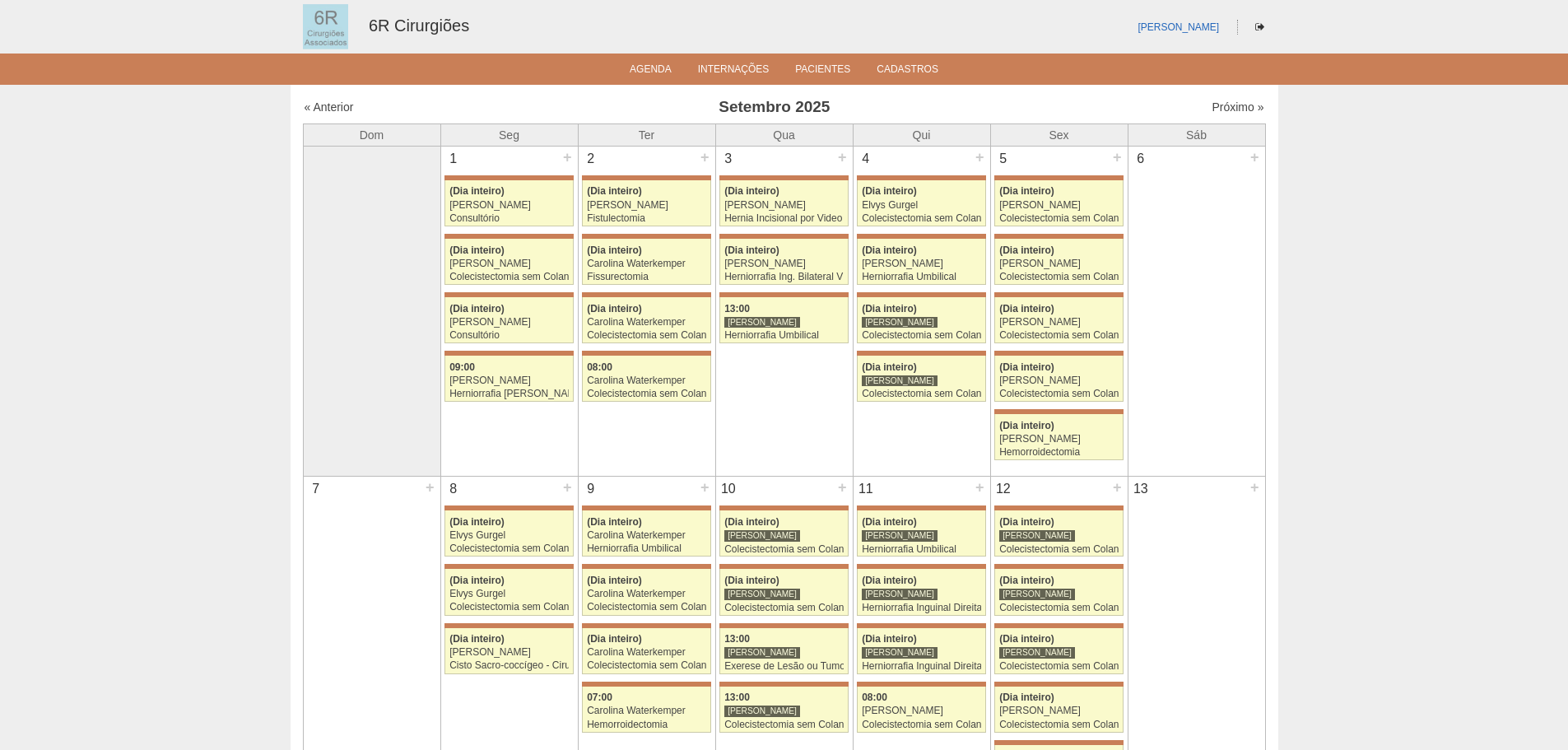
scroll to position [576, 0]
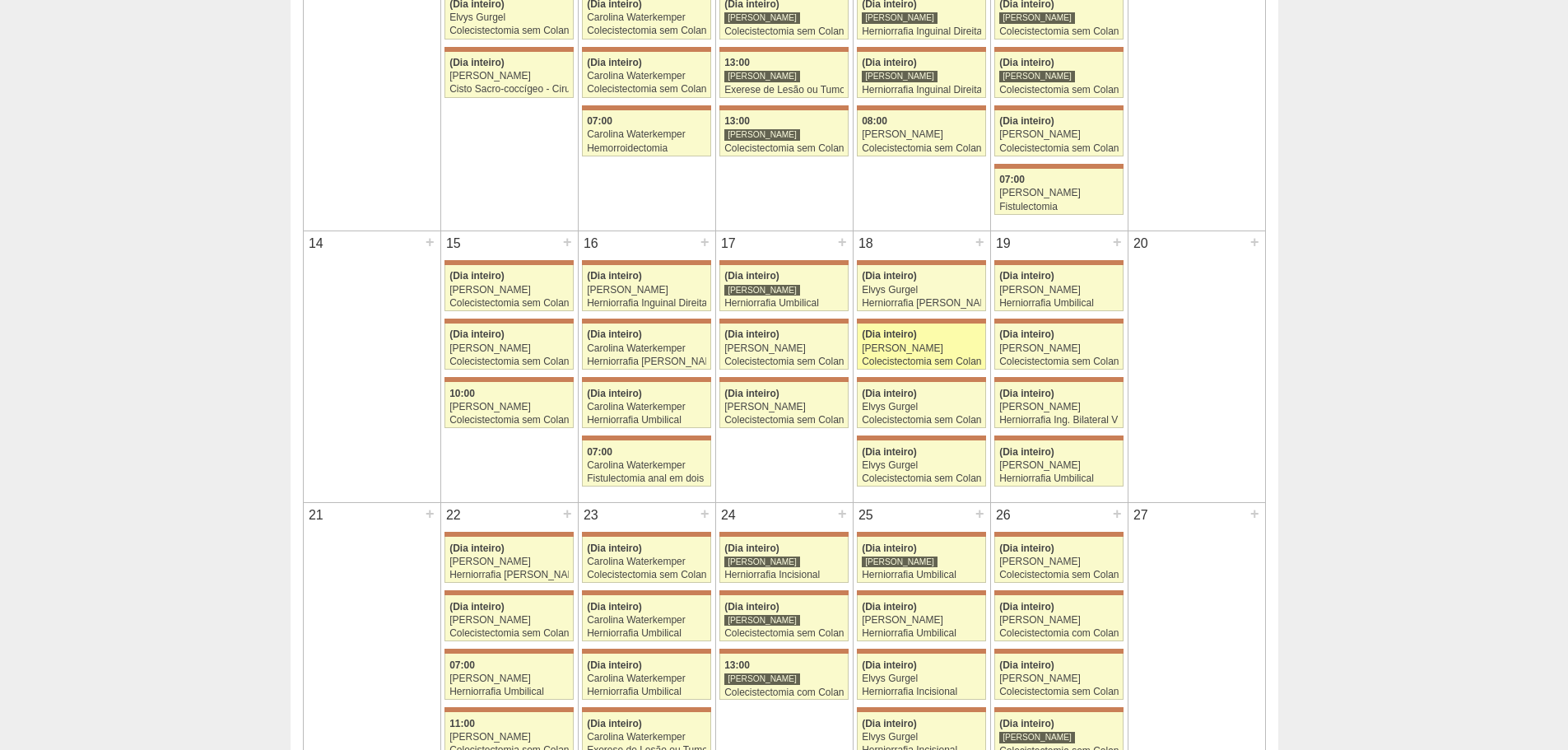
click at [970, 346] on div "[PERSON_NAME]" at bounding box center [921, 349] width 120 height 11
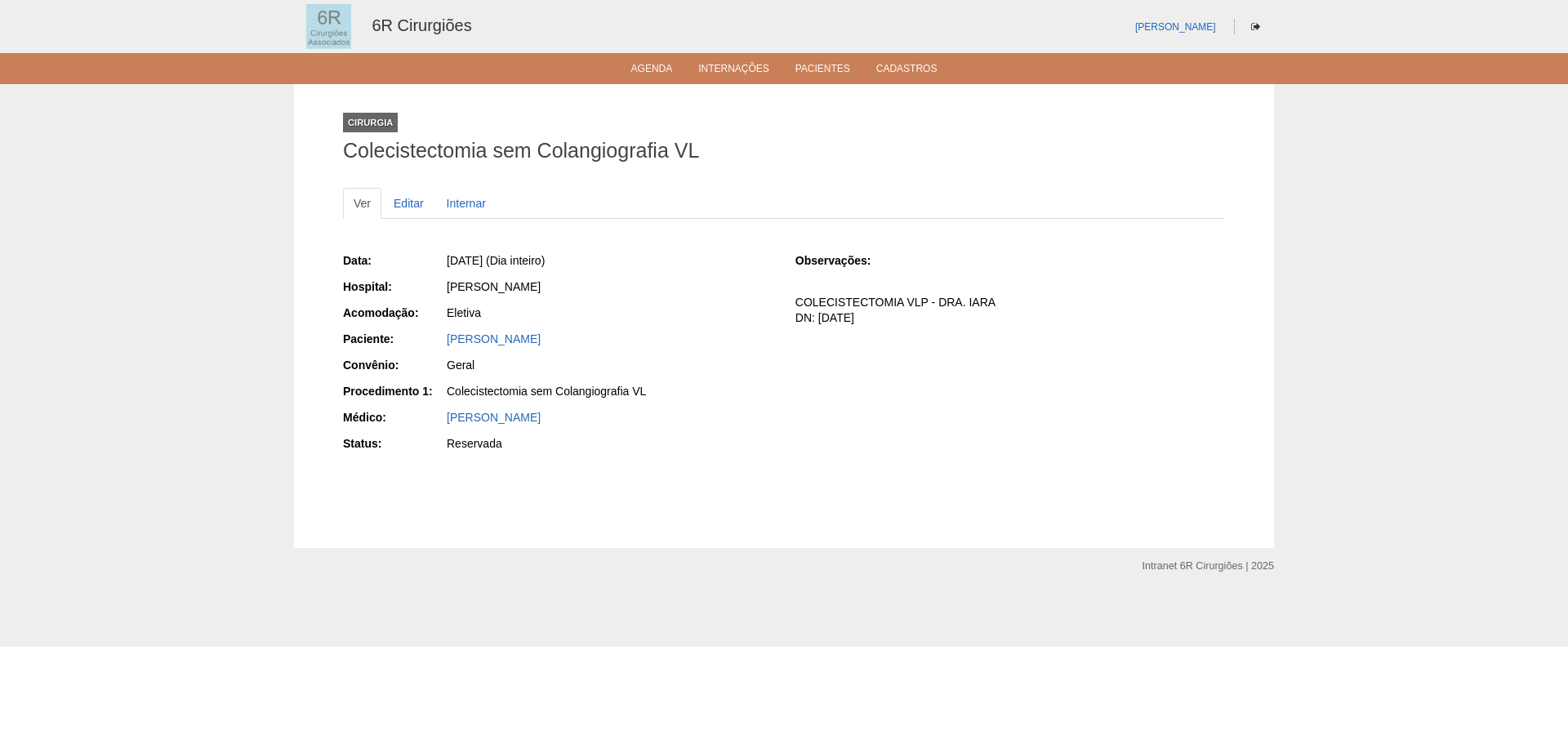
drag, startPoint x: 646, startPoint y: 344, endPoint x: 446, endPoint y: 345, distance: 200.0
click at [446, 345] on div "PAOLA ANDREA SERRANO MORENO" at bounding box center [609, 341] width 328 height 21
copy link "PAOLA ANDREA SERRANO MORENO"
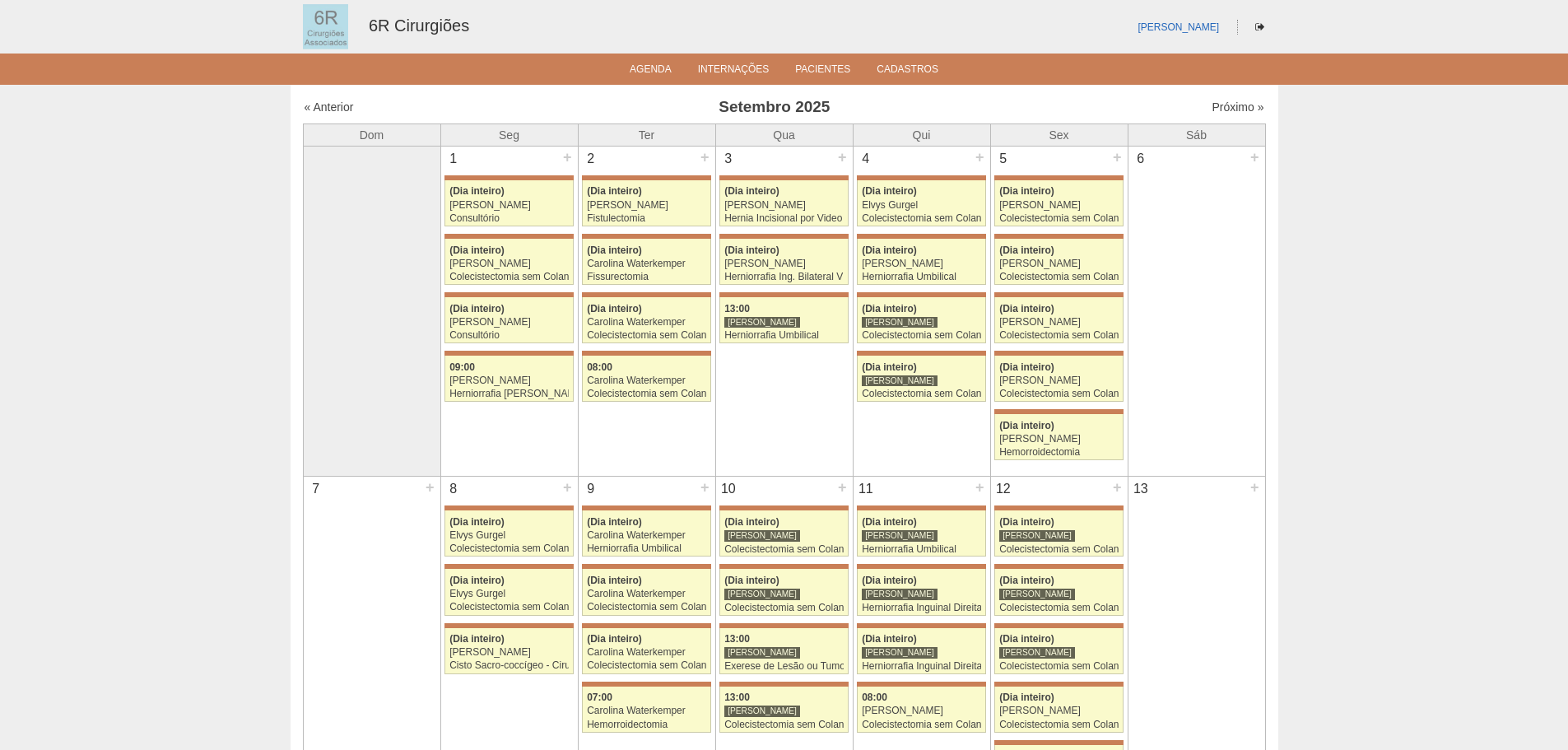
scroll to position [576, 0]
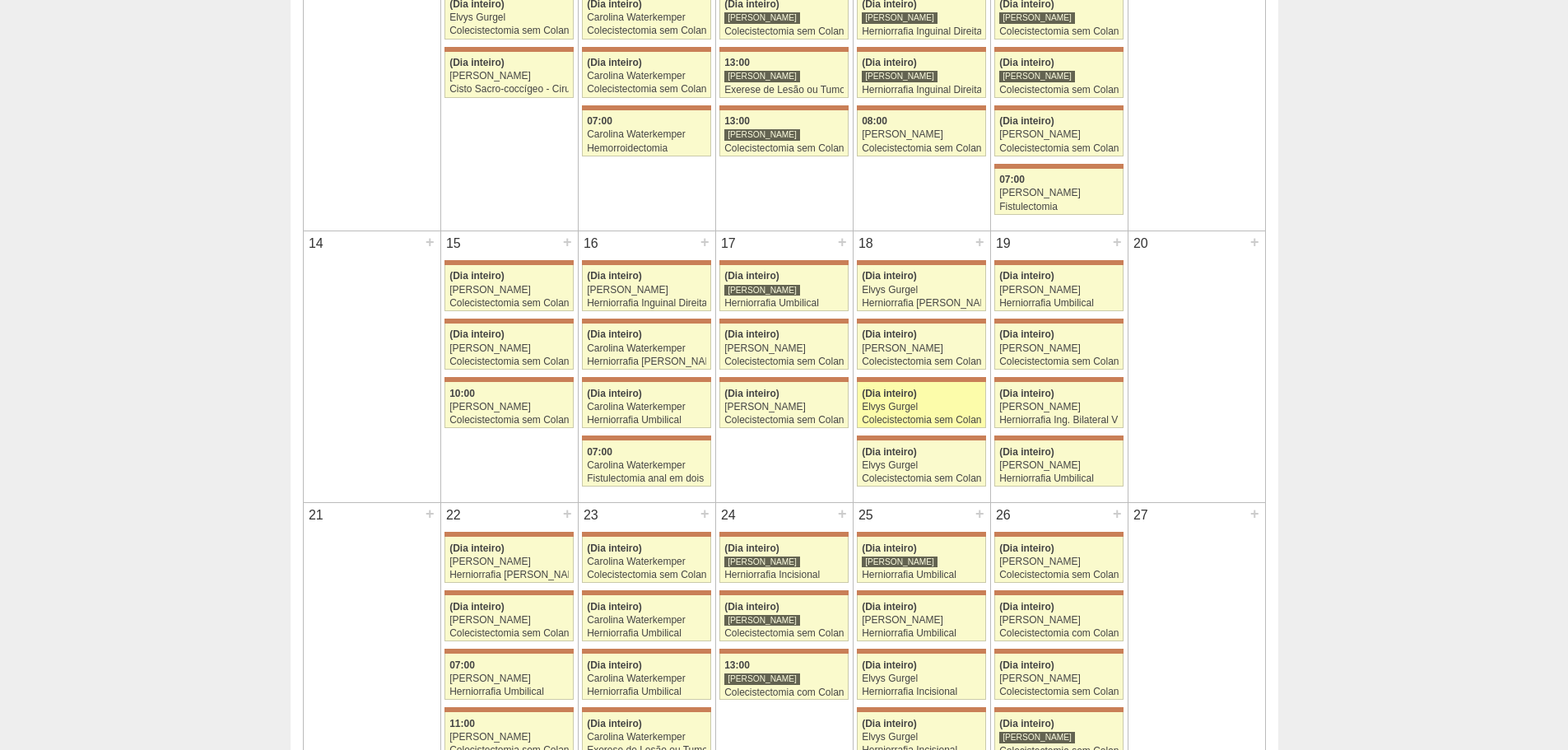
click at [900, 409] on div "Elvys Gurgel" at bounding box center [921, 407] width 120 height 11
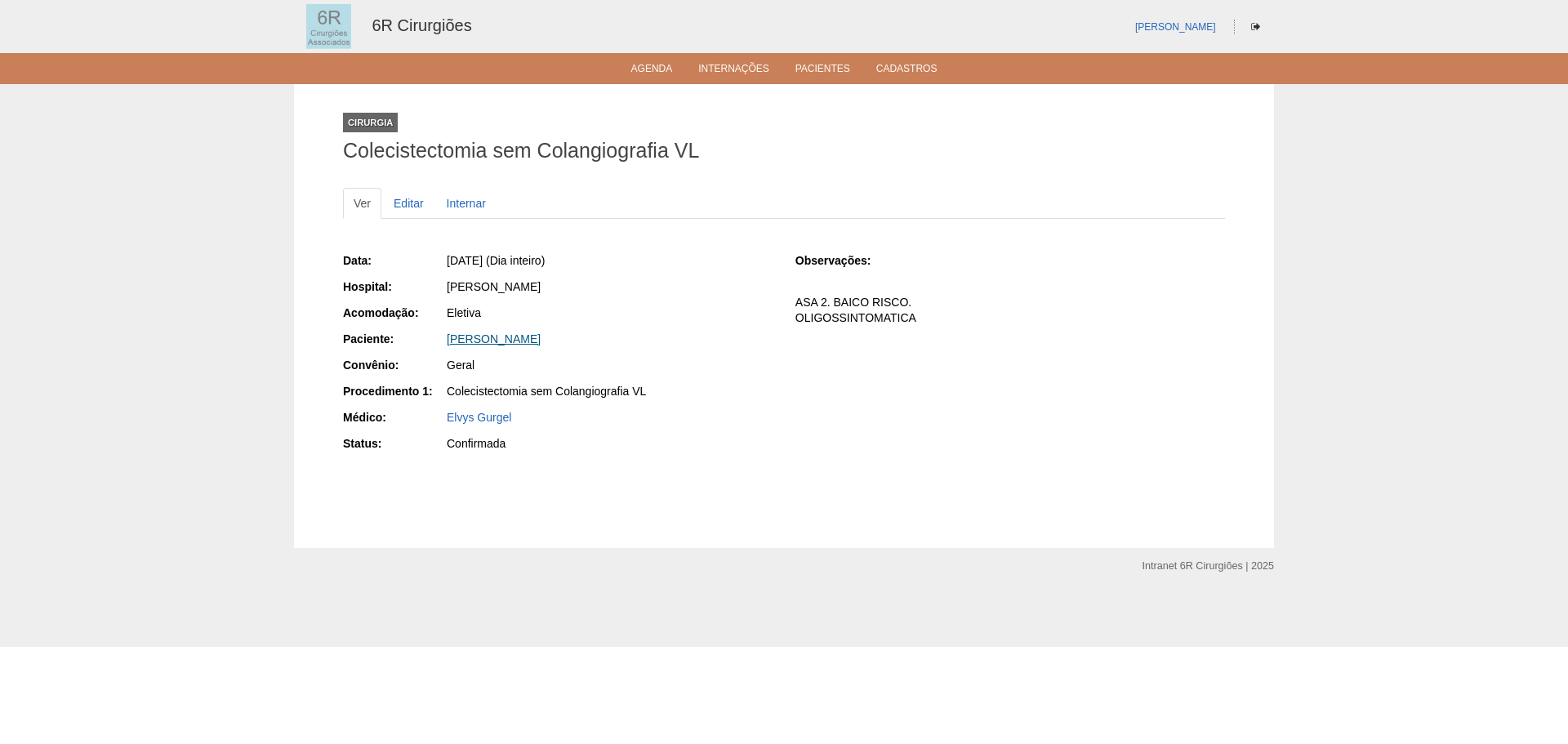
drag, startPoint x: 616, startPoint y: 343, endPoint x: 448, endPoint y: 343, distance: 168.0
click at [448, 343] on div "BRUNA ESPARZA RODRIGUES" at bounding box center [609, 339] width 326 height 16
copy link "BRUNA ESPARZA RODRIGUES"
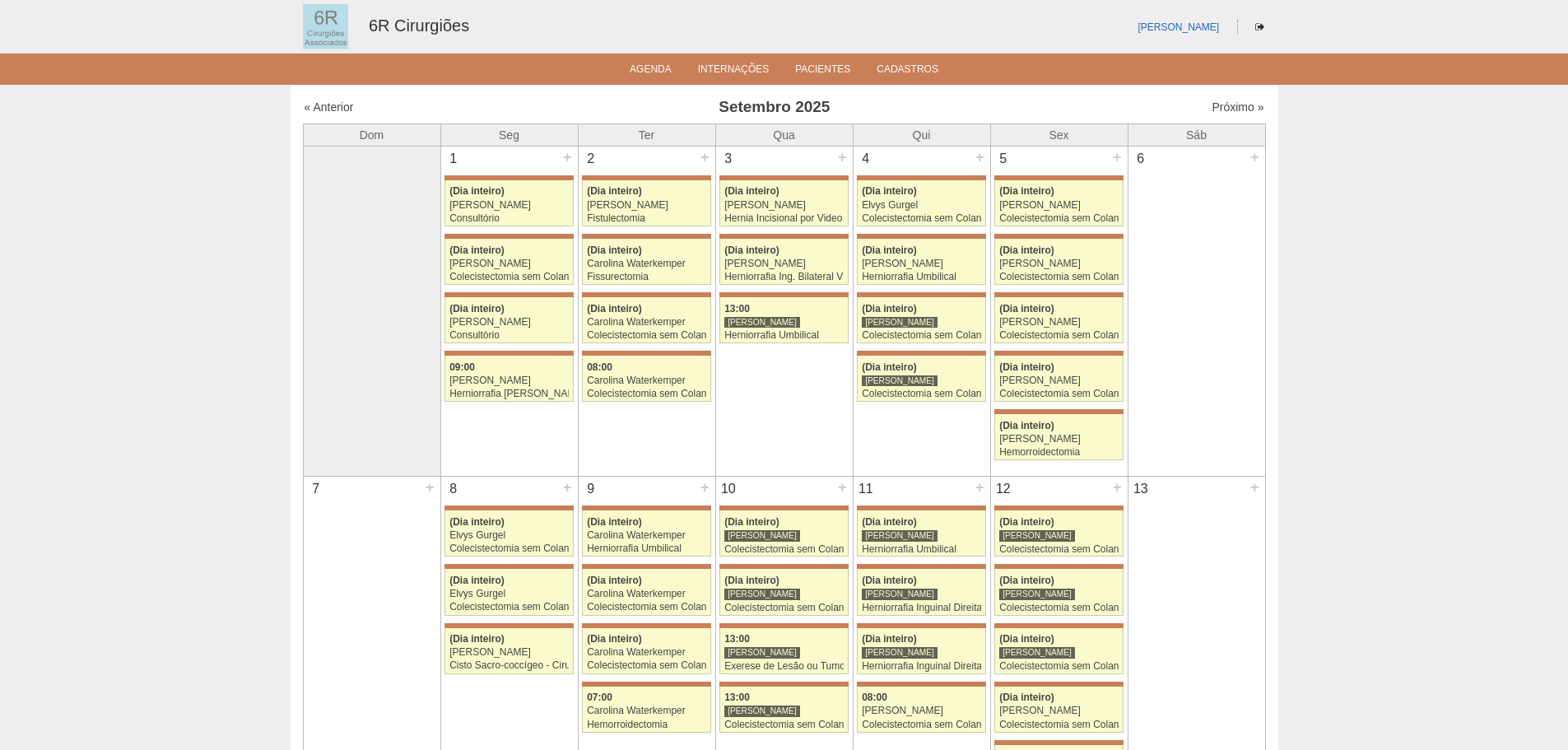
scroll to position [576, 0]
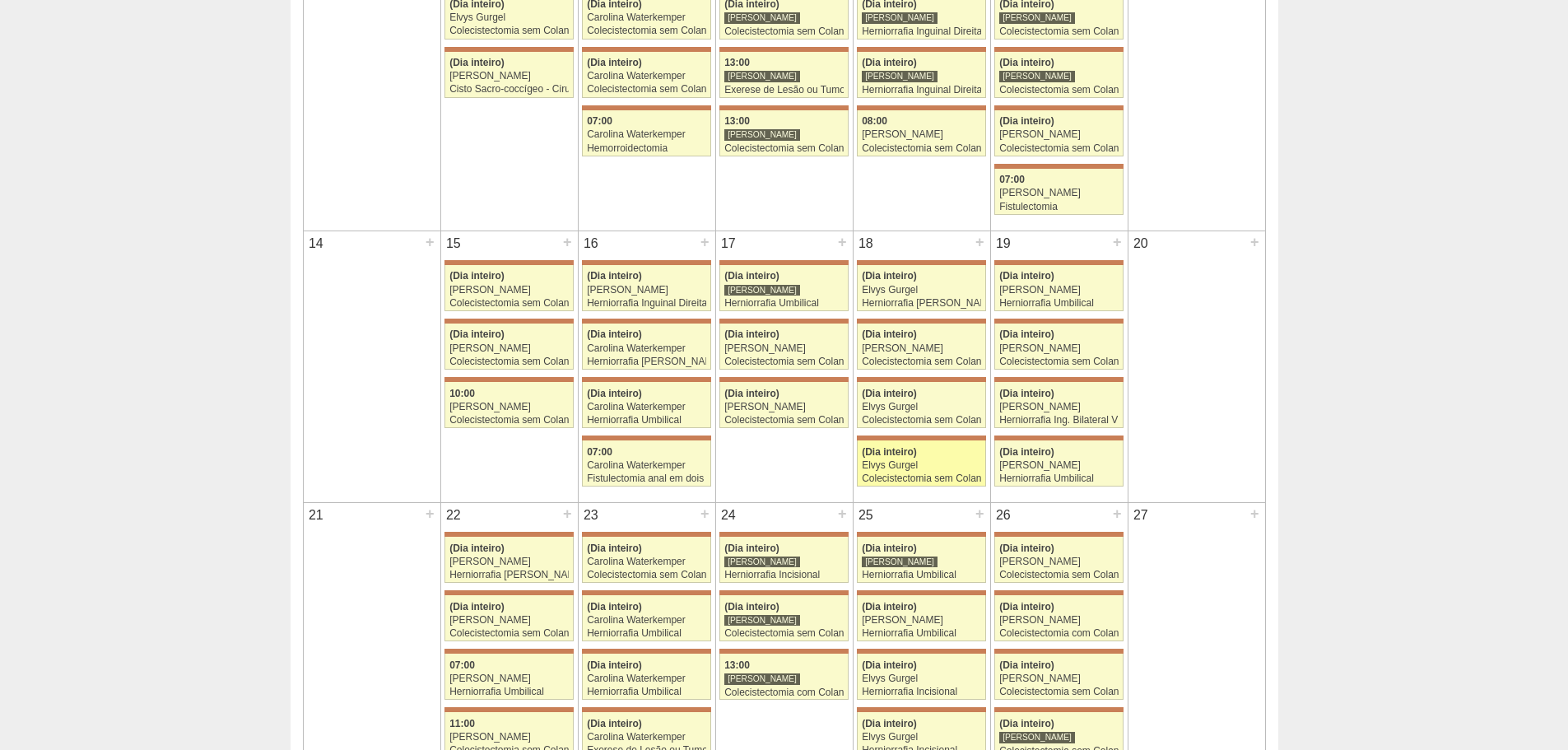
click at [912, 465] on div "Elvys Gurgel" at bounding box center [921, 465] width 120 height 11
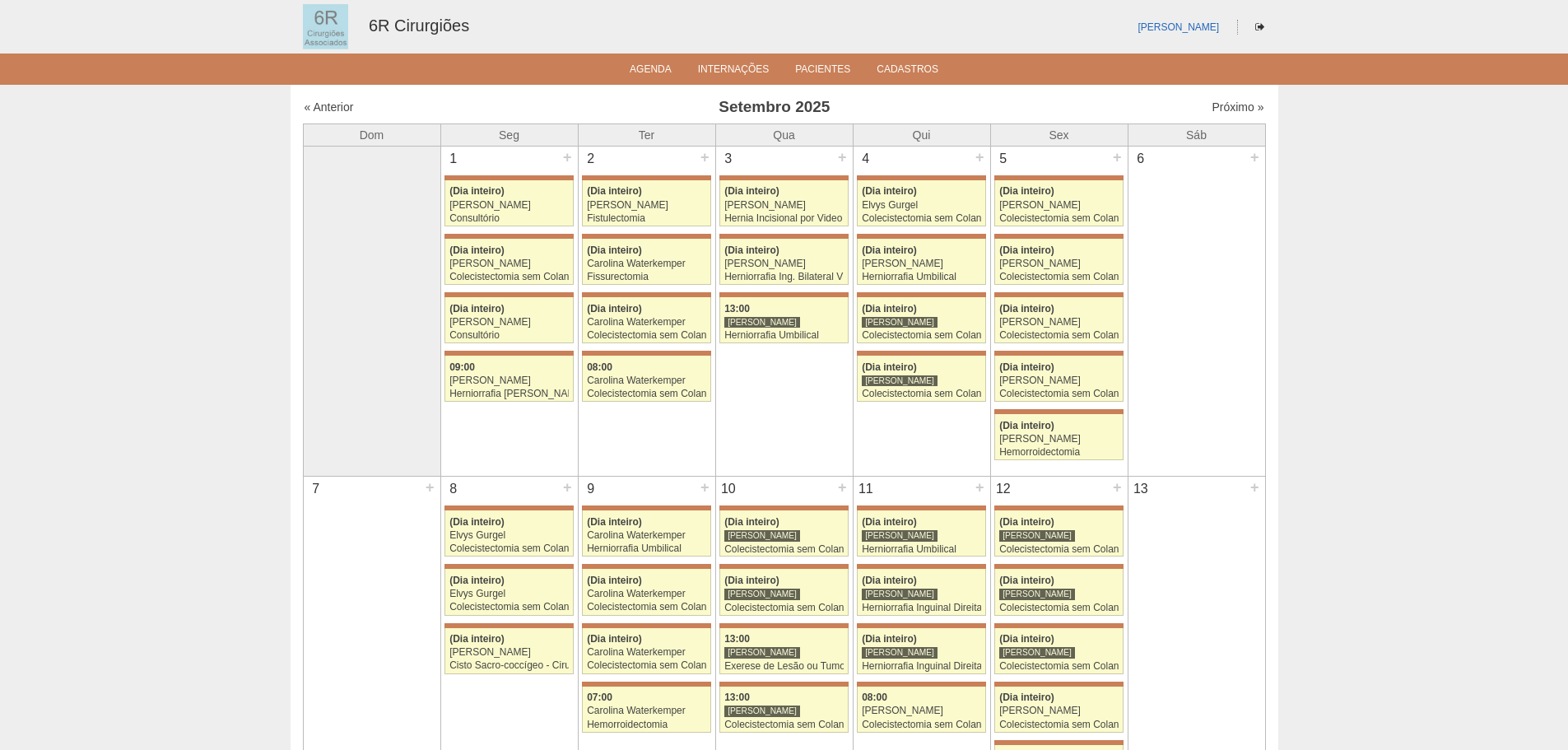
scroll to position [576, 0]
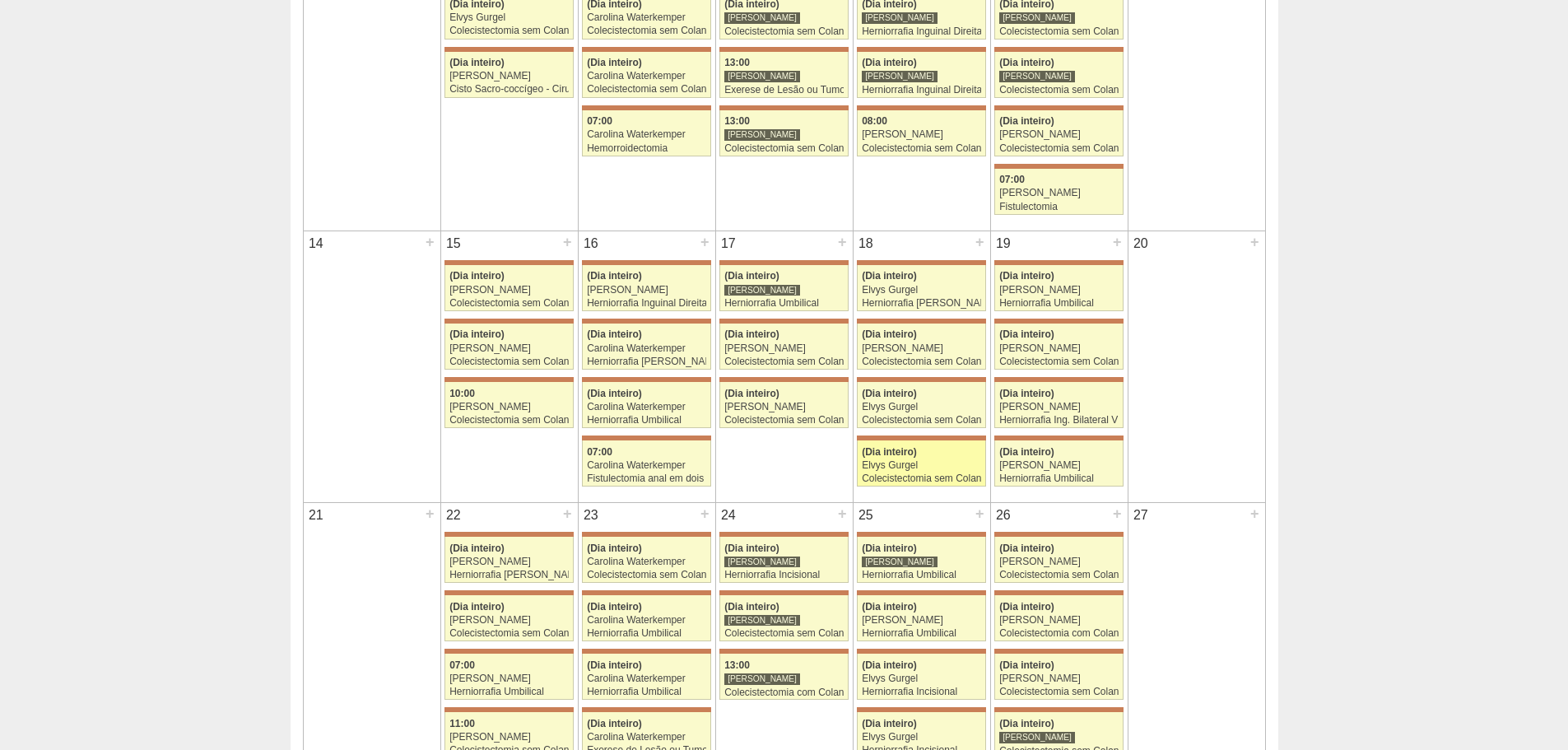
click at [949, 478] on div "Colecistectomia sem Colangiografia VL" at bounding box center [921, 478] width 120 height 11
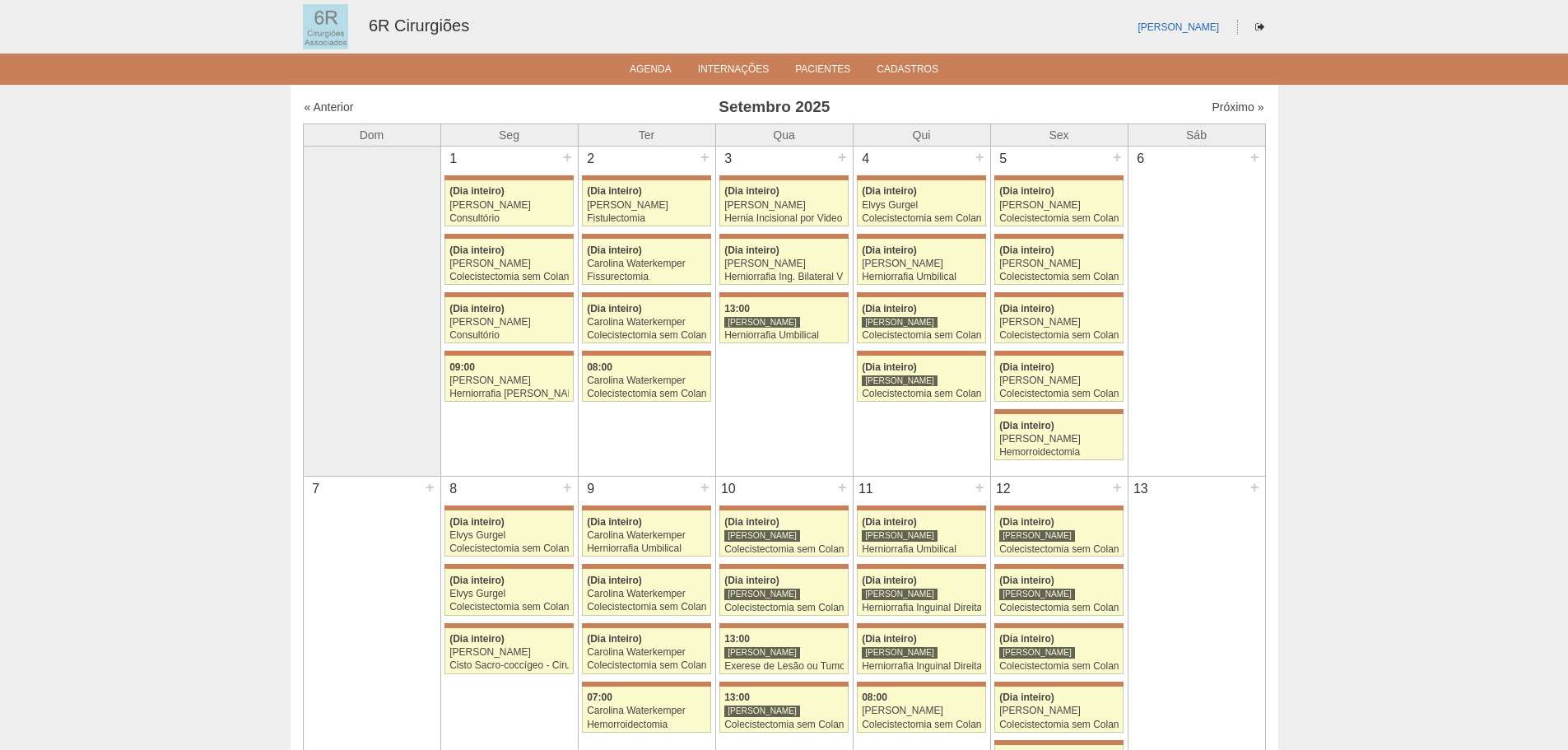
scroll to position [576, 0]
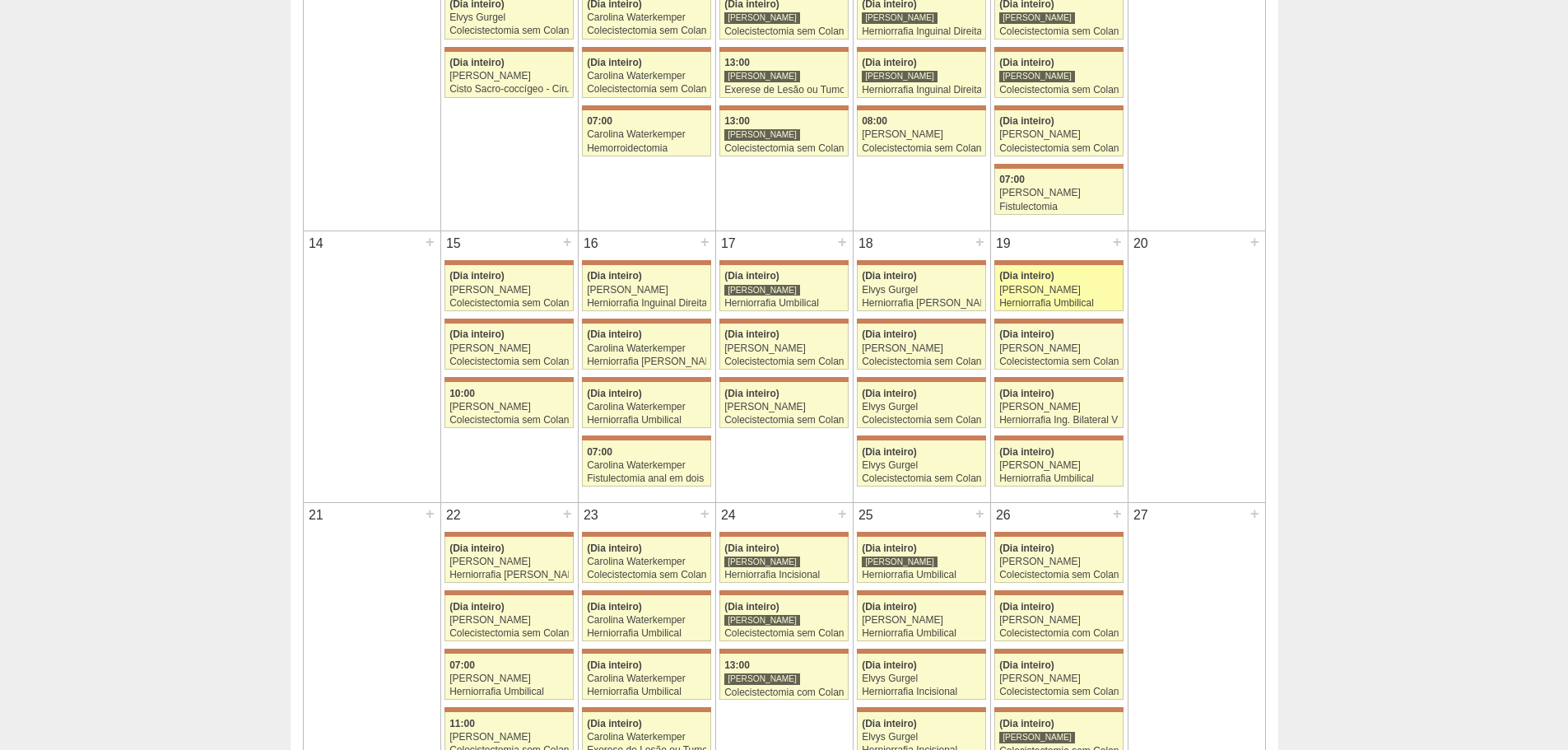
click at [1085, 299] on div "Herniorrafia Umbilical" at bounding box center [1059, 303] width 120 height 11
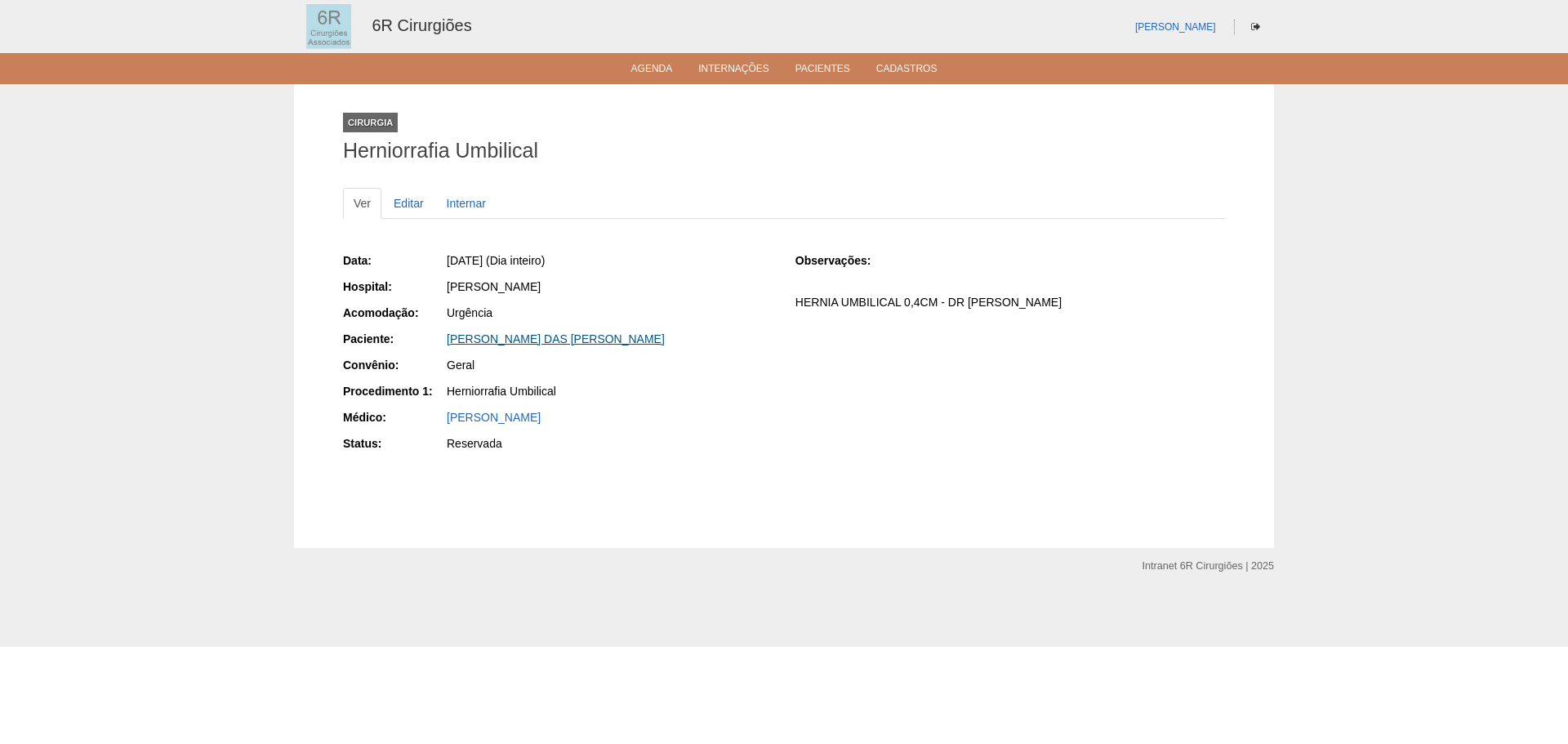
drag, startPoint x: 662, startPoint y: 335, endPoint x: 450, endPoint y: 335, distance: 212.0
click at [450, 335] on div "MONICA DAS GRACAS SILVA OLIVEIRA" at bounding box center [609, 339] width 326 height 16
copy link "MONICA DAS GRACAS SILVA OLIVEIRA"
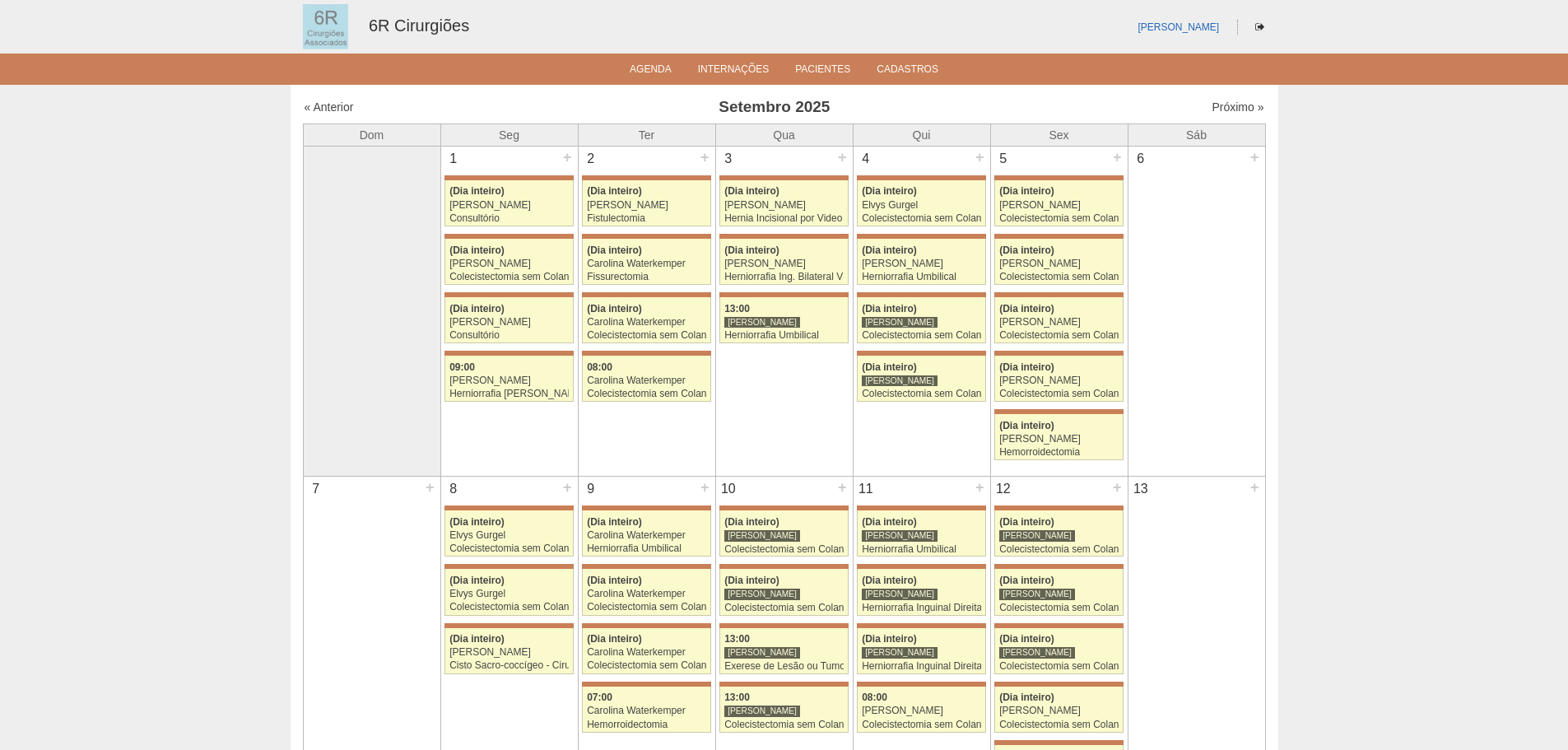
scroll to position [576, 0]
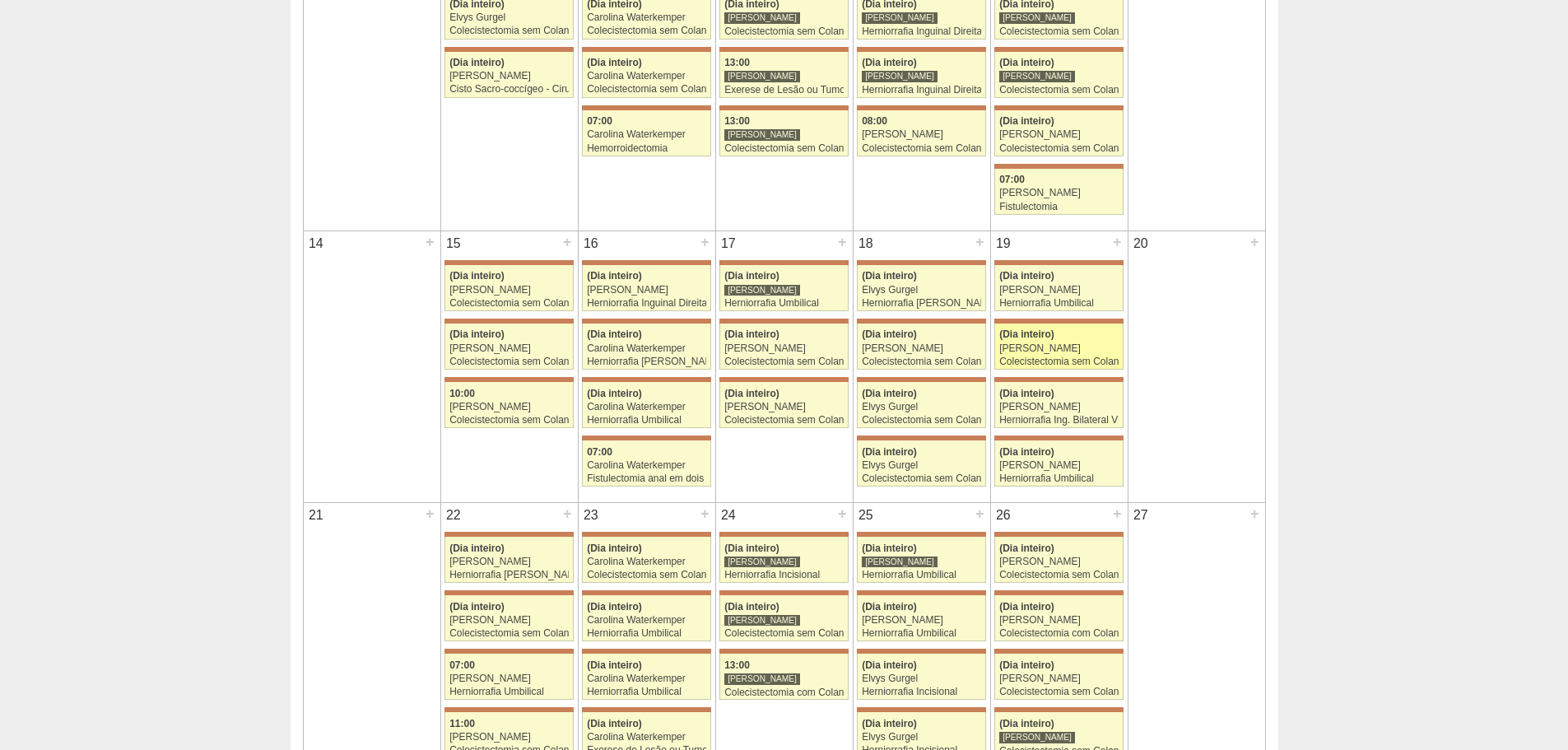
click at [1087, 344] on div "[PERSON_NAME]" at bounding box center [1059, 349] width 120 height 11
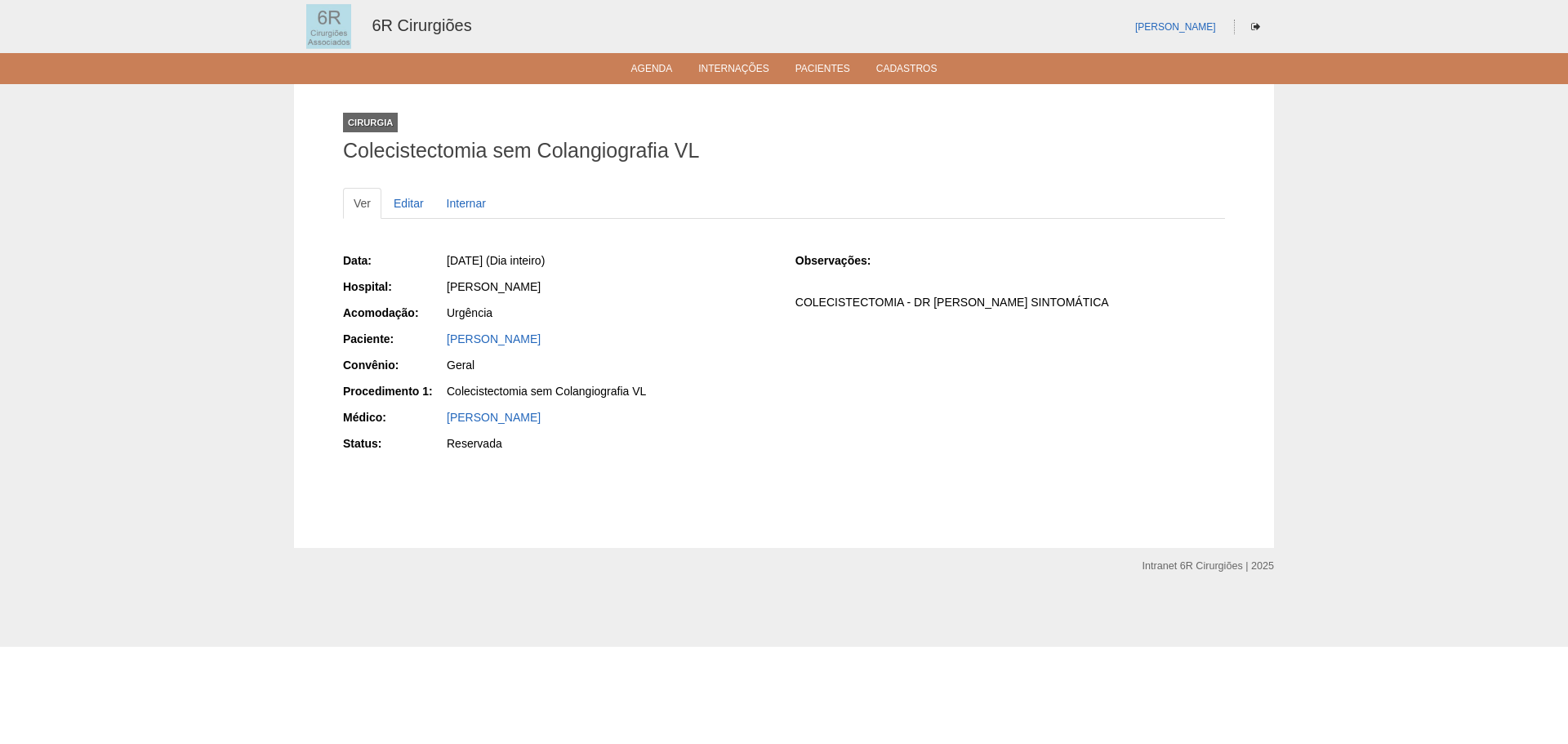
drag, startPoint x: 619, startPoint y: 339, endPoint x: 445, endPoint y: 339, distance: 174.0
click at [445, 339] on div "[PERSON_NAME]" at bounding box center [609, 341] width 328 height 21
copy link "[PERSON_NAME]"
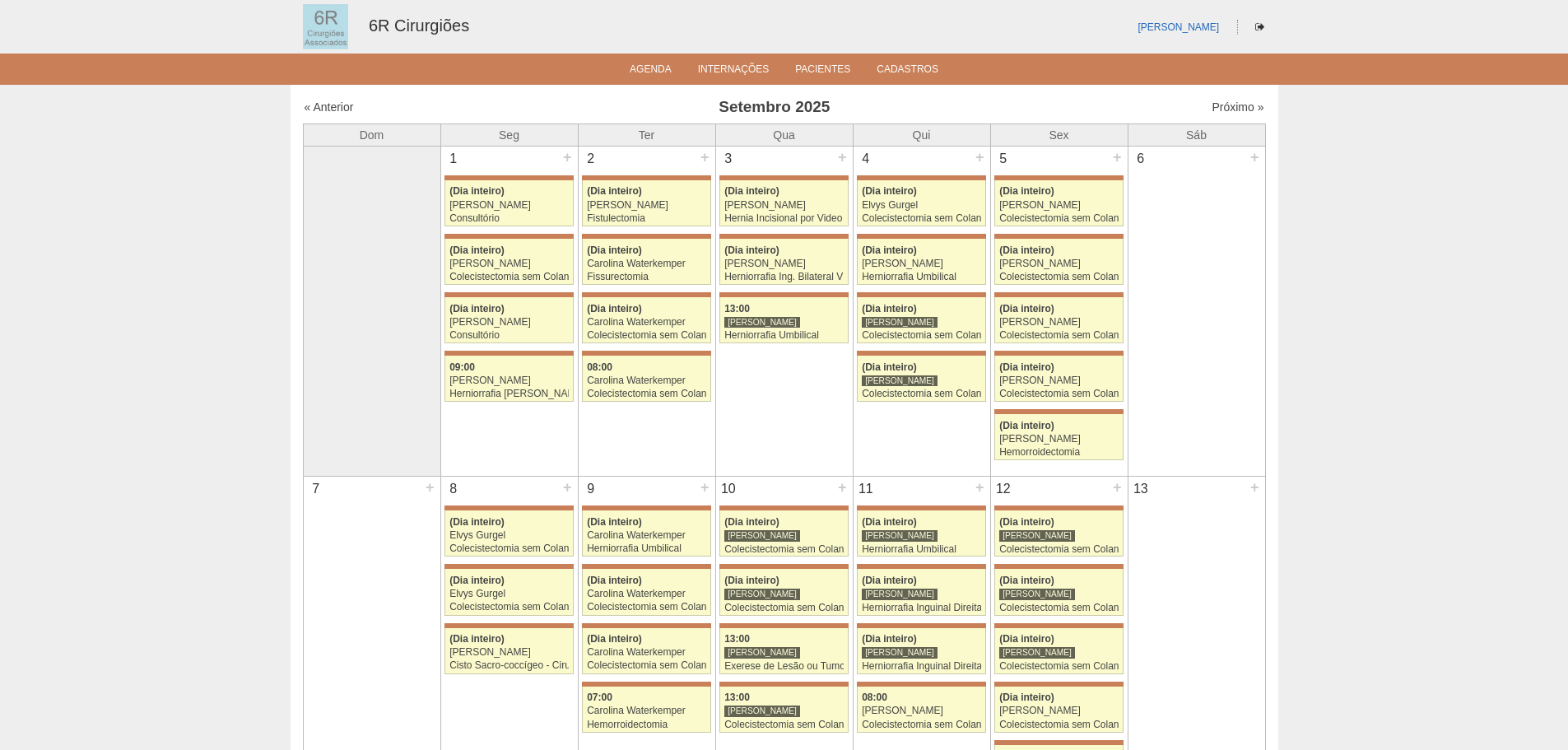
scroll to position [576, 0]
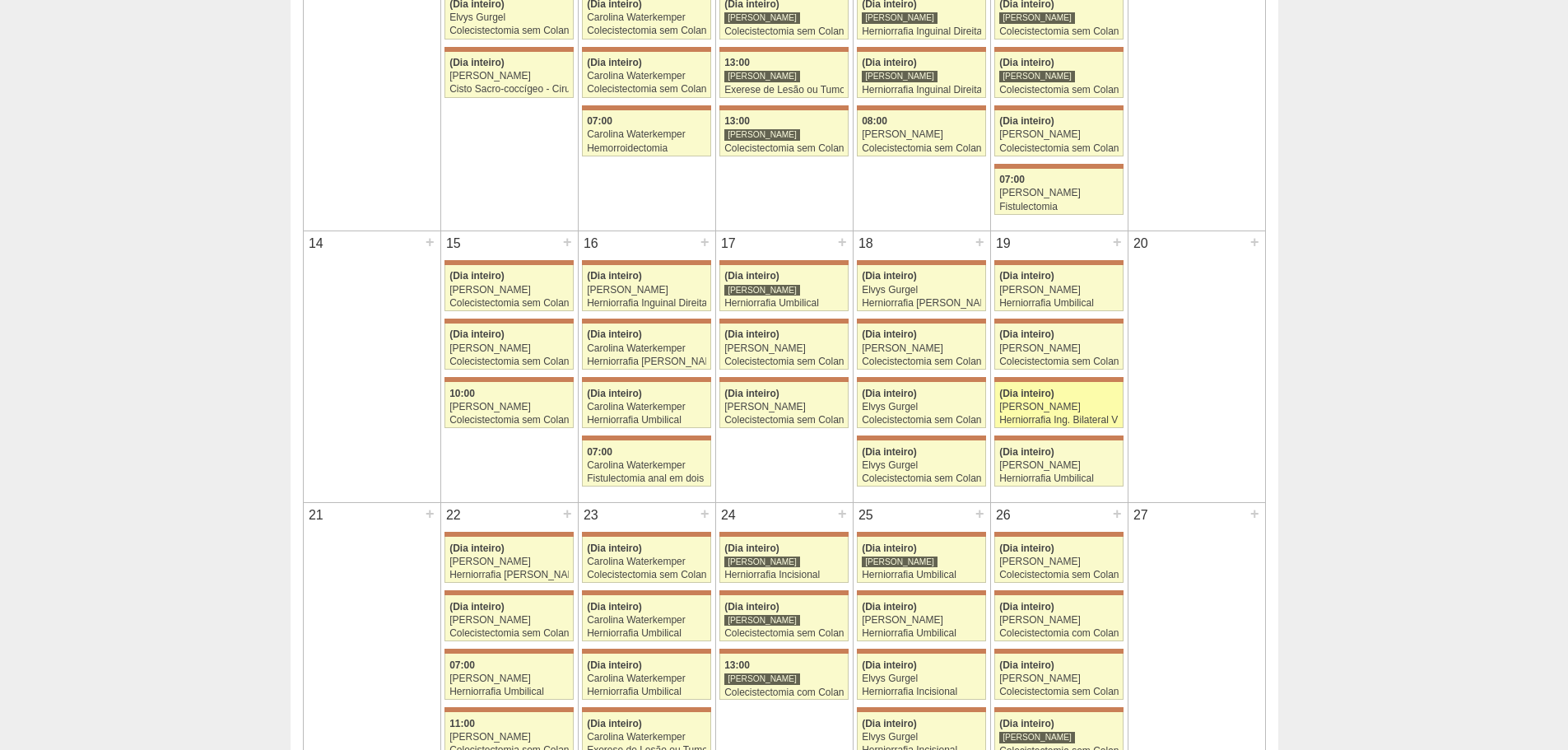
click at [1110, 399] on div "(Dia inteiro)" at bounding box center [1059, 394] width 120 height 11
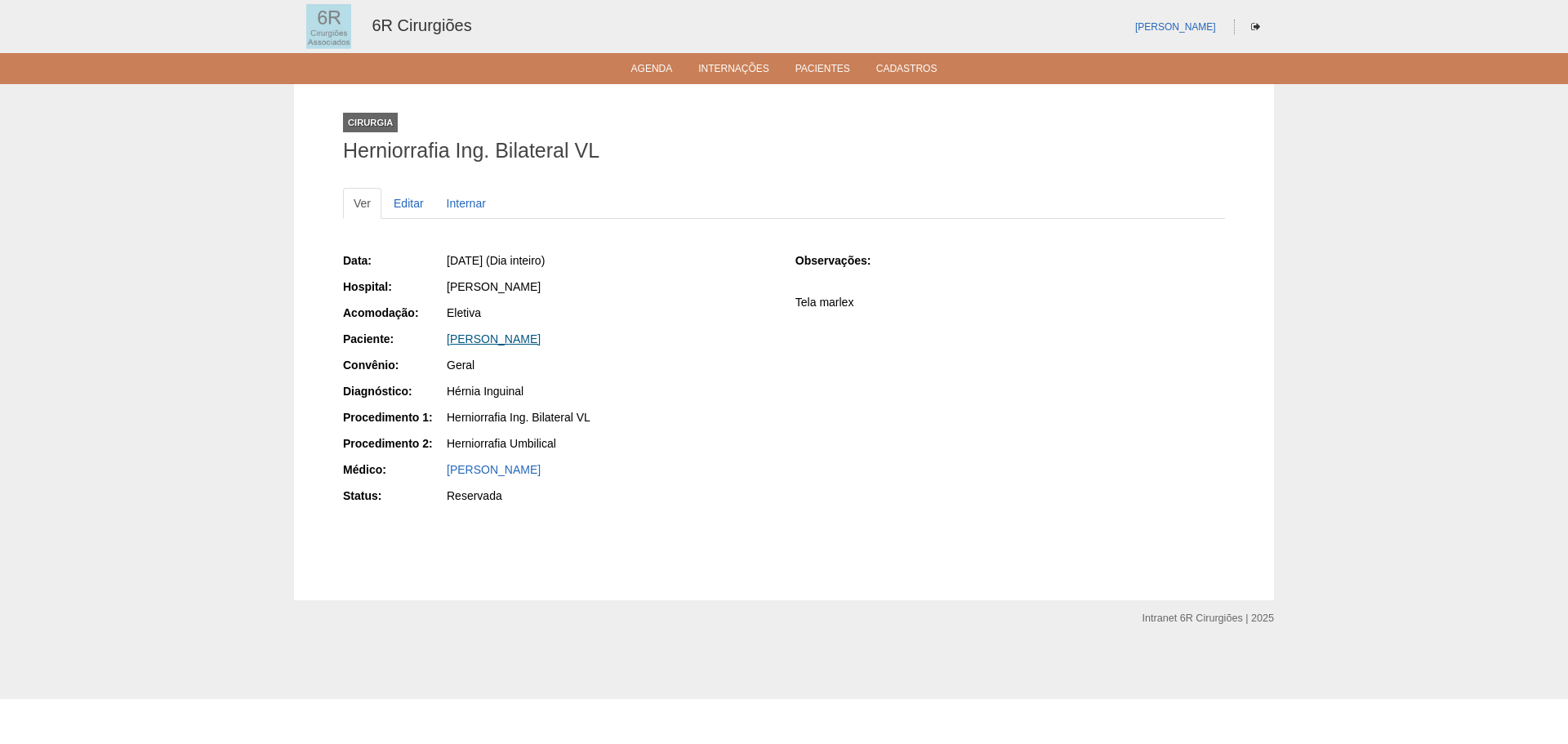
drag, startPoint x: 623, startPoint y: 340, endPoint x: 448, endPoint y: 340, distance: 175.0
click at [448, 340] on div "FRANCISCO ALVES DE SOUZA" at bounding box center [609, 339] width 326 height 16
copy link "FRANCISCO ALVES DE SOUZA"
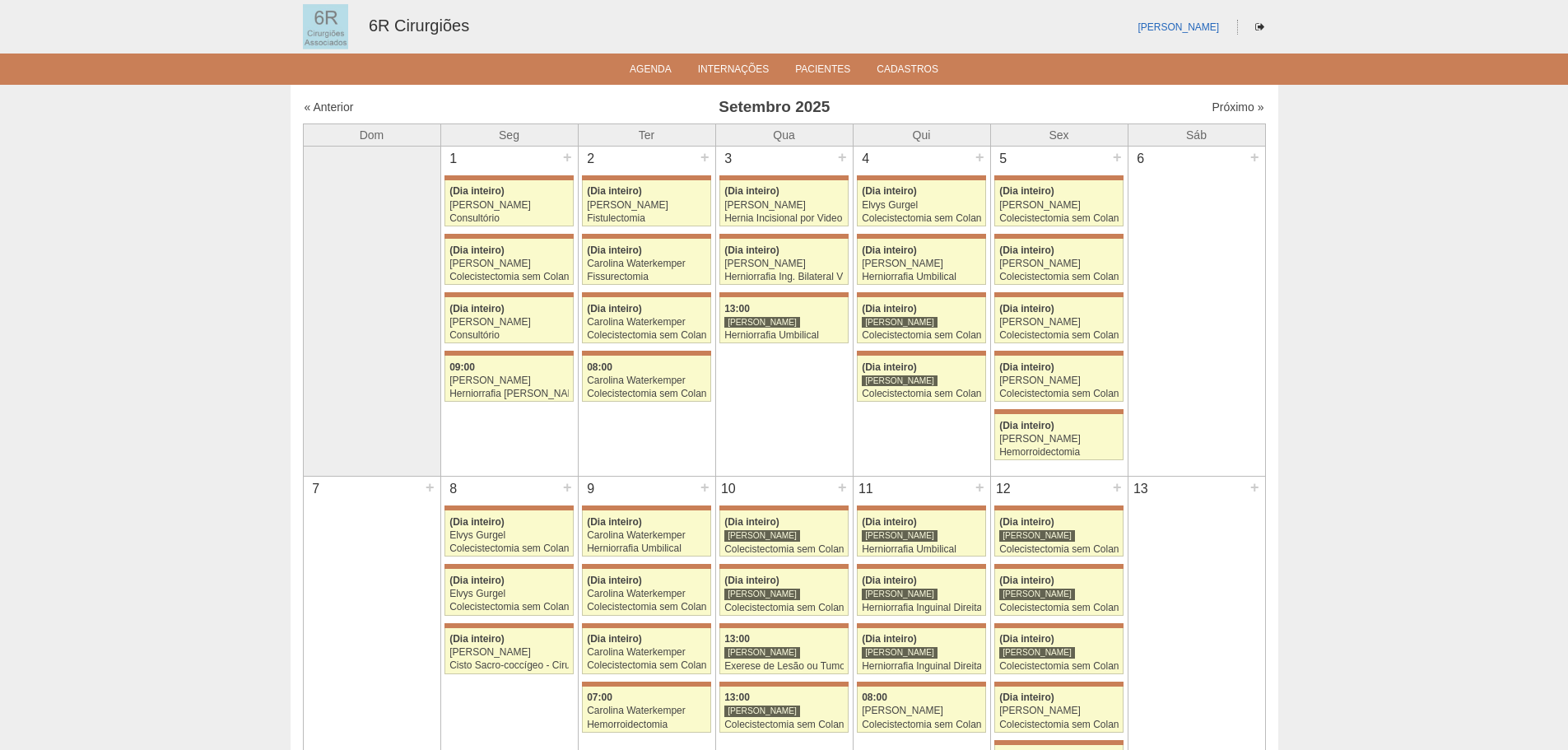
scroll to position [576, 0]
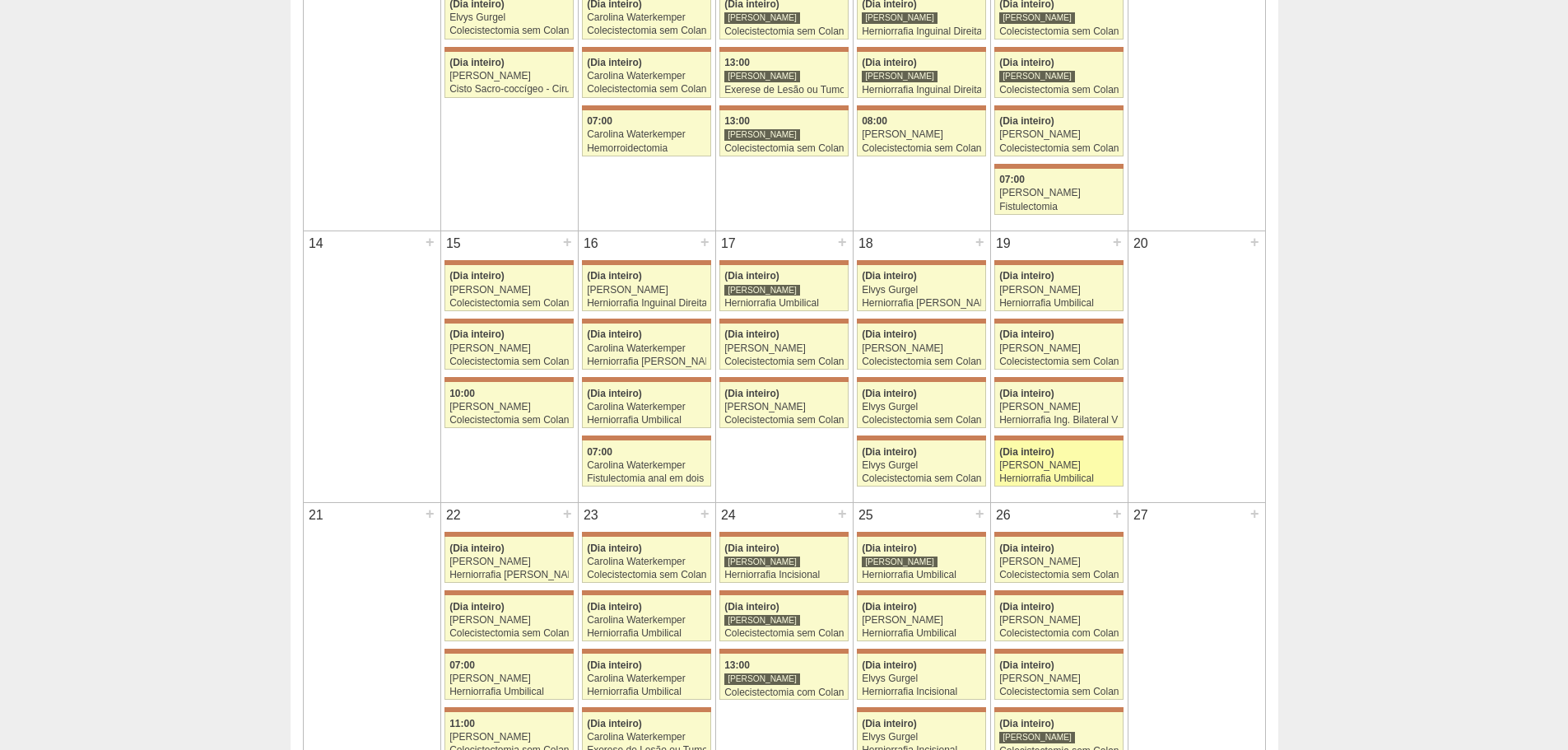
click at [1028, 453] on span "(Dia inteiro)" at bounding box center [1027, 452] width 55 height 12
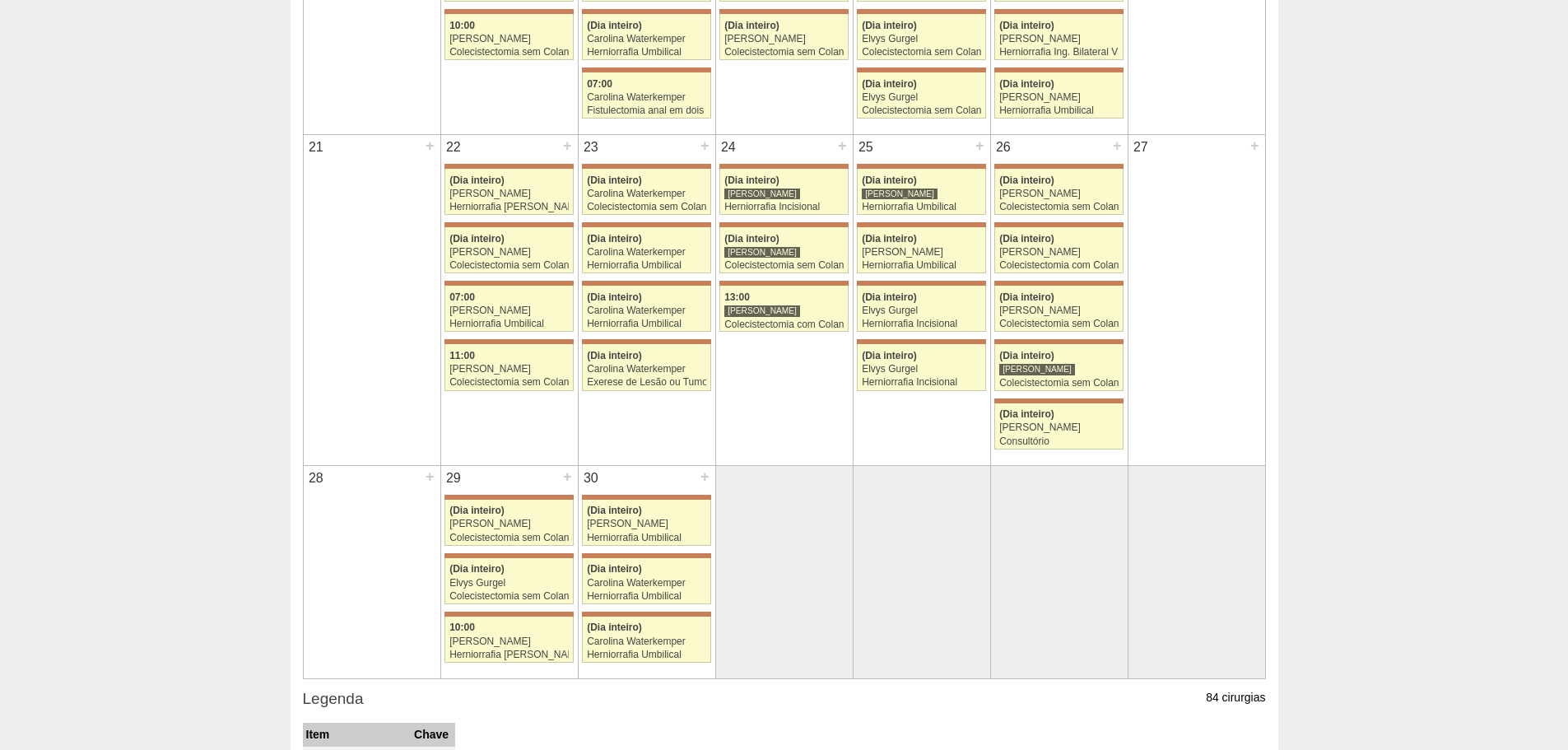
scroll to position [988, 0]
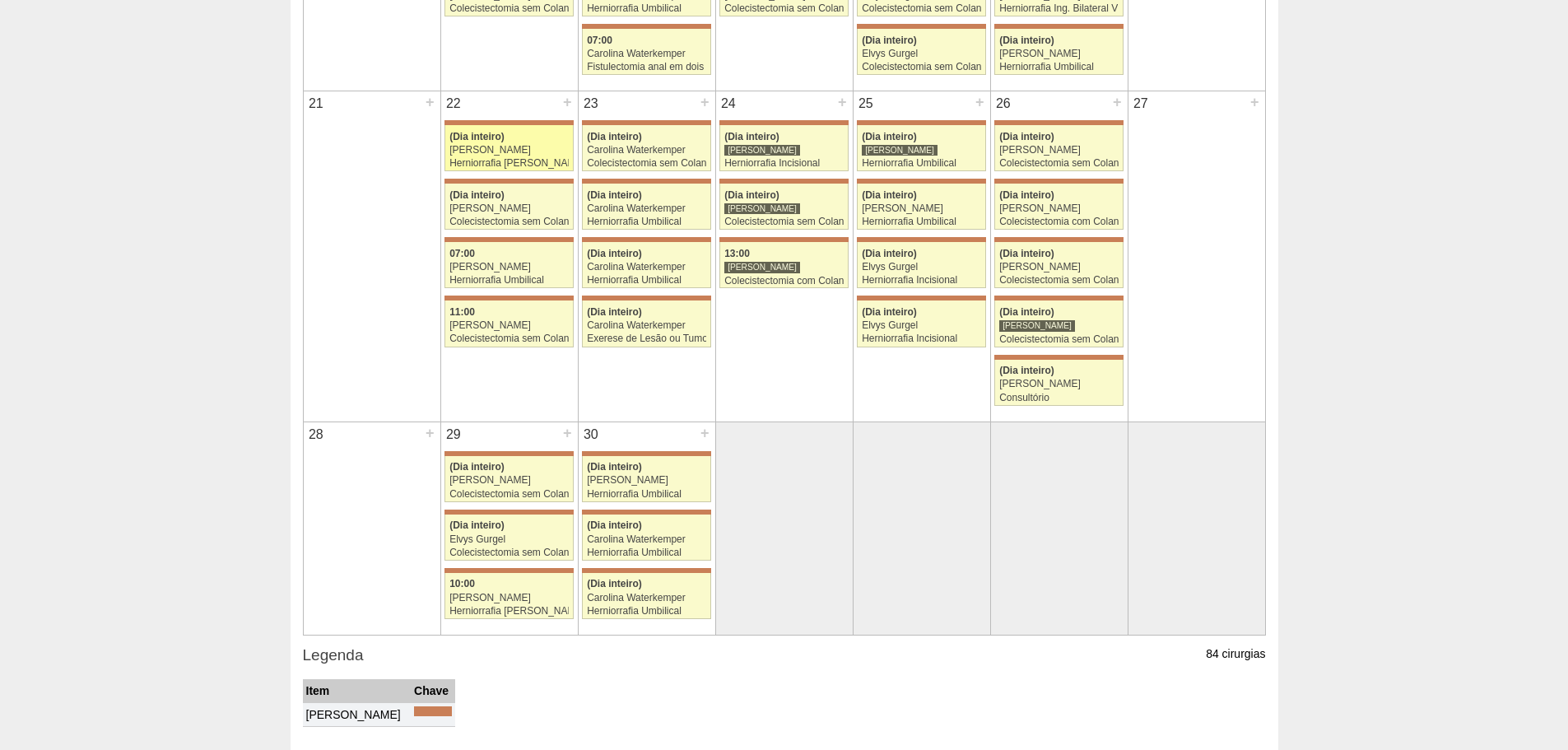
click at [519, 155] on div "[PERSON_NAME]" at bounding box center [509, 150] width 120 height 11
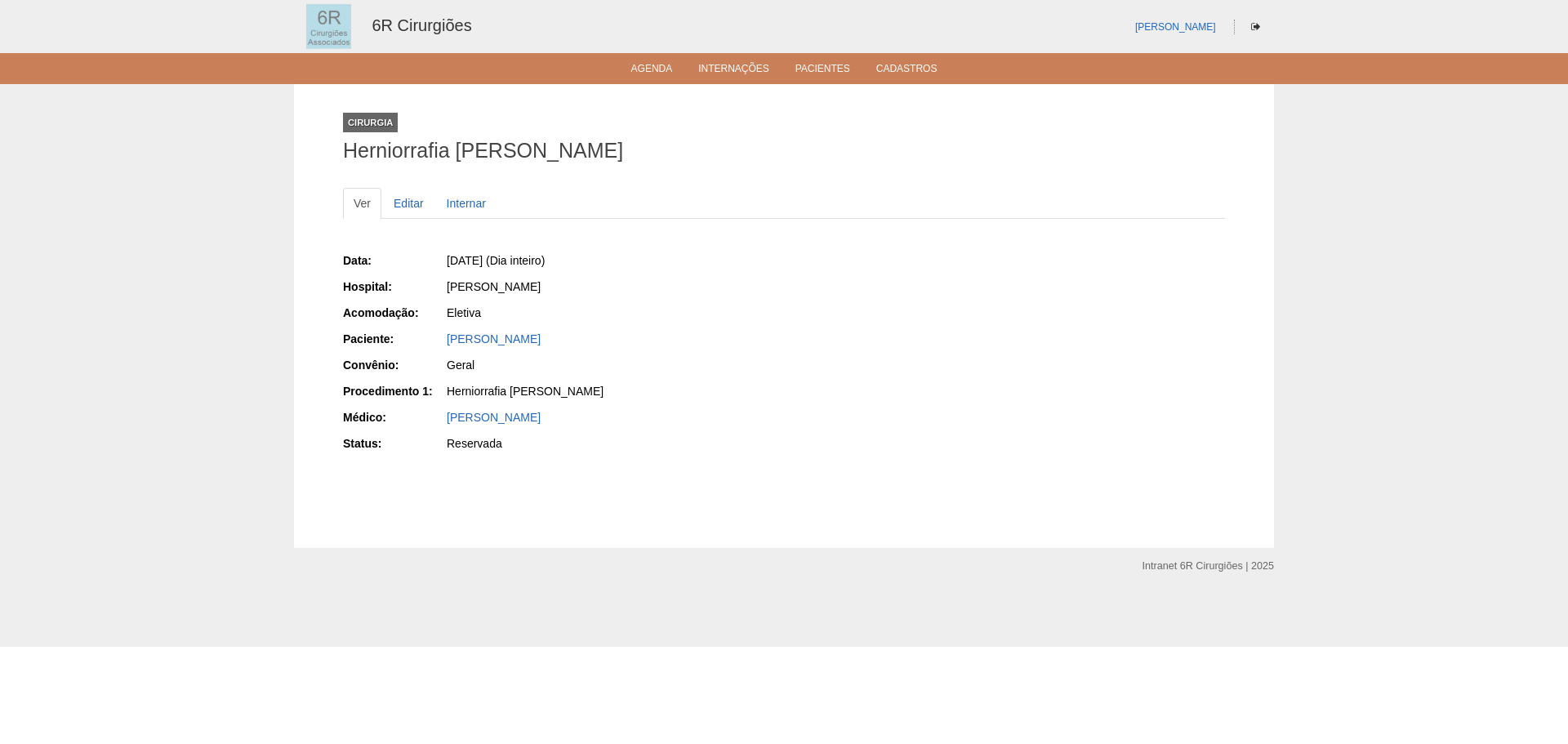
drag, startPoint x: 581, startPoint y: 338, endPoint x: 441, endPoint y: 343, distance: 140.1
click at [441, 343] on div "Paciente: Renato Pereira da Rocha" at bounding box center [558, 341] width 430 height 21
copy div "Paciente: Renato Pereira da Rocha"
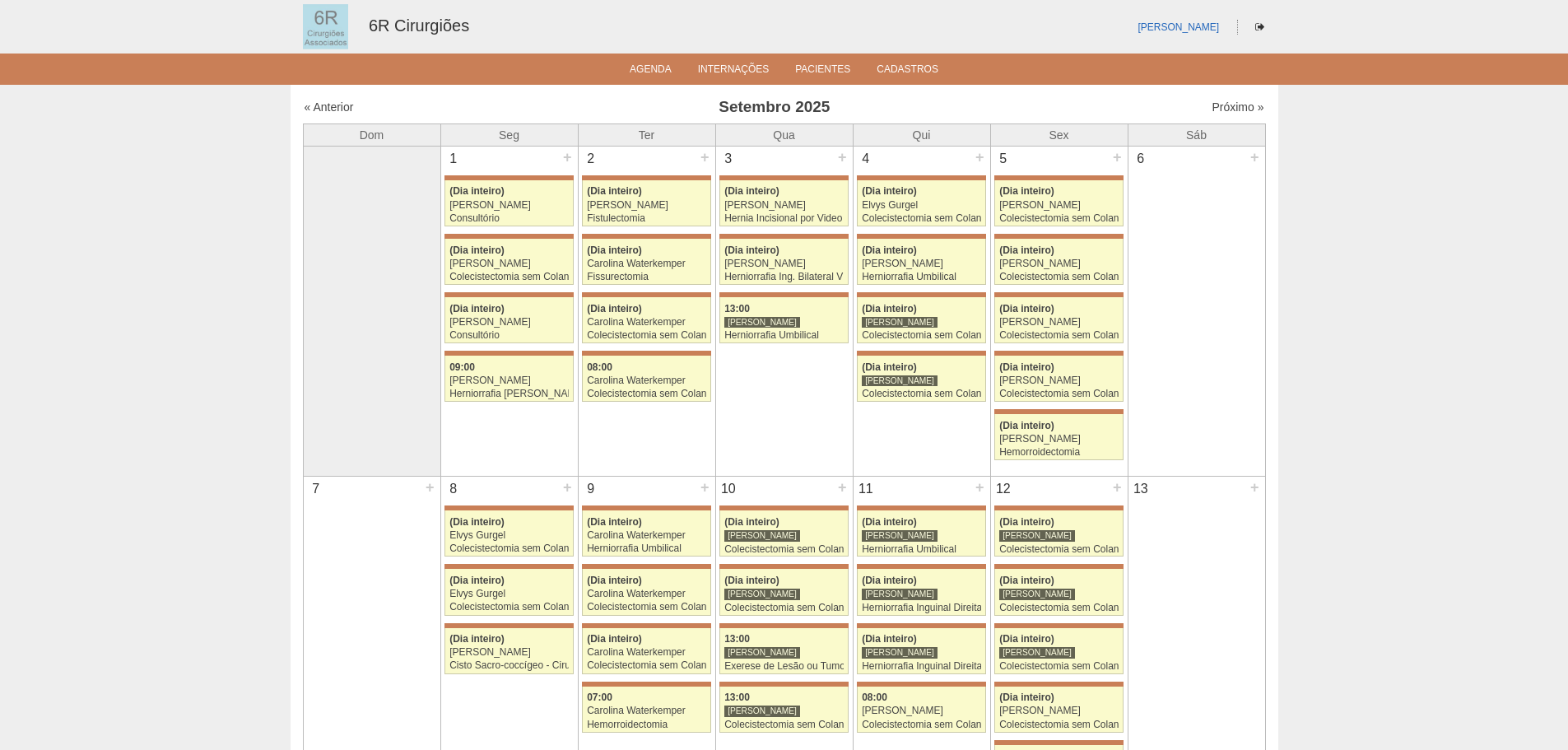
scroll to position [988, 0]
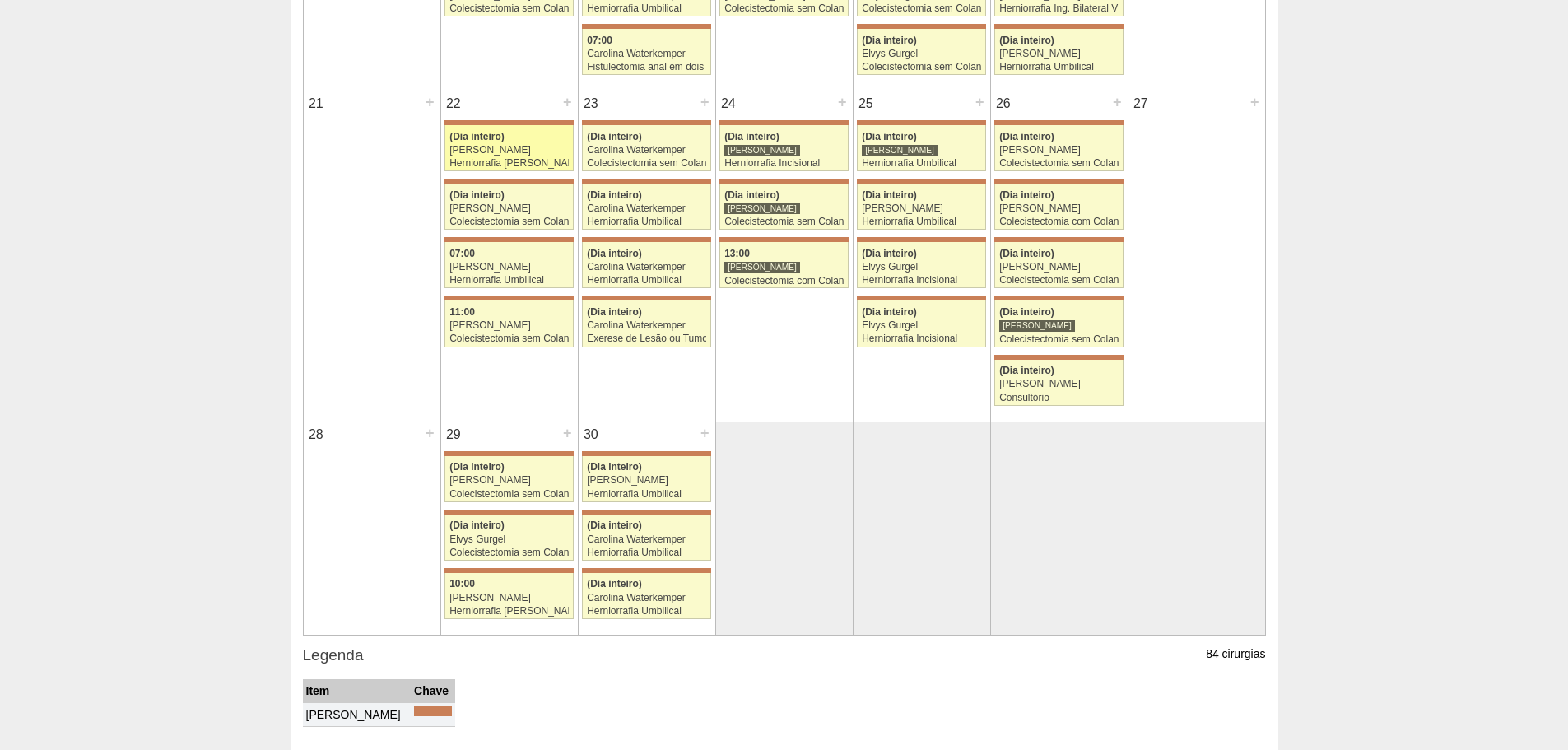
click at [523, 148] on div "[PERSON_NAME]" at bounding box center [509, 150] width 120 height 11
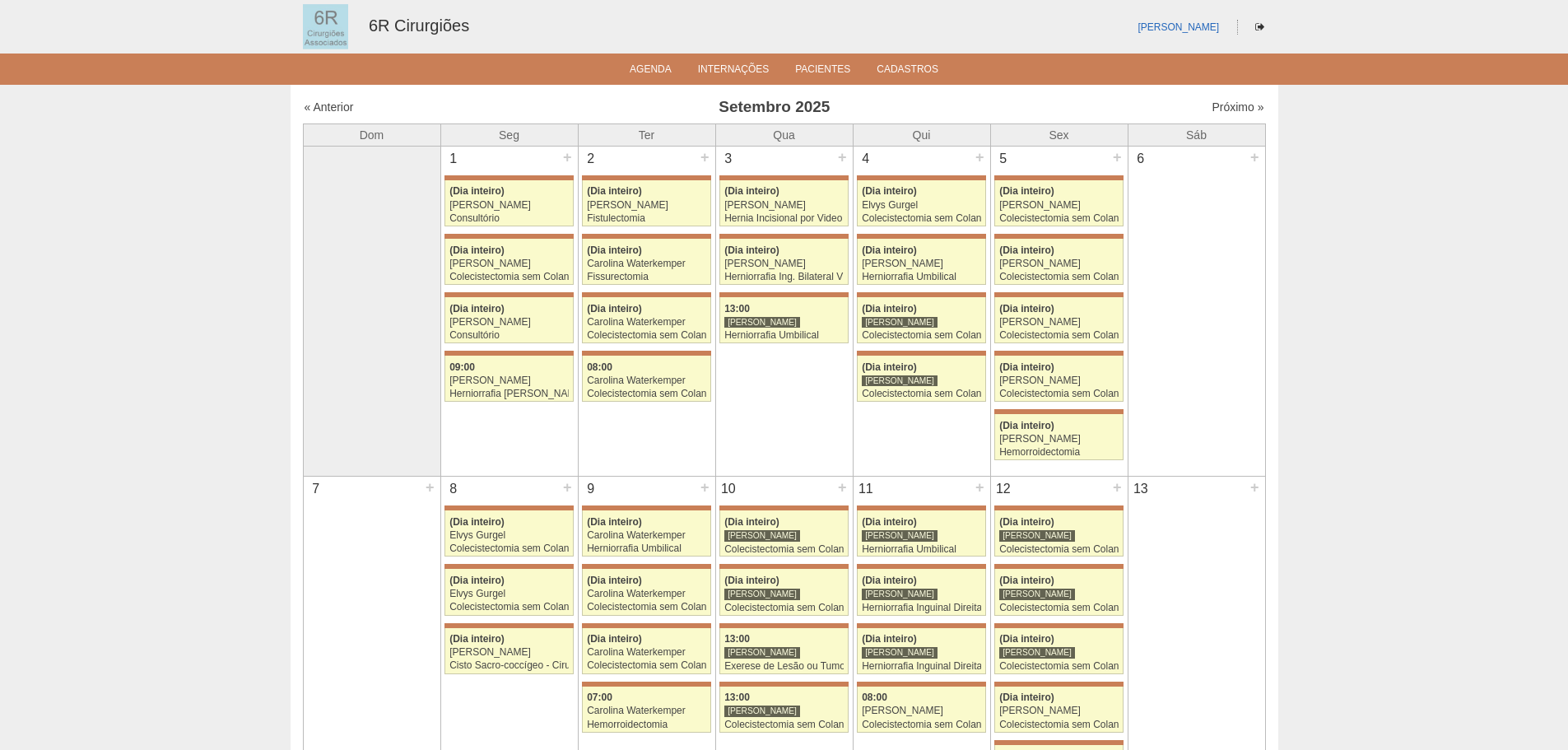
scroll to position [988, 0]
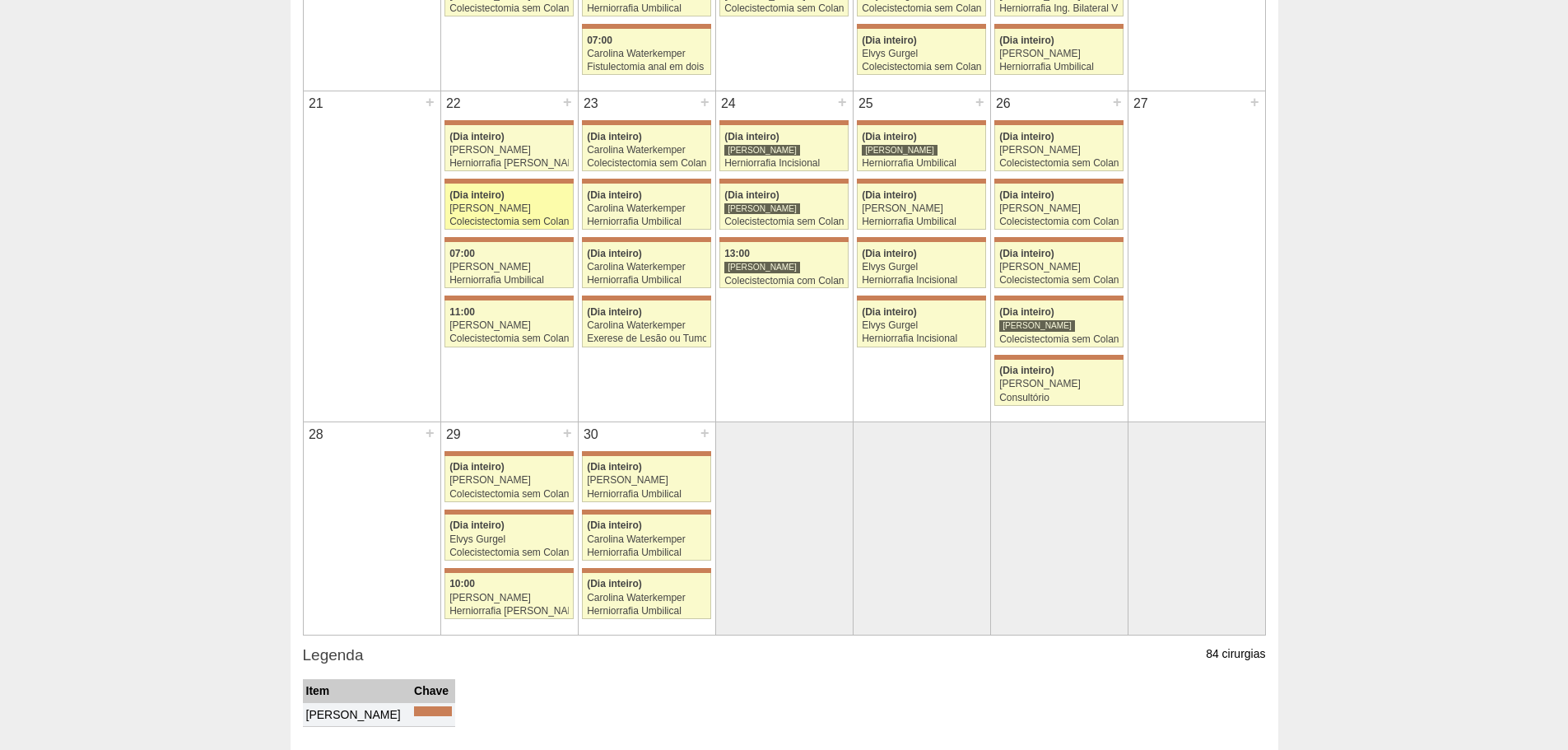
click at [475, 184] on link "71491 [PERSON_NAME] (Dia inteiro) [PERSON_NAME] Colecistectomia sem Colangiogra…" at bounding box center [509, 207] width 129 height 47
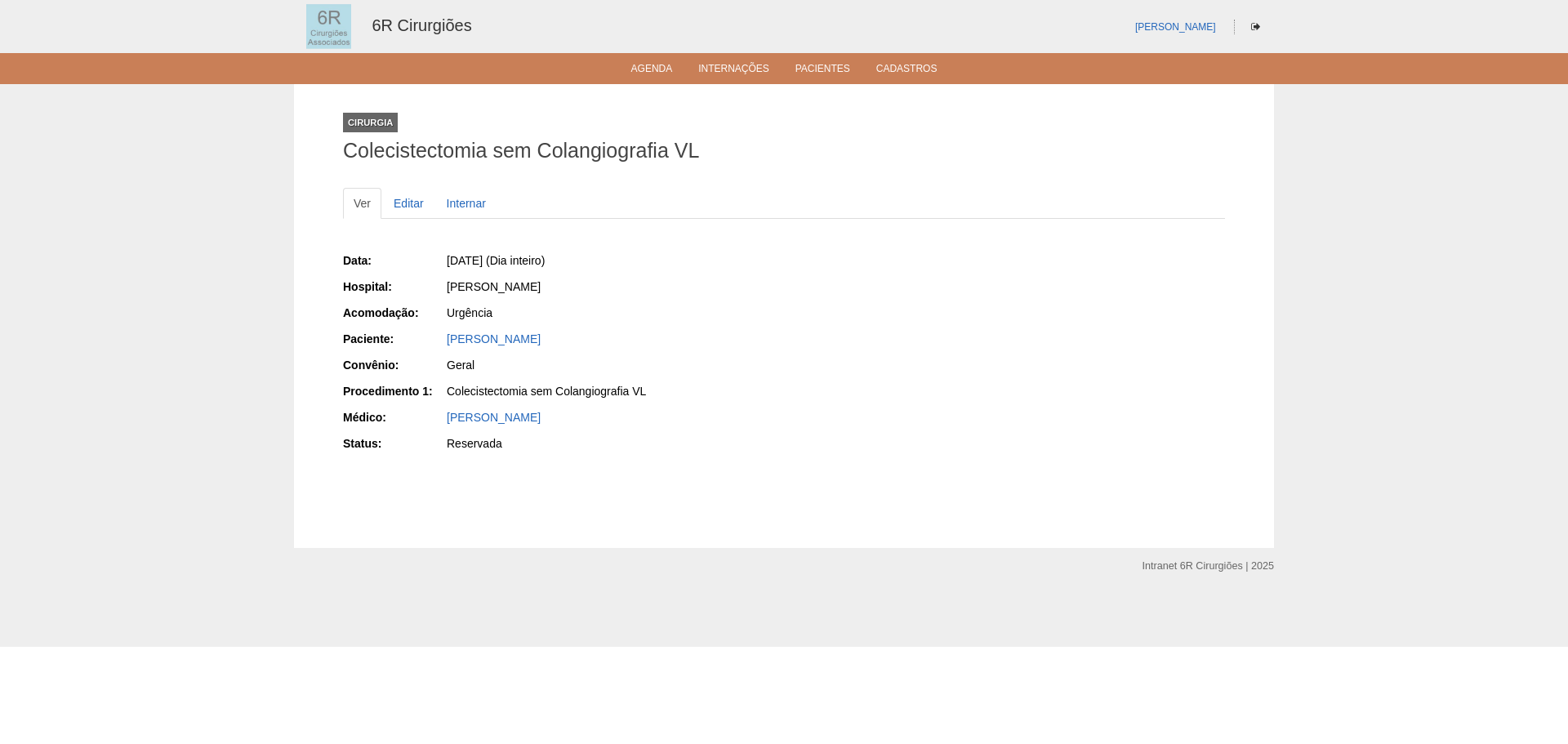
drag, startPoint x: 630, startPoint y: 339, endPoint x: 443, endPoint y: 339, distance: 187.0
click at [443, 339] on div "Paciente: [PERSON_NAME]" at bounding box center [558, 341] width 430 height 21
copy div "Paciente: CECILIA MIDORI MIYAGI TONAKI"
